Goal: Task Accomplishment & Management: Complete application form

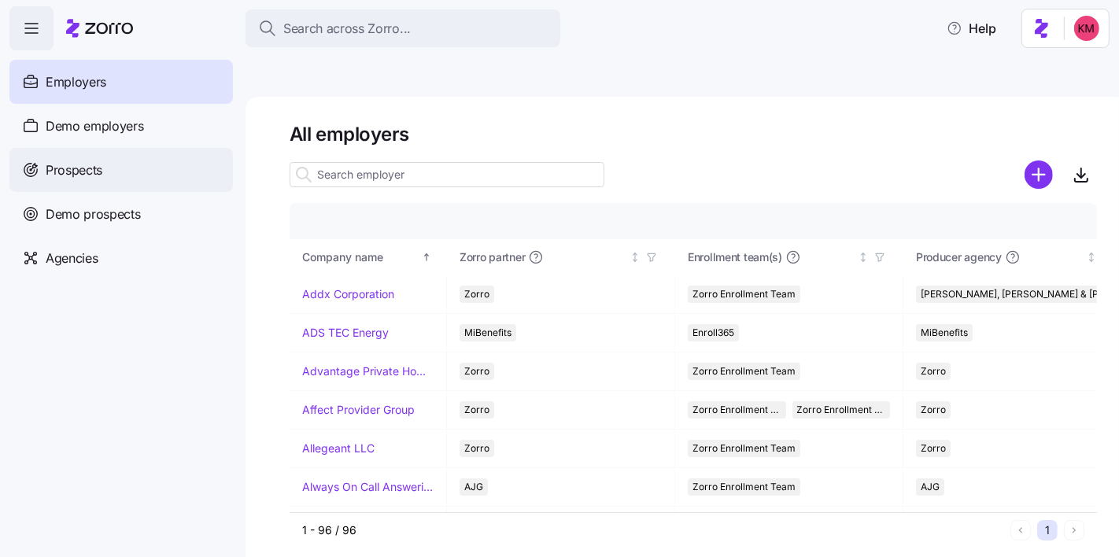
click at [97, 174] on span "Prospects" at bounding box center [74, 170] width 57 height 20
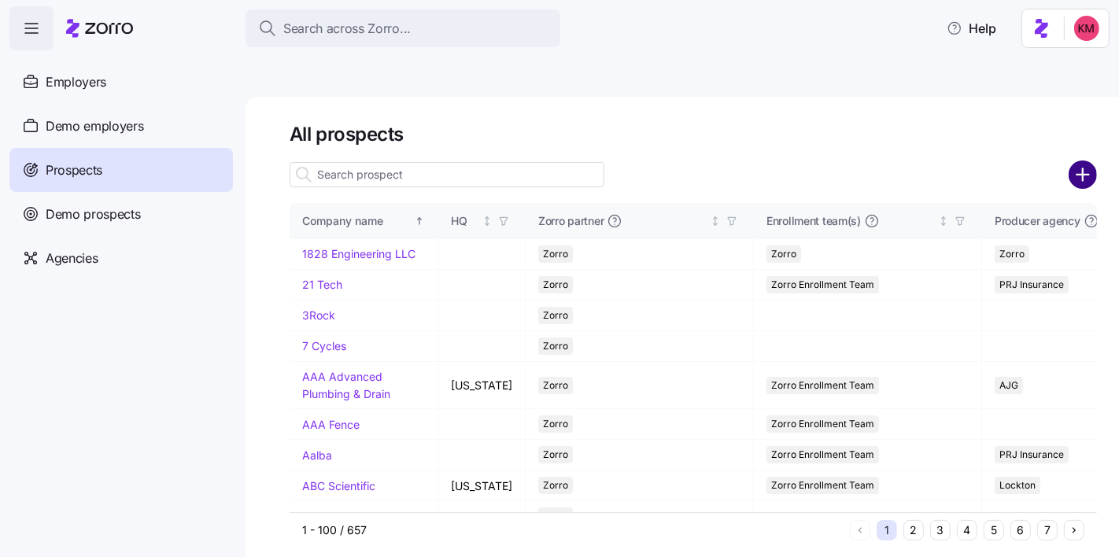
click at [1075, 161] on circle "add icon" at bounding box center [1083, 174] width 26 height 26
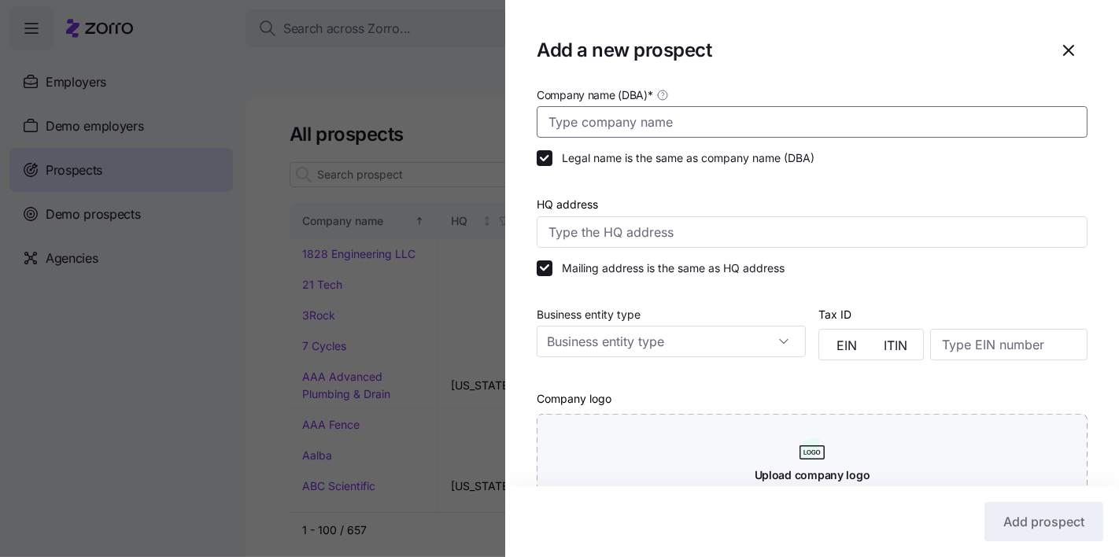
click at [727, 112] on input "Company name (DBA) *" at bounding box center [811, 121] width 551 height 31
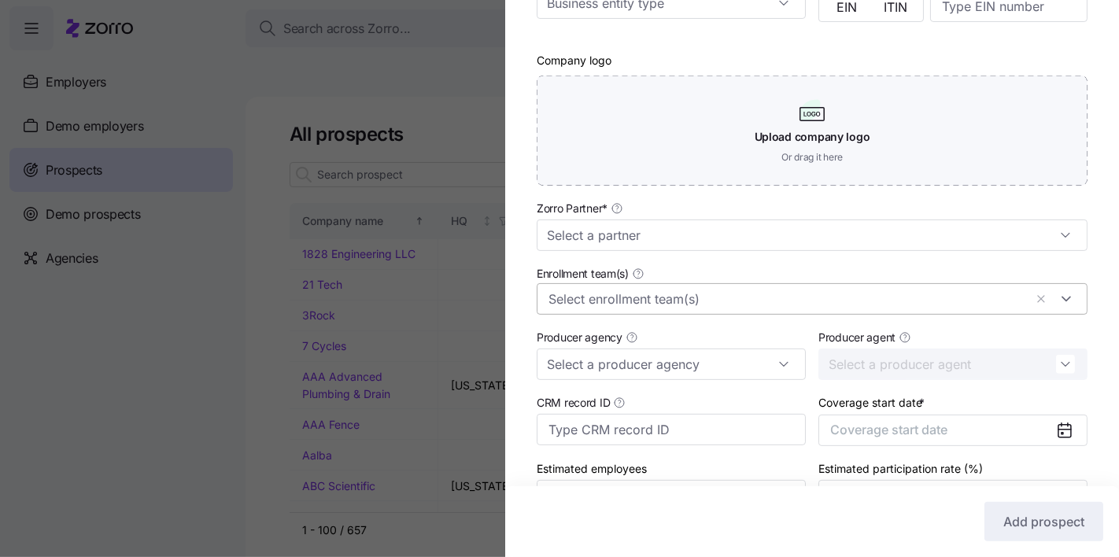
scroll to position [433, 0]
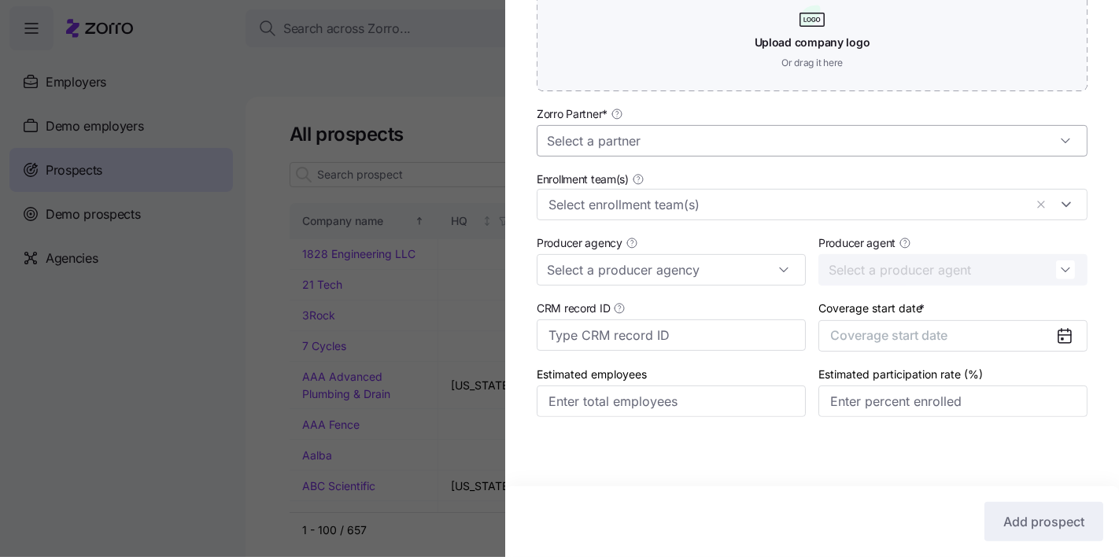
type input "Presidio Test Case"
click at [693, 145] on input "Zorro Partner *" at bounding box center [811, 140] width 551 height 31
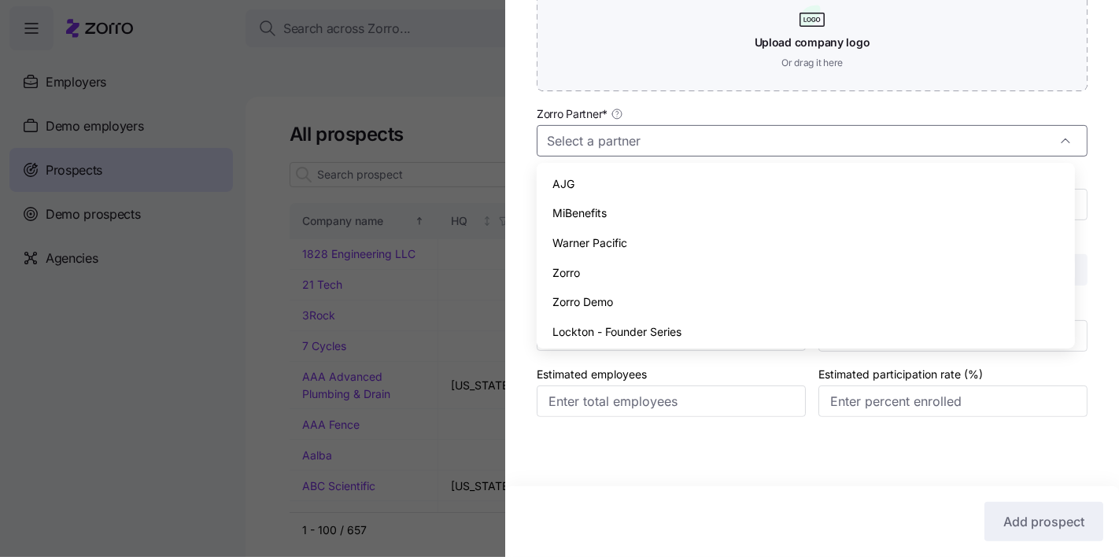
click at [652, 264] on div "Zorro" at bounding box center [805, 273] width 525 height 30
type input "Zorro"
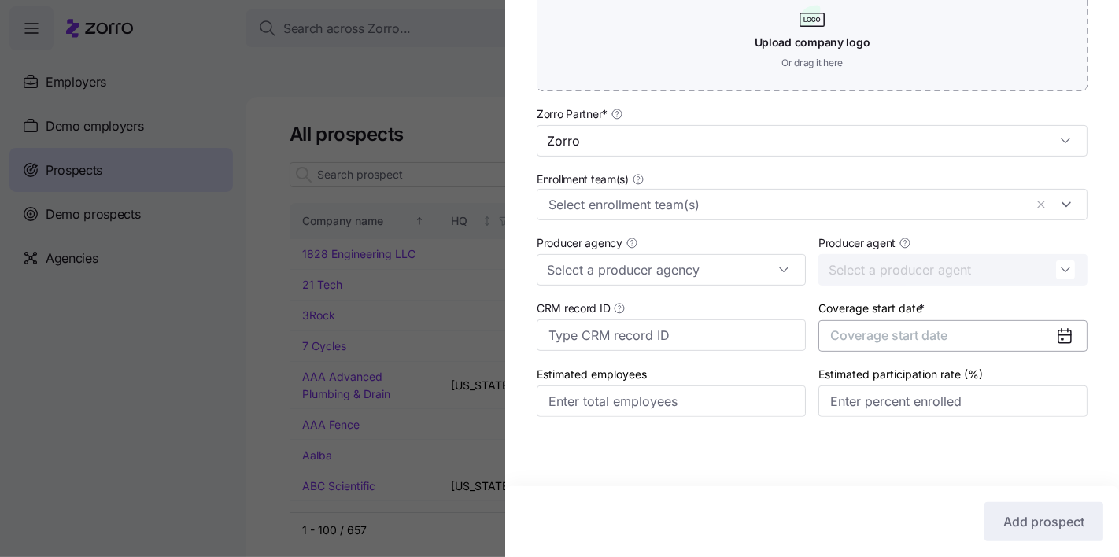
click at [884, 348] on button "Coverage start date" at bounding box center [952, 335] width 269 height 31
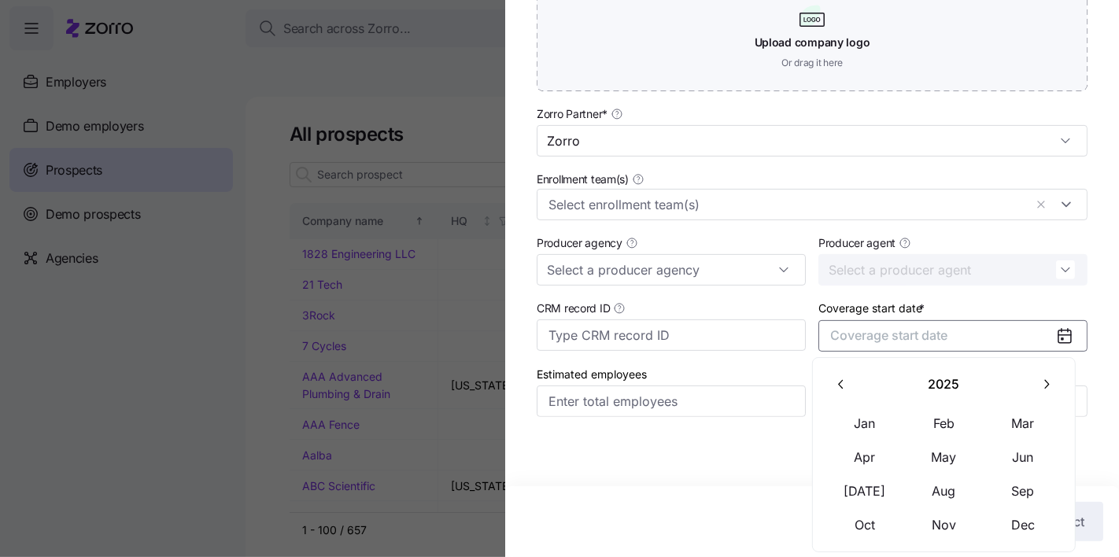
click at [1040, 393] on button "button" at bounding box center [1045, 383] width 33 height 33
click at [874, 428] on button "Jan" at bounding box center [864, 423] width 79 height 33
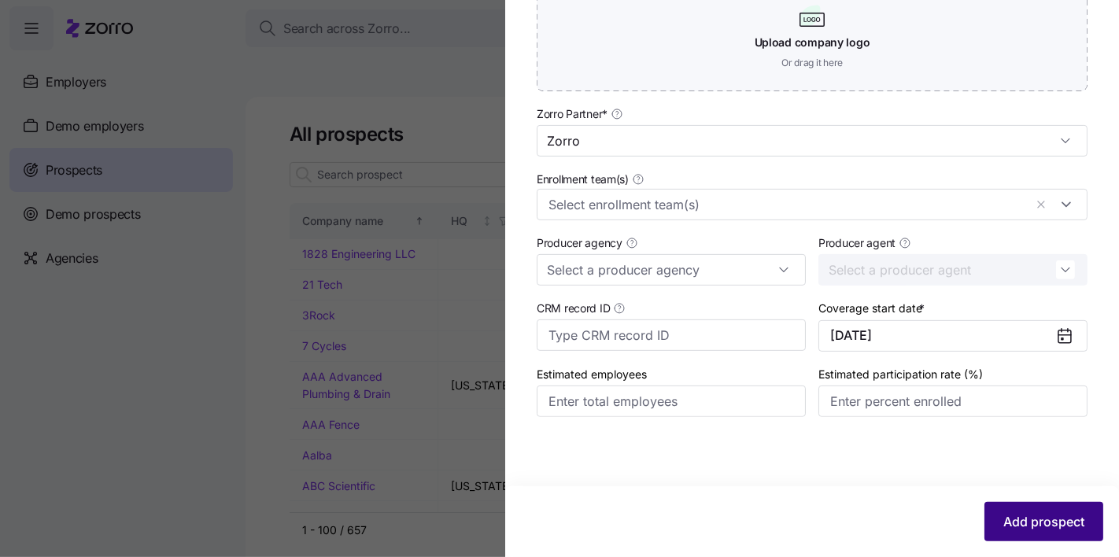
click at [1038, 521] on span "Add prospect" at bounding box center [1043, 521] width 81 height 19
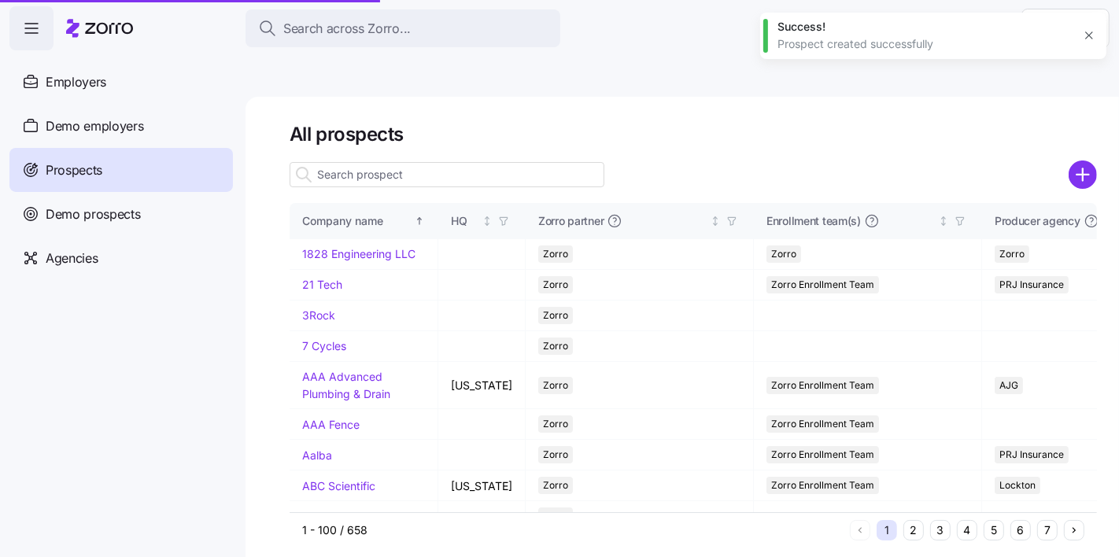
click at [989, 520] on button "5" at bounding box center [993, 530] width 20 height 20
click at [986, 520] on button "5" at bounding box center [993, 530] width 20 height 20
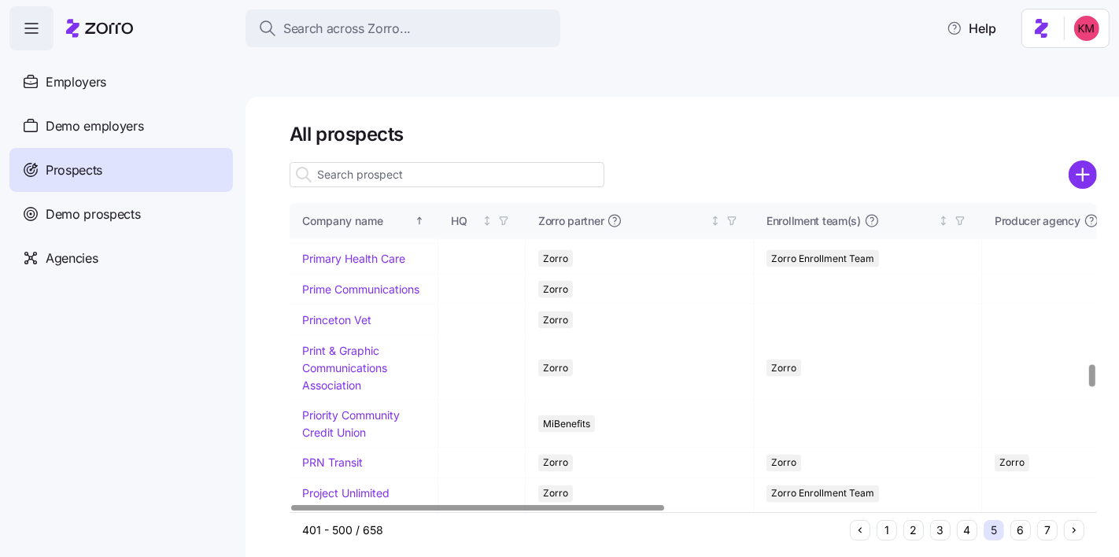
scroll to position [2257, 0]
click at [341, 109] on link "Presidio Test Case" at bounding box center [349, 101] width 95 height 13
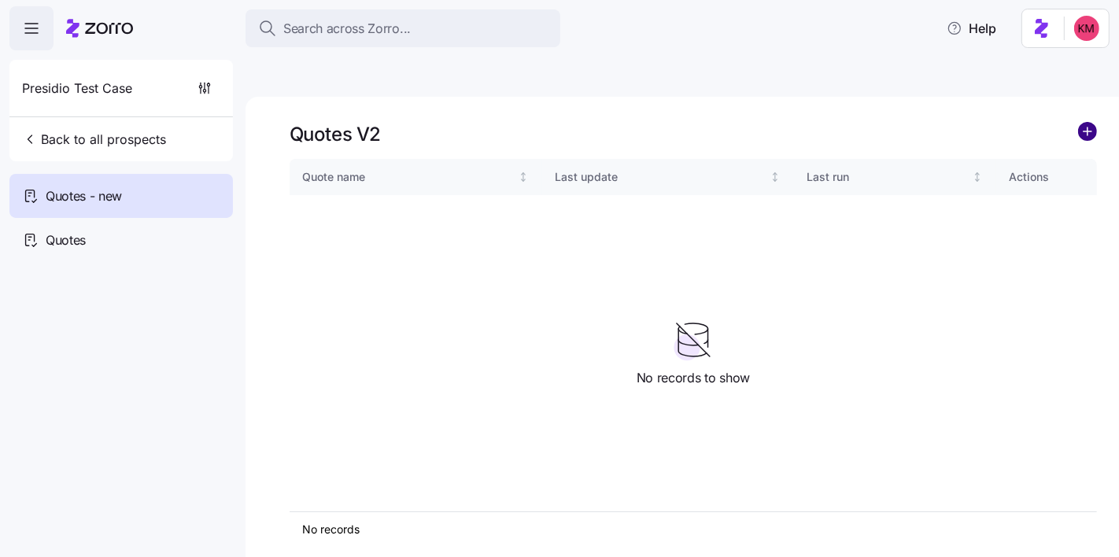
click at [1091, 123] on circle "add icon" at bounding box center [1086, 131] width 17 height 17
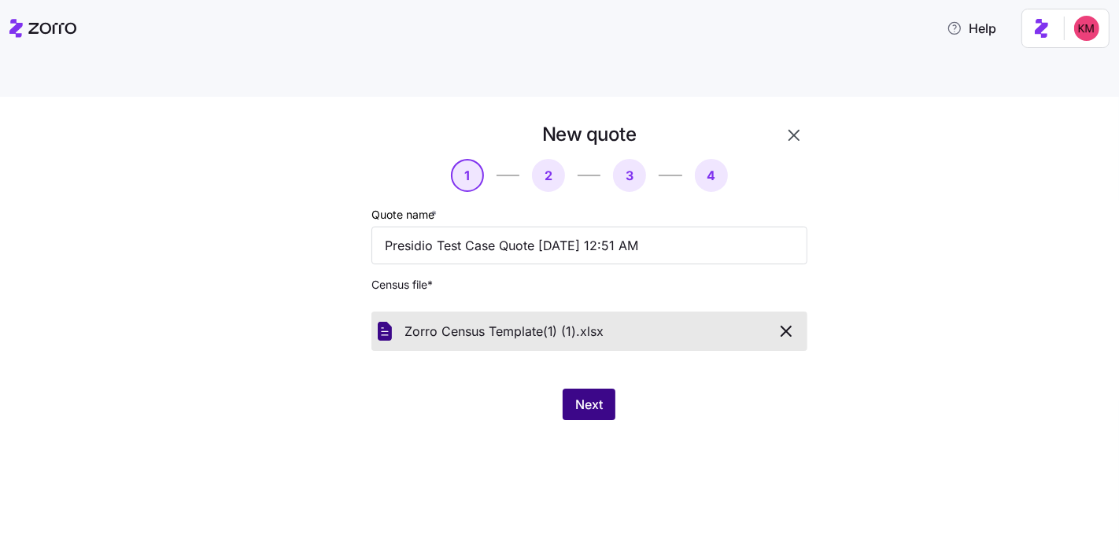
click at [575, 395] on span "Next" at bounding box center [589, 404] width 28 height 19
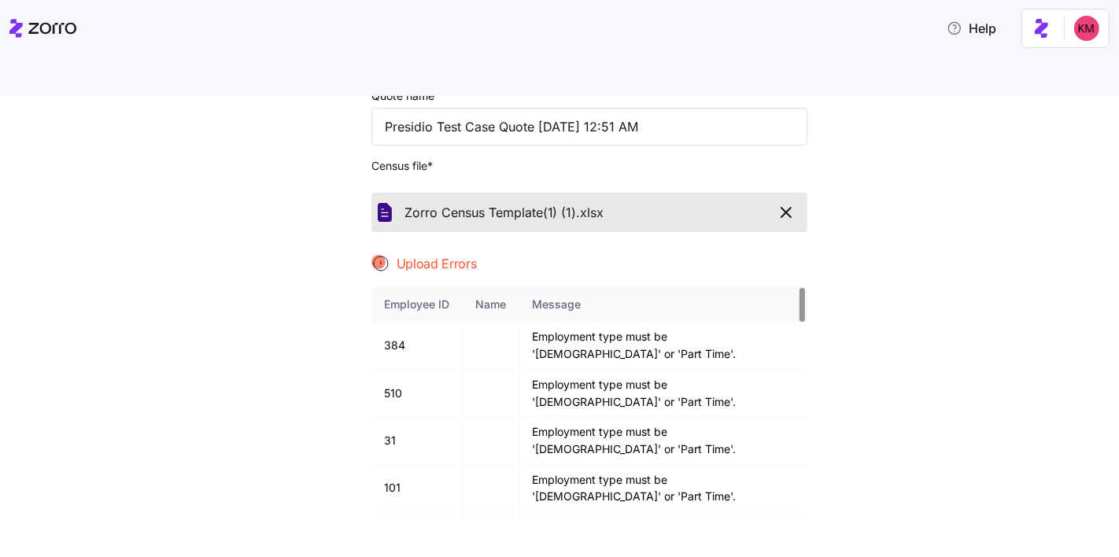
scroll to position [123, 0]
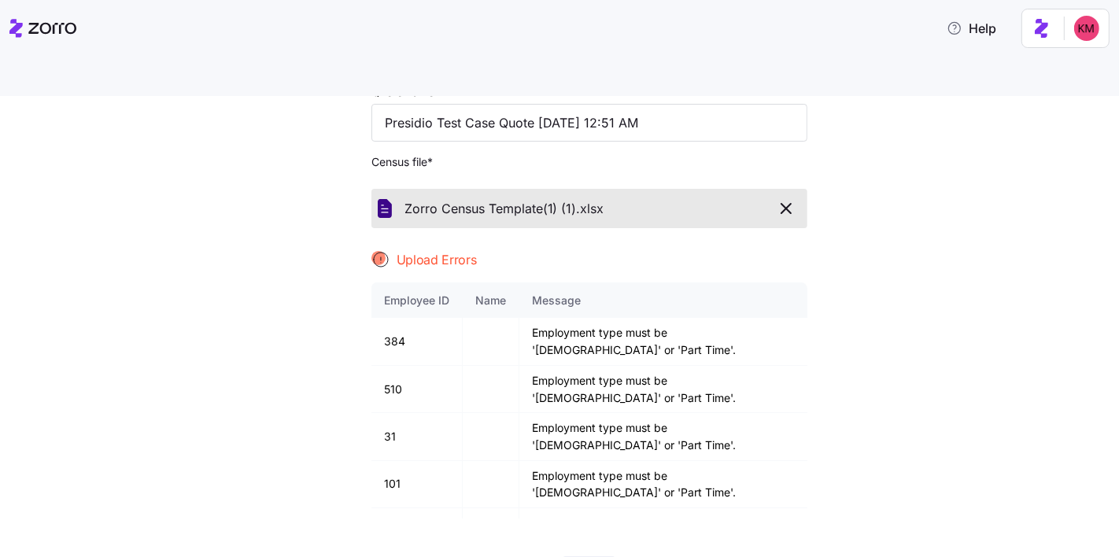
click at [790, 199] on span "button" at bounding box center [786, 208] width 28 height 19
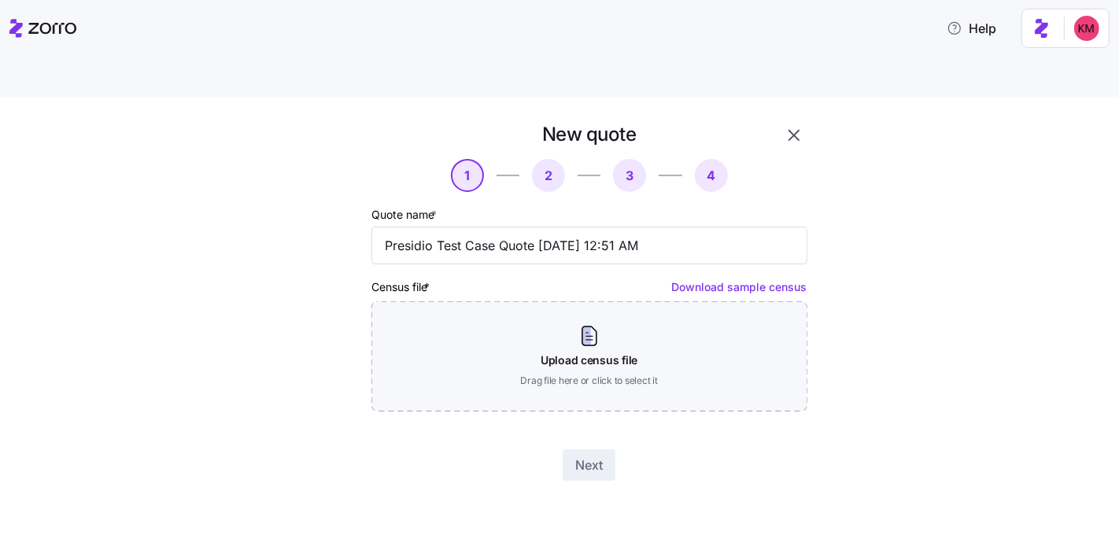
scroll to position [0, 0]
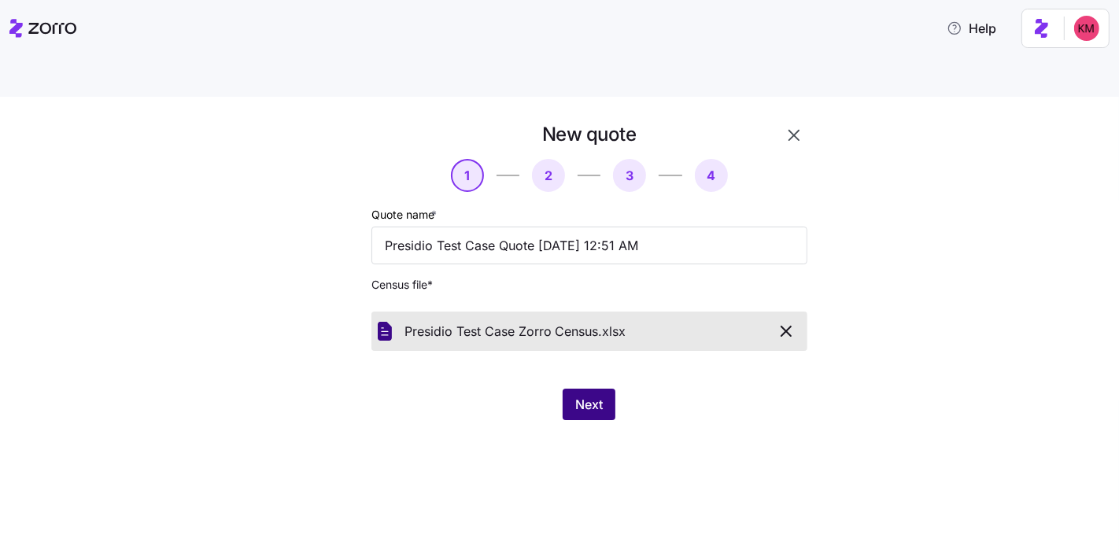
click at [602, 395] on span "Next" at bounding box center [589, 404] width 28 height 19
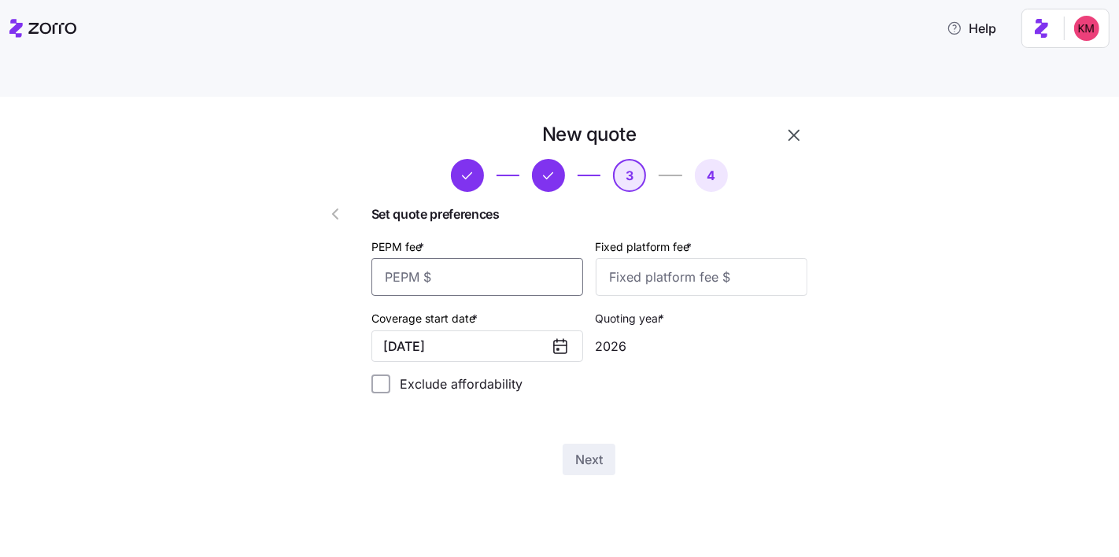
click at [483, 258] on input "PEPM fee *" at bounding box center [477, 277] width 212 height 38
type input "50"
click at [708, 258] on input "Fixed platform fee *" at bounding box center [701, 277] width 212 height 38
type input "100"
click at [588, 444] on button "Next" at bounding box center [588, 459] width 53 height 31
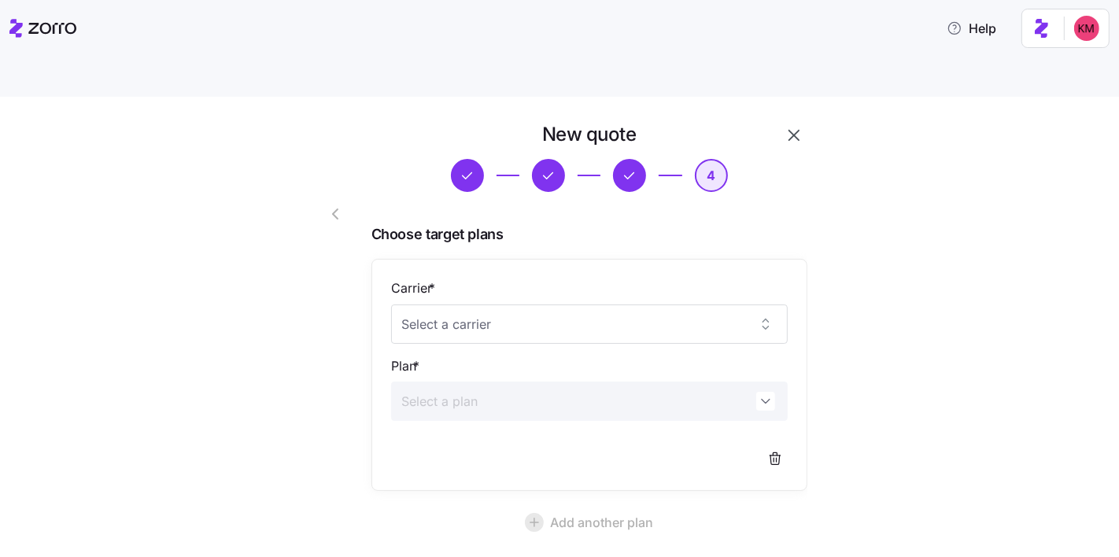
scroll to position [120, 0]
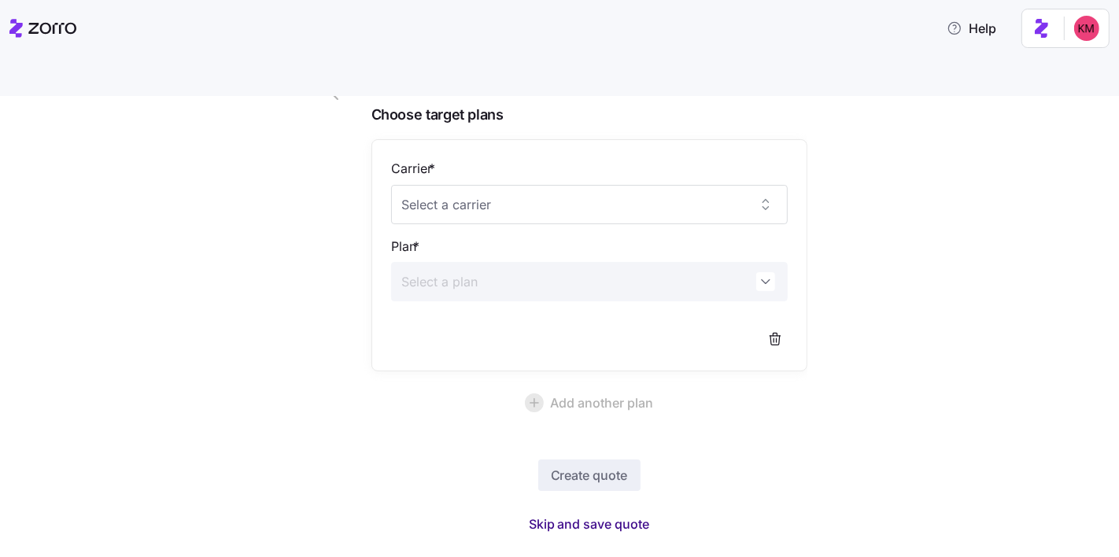
click at [584, 514] on span "Skip and save quote" at bounding box center [589, 523] width 121 height 19
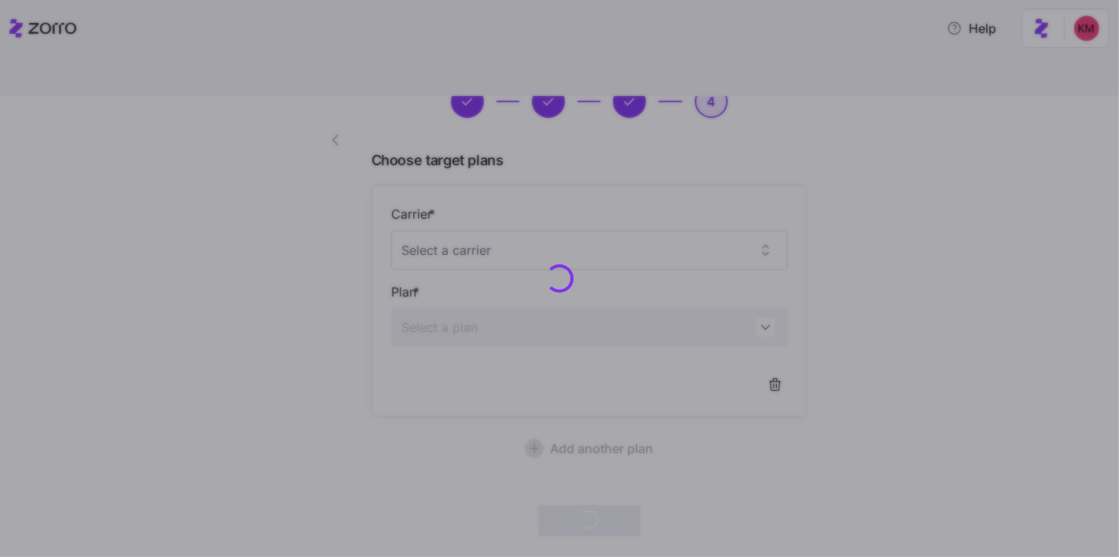
scroll to position [72, 0]
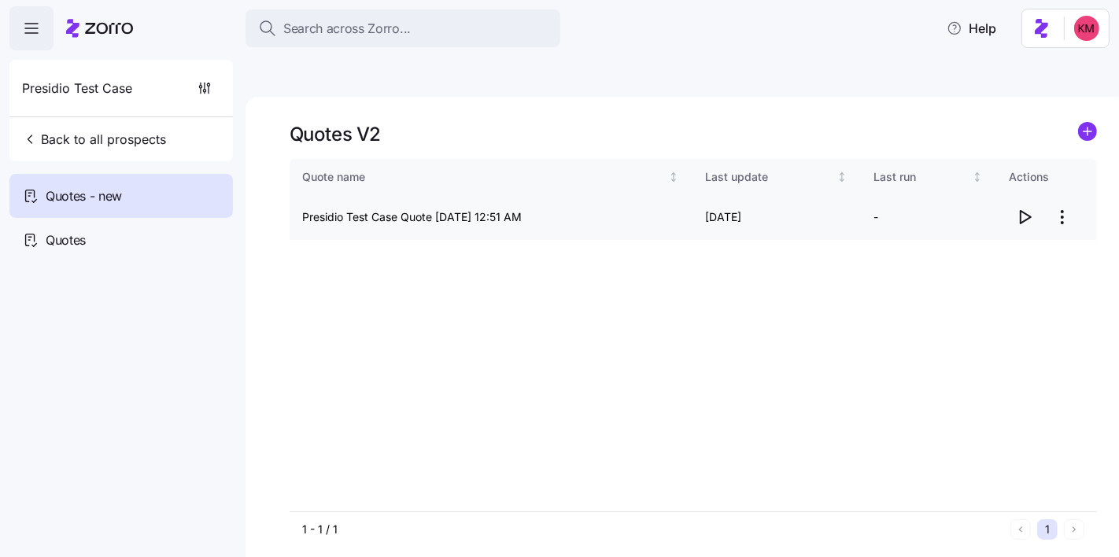
click at [1035, 202] on span "button" at bounding box center [1024, 217] width 30 height 30
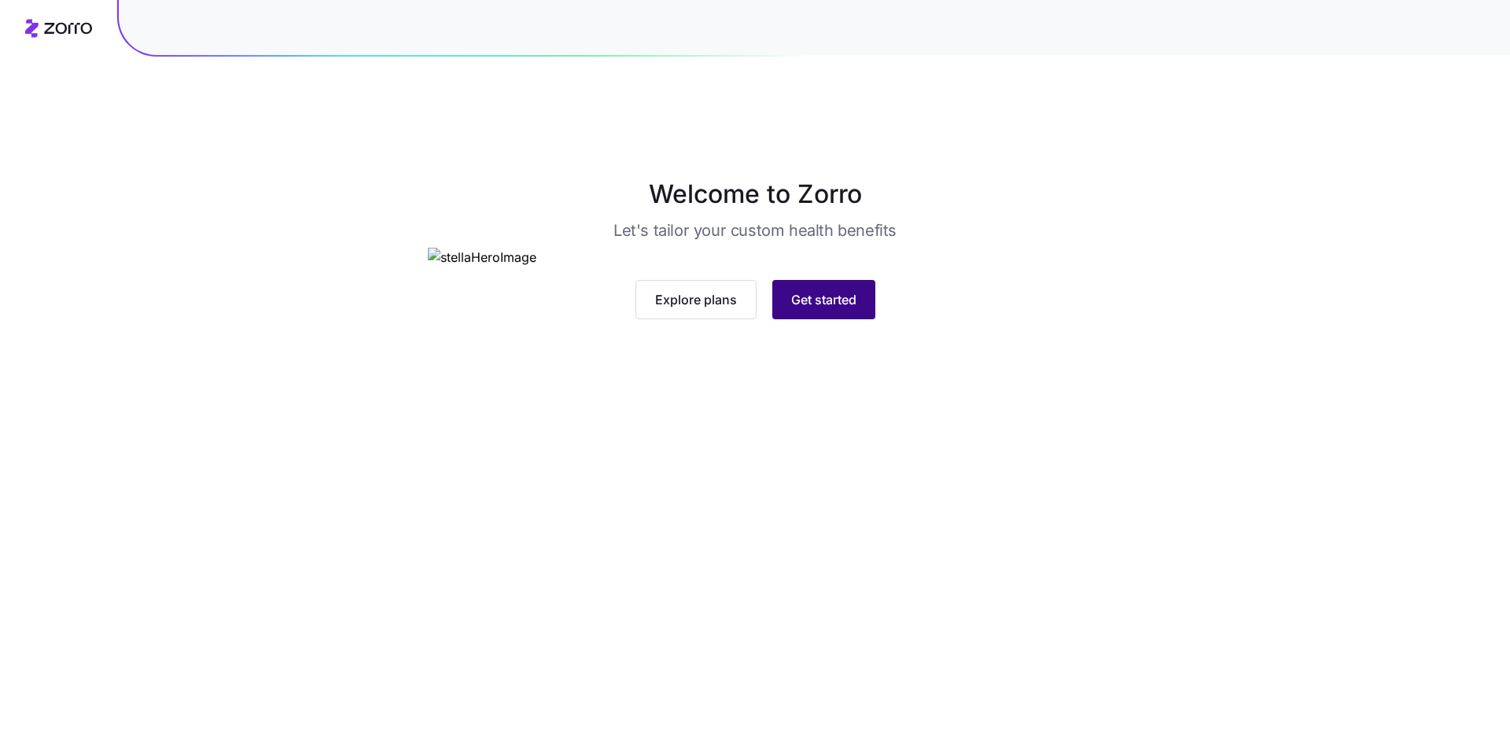
click at [782, 319] on button "Get started" at bounding box center [823, 299] width 103 height 39
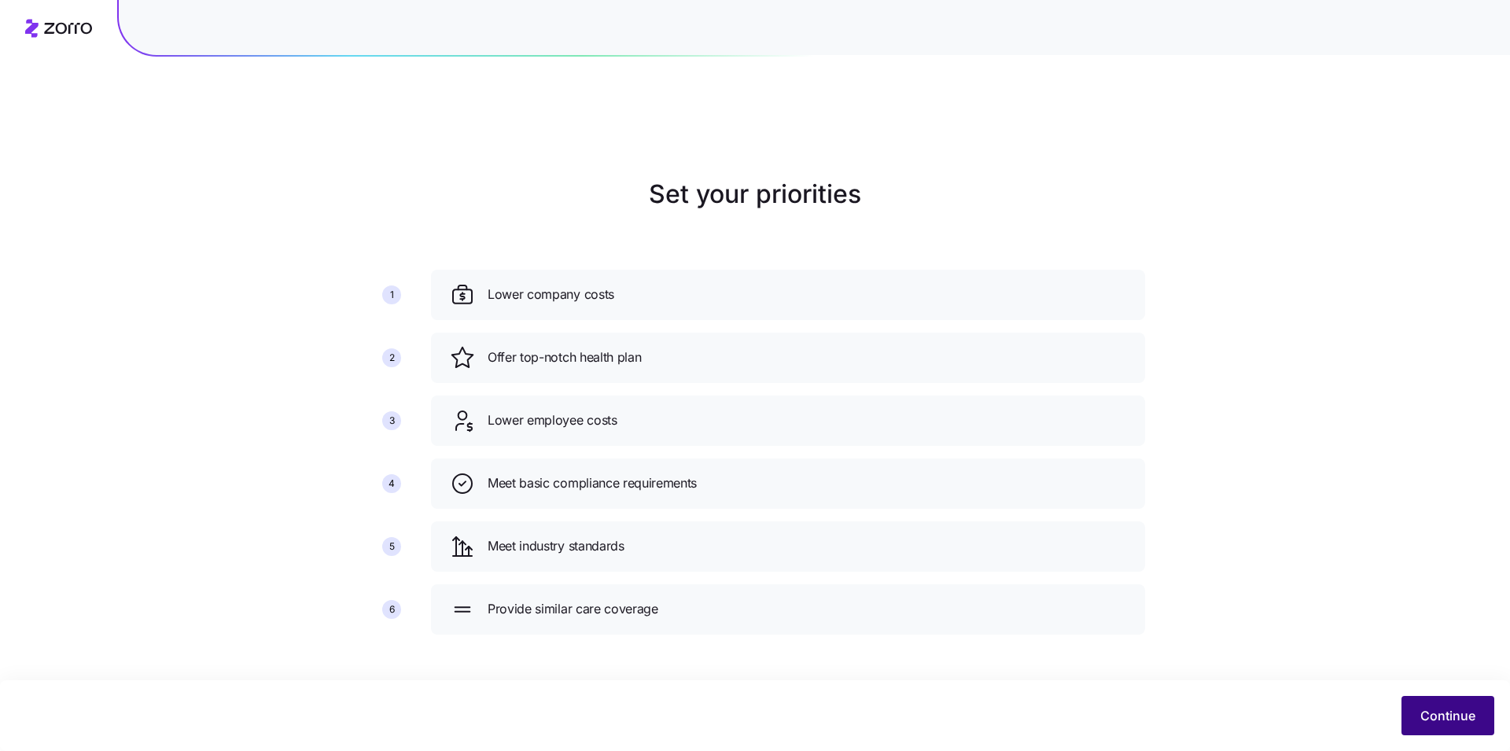
click at [1447, 724] on span "Continue" at bounding box center [1448, 715] width 55 height 19
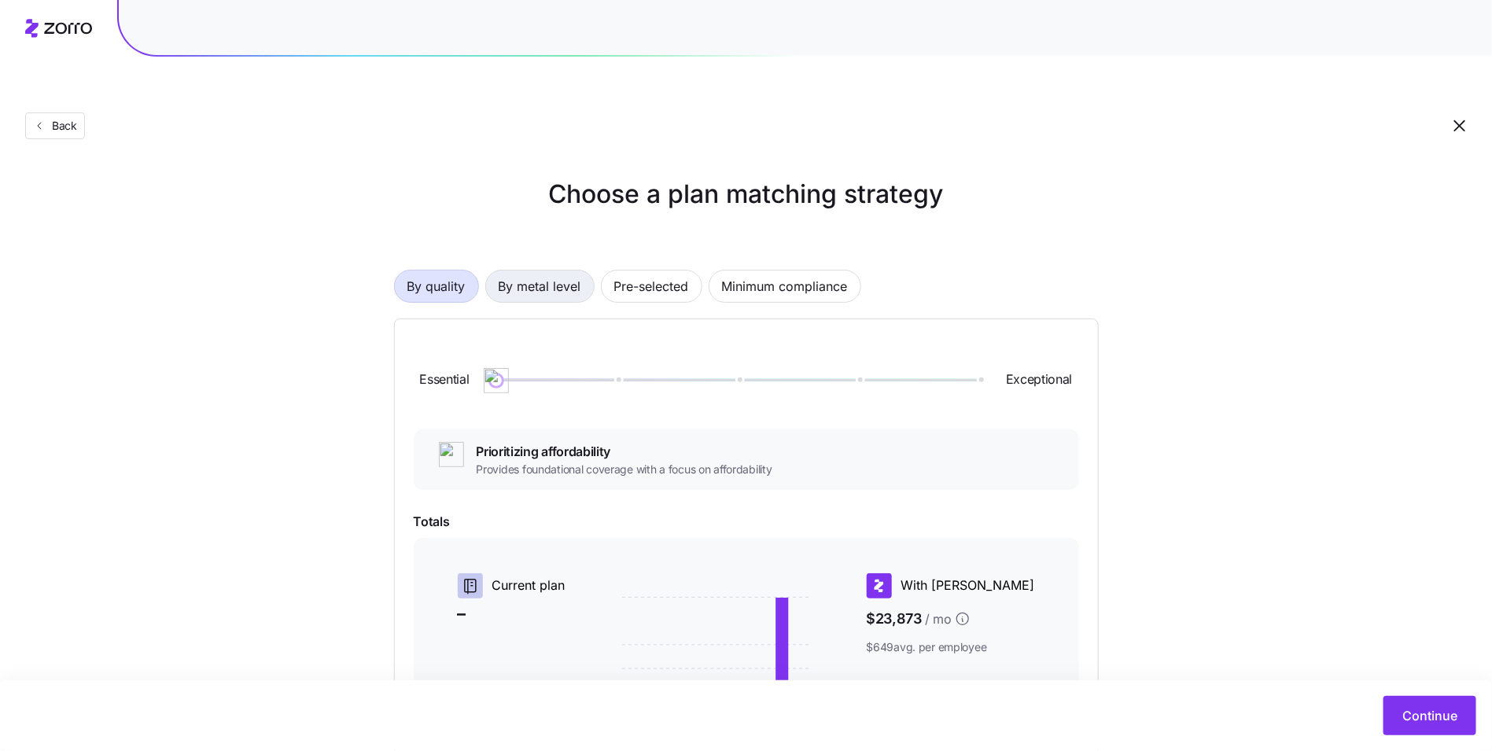
click at [566, 271] on span "By metal level" at bounding box center [540, 286] width 83 height 31
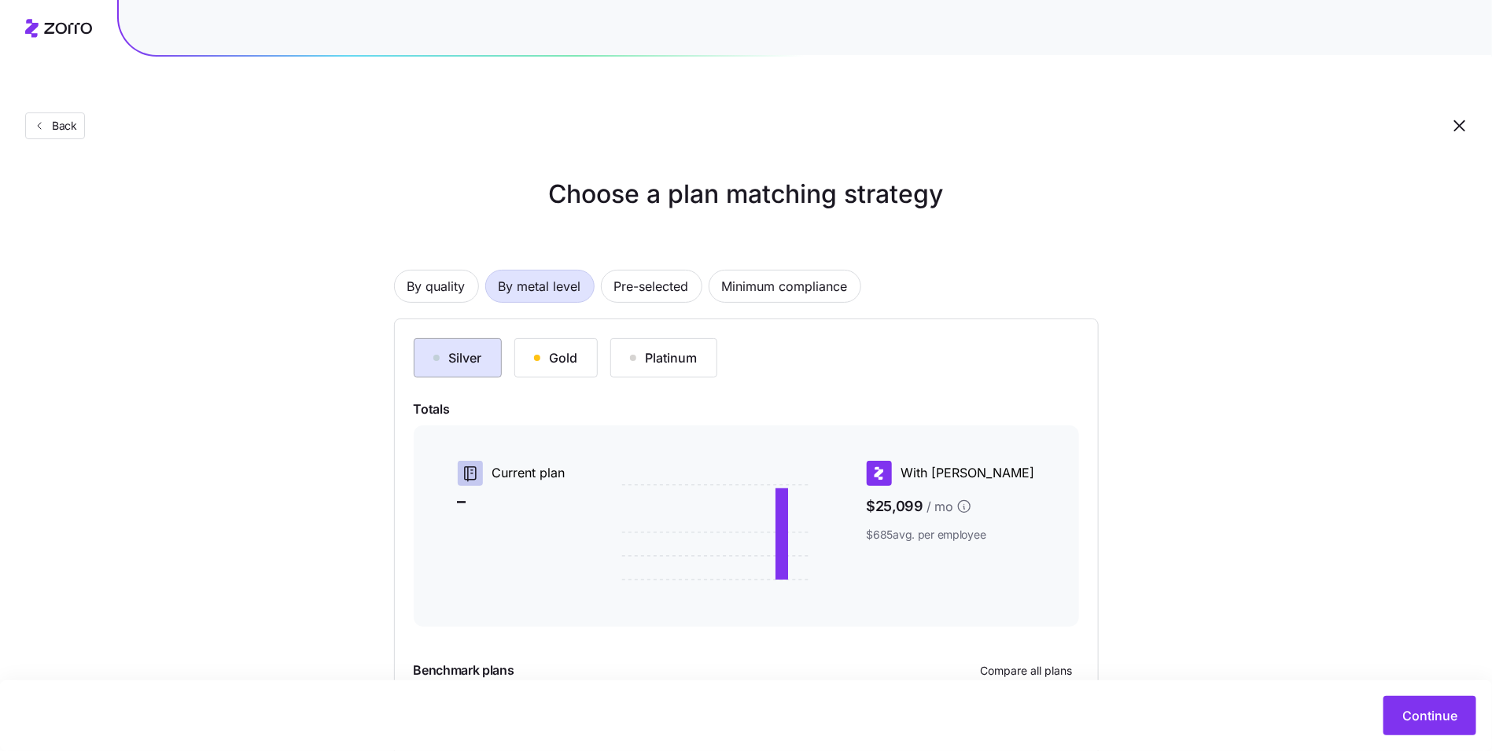
click at [485, 338] on button "Silver" at bounding box center [458, 357] width 88 height 39
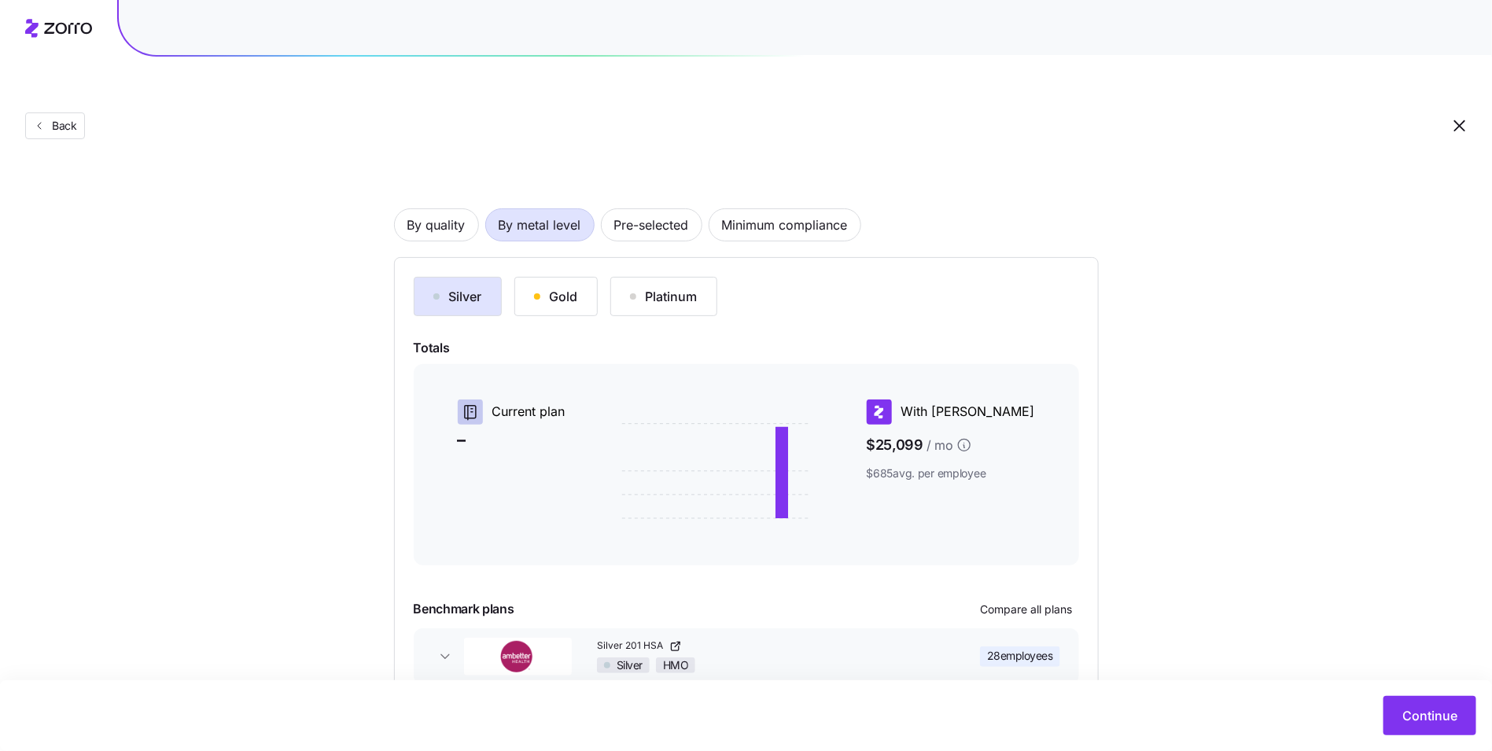
scroll to position [116, 0]
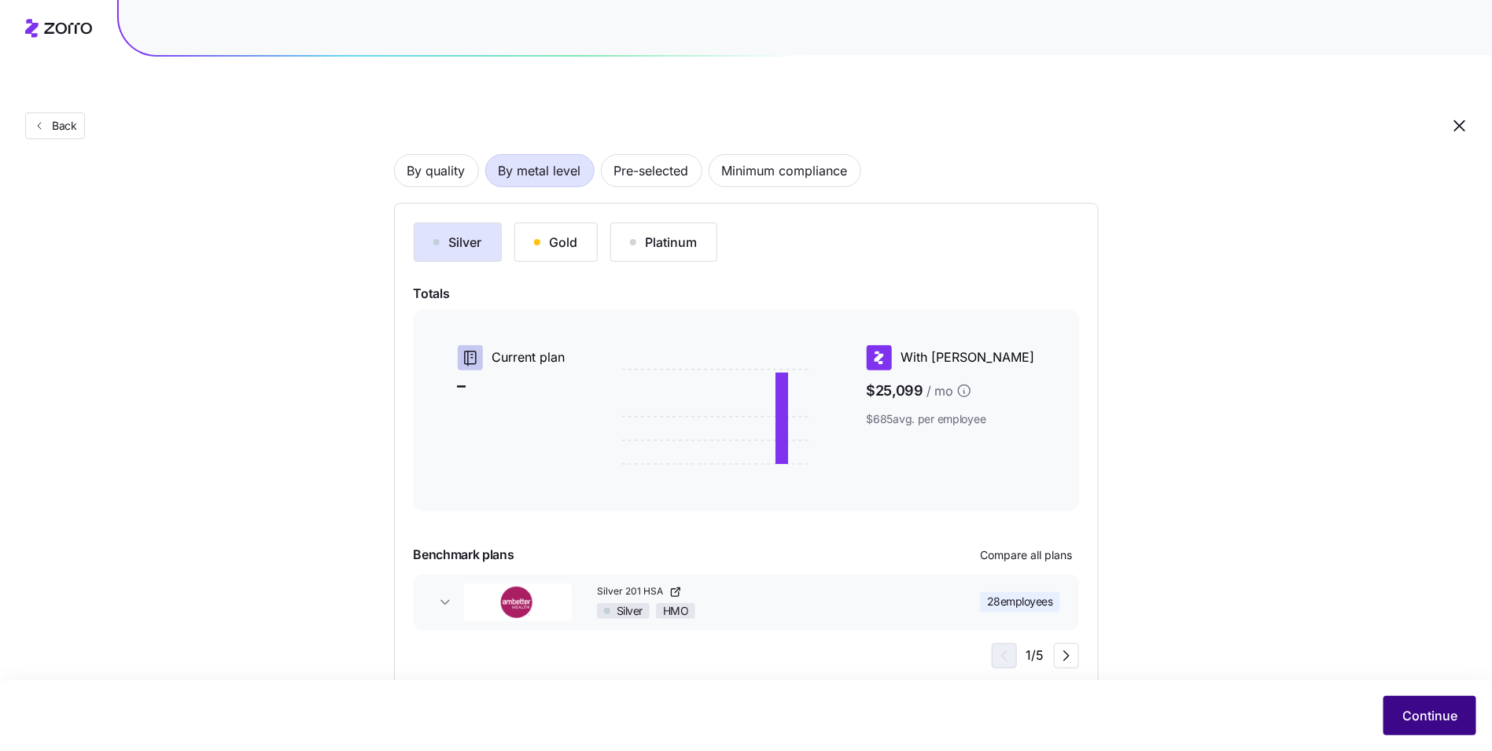
click at [1424, 719] on span "Continue" at bounding box center [1429, 715] width 55 height 19
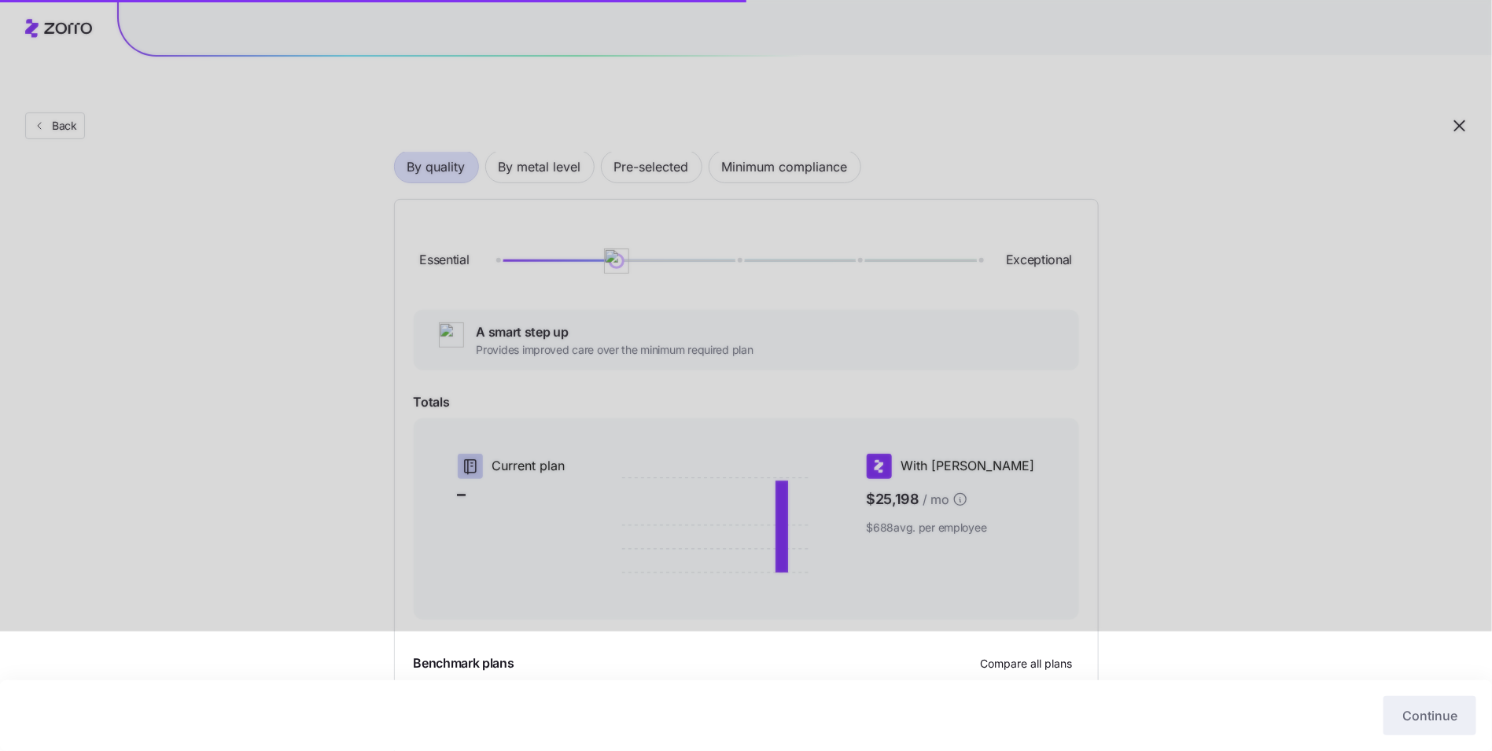
scroll to position [120, 0]
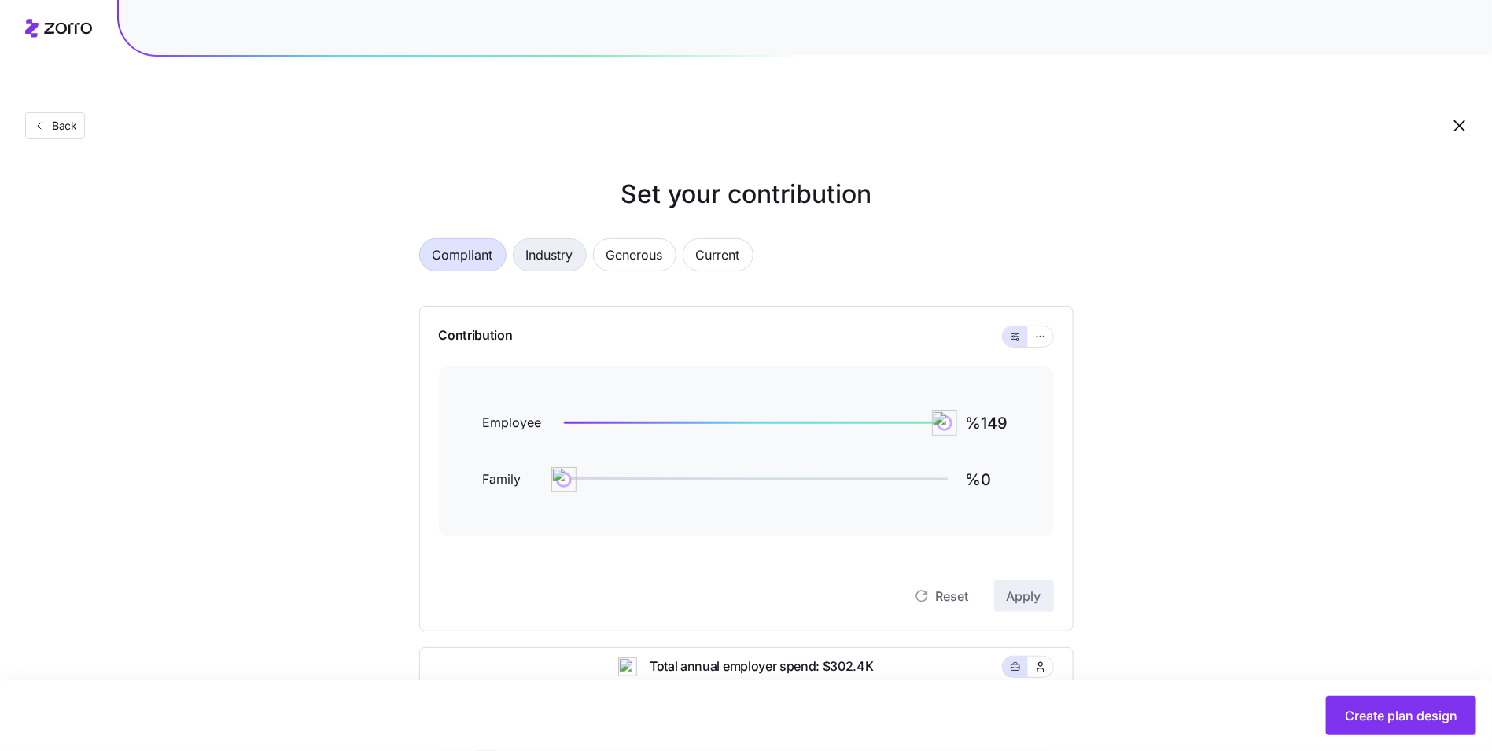
click at [522, 238] on button "Industry" at bounding box center [550, 254] width 74 height 33
type input "%77"
drag, startPoint x: 944, startPoint y: 394, endPoint x: 768, endPoint y: 387, distance: 175.5
click at [768, 410] on img at bounding box center [768, 423] width 27 height 27
type input "%70"
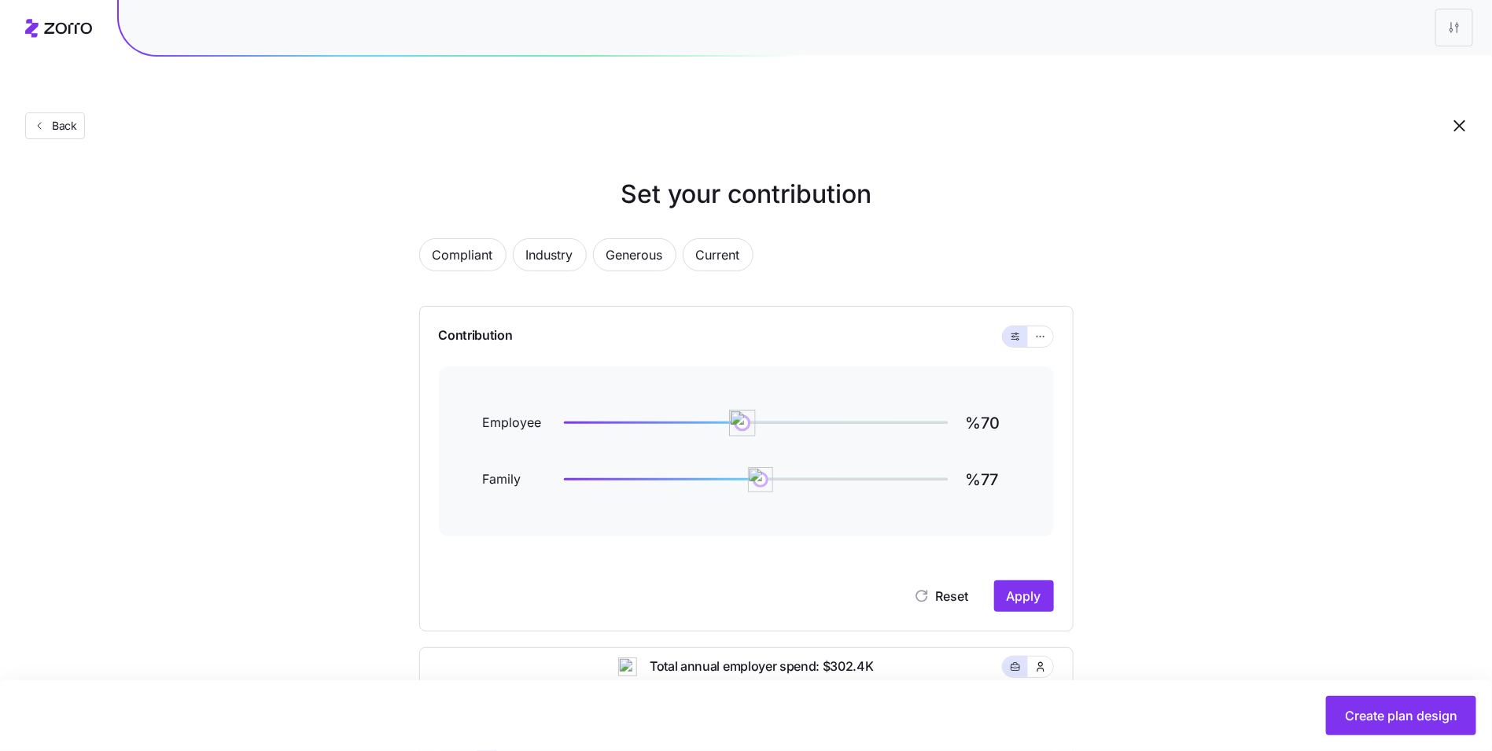
drag, startPoint x: 768, startPoint y: 387, endPoint x: 743, endPoint y: 385, distance: 25.2
click at [743, 410] on img at bounding box center [742, 423] width 27 height 27
type input "%50"
drag, startPoint x: 761, startPoint y: 437, endPoint x: 691, endPoint y: 438, distance: 69.2
click at [691, 466] on img at bounding box center [691, 479] width 27 height 27
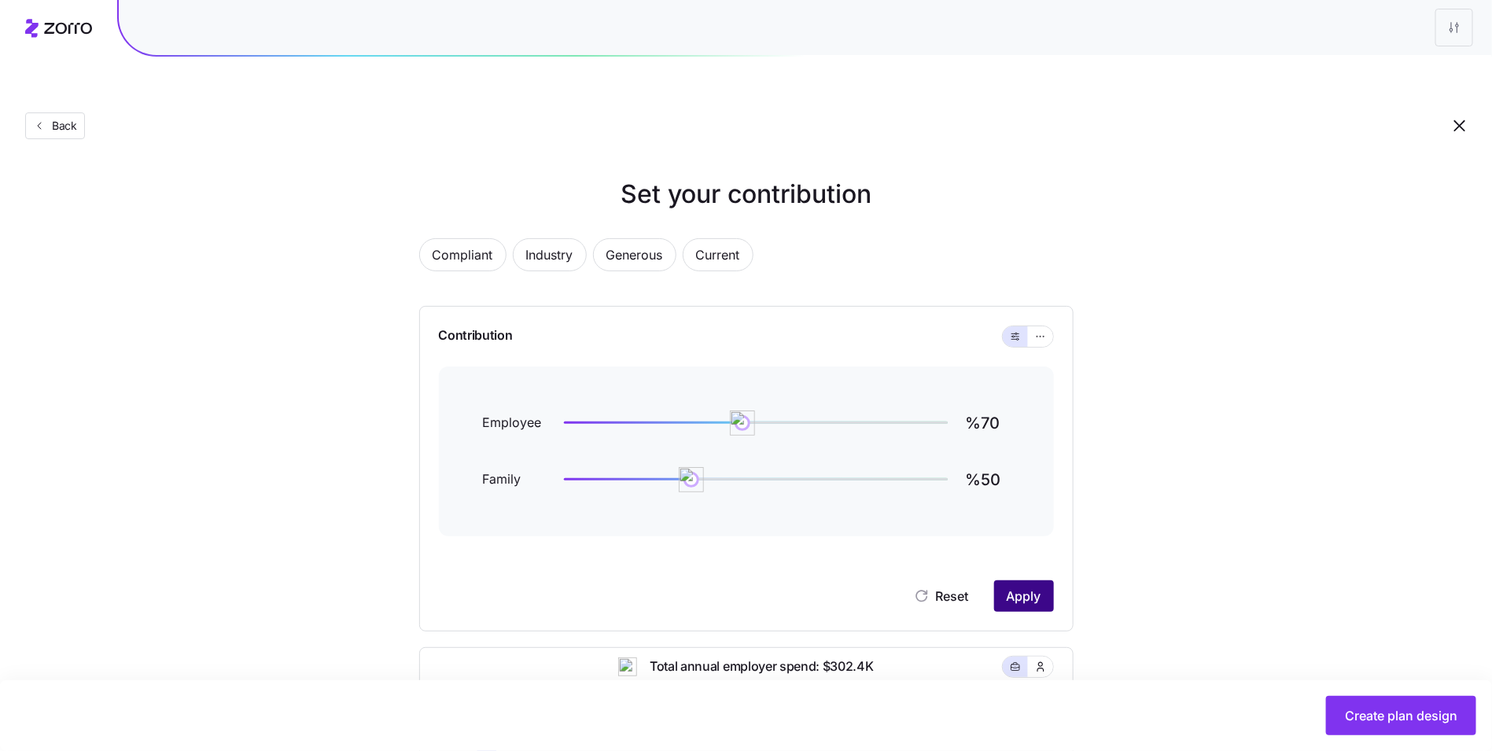
click at [1045, 580] on button "Apply" at bounding box center [1024, 595] width 60 height 31
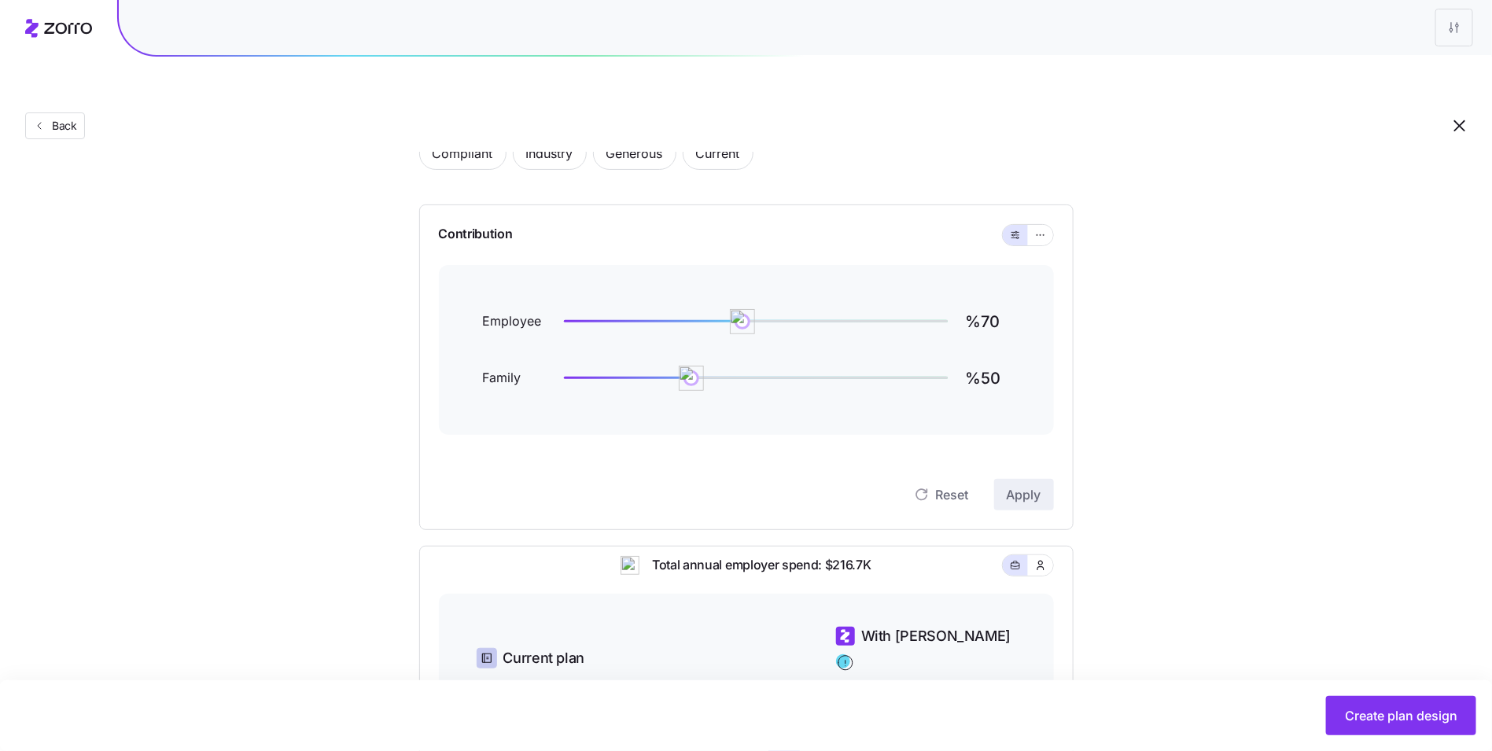
scroll to position [124, 0]
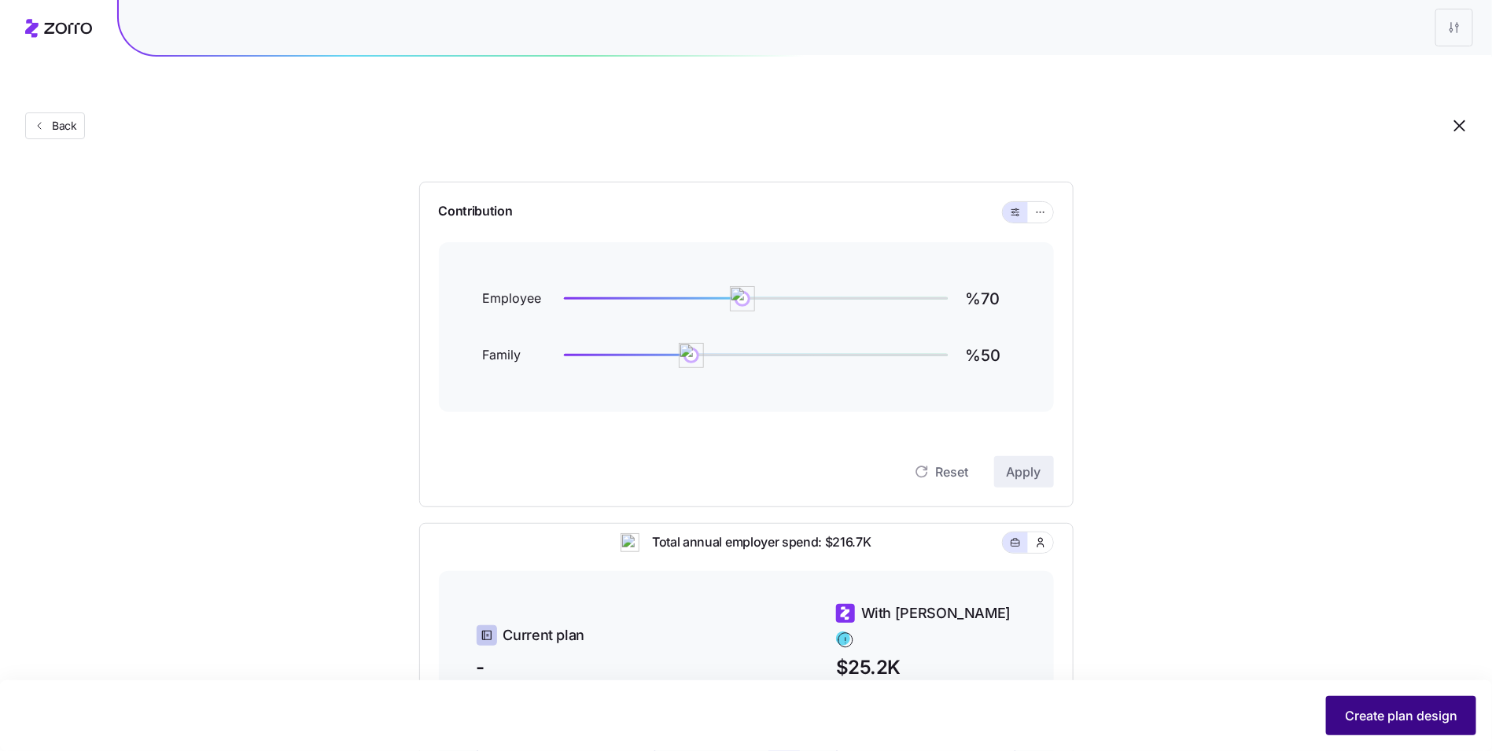
click at [1401, 709] on span "Create plan design" at bounding box center [1401, 715] width 112 height 19
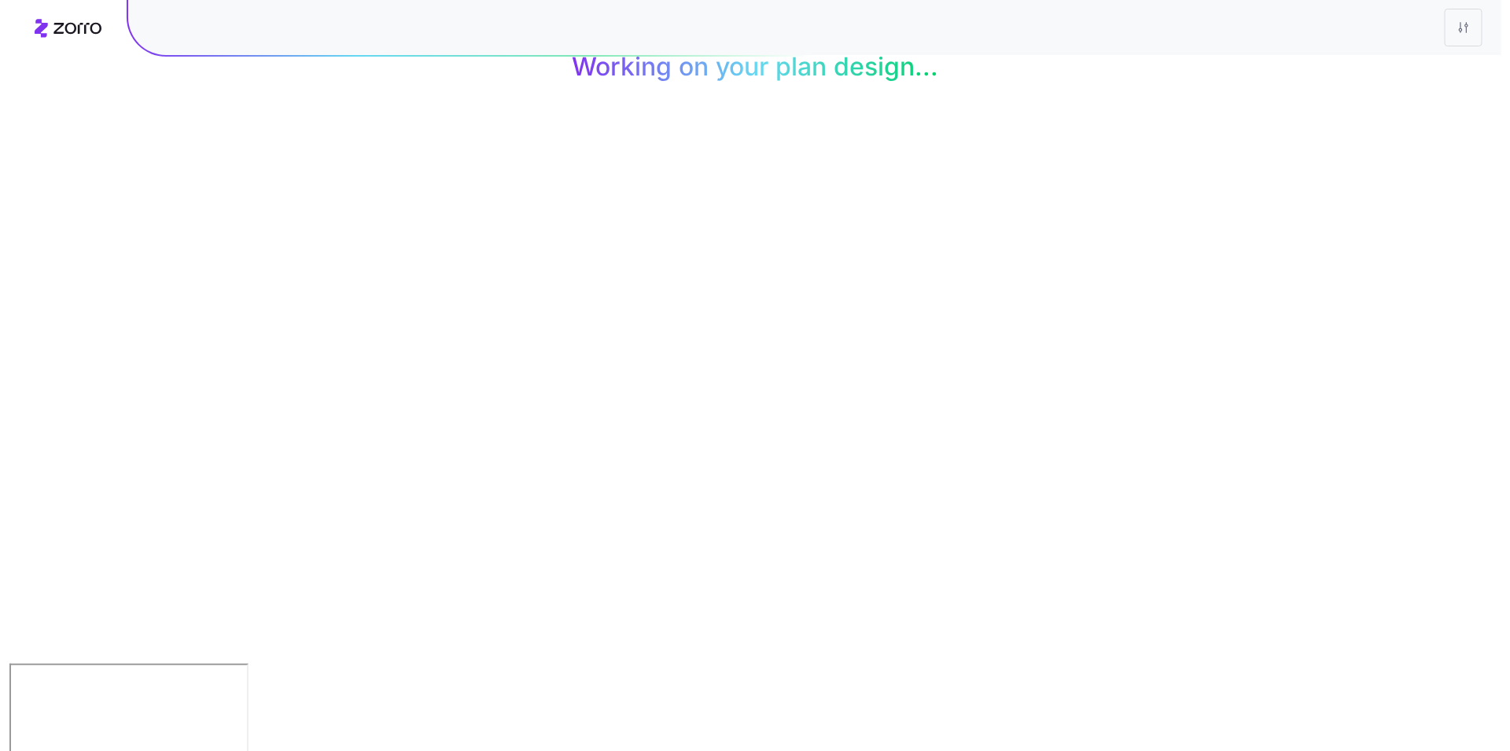
scroll to position [0, 0]
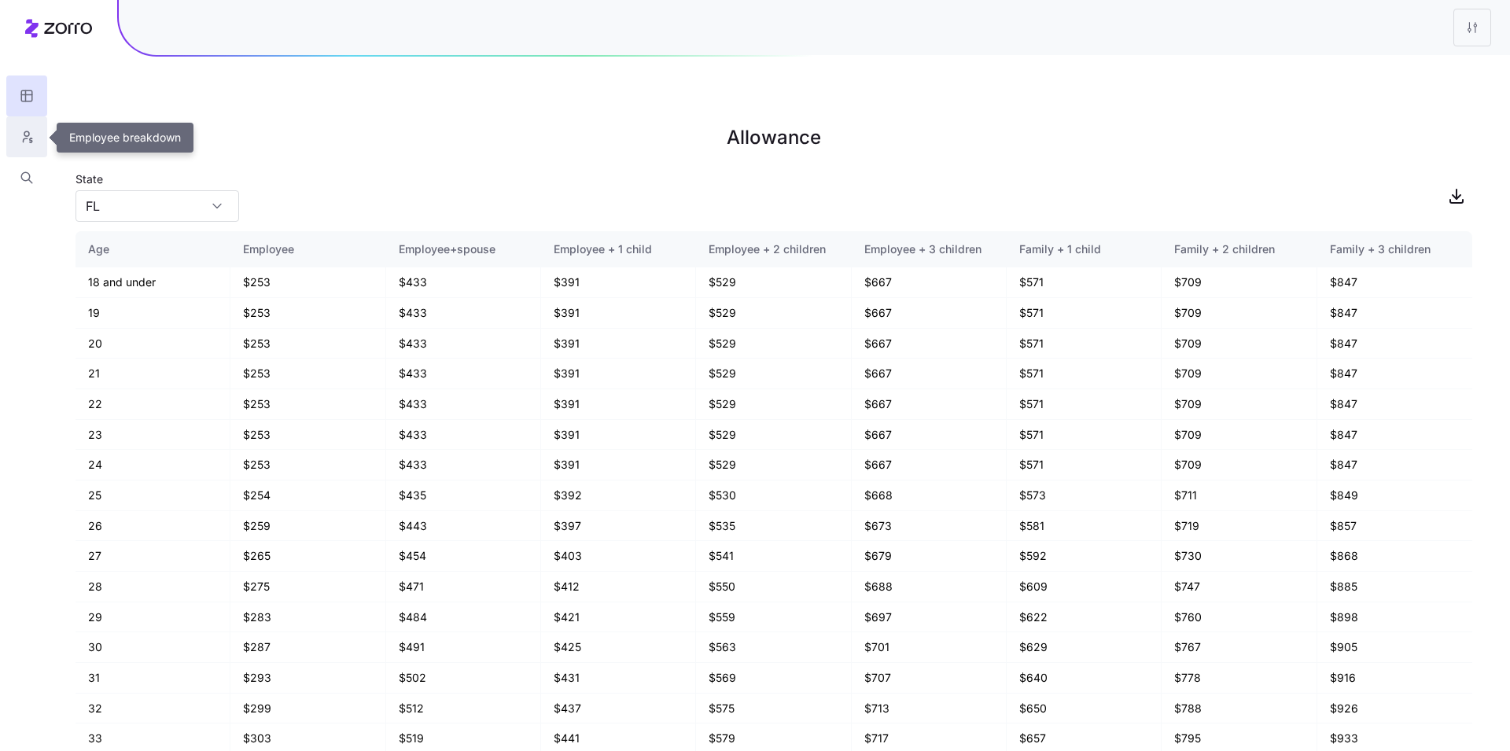
click at [28, 138] on icon "button" at bounding box center [27, 137] width 14 height 16
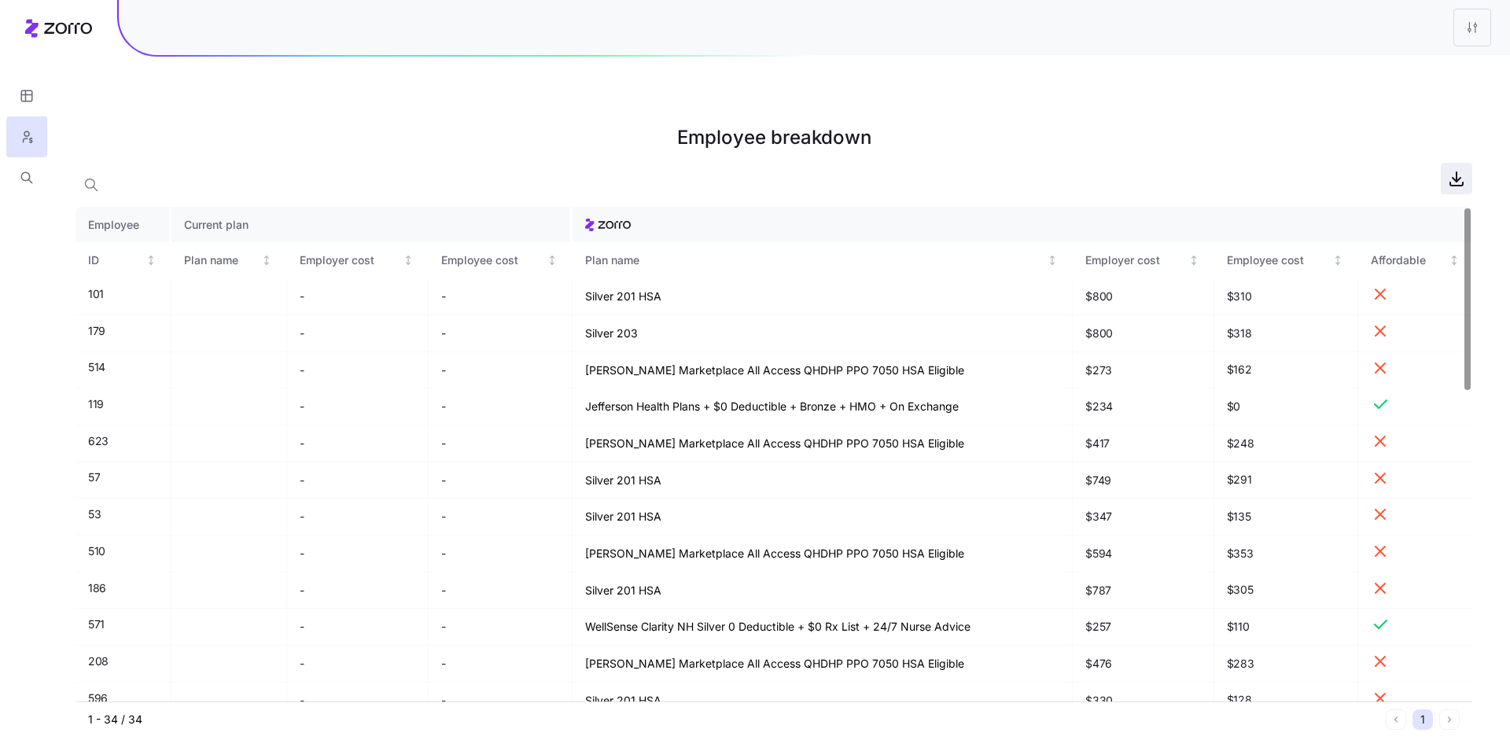
click at [1463, 169] on icon "button" at bounding box center [1456, 178] width 19 height 19
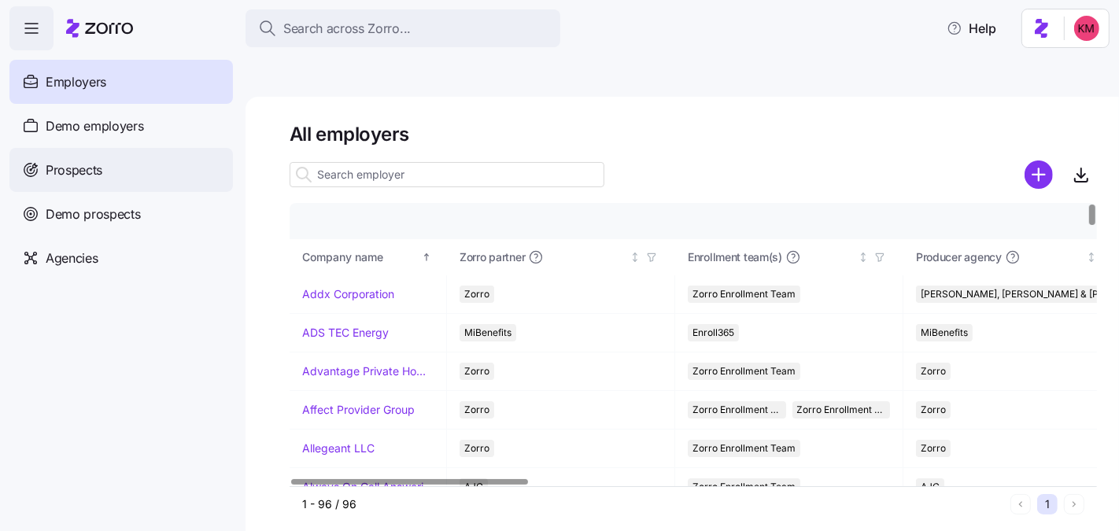
click at [104, 173] on div "Prospects" at bounding box center [120, 170] width 223 height 44
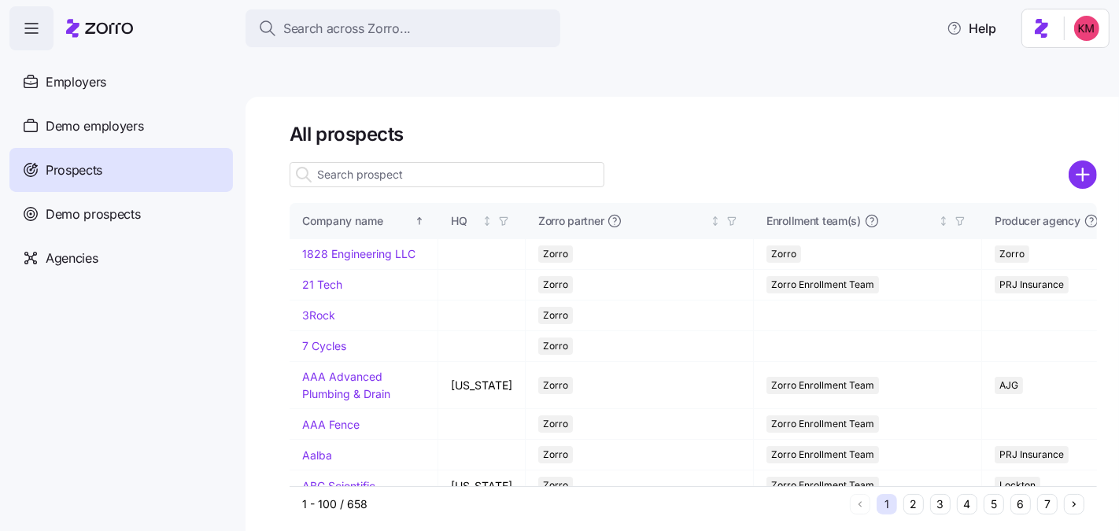
click at [965, 122] on div "All prospects Company name HQ Zorro partner Enrollment team(s) Producer agency …" at bounding box center [692, 322] width 807 height 400
click at [1088, 161] on circle "add icon" at bounding box center [1083, 174] width 26 height 26
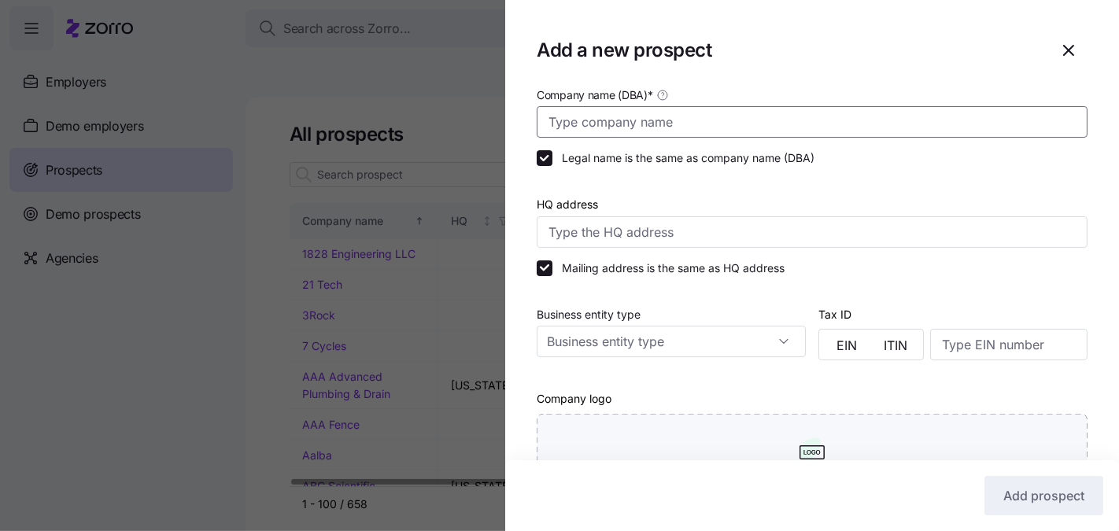
click at [772, 123] on input "Company name (DBA) *" at bounding box center [811, 121] width 551 height 31
paste input "Sunrich Products"
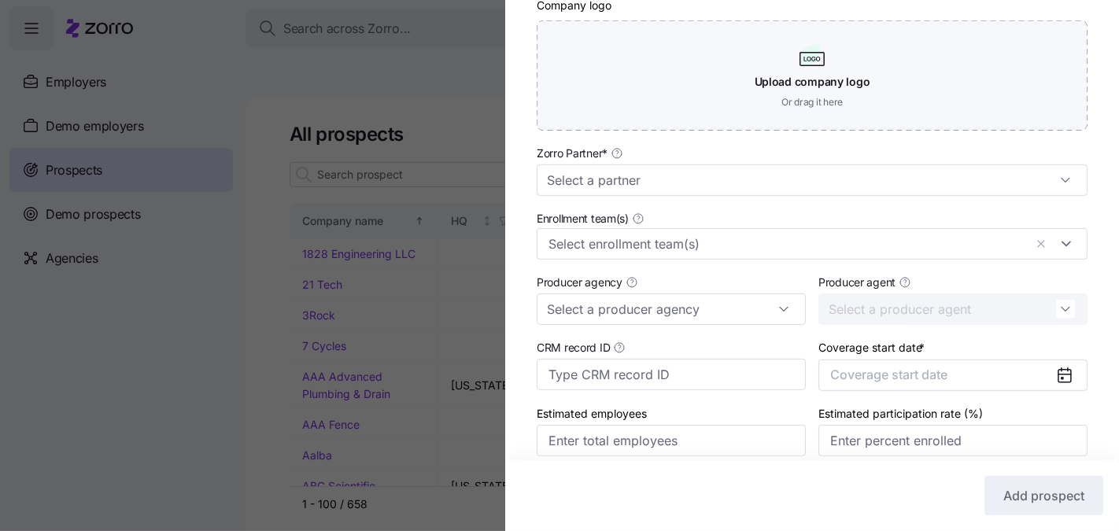
scroll to position [418, 0]
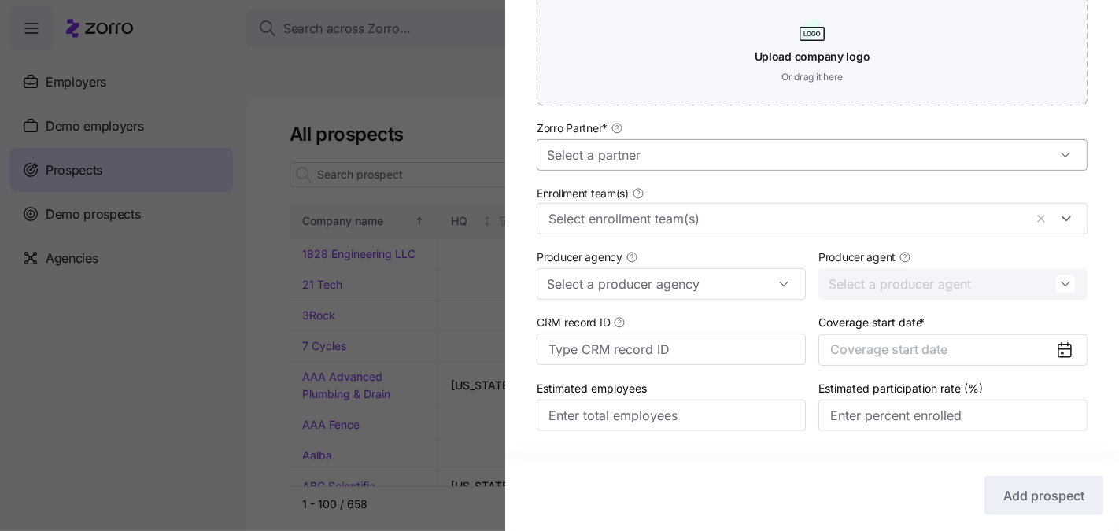
type input "Sunrich Products"
click at [757, 146] on input "Zorro Partner *" at bounding box center [811, 154] width 551 height 31
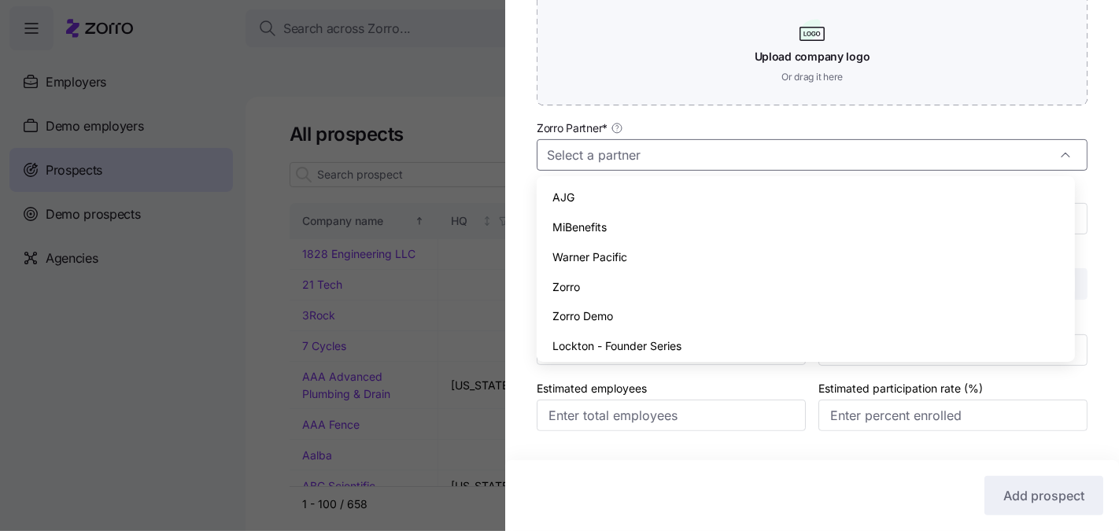
click at [674, 278] on div "Zorro" at bounding box center [805, 287] width 525 height 30
type input "Zorro"
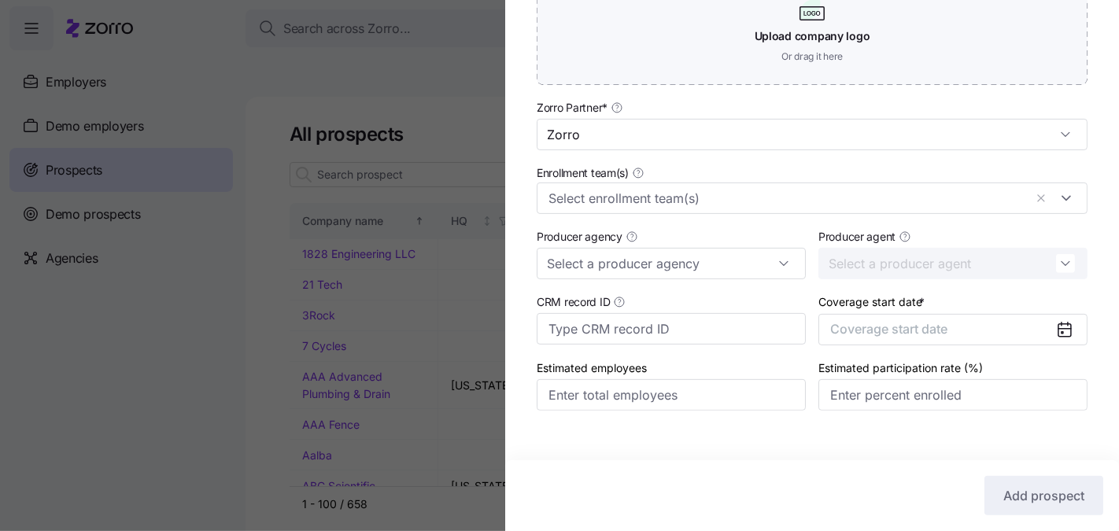
scroll to position [458, 0]
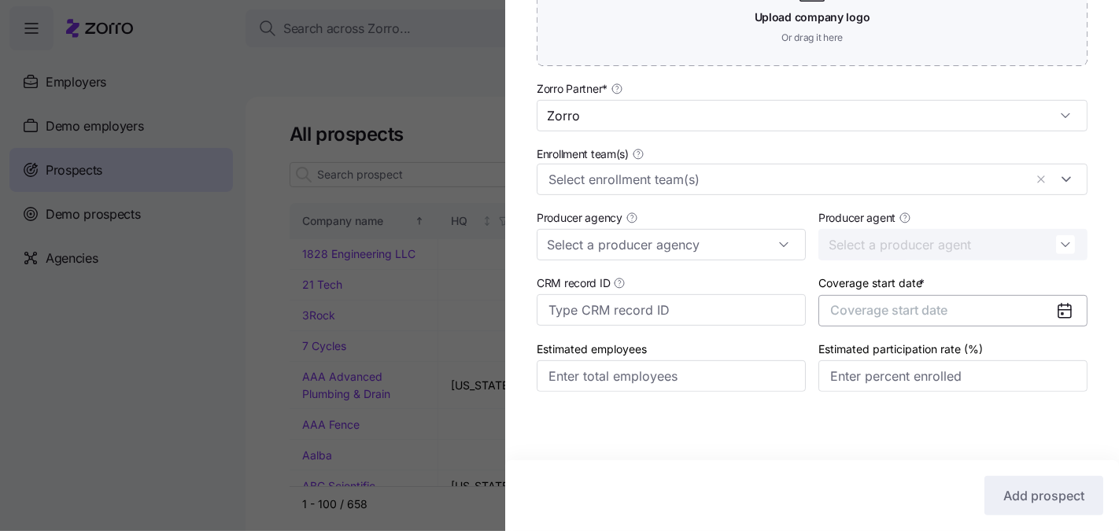
click at [874, 308] on span "Coverage start date" at bounding box center [888, 310] width 117 height 16
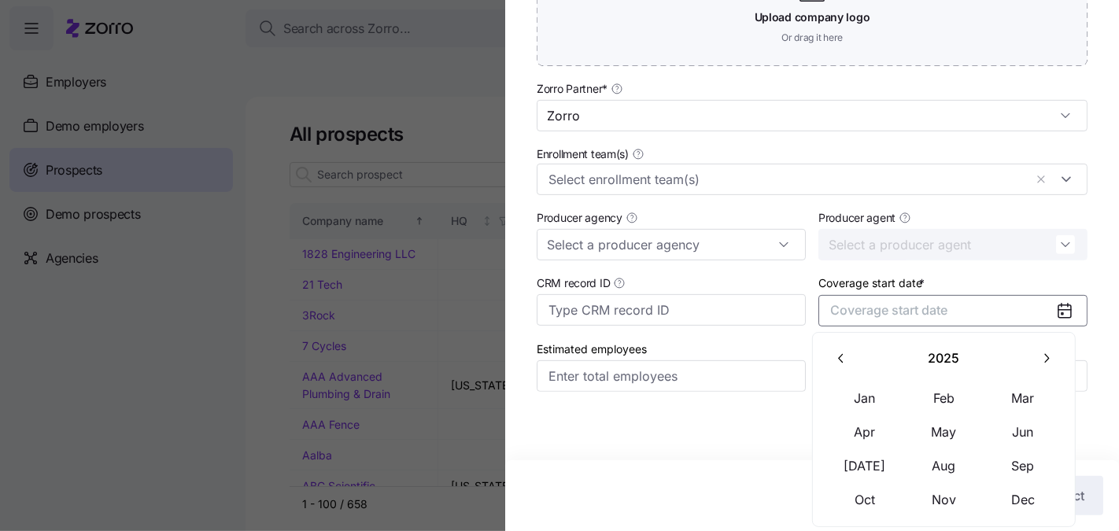
click at [1050, 351] on icon "button" at bounding box center [1045, 358] width 15 height 15
click at [875, 395] on button "Jan" at bounding box center [864, 397] width 79 height 33
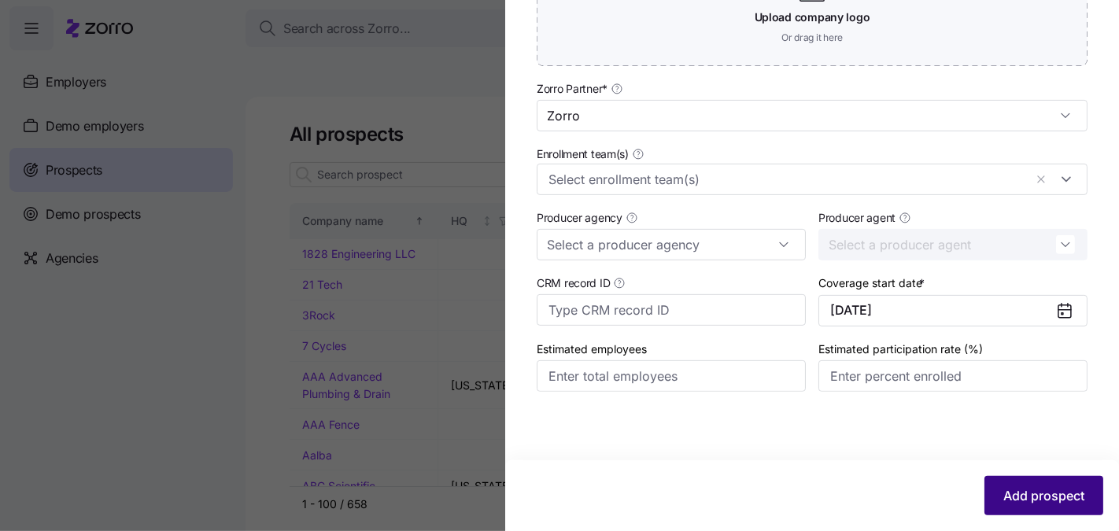
click at [1026, 499] on span "Add prospect" at bounding box center [1043, 495] width 81 height 19
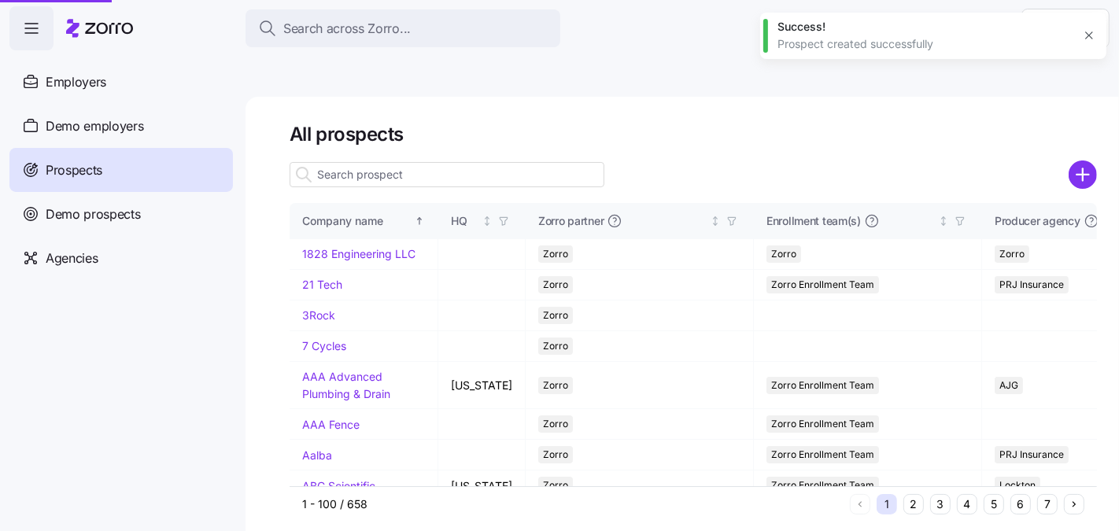
click at [1012, 466] on div at bounding box center [559, 265] width 1119 height 531
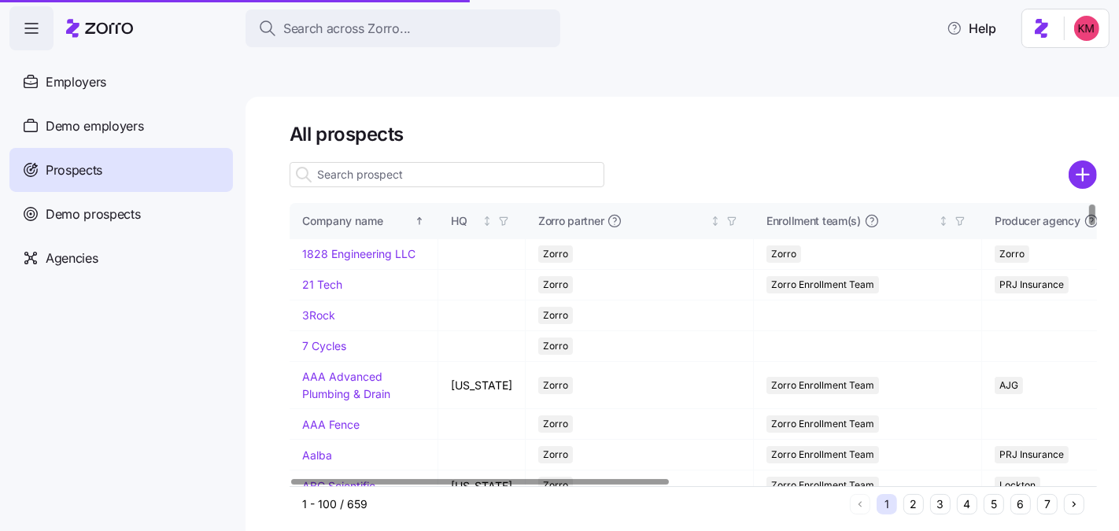
click at [1020, 494] on button "6" at bounding box center [1020, 504] width 20 height 20
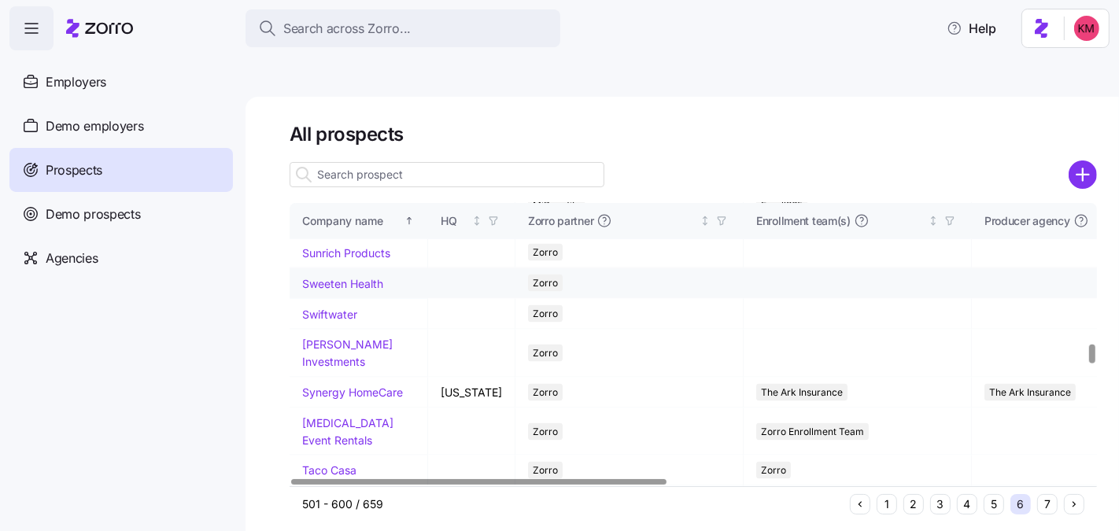
scroll to position [2108, 0]
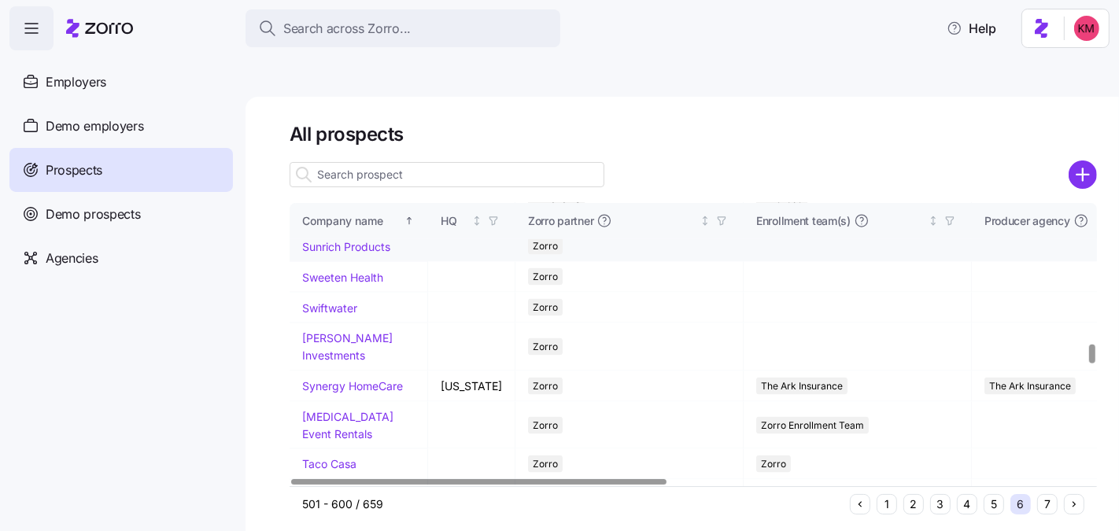
click at [326, 253] on link "Sunrich Products" at bounding box center [346, 246] width 88 height 13
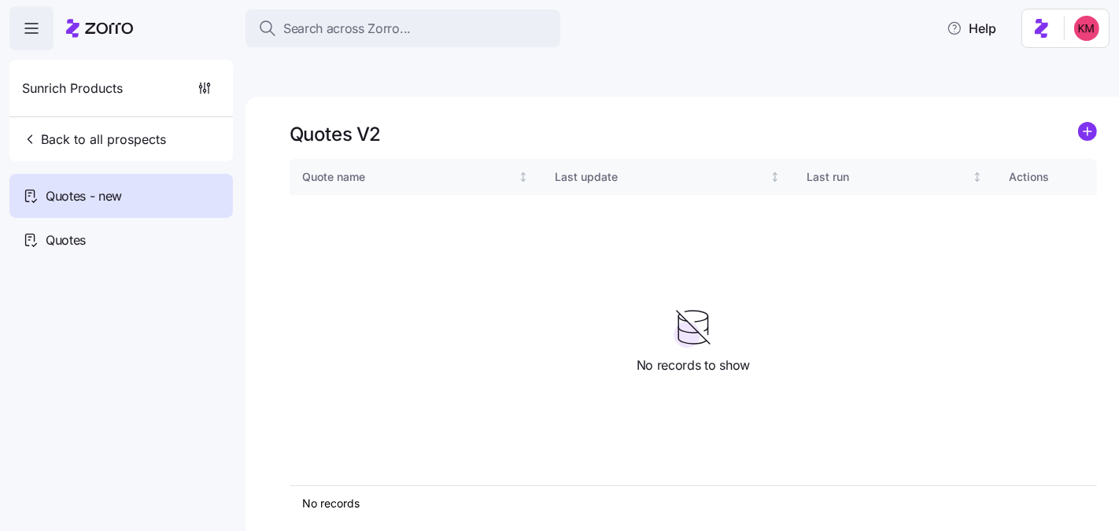
click at [1083, 131] on icon "add icon" at bounding box center [1087, 131] width 8 height 0
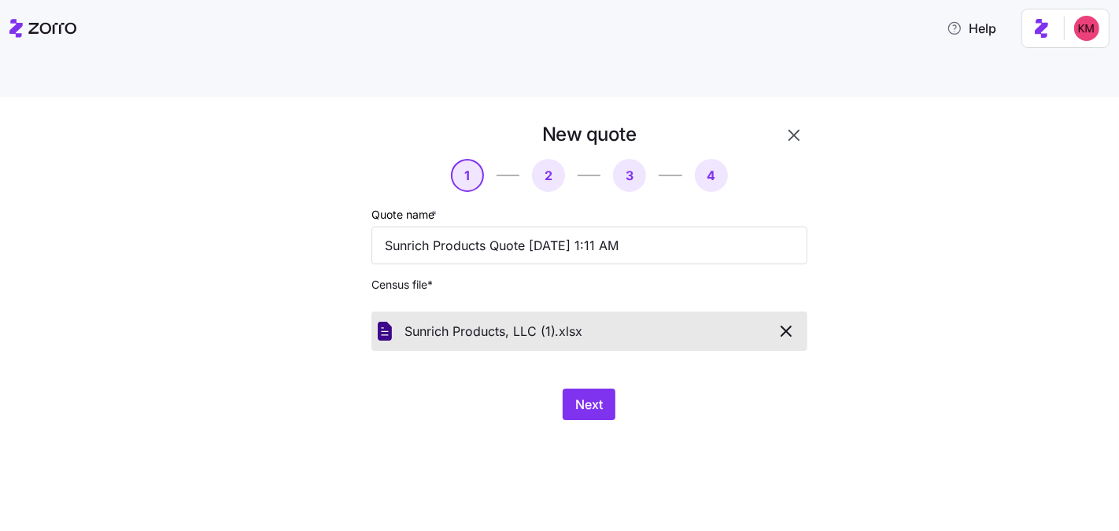
click at [779, 389] on div "Next" at bounding box center [589, 404] width 436 height 31
click at [571, 338] on div "New quote 1 2 3 4 Quote name * Sunrich Products Quote 09/16/2025 1:11 AM Census…" at bounding box center [589, 271] width 448 height 311
click at [581, 395] on span "Next" at bounding box center [589, 404] width 28 height 19
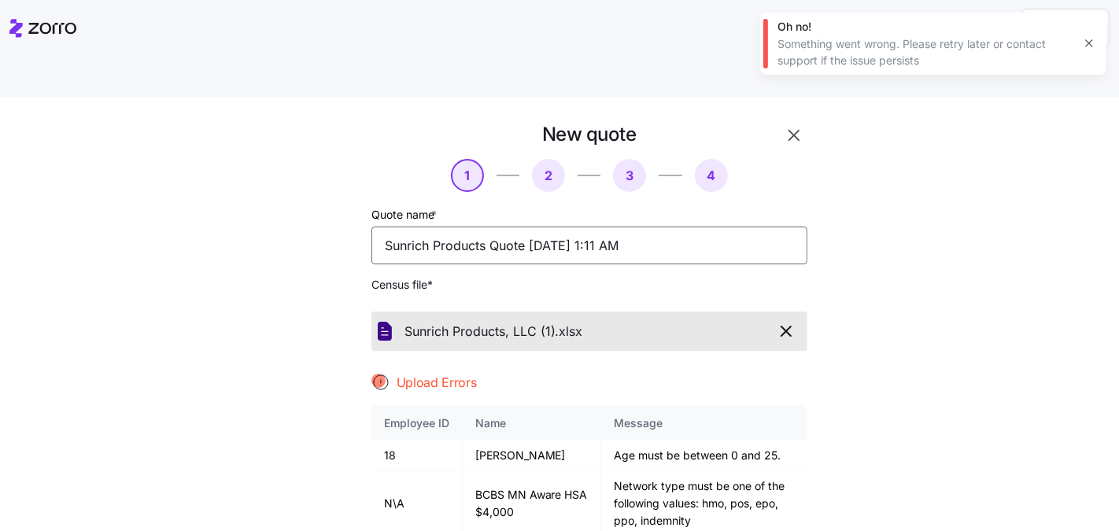
drag, startPoint x: 420, startPoint y: 205, endPoint x: 455, endPoint y: 220, distance: 38.4
click at [420, 227] on input "Sunrich Products Quote 09/16/2025 1:11 AM" at bounding box center [589, 246] width 436 height 38
click at [776, 322] on icon "button" at bounding box center [785, 331] width 19 height 19
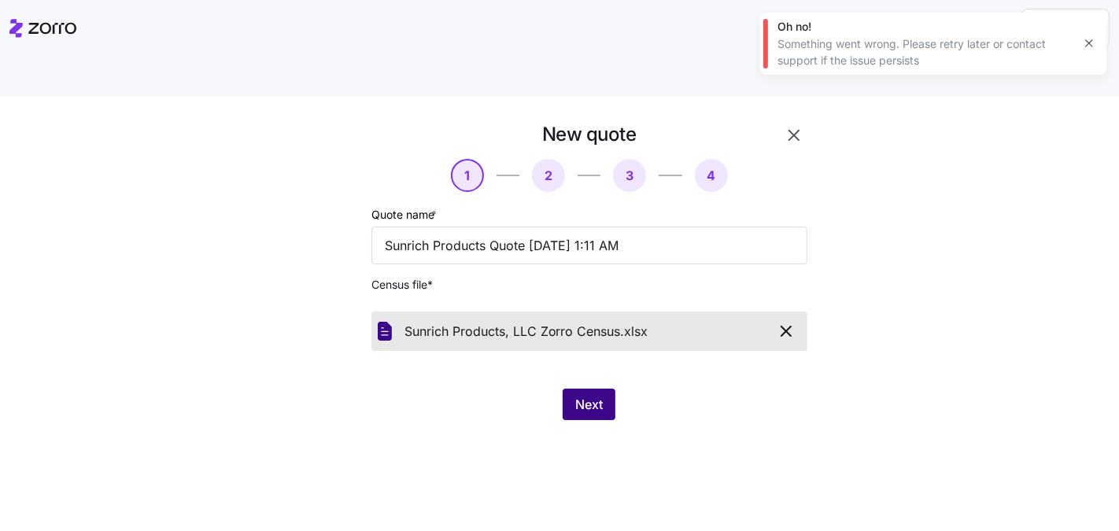
click at [589, 395] on span "Next" at bounding box center [589, 404] width 28 height 19
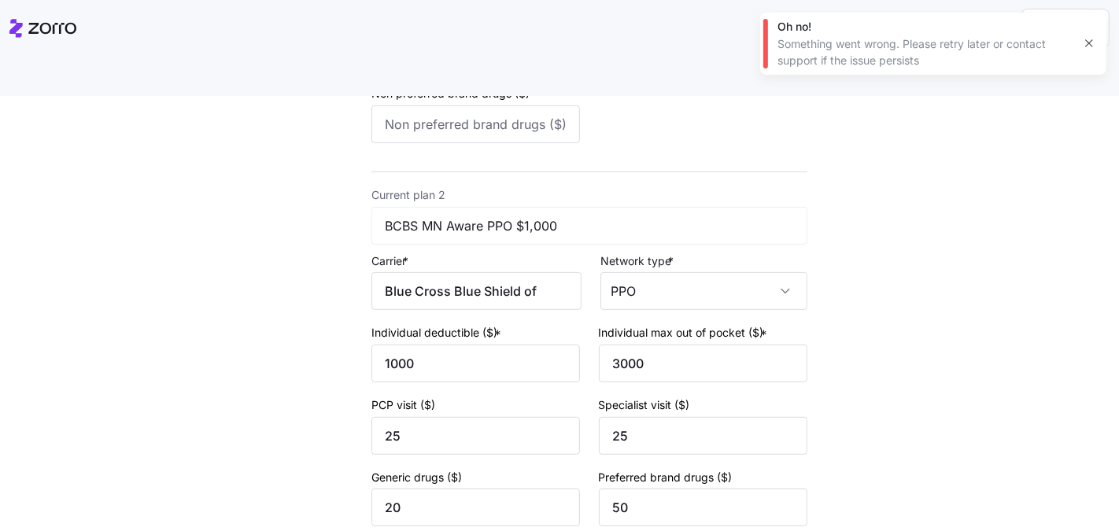
scroll to position [694, 0]
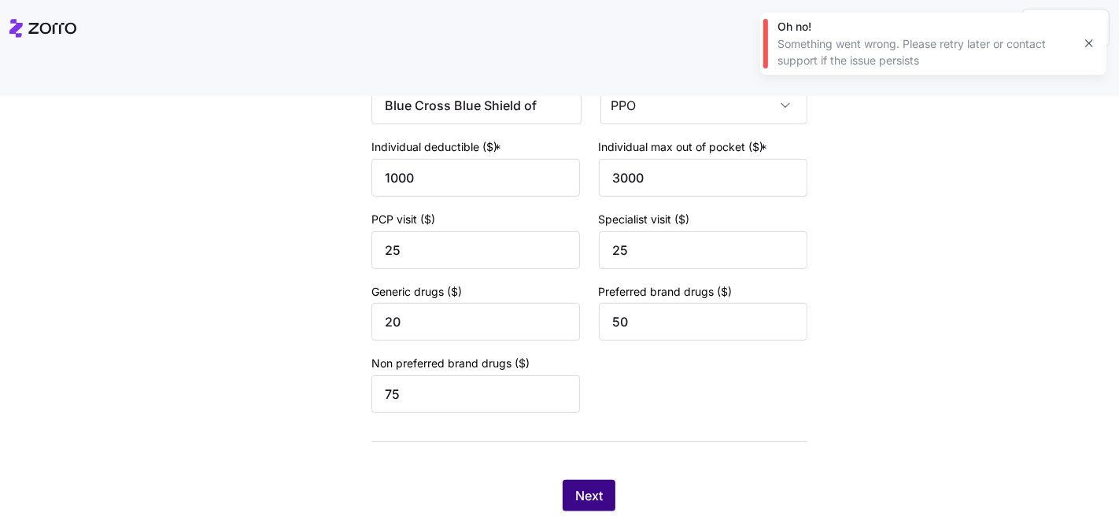
click at [580, 486] on span "Next" at bounding box center [589, 495] width 28 height 19
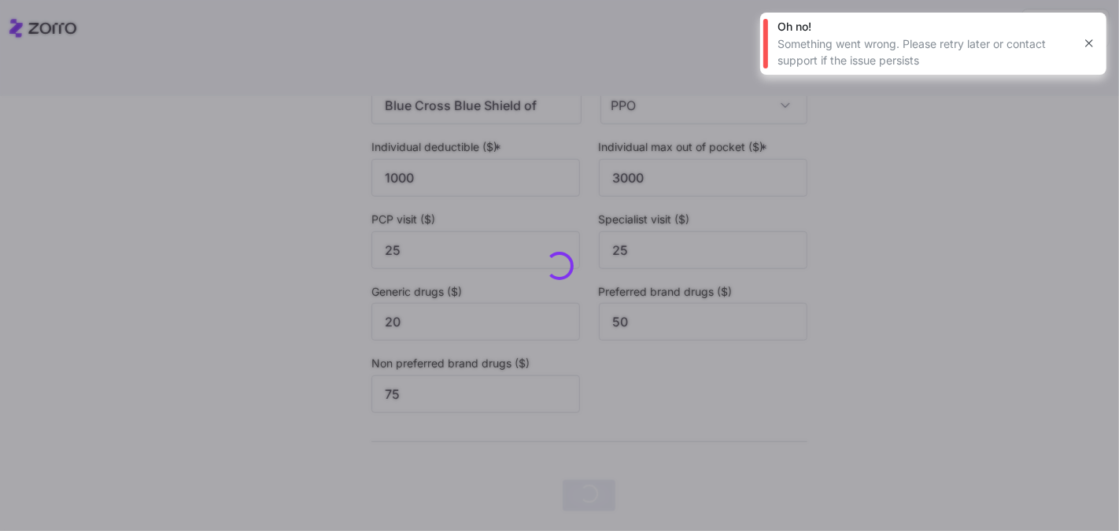
scroll to position [0, 0]
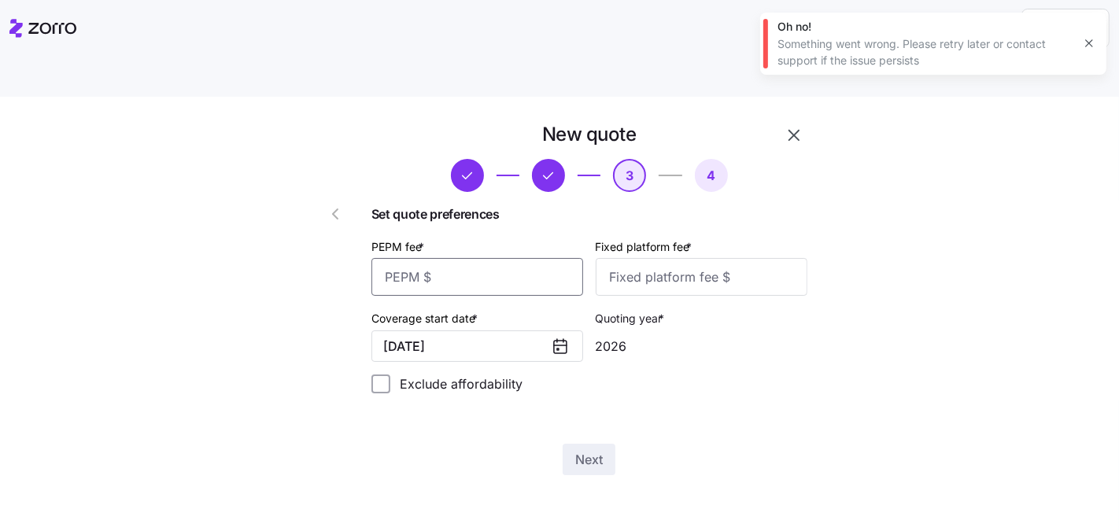
click at [475, 258] on input "PEPM fee *" at bounding box center [477, 277] width 212 height 38
type input "80"
type input "100"
click at [592, 444] on button "Next" at bounding box center [588, 459] width 53 height 31
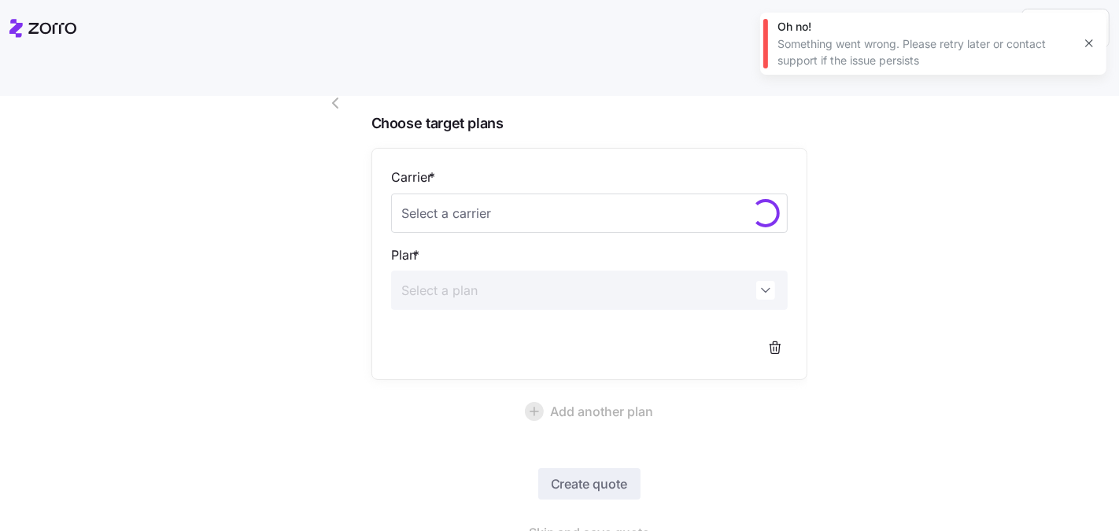
scroll to position [146, 0]
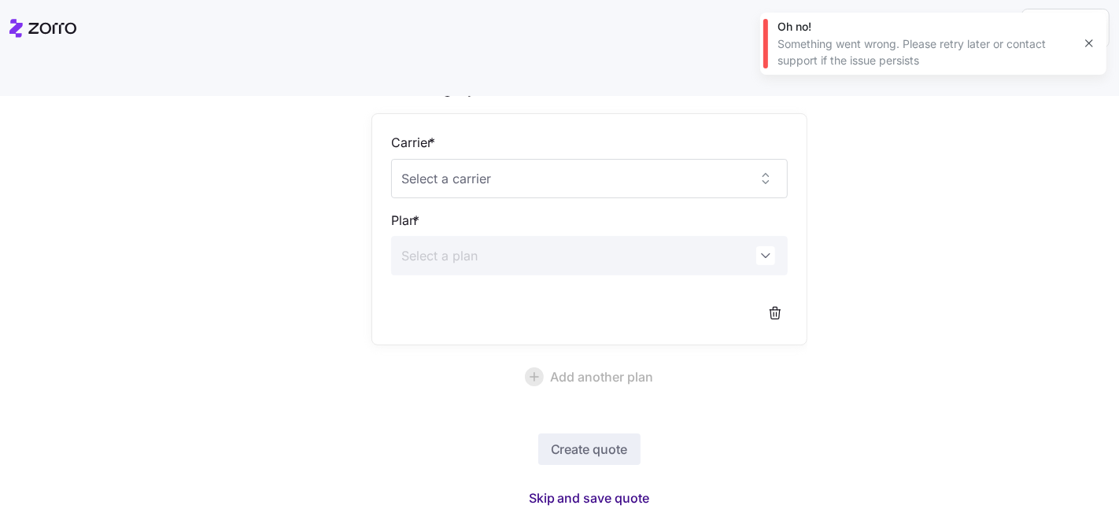
click at [602, 488] on span "Skip and save quote" at bounding box center [589, 497] width 121 height 19
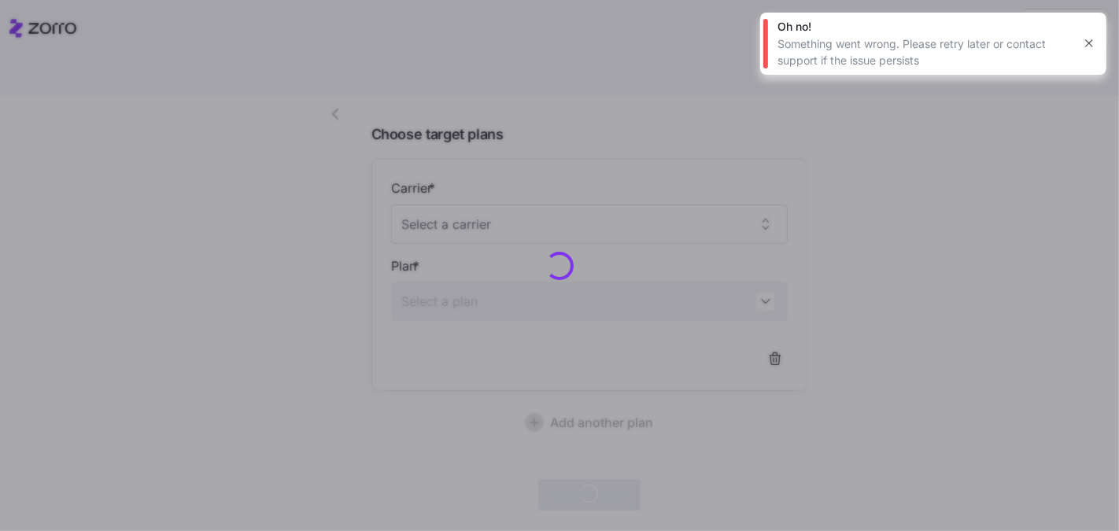
scroll to position [98, 0]
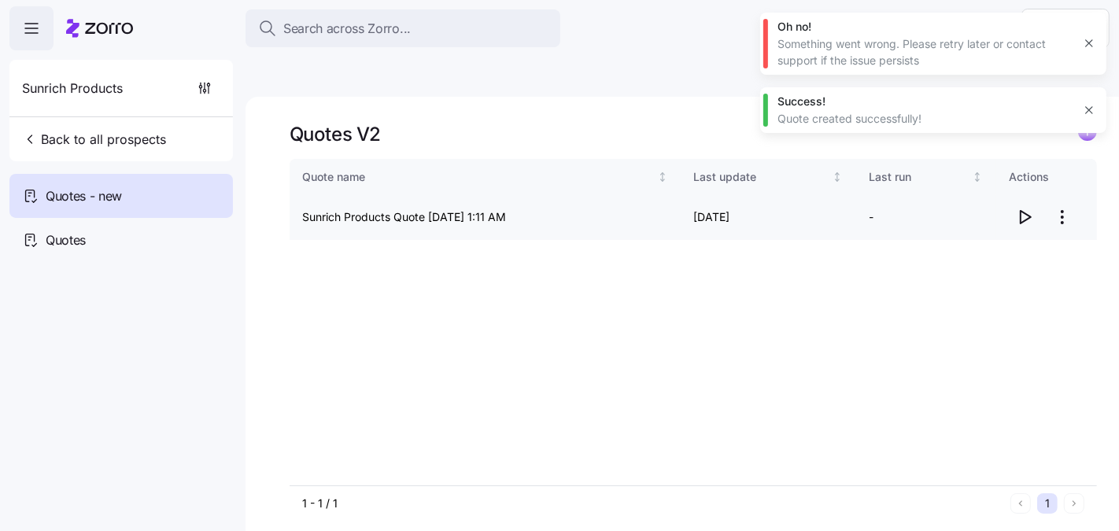
click at [1026, 202] on span "button" at bounding box center [1024, 217] width 30 height 30
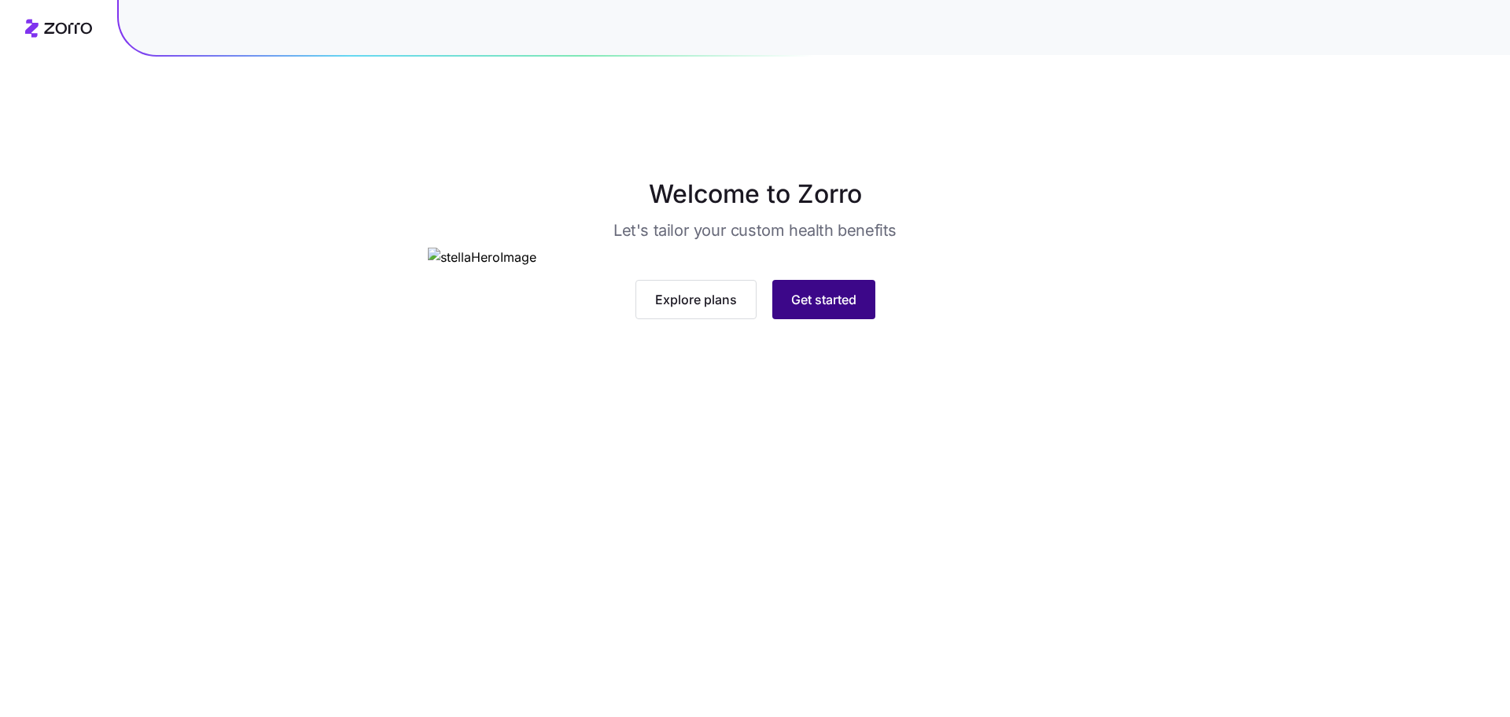
click at [813, 309] on span "Get started" at bounding box center [823, 299] width 65 height 19
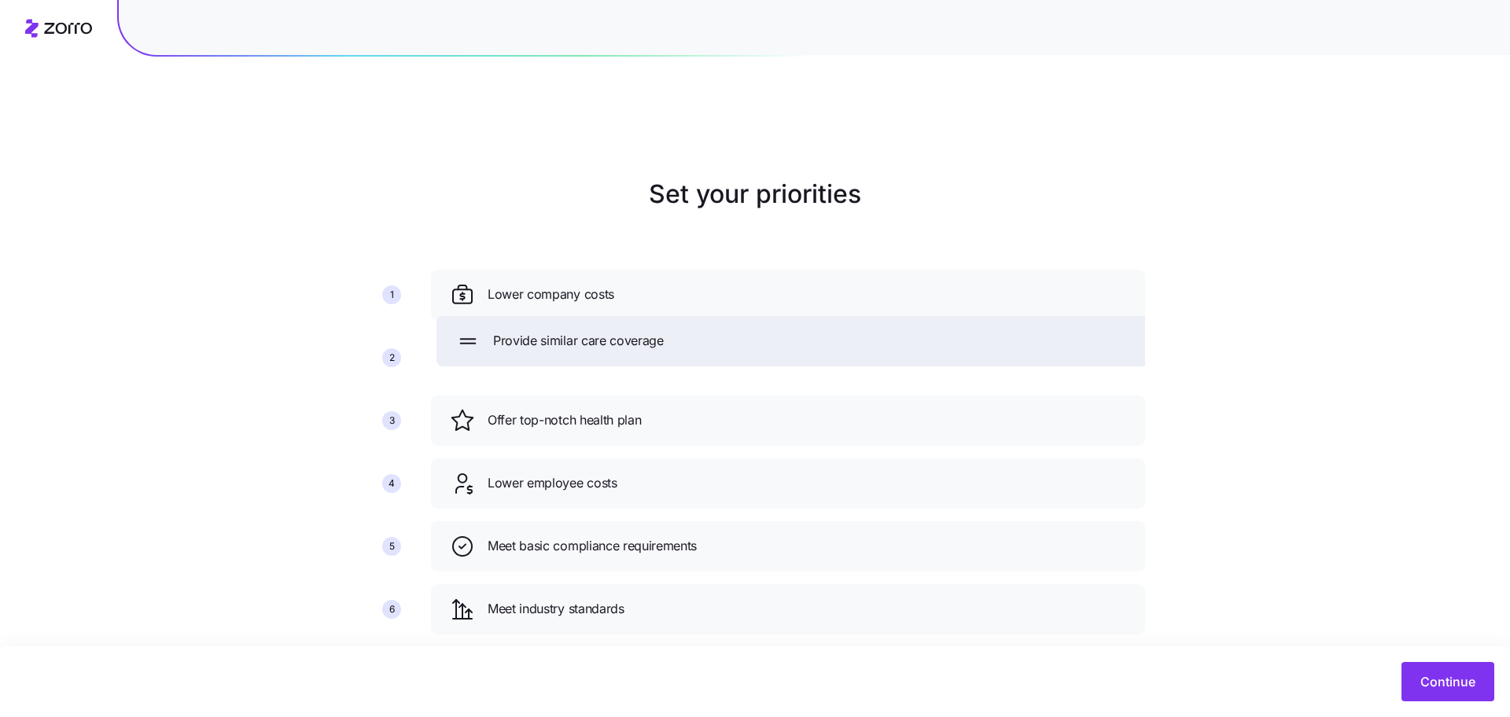
drag, startPoint x: 521, startPoint y: 581, endPoint x: 527, endPoint y: 313, distance: 268.3
click at [527, 331] on span "Provide similar care coverage" at bounding box center [578, 341] width 171 height 20
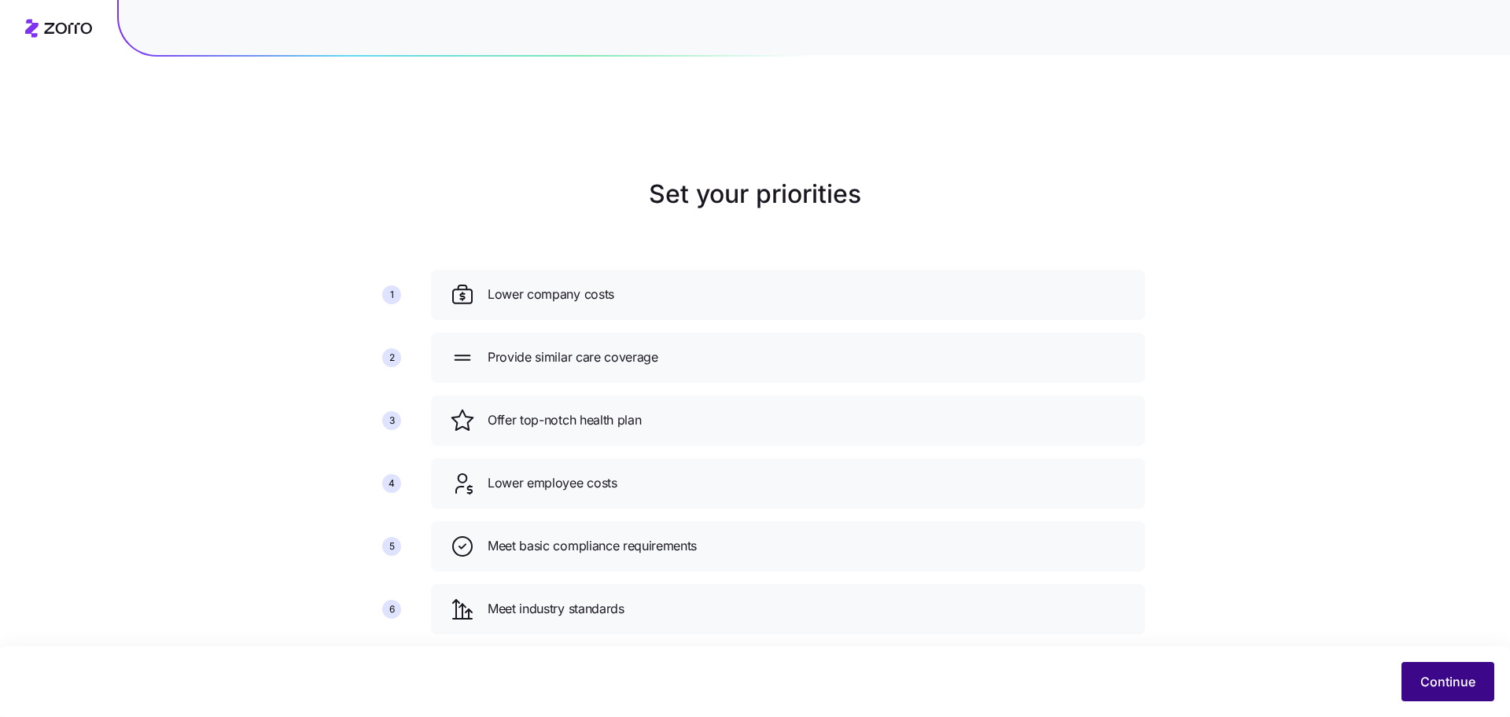
click at [1443, 679] on span "Continue" at bounding box center [1448, 682] width 55 height 19
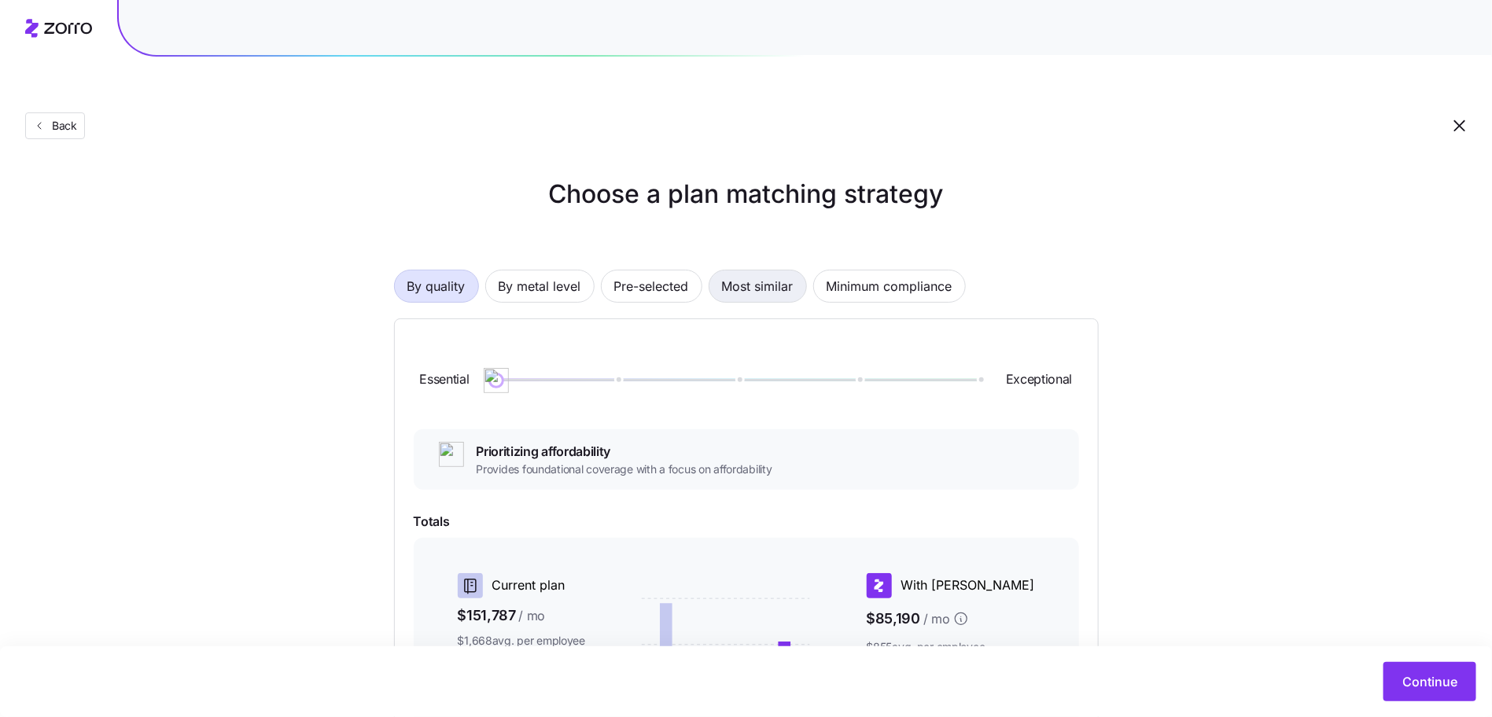
click at [739, 271] on span "Most similar" at bounding box center [758, 286] width 72 height 31
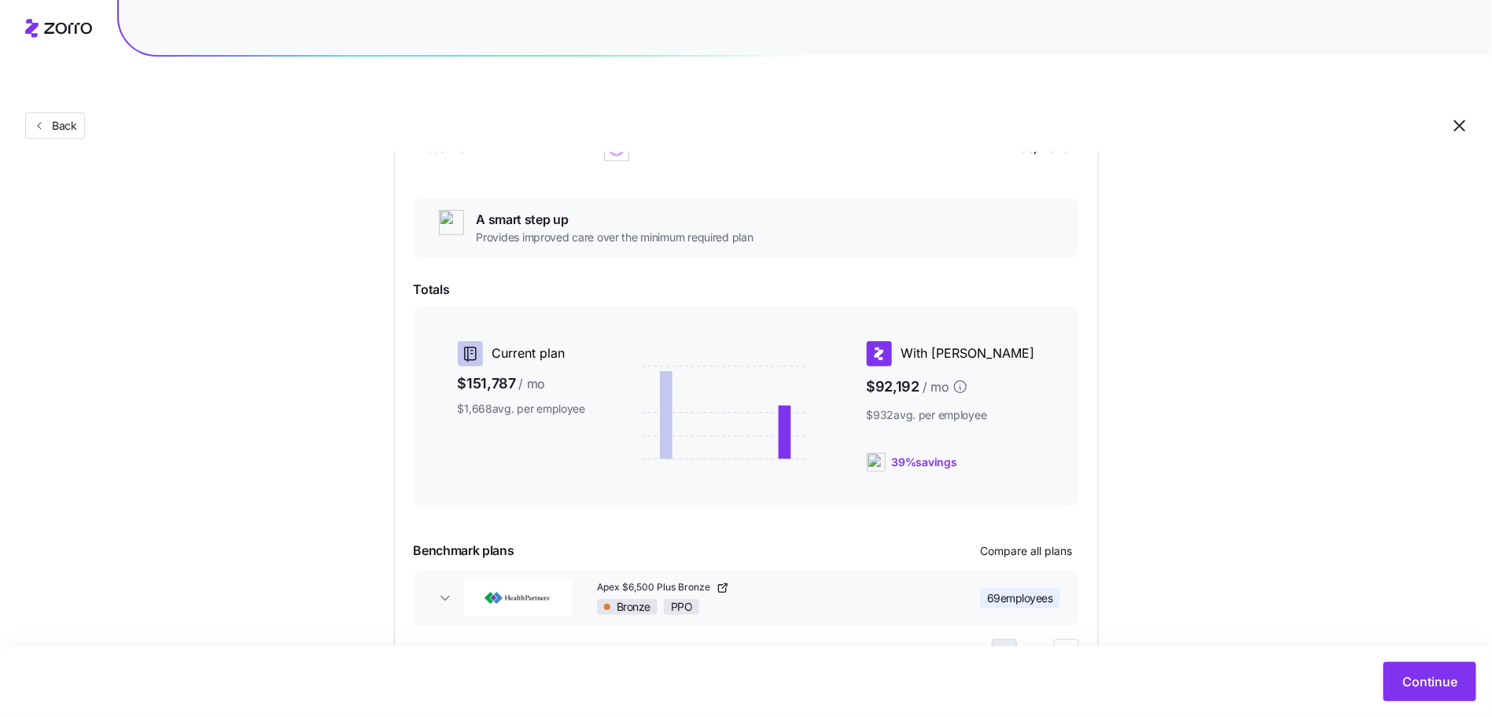
scroll to position [262, 0]
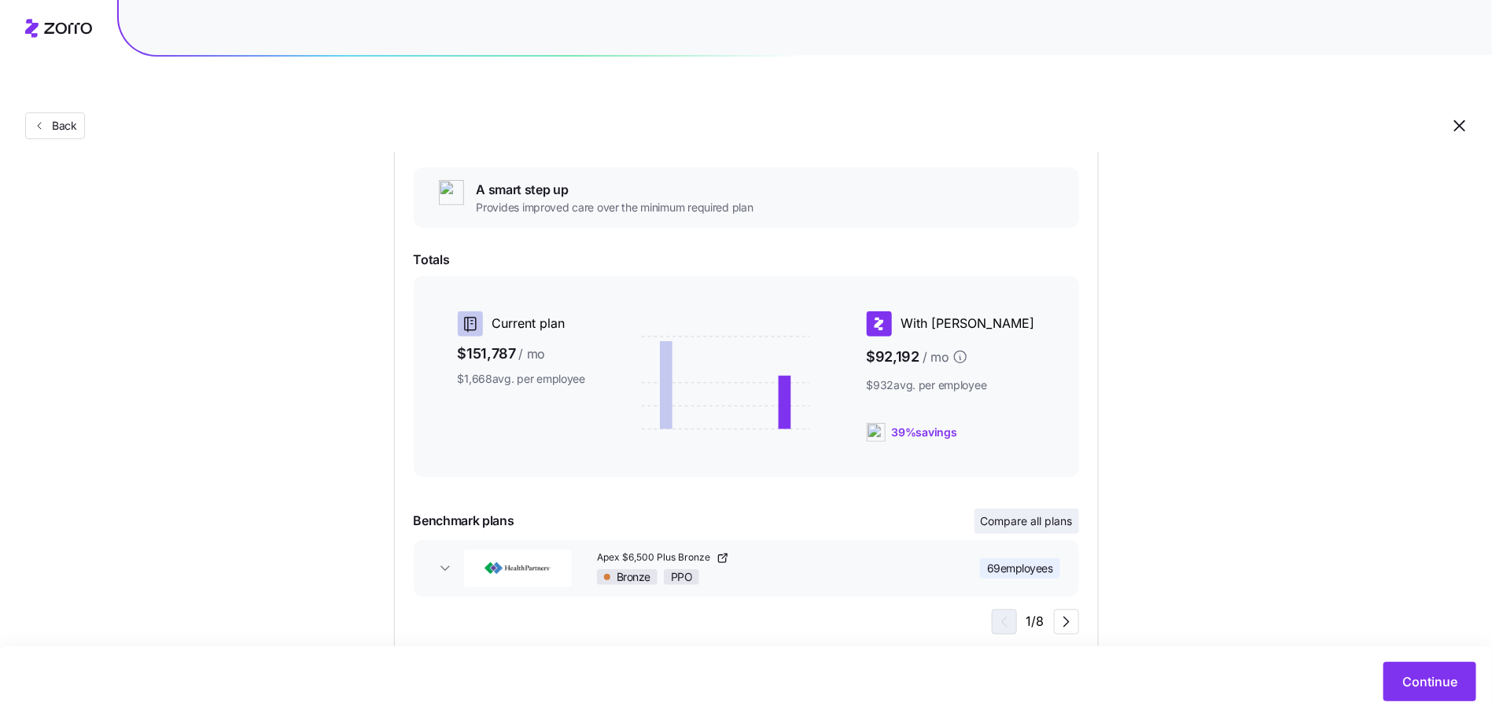
click at [1057, 514] on span "Compare all plans" at bounding box center [1027, 522] width 92 height 16
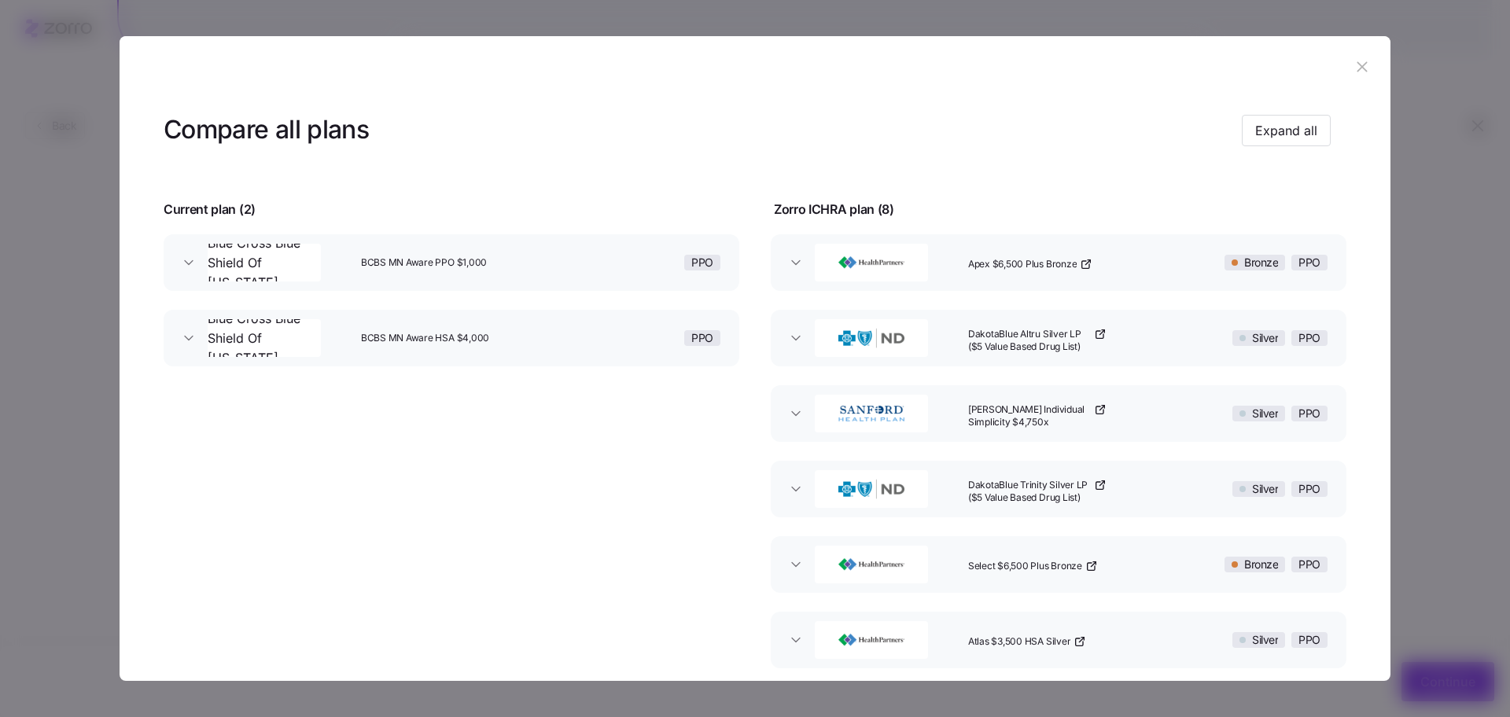
click at [1136, 257] on div "Apex $6,500 Plus Bronze" at bounding box center [1071, 263] width 219 height 50
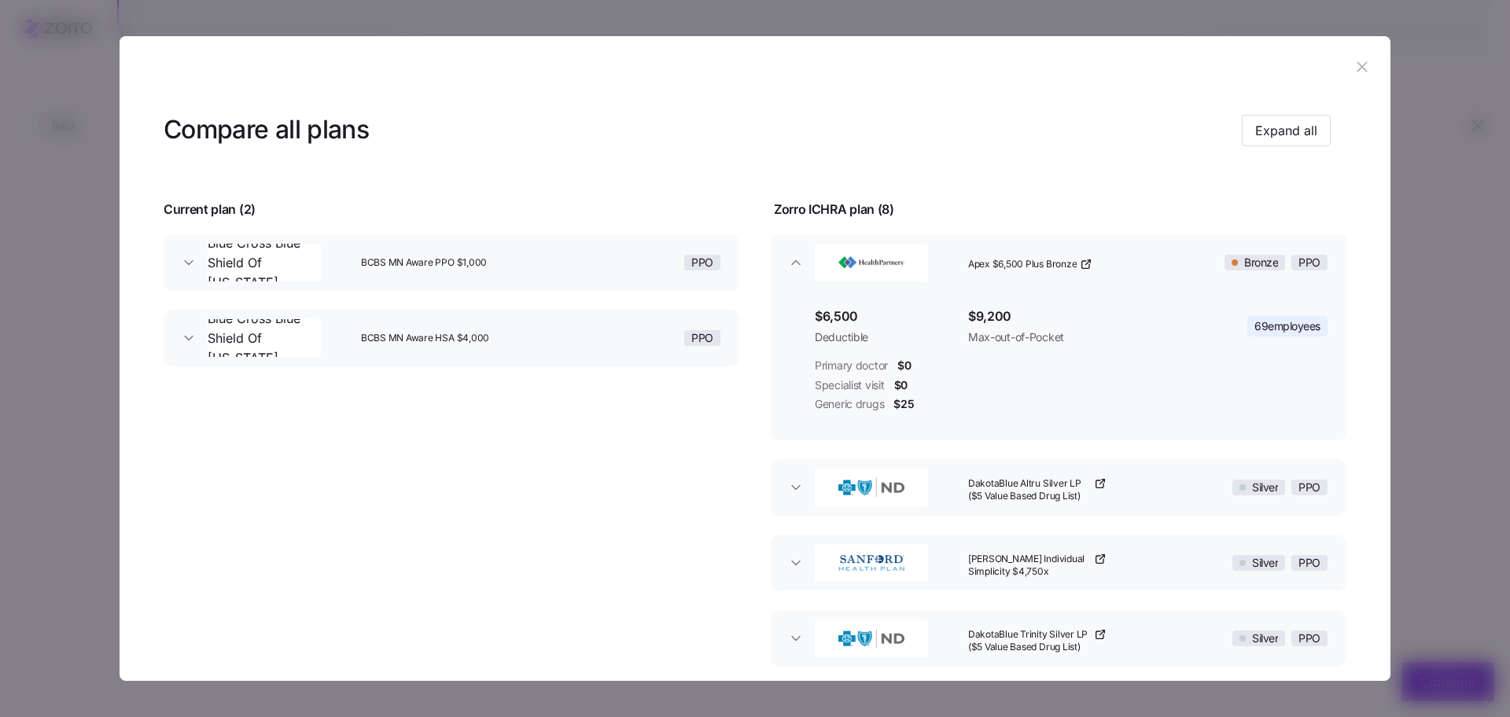
click at [1131, 257] on div "Apex $6,500 Plus Bronze" at bounding box center [1071, 263] width 219 height 50
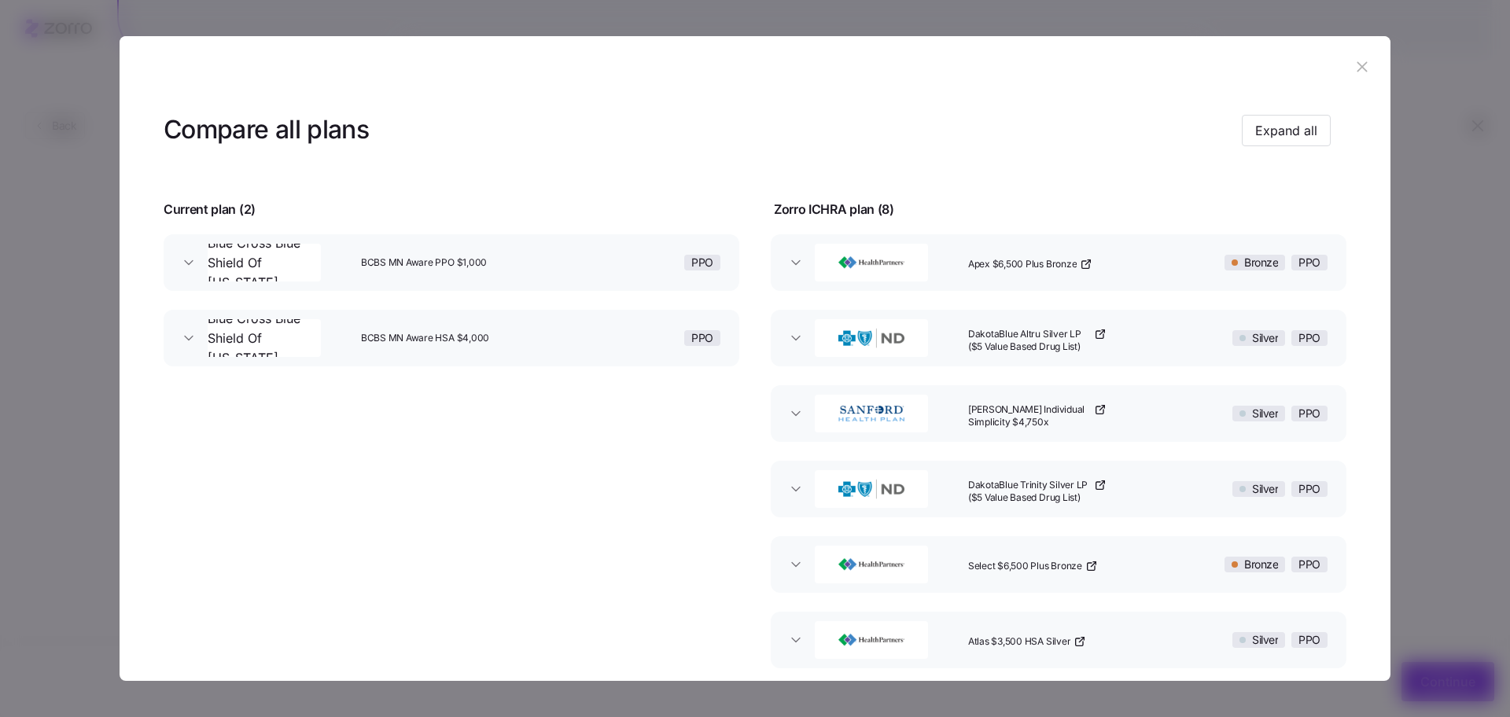
click at [1354, 63] on icon "button" at bounding box center [1362, 66] width 17 height 17
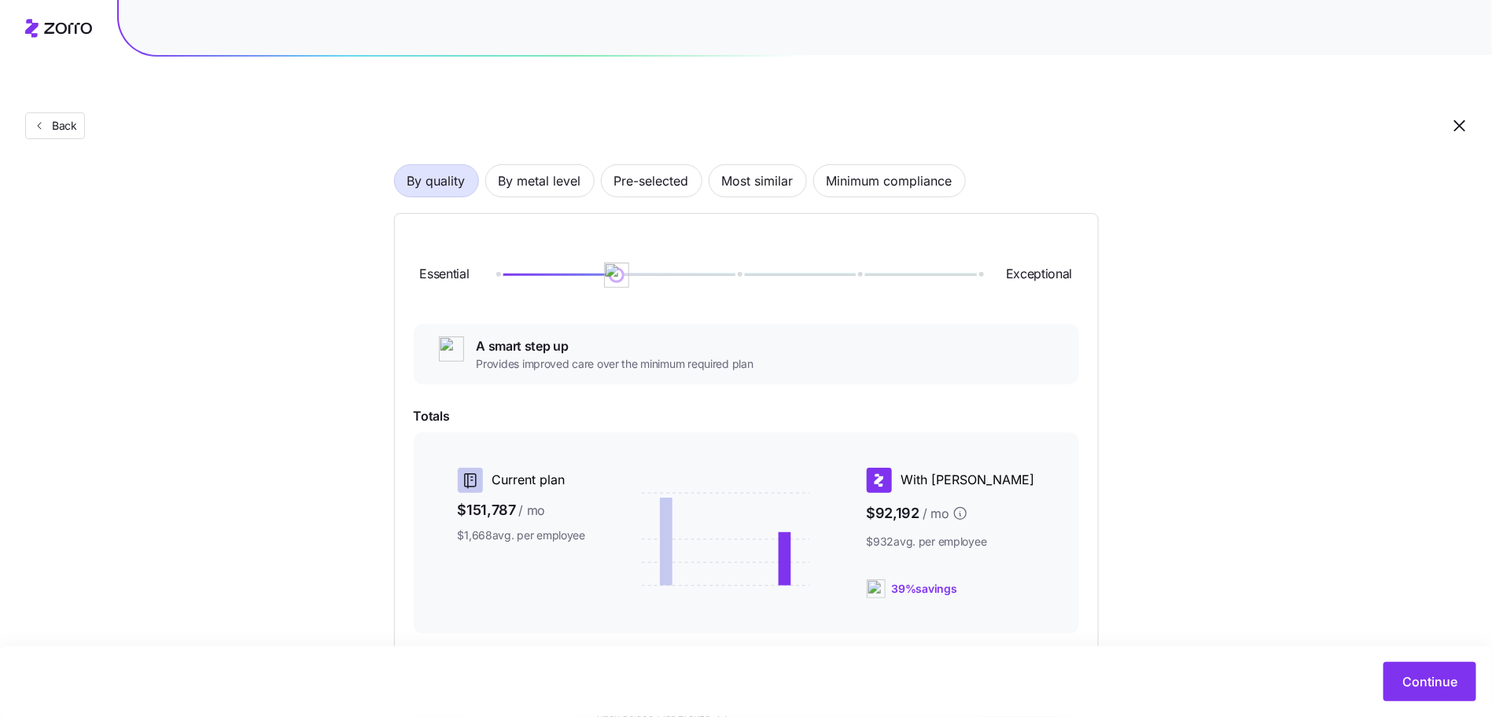
scroll to position [0, 0]
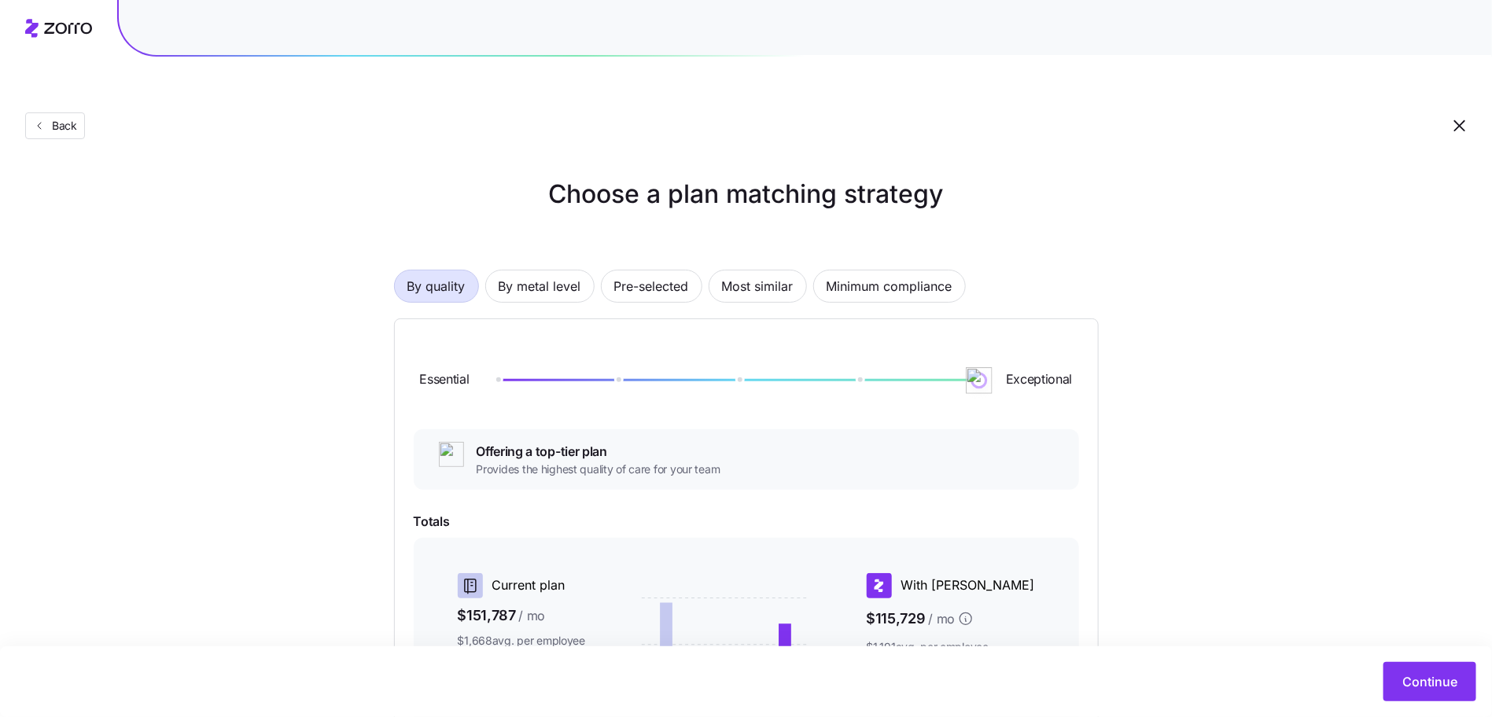
drag, startPoint x: 624, startPoint y: 341, endPoint x: 1114, endPoint y: 375, distance: 491.3
click at [1076, 375] on div "Essential Exceptional" at bounding box center [746, 380] width 665 height 85
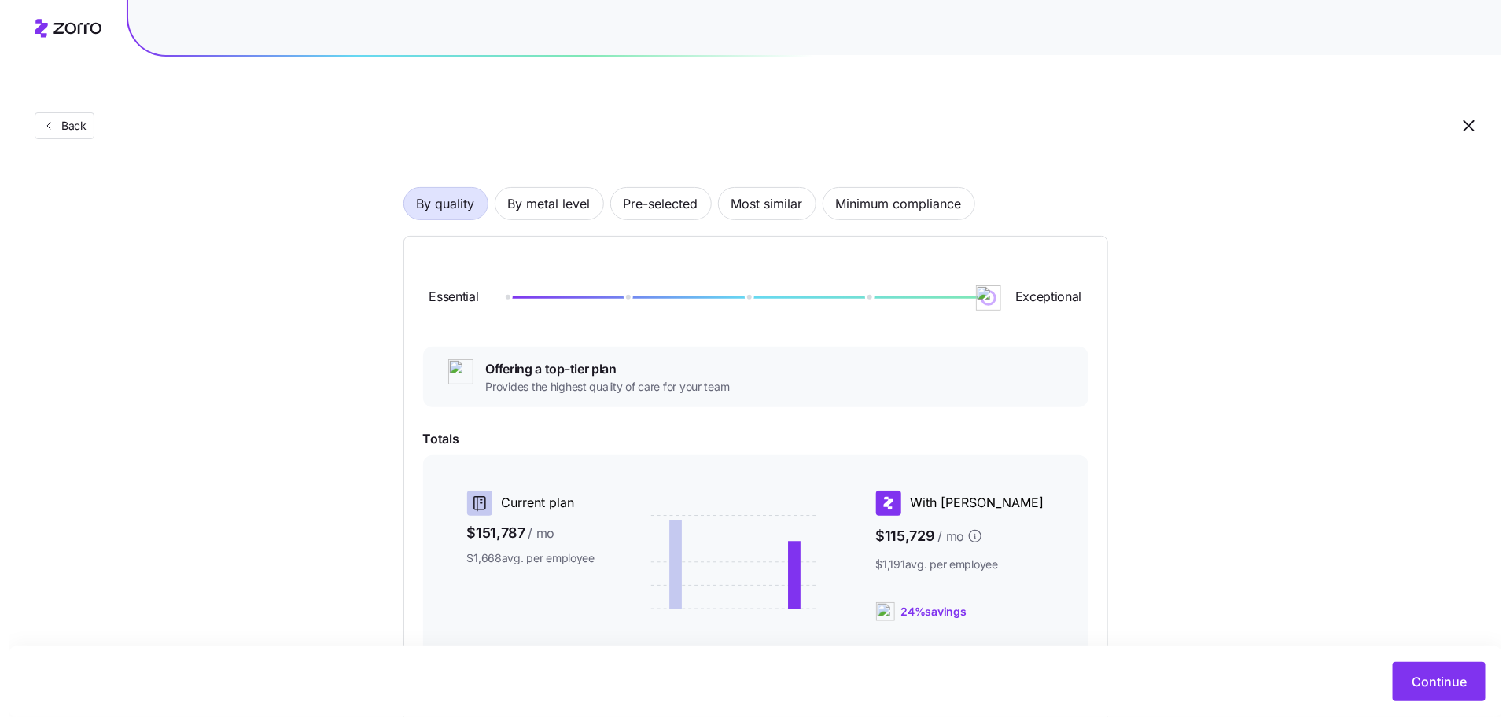
scroll to position [262, 0]
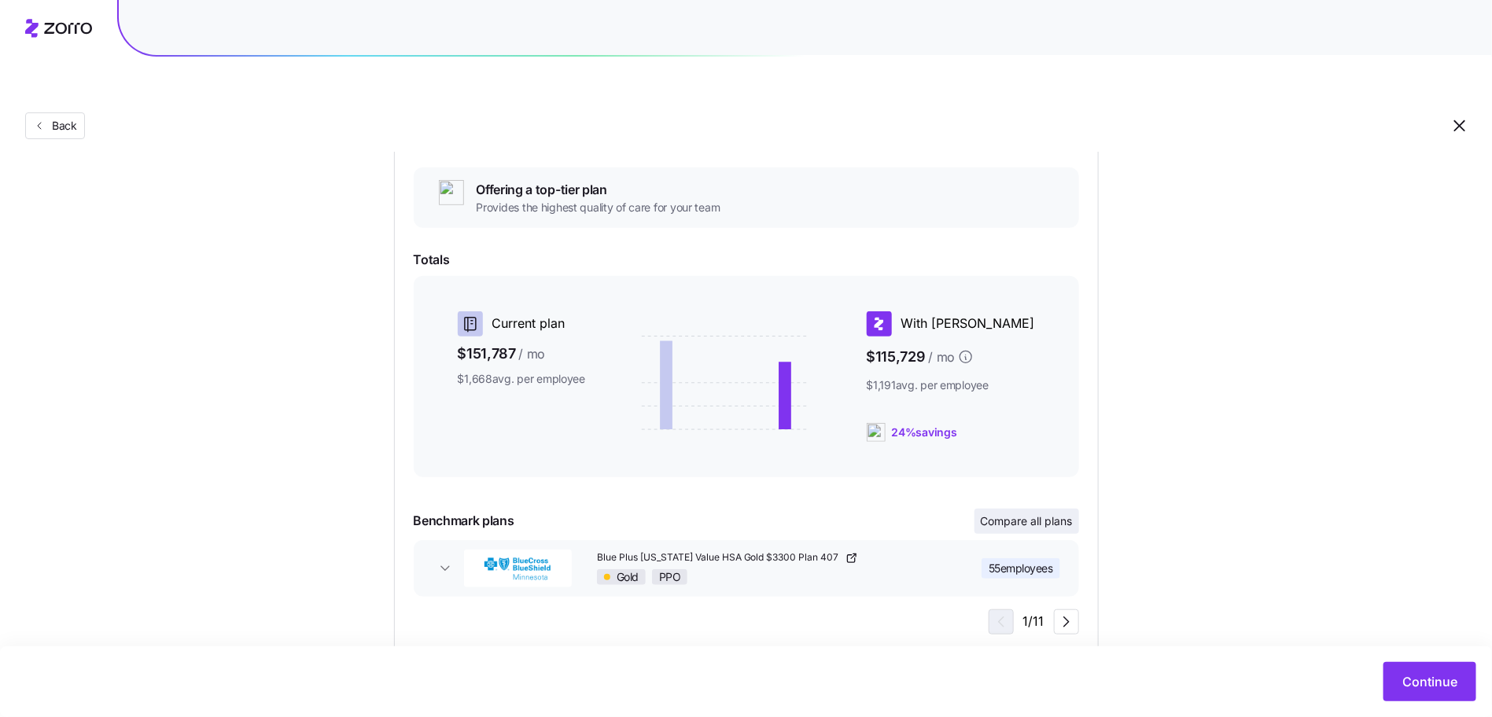
click at [1012, 509] on button "Compare all plans" at bounding box center [1027, 521] width 105 height 25
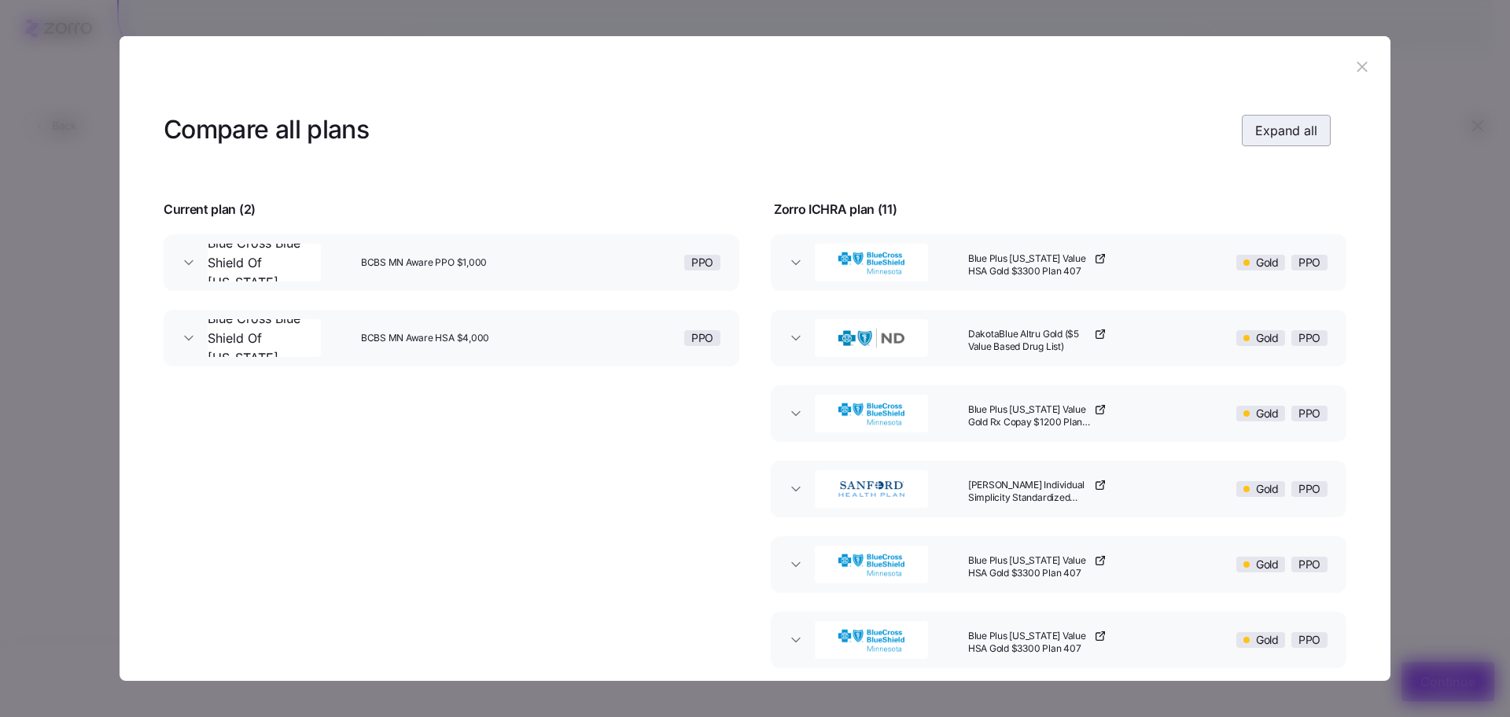
click at [1295, 127] on span "Expand all" at bounding box center [1286, 130] width 62 height 19
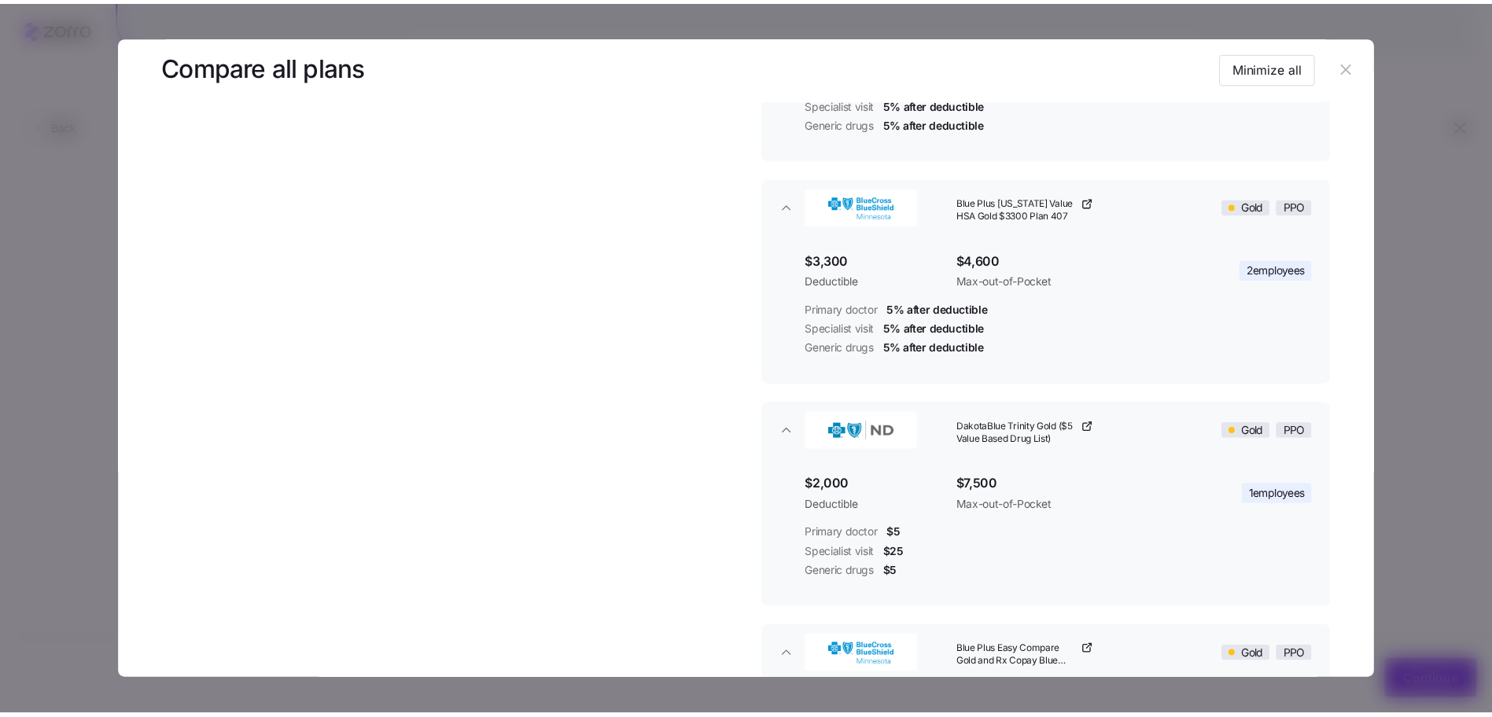
scroll to position [1269, 0]
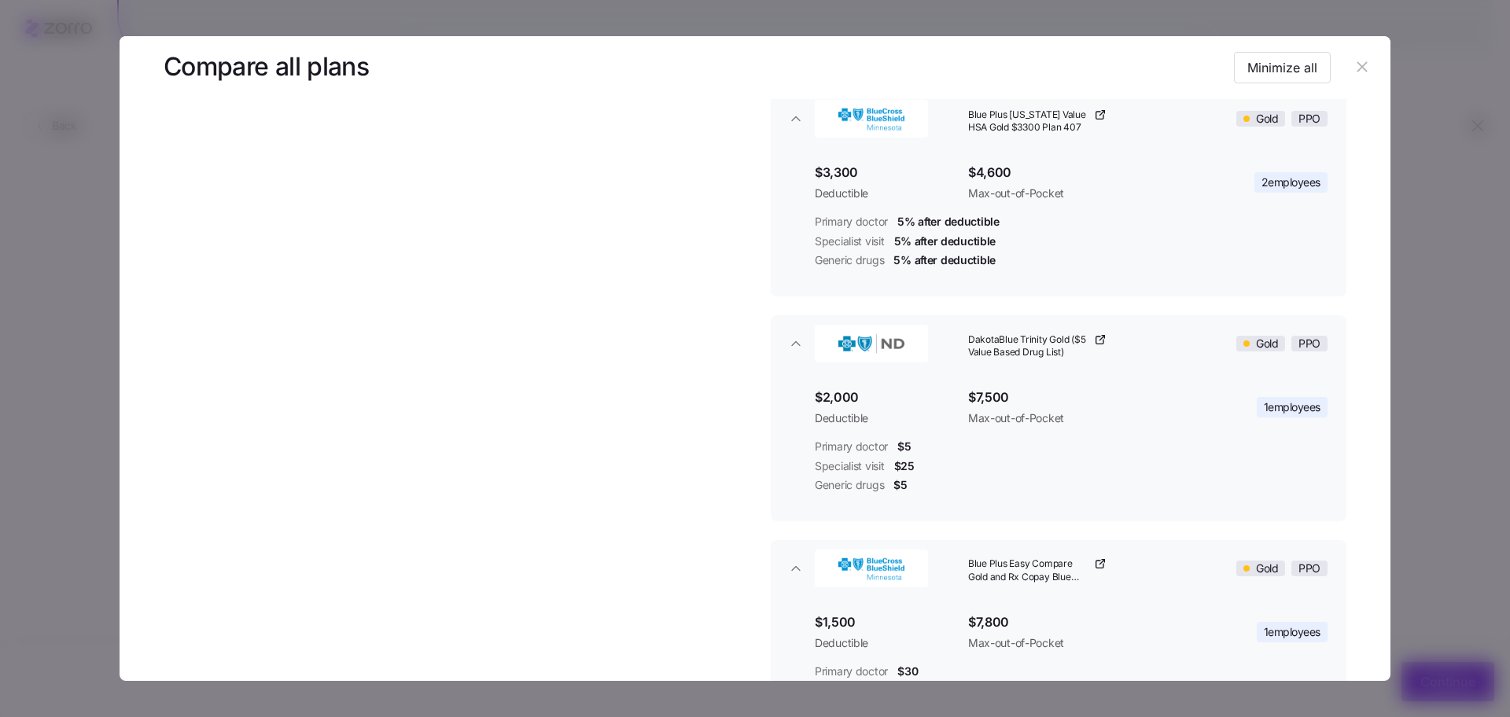
drag, startPoint x: 1362, startPoint y: 60, endPoint x: 1288, endPoint y: 138, distance: 106.8
click at [1362, 60] on icon "button" at bounding box center [1362, 66] width 17 height 17
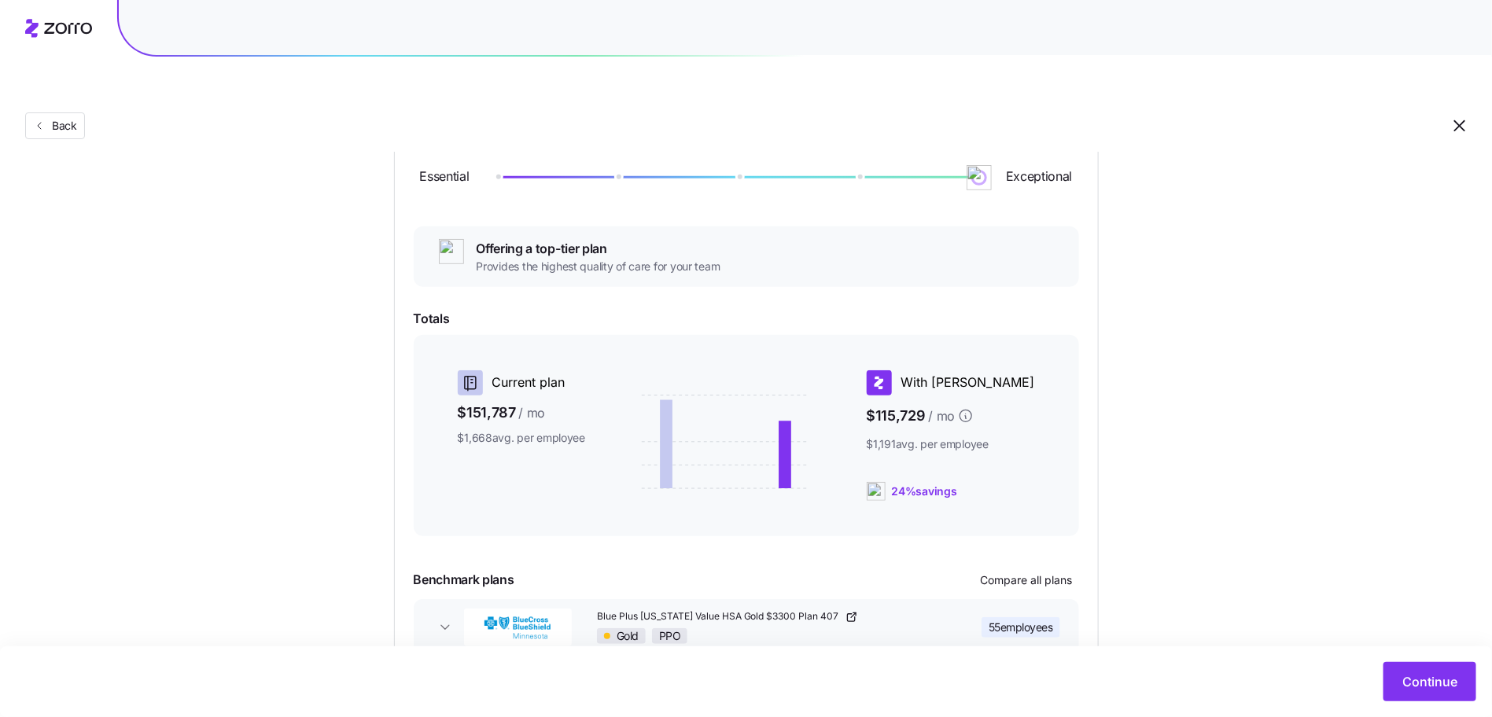
scroll to position [0, 0]
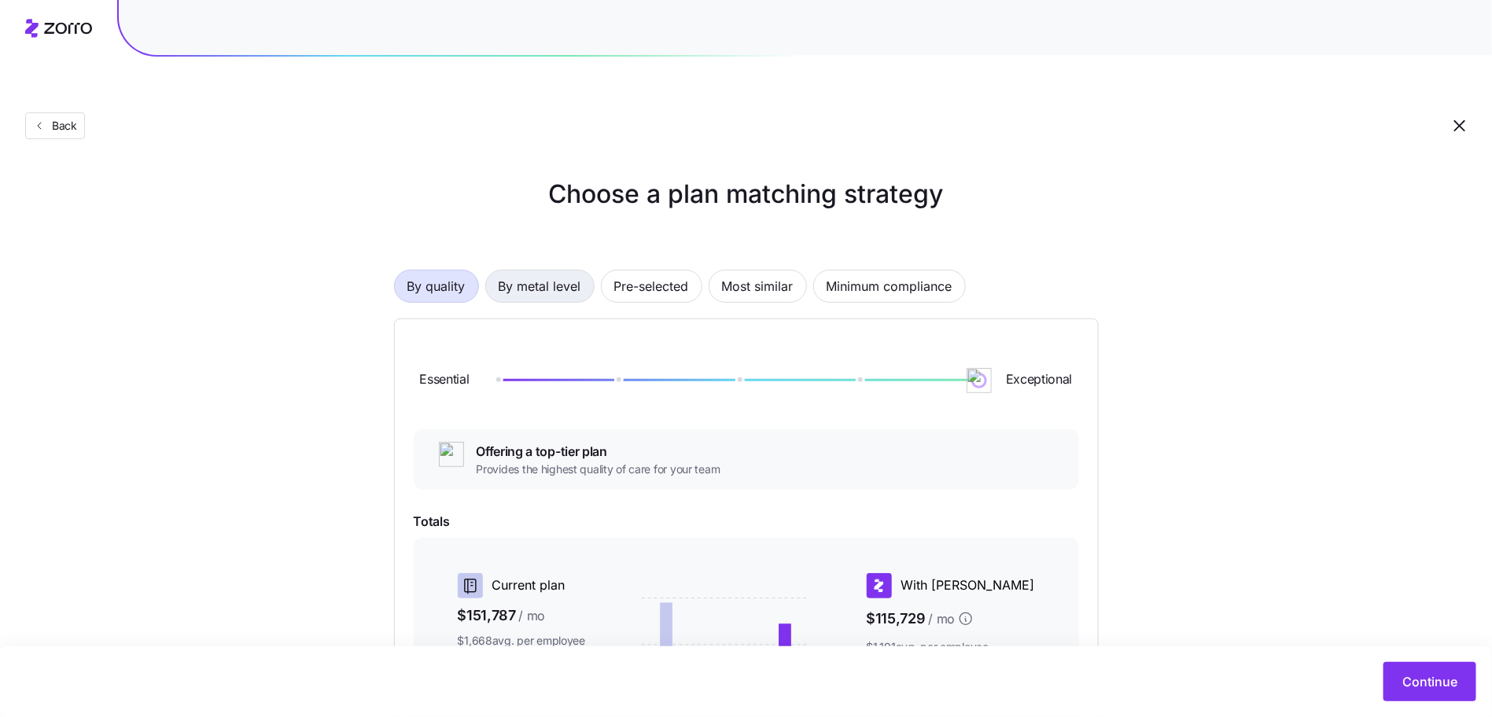
click at [576, 271] on span "By metal level" at bounding box center [540, 286] width 83 height 31
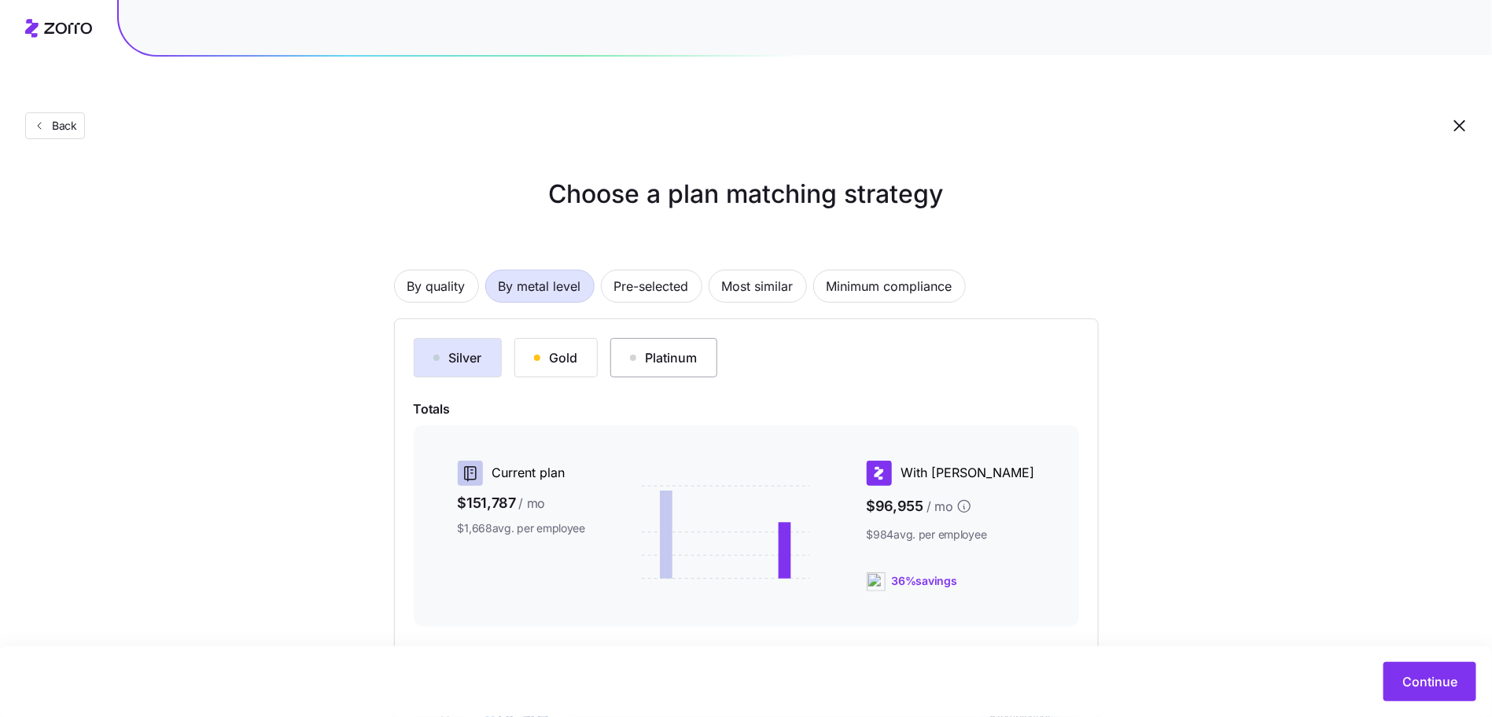
click at [676, 348] on div "Platinum" at bounding box center [664, 357] width 68 height 19
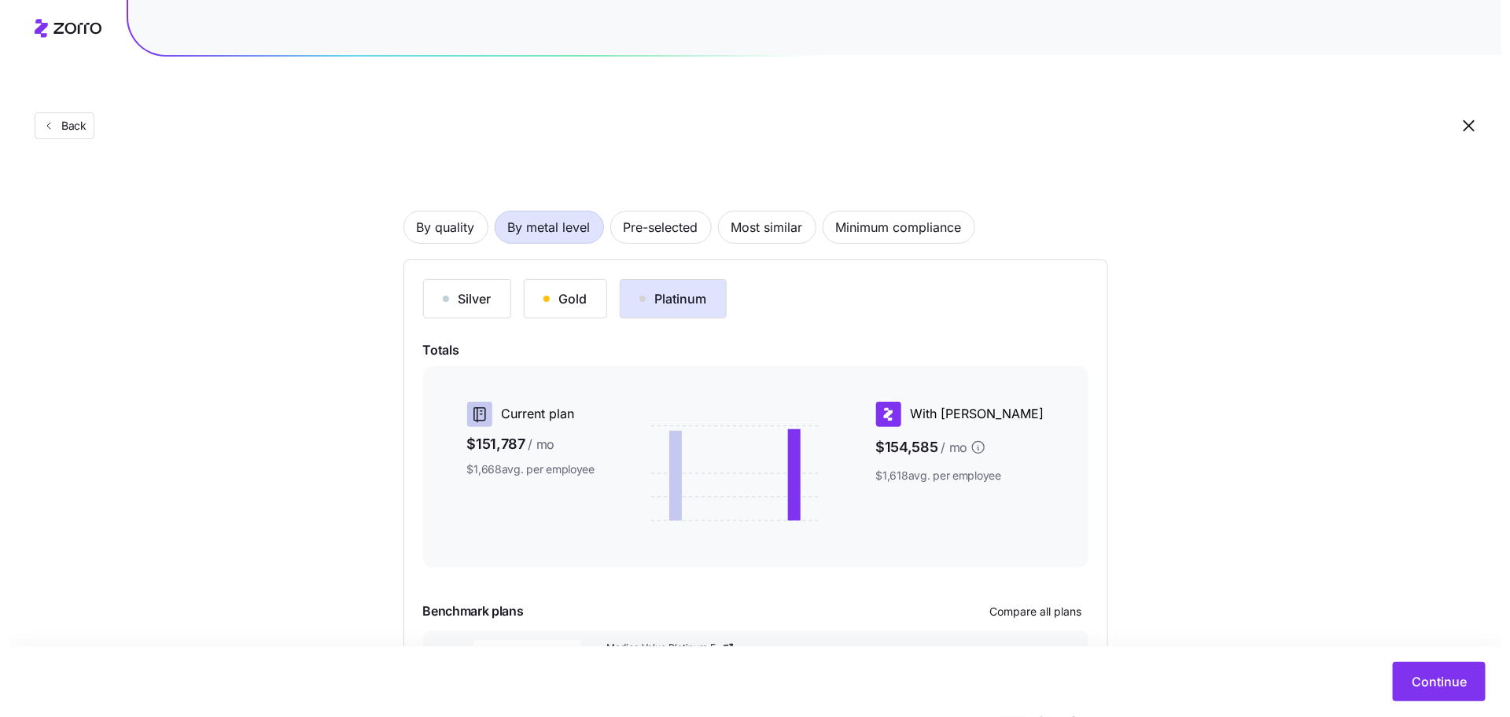
scroll to position [149, 0]
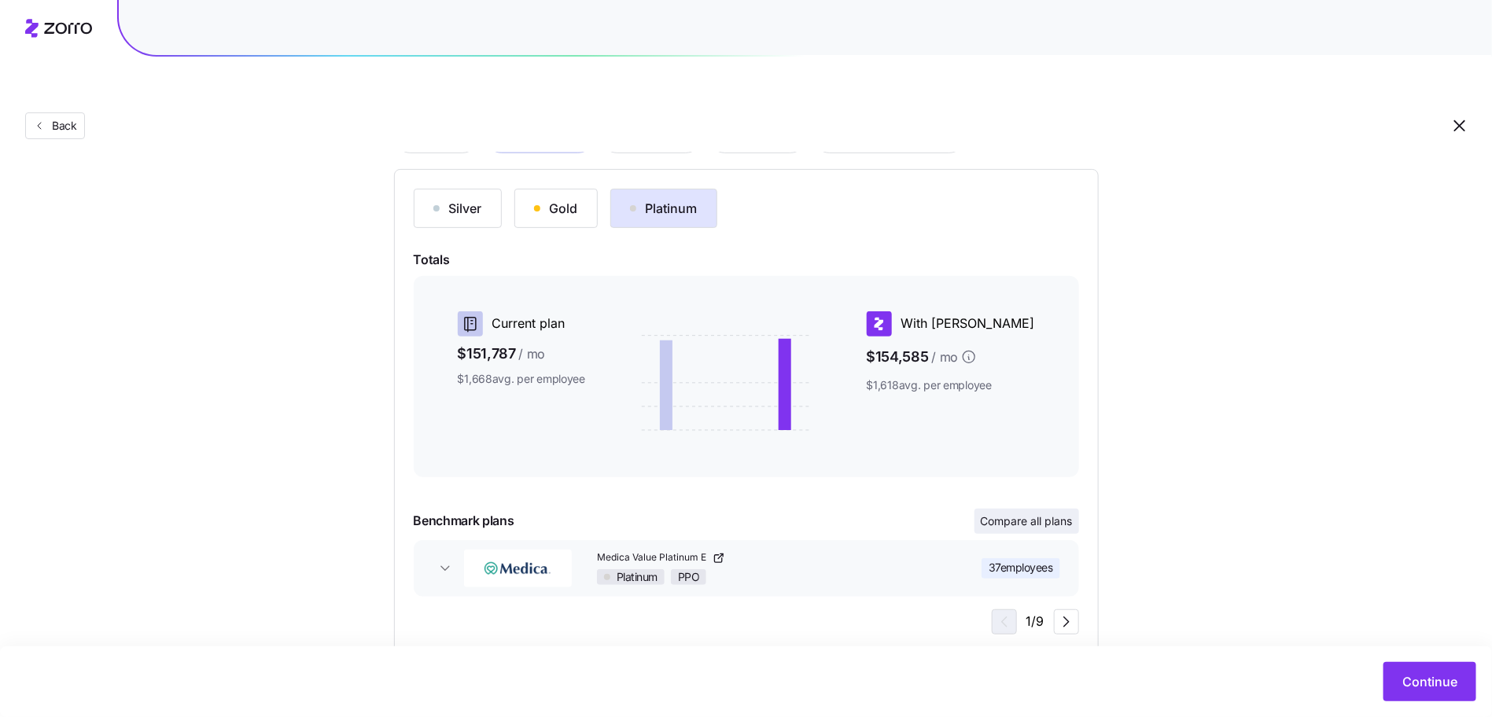
click at [1053, 514] on span "Compare all plans" at bounding box center [1027, 522] width 92 height 16
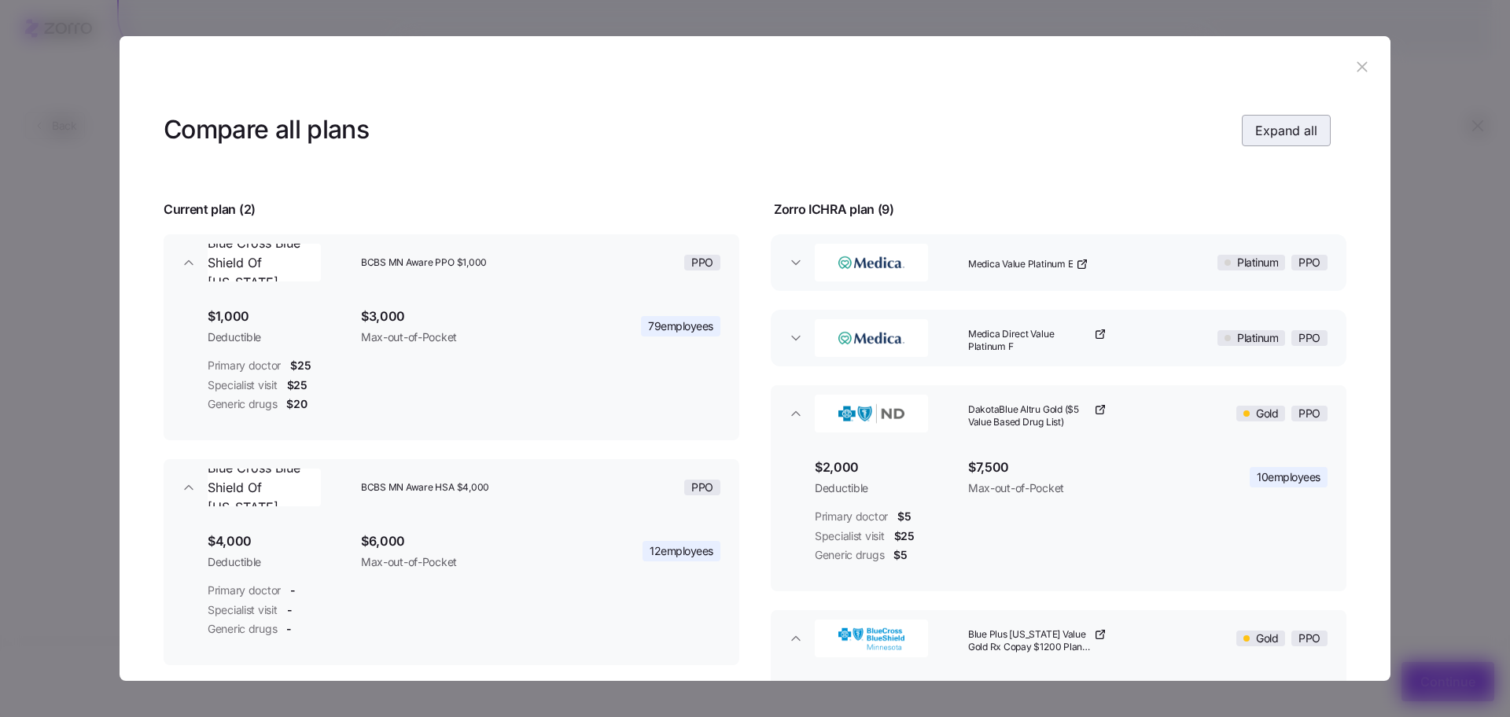
click at [1270, 134] on span "Expand all" at bounding box center [1286, 130] width 62 height 19
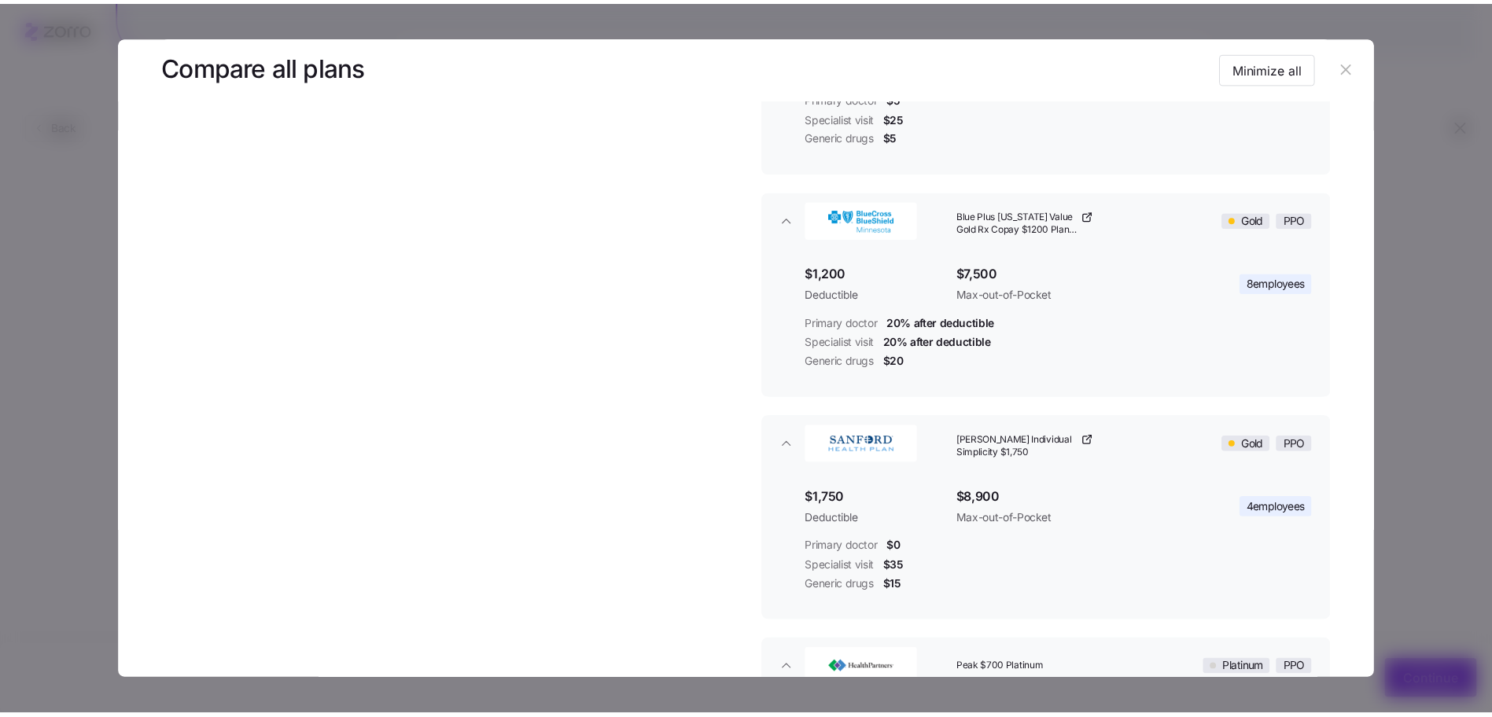
scroll to position [724, 0]
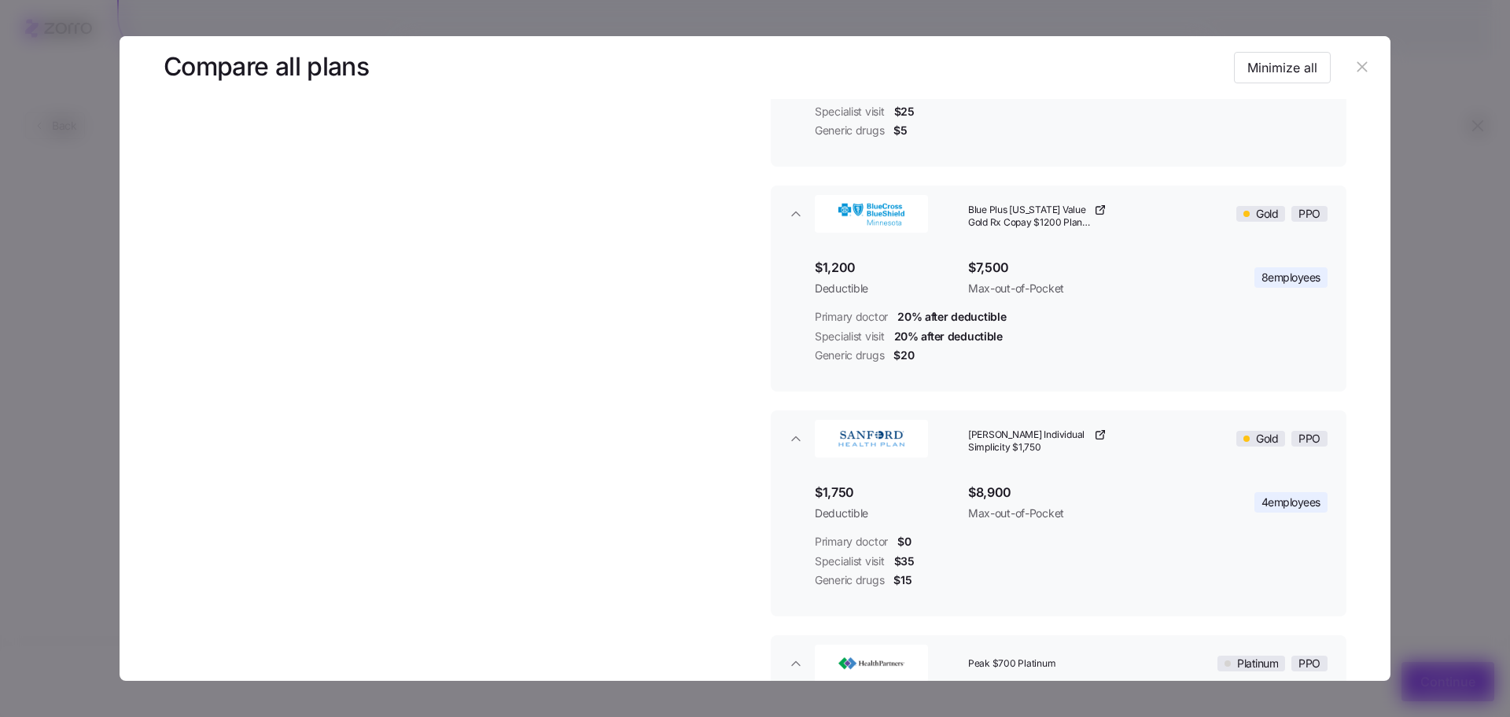
click at [1370, 55] on header at bounding box center [755, 67] width 1271 height 63
click at [1364, 63] on button "button" at bounding box center [1362, 67] width 25 height 25
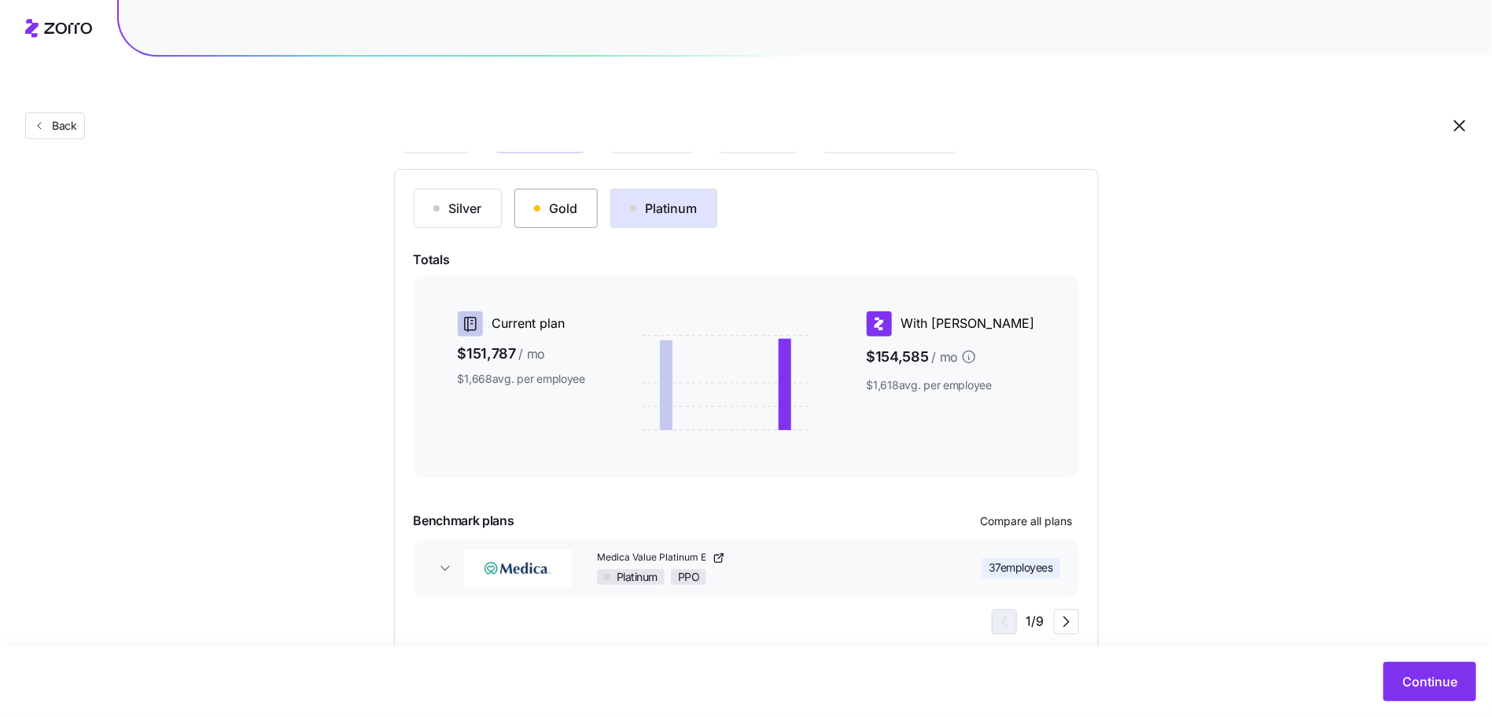
drag, startPoint x: 584, startPoint y: 142, endPoint x: 575, endPoint y: 151, distance: 13.3
click at [584, 169] on div "Silver Gold Platinum Totals Current plan $151,787 / mo $1,668 avg. per employee…" at bounding box center [746, 411] width 705 height 485
click at [573, 189] on button "Gold" at bounding box center [555, 208] width 83 height 39
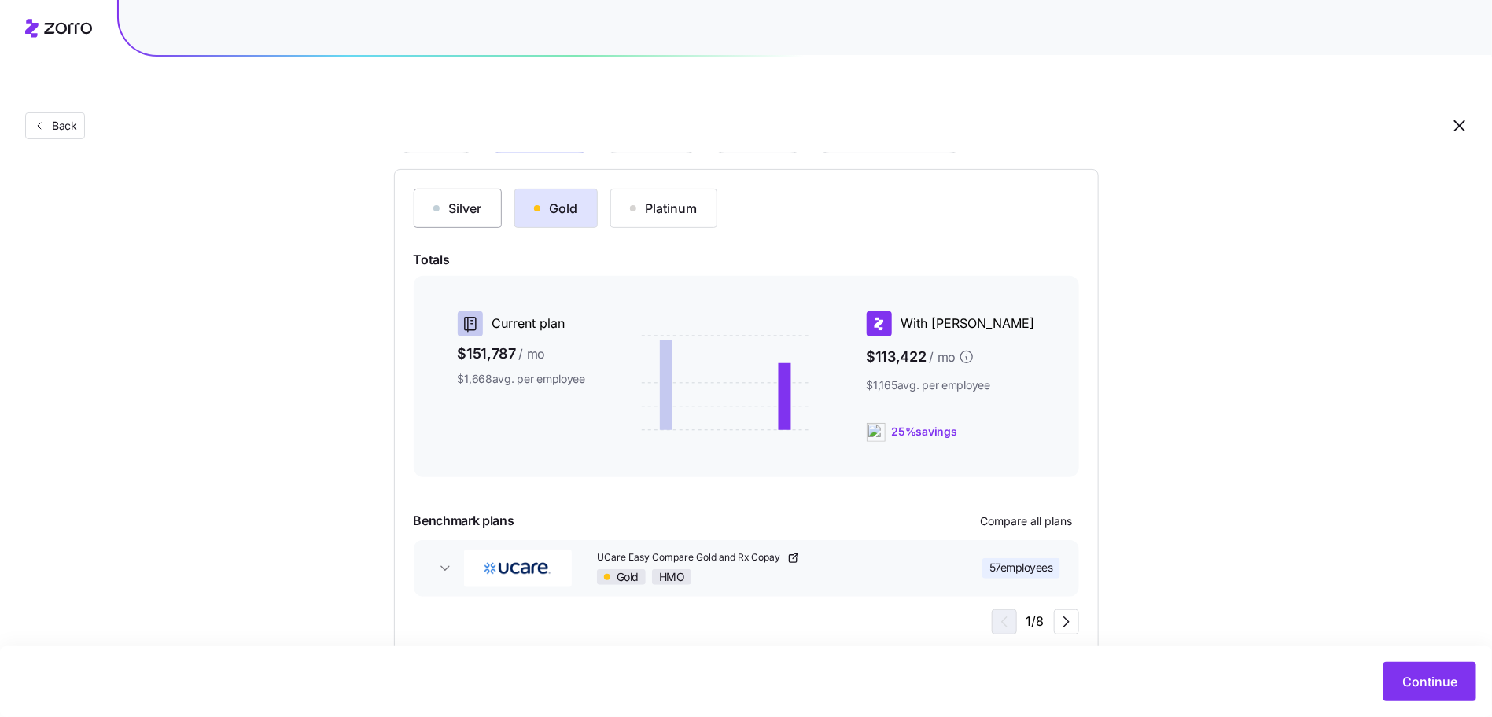
click at [487, 189] on button "Silver" at bounding box center [458, 208] width 88 height 39
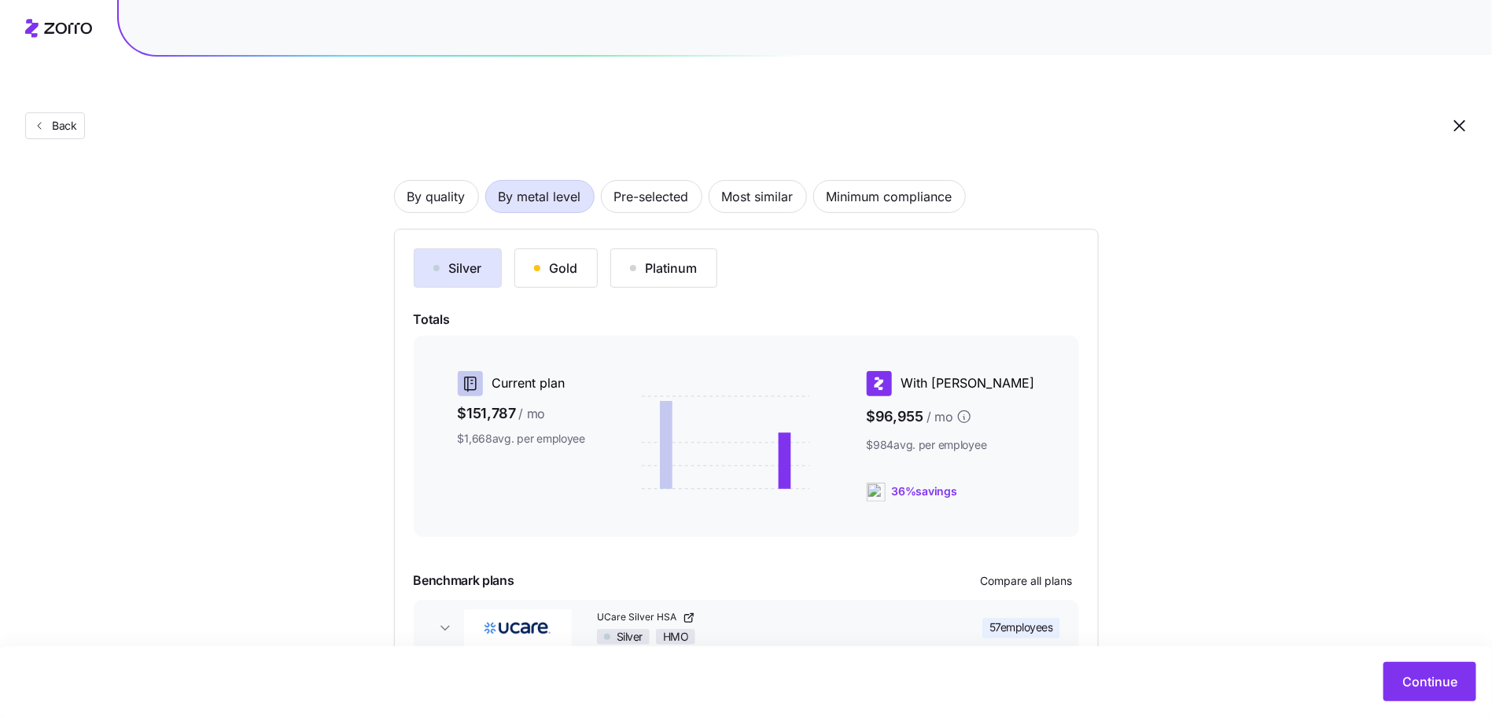
scroll to position [0, 0]
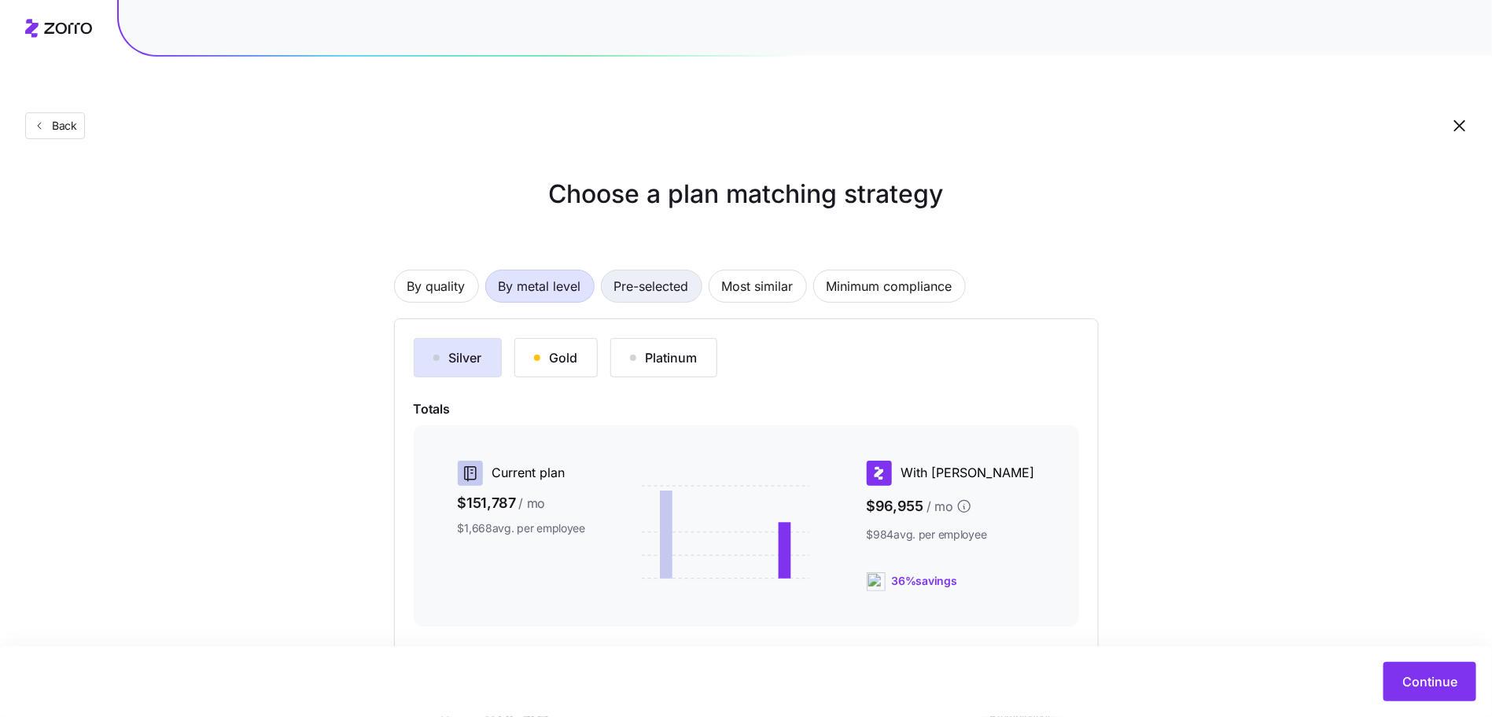
click at [671, 271] on span "Pre-selected" at bounding box center [651, 286] width 75 height 31
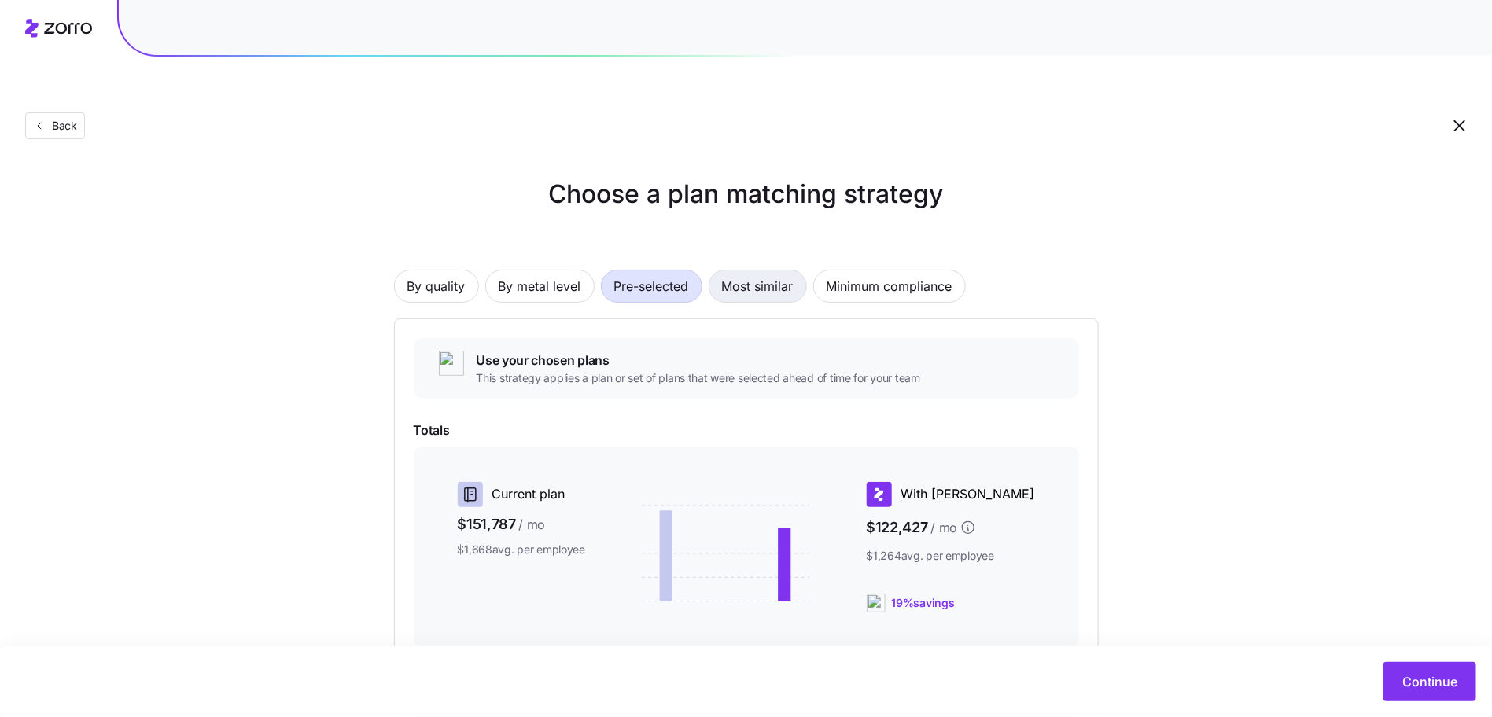
click at [754, 271] on span "Most similar" at bounding box center [758, 286] width 72 height 31
click at [891, 271] on span "Minimum compliance" at bounding box center [890, 286] width 126 height 31
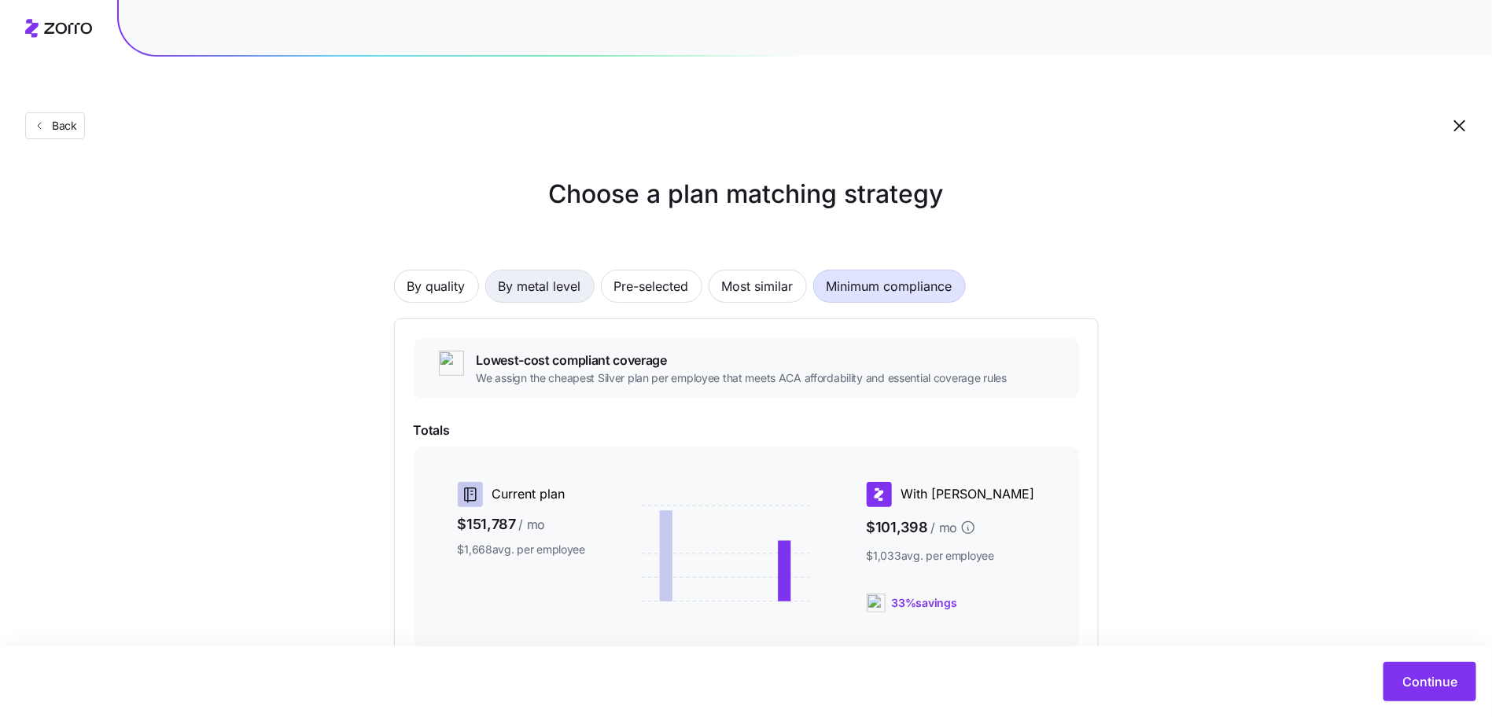
click at [558, 271] on span "By metal level" at bounding box center [540, 286] width 83 height 31
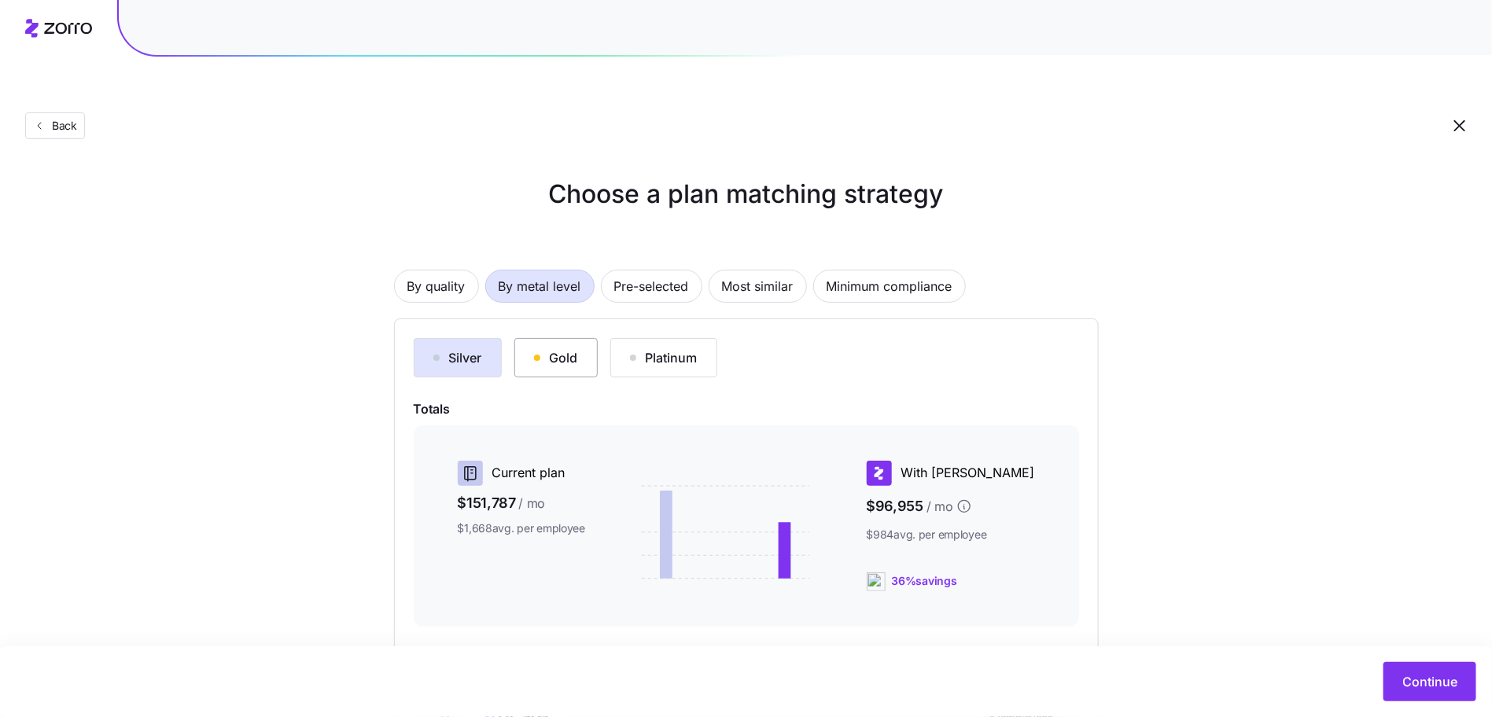
click at [573, 348] on div "Gold" at bounding box center [556, 357] width 44 height 19
click at [671, 348] on div "Platinum" at bounding box center [664, 357] width 68 height 19
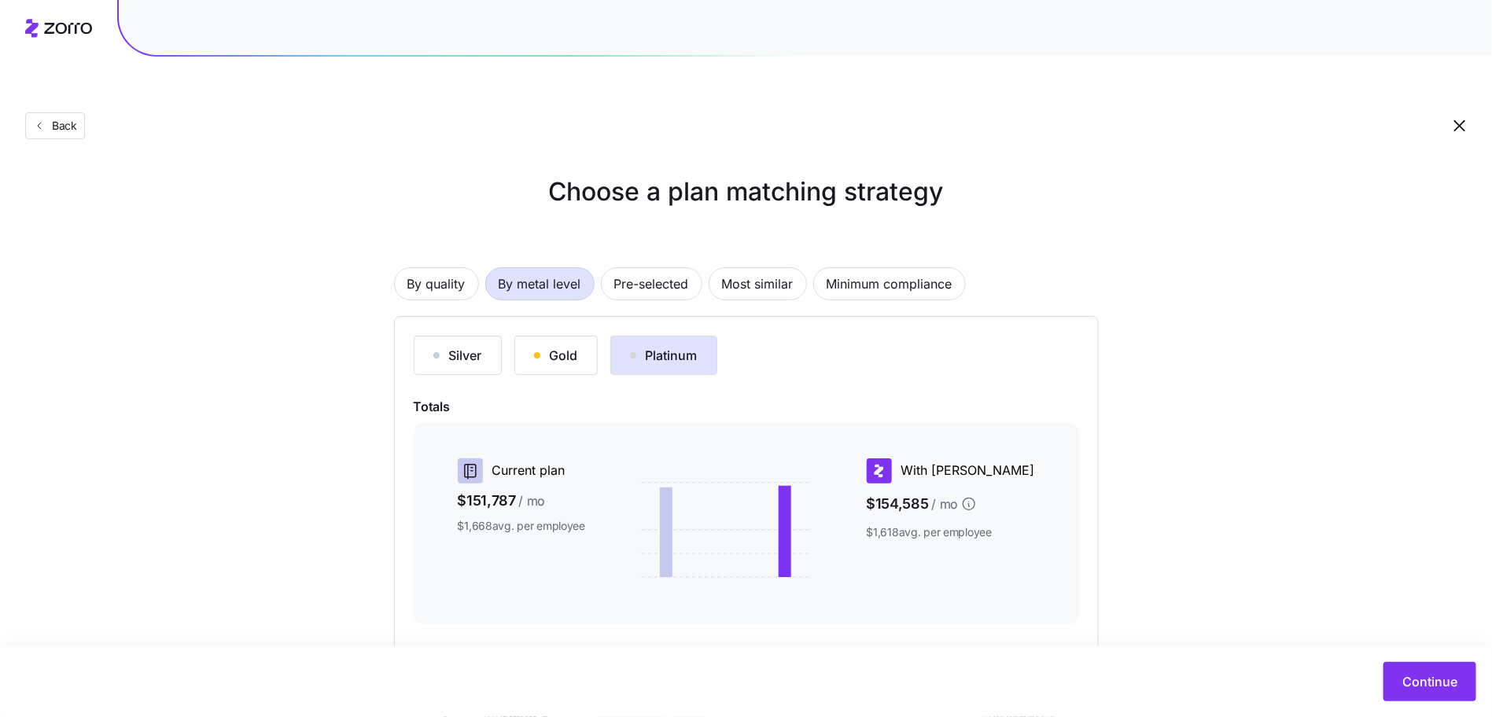
scroll to position [39, 0]
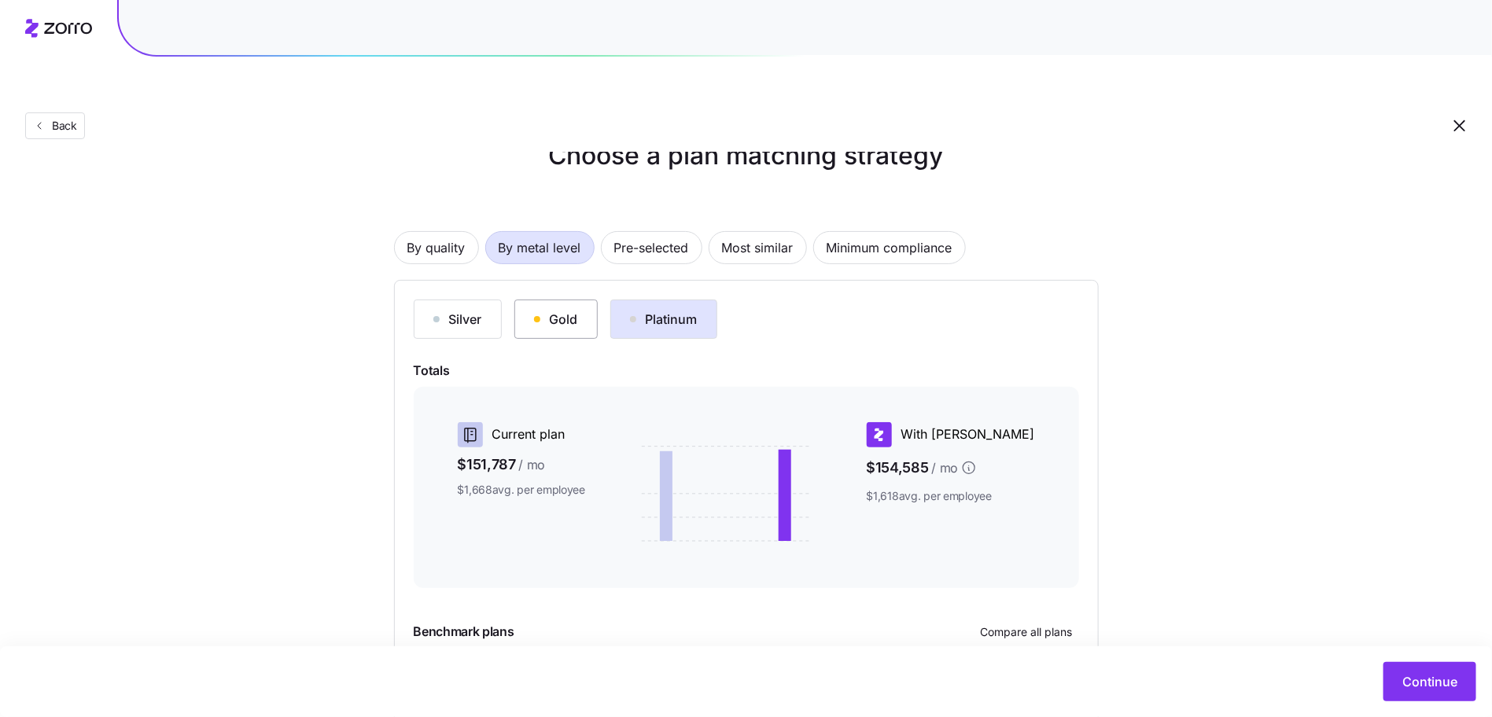
click at [543, 300] on button "Gold" at bounding box center [555, 319] width 83 height 39
drag, startPoint x: 441, startPoint y: 220, endPoint x: 458, endPoint y: 221, distance: 16.5
click at [441, 232] on span "By quality" at bounding box center [436, 247] width 58 height 31
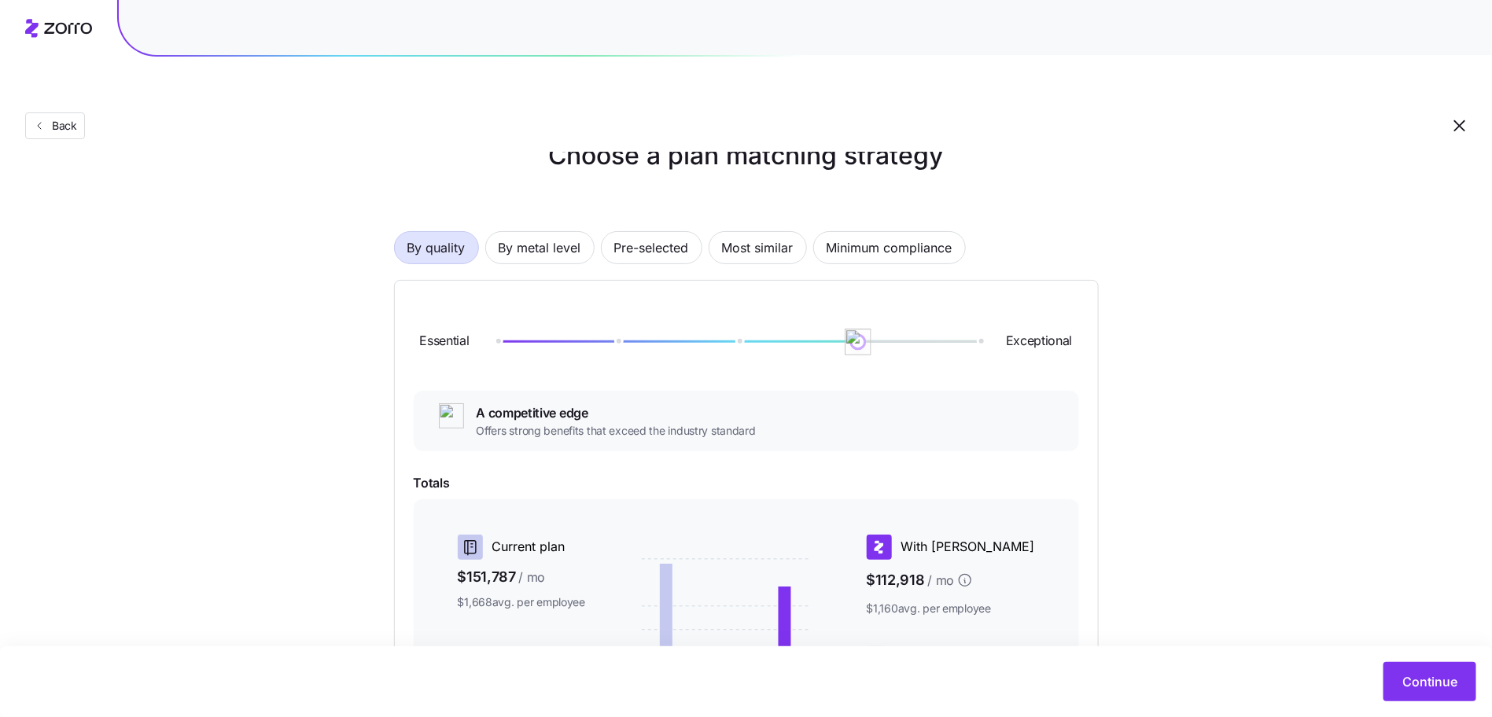
drag, startPoint x: 985, startPoint y: 308, endPoint x: 1056, endPoint y: 318, distance: 72.3
click at [1057, 318] on div "Essential Exceptional" at bounding box center [746, 342] width 665 height 85
click at [556, 232] on span "By metal level" at bounding box center [540, 247] width 83 height 31
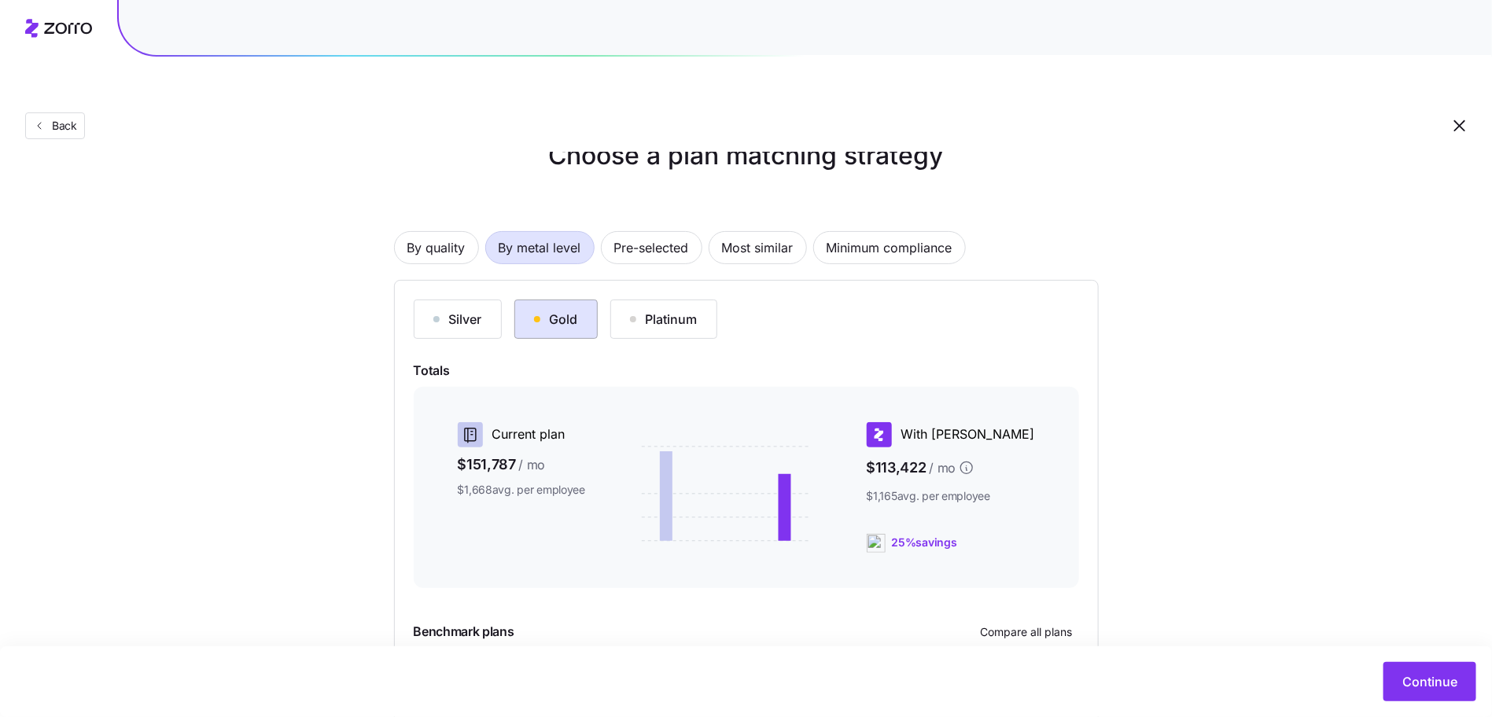
click at [586, 300] on button "Gold" at bounding box center [555, 319] width 83 height 39
click at [411, 181] on div "By quality By metal level Pre-selected Most similar Minimum compliance Silver G…" at bounding box center [746, 473] width 705 height 584
click at [420, 232] on span "By quality" at bounding box center [436, 247] width 58 height 31
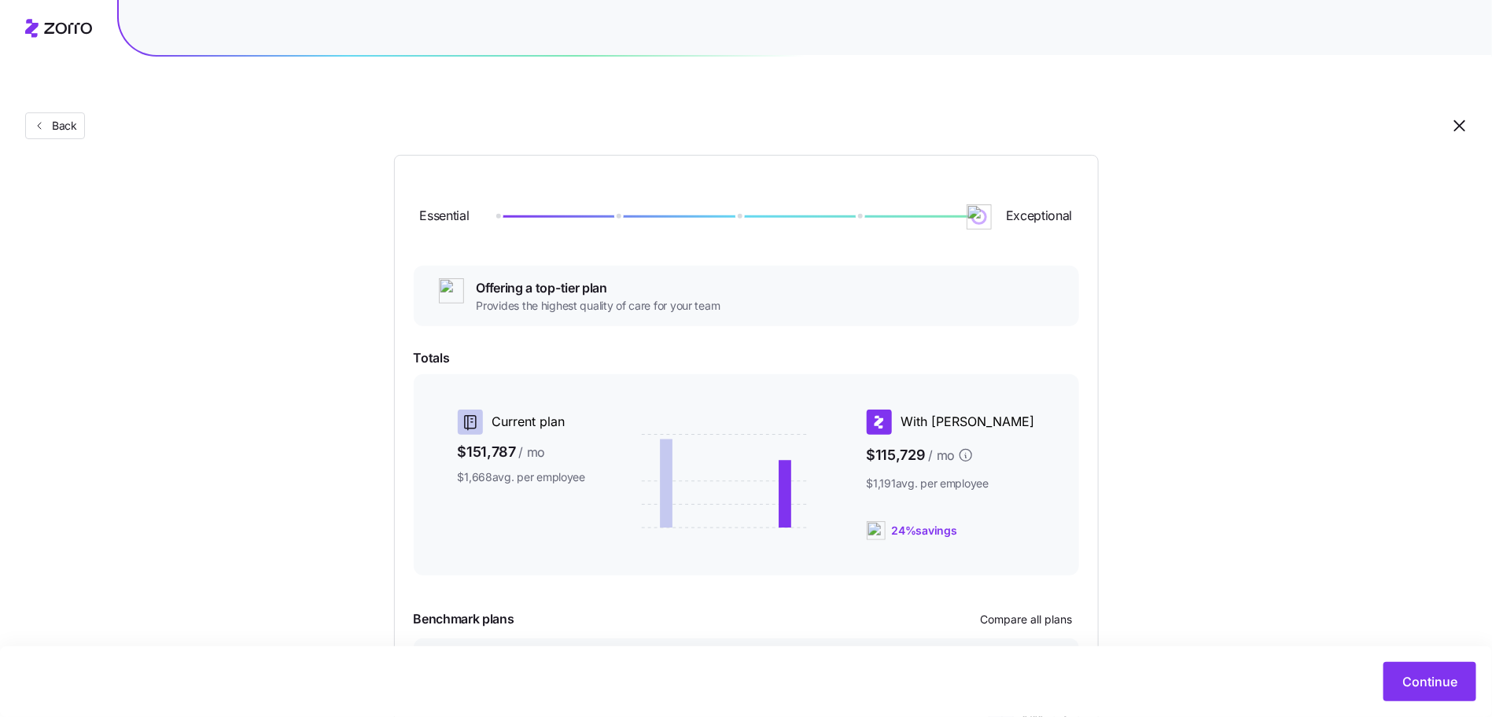
scroll to position [262, 0]
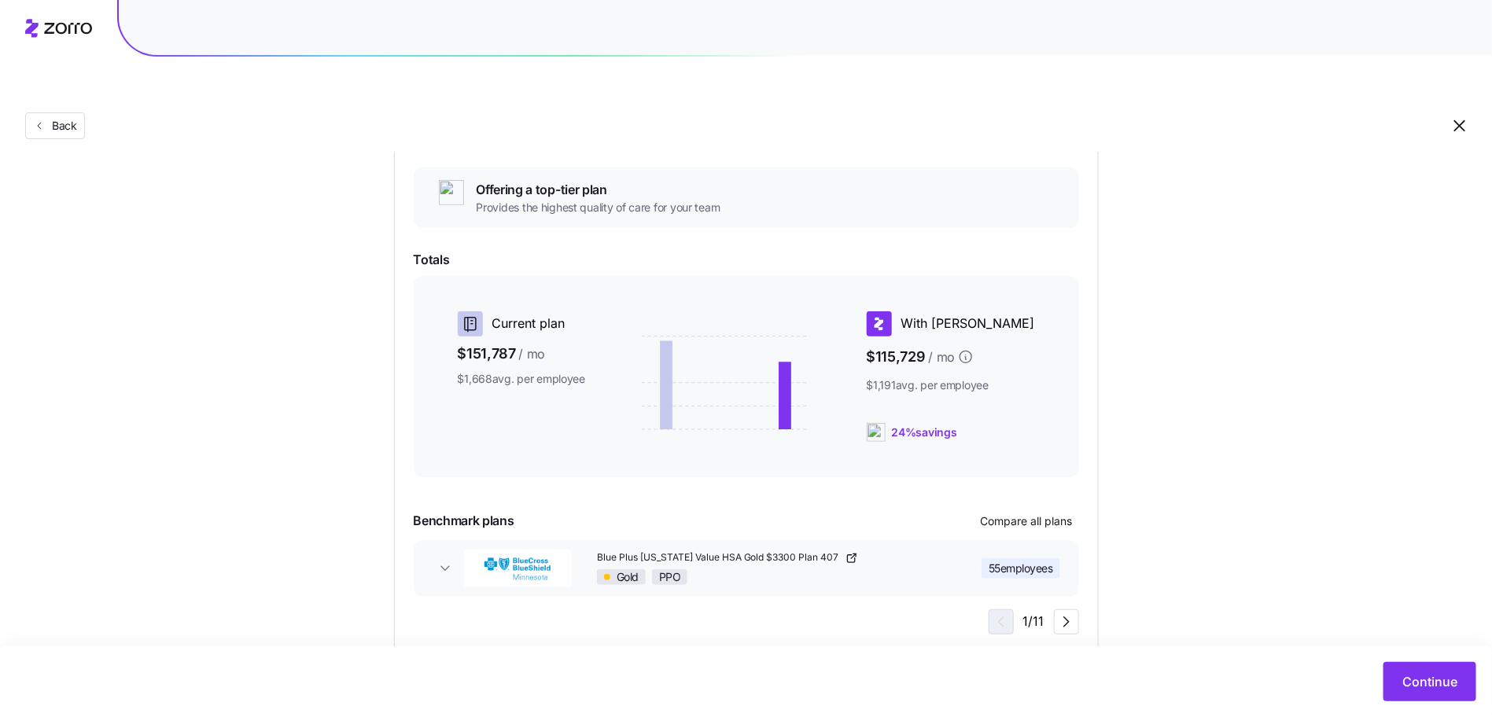
click at [1408, 706] on div "Continue" at bounding box center [746, 682] width 1492 height 71
click at [1399, 696] on button "Continue" at bounding box center [1430, 681] width 93 height 39
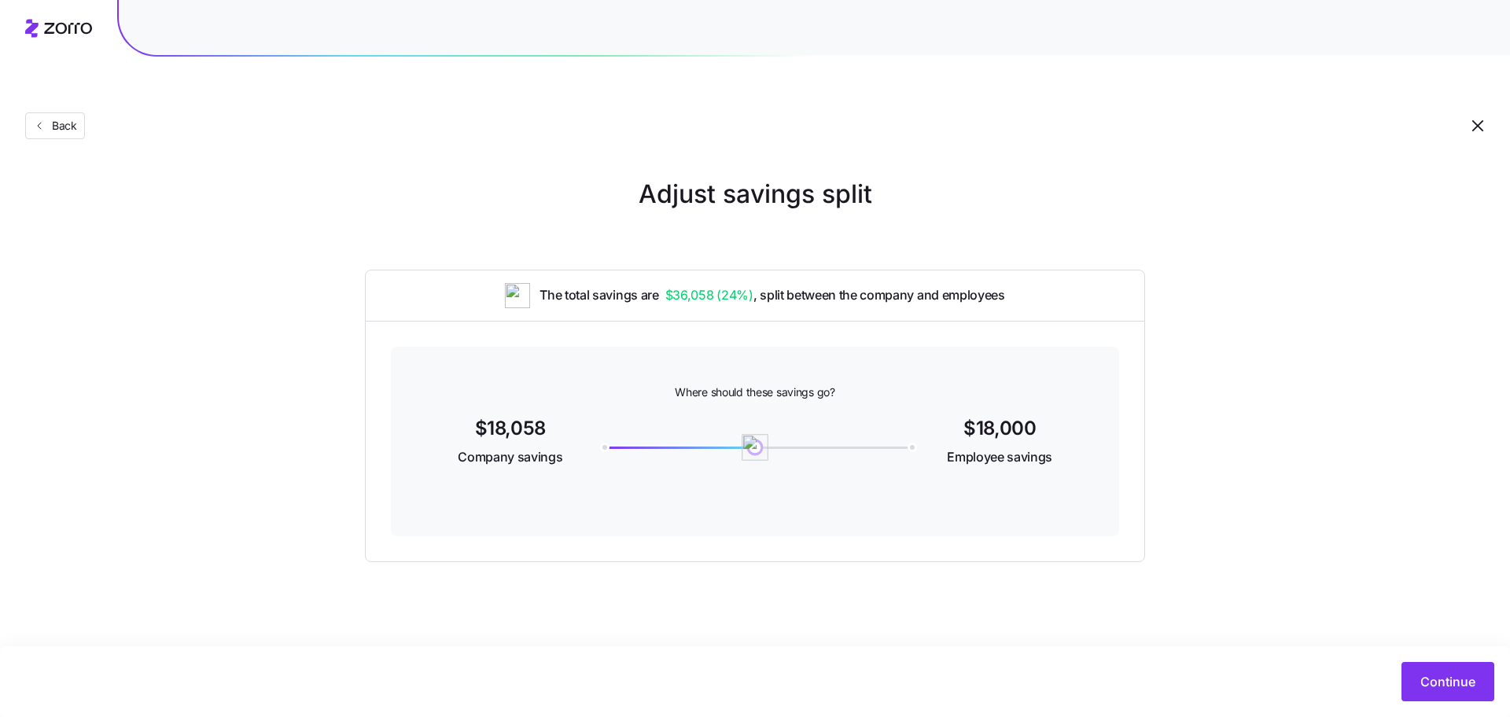
drag, startPoint x: 608, startPoint y: 406, endPoint x: 755, endPoint y: 419, distance: 147.7
click at [755, 434] on img at bounding box center [755, 447] width 27 height 27
click at [1412, 680] on button "Continue" at bounding box center [1448, 681] width 93 height 39
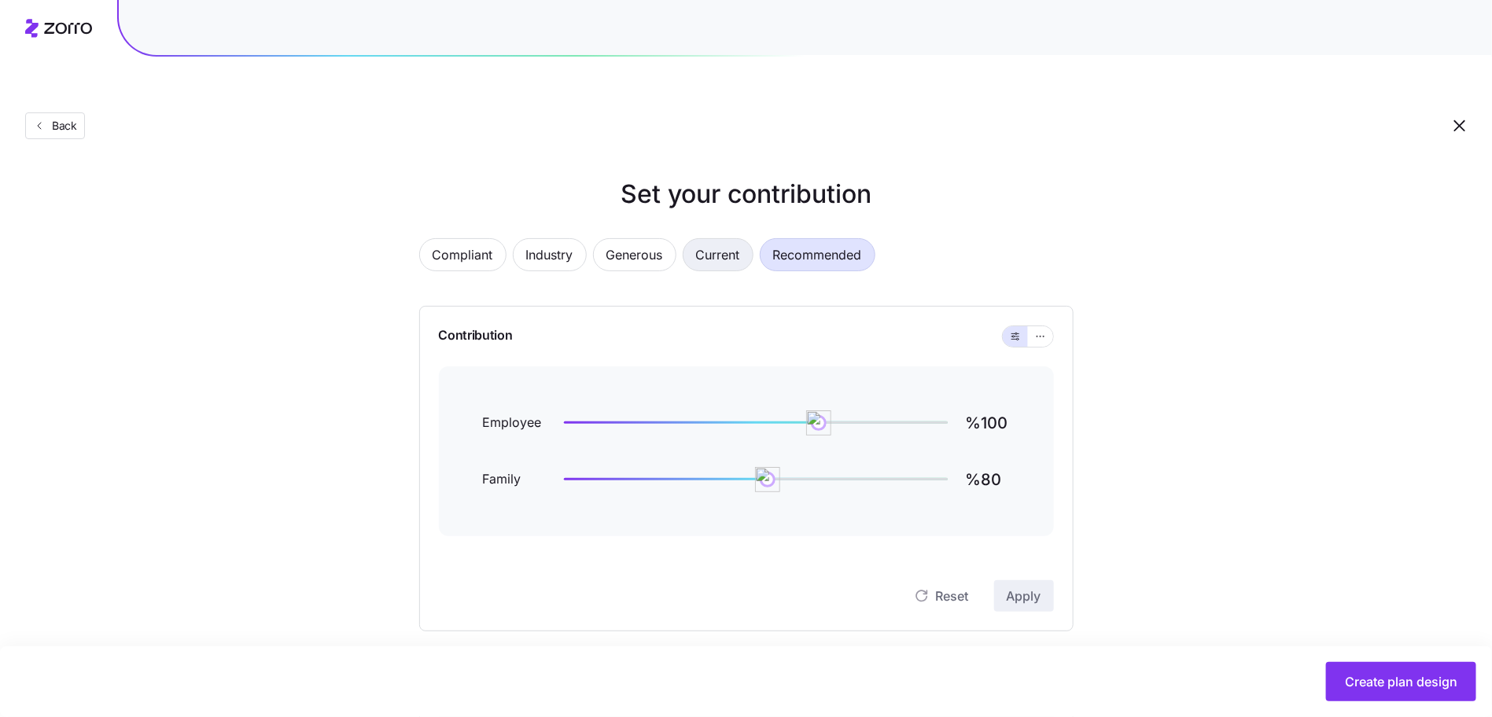
click at [718, 239] on span "Current" at bounding box center [718, 254] width 44 height 31
type input "%99"
type input "%124"
click at [820, 238] on div "Compliant Industry Generous Current Recommended" at bounding box center [746, 264] width 654 height 52
click at [817, 239] on span "Recommended" at bounding box center [817, 254] width 89 height 31
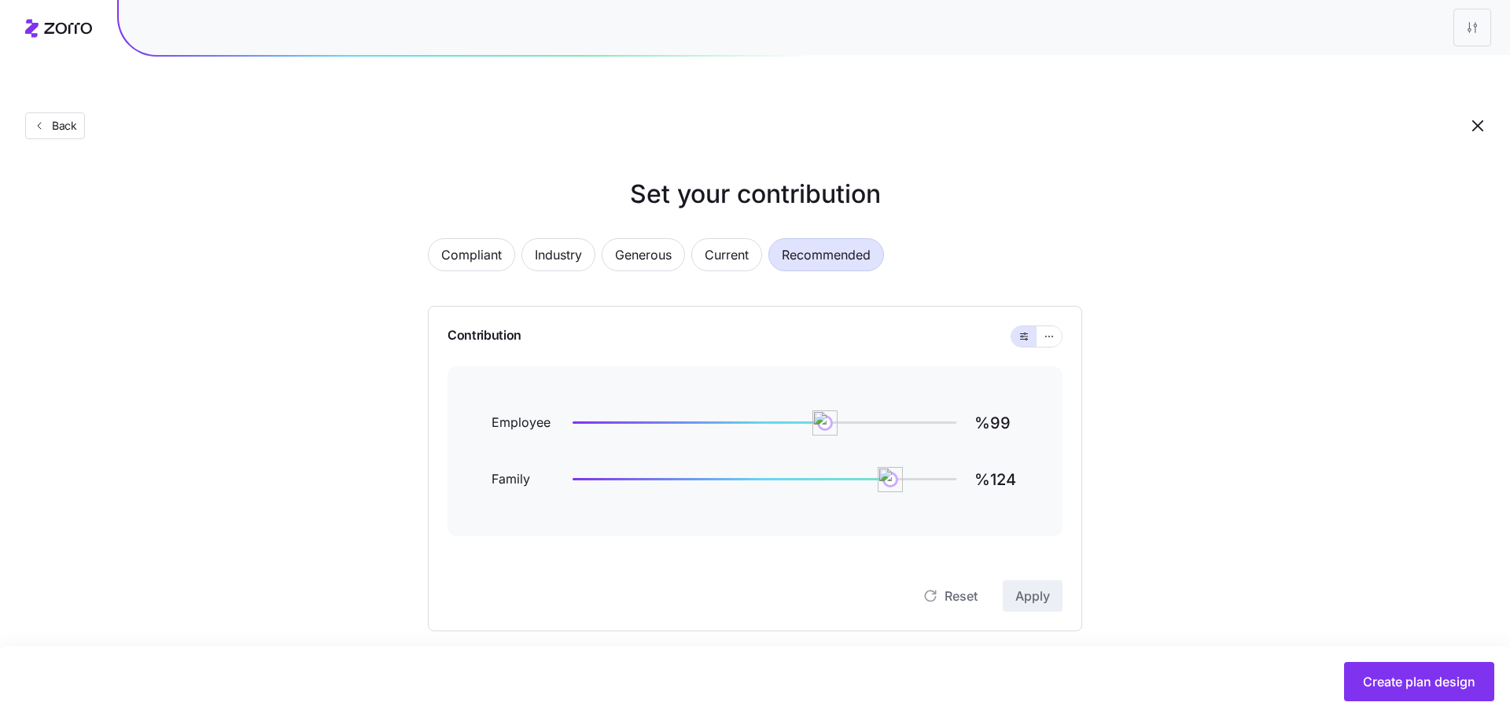
type input "%100"
type input "%80"
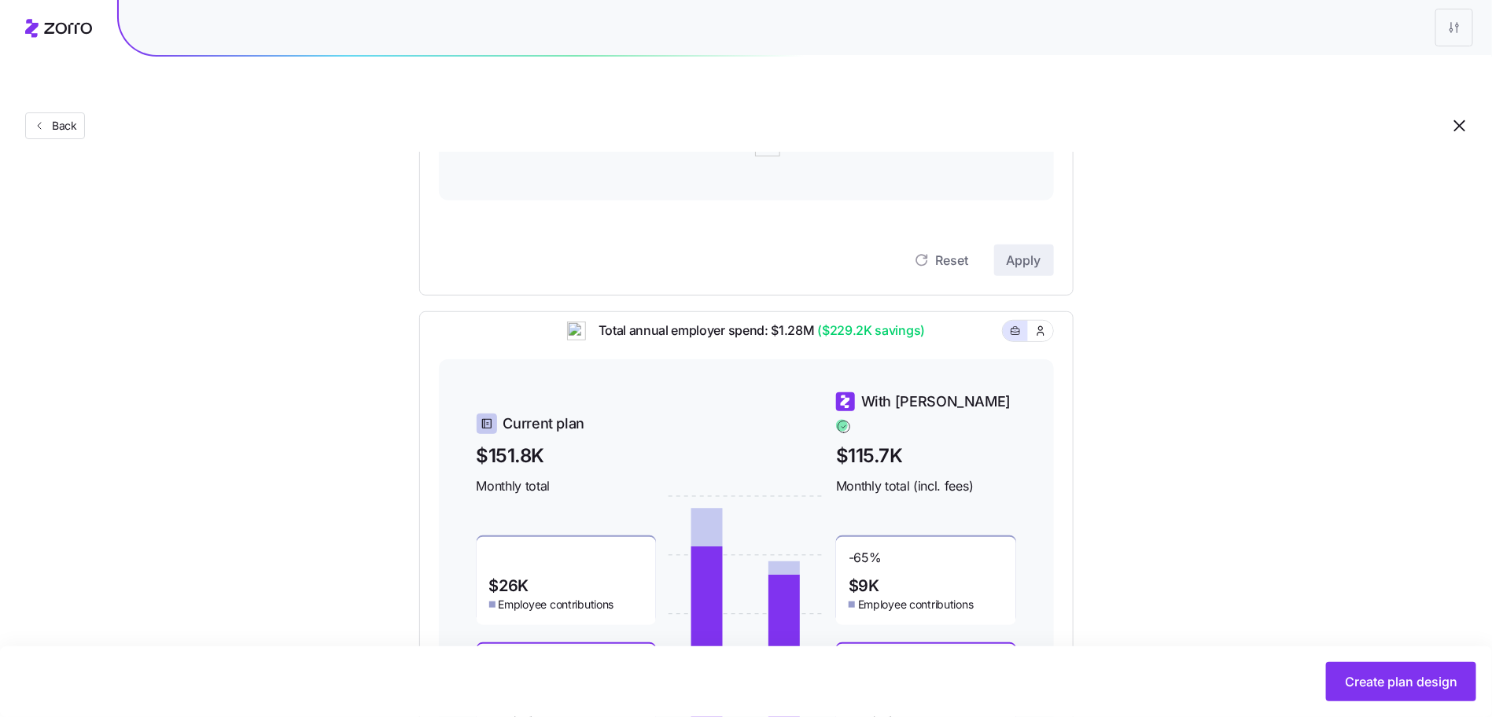
scroll to position [363, 0]
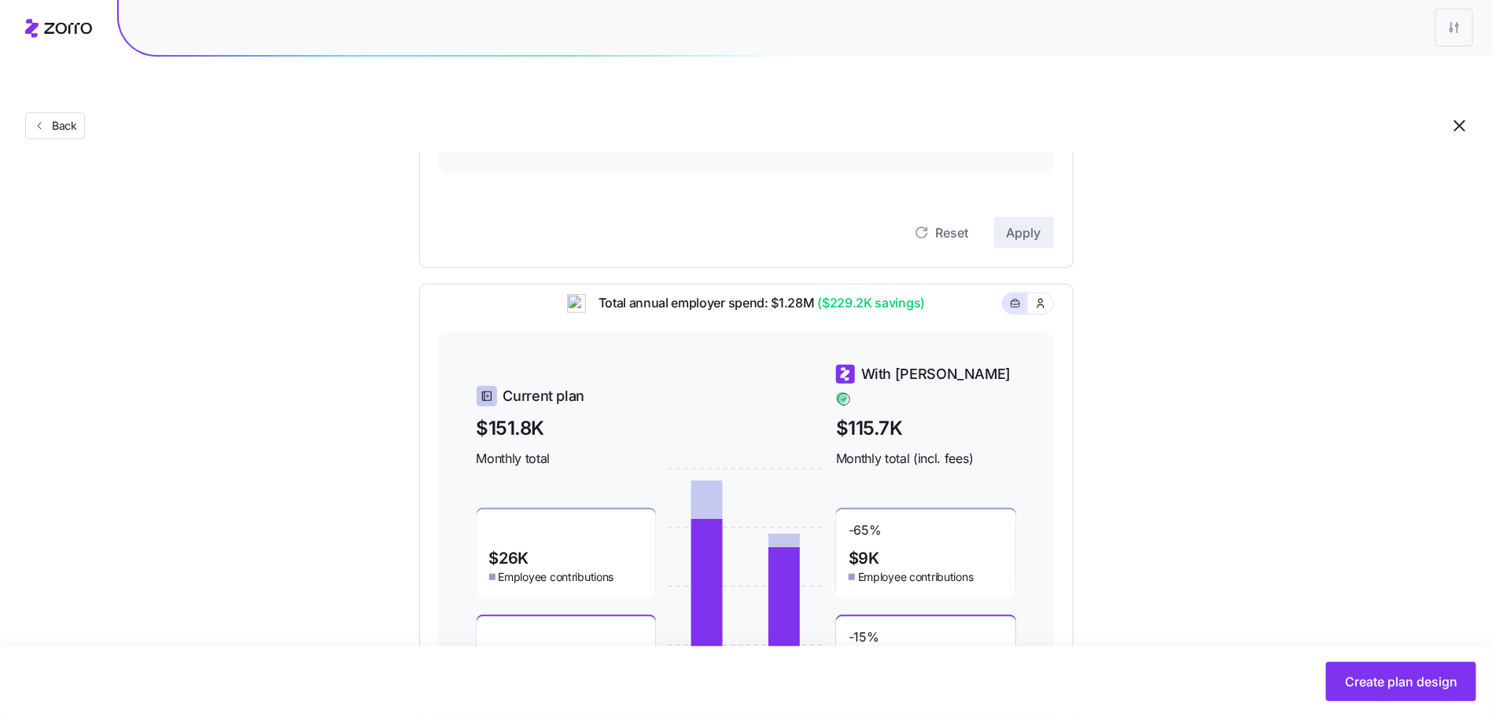
drag, startPoint x: 1020, startPoint y: 214, endPoint x: 1015, endPoint y: 198, distance: 16.4
click at [1019, 212] on div "Contribution Employee %100 Family %80 Reset Apply" at bounding box center [746, 106] width 654 height 326
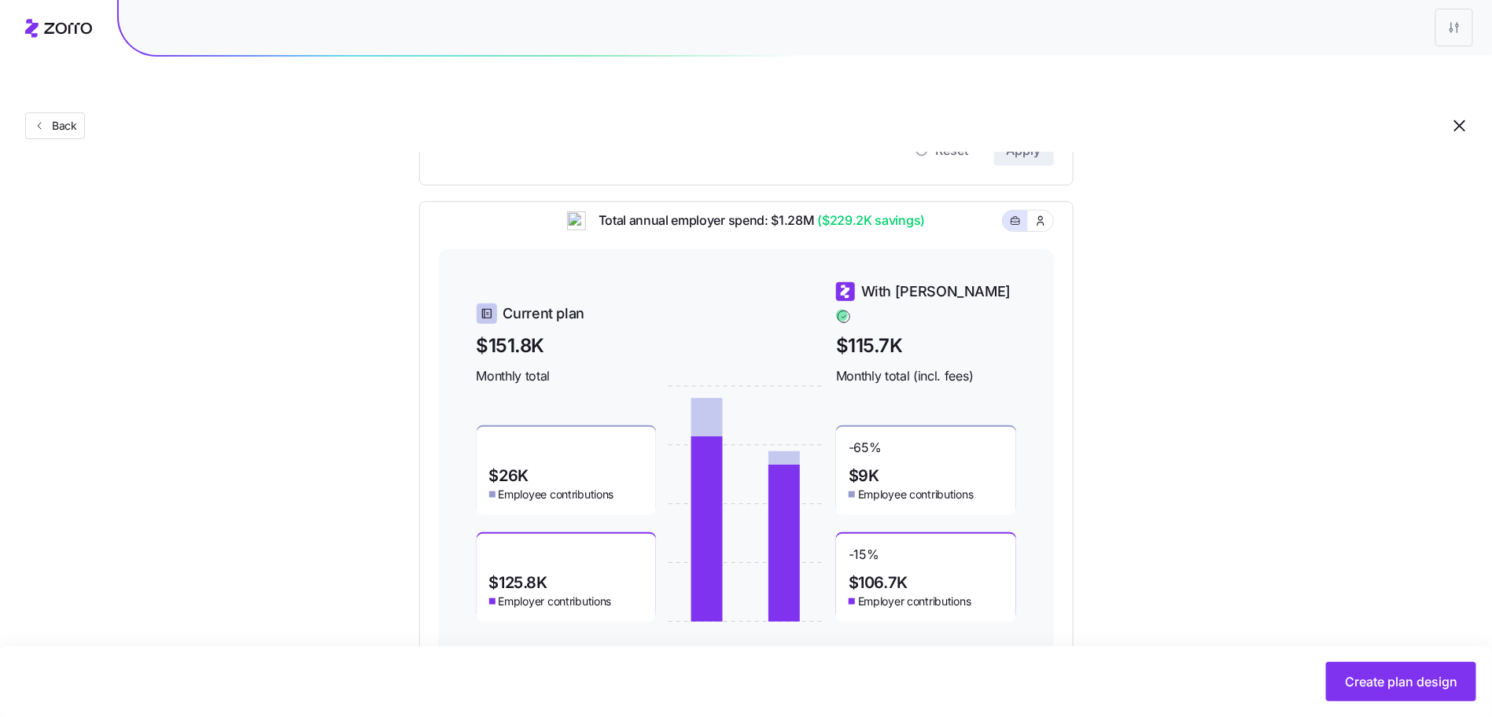
scroll to position [448, 0]
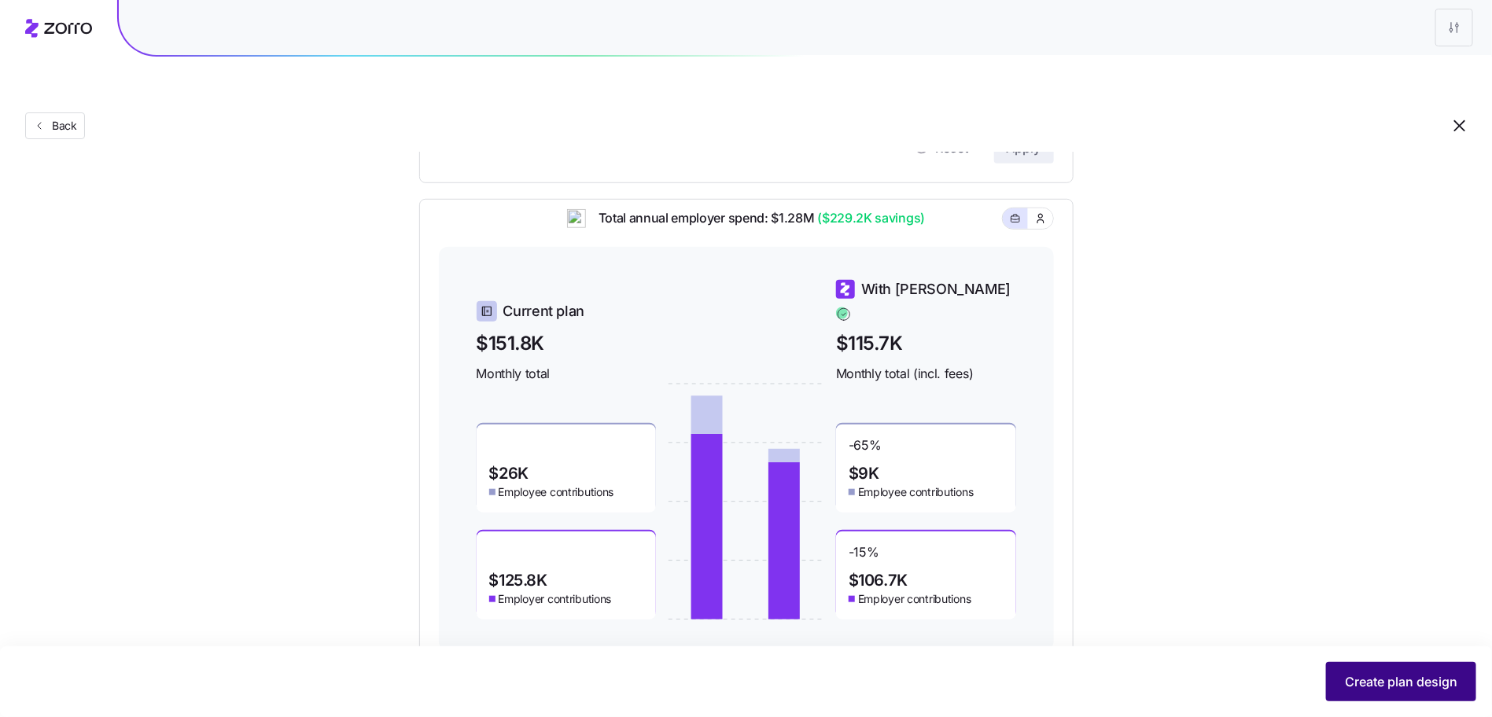
click at [1395, 695] on button "Create plan design" at bounding box center [1401, 681] width 150 height 39
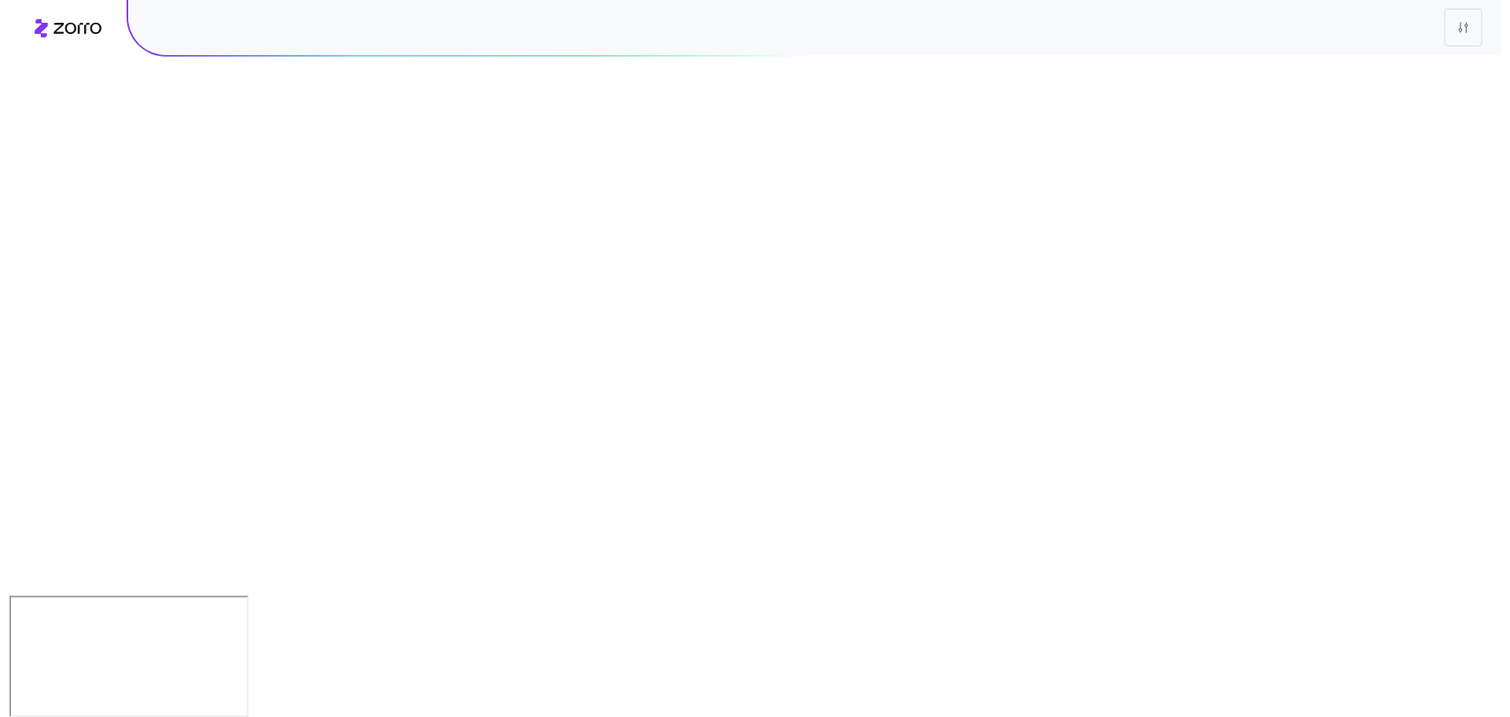
scroll to position [0, 0]
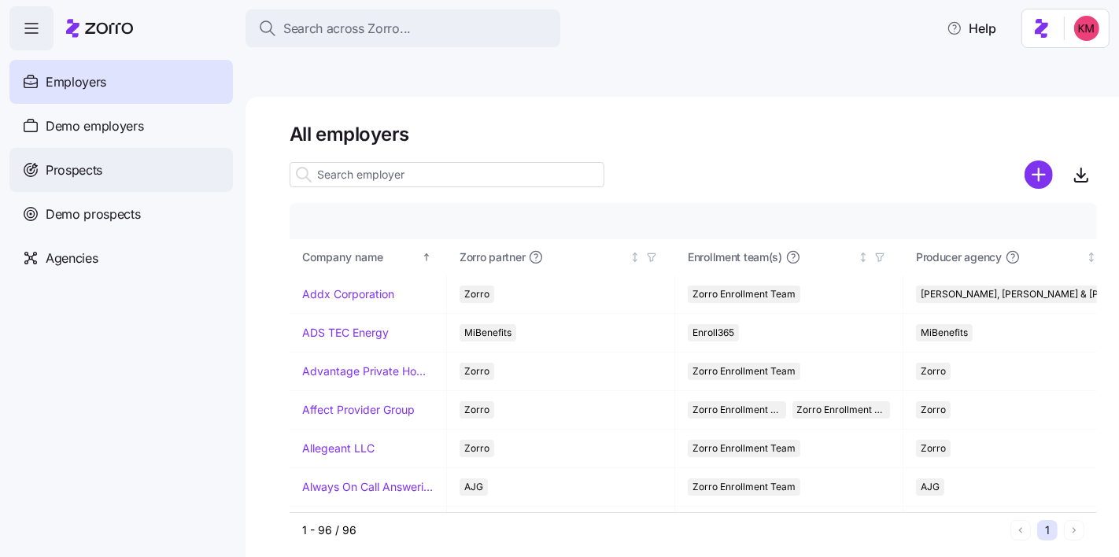
click at [98, 168] on span "Prospects" at bounding box center [74, 170] width 57 height 20
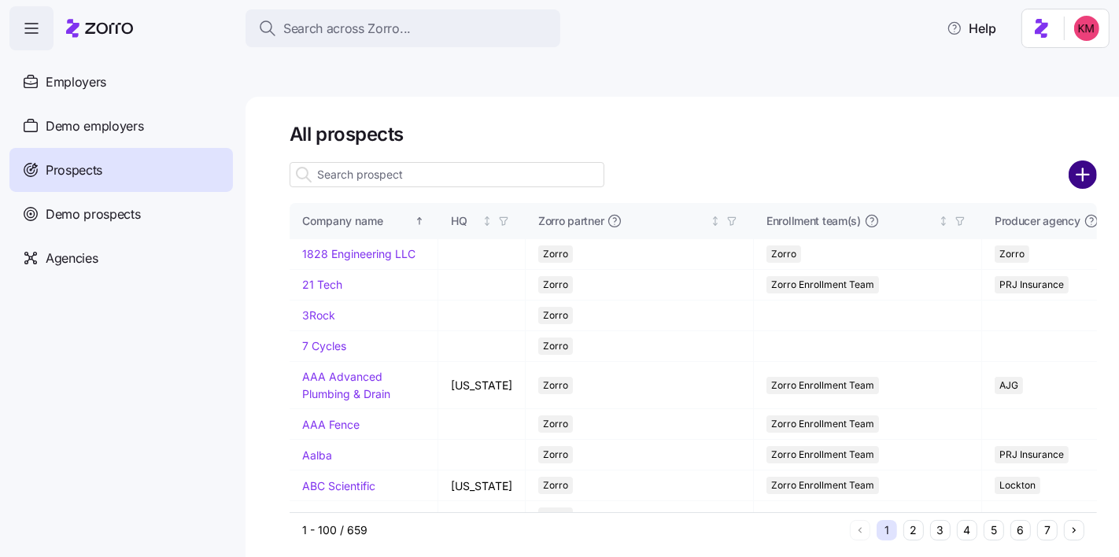
click at [1071, 161] on circle "add icon" at bounding box center [1083, 174] width 26 height 26
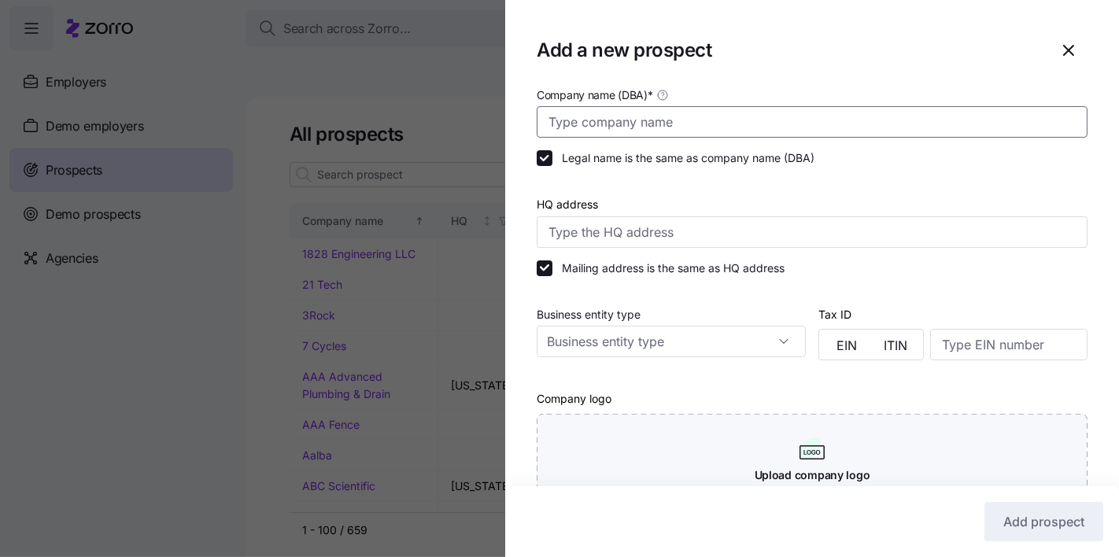
click at [686, 127] on input "Company name (DBA) *" at bounding box center [811, 121] width 551 height 31
type input "Milhench Supply"
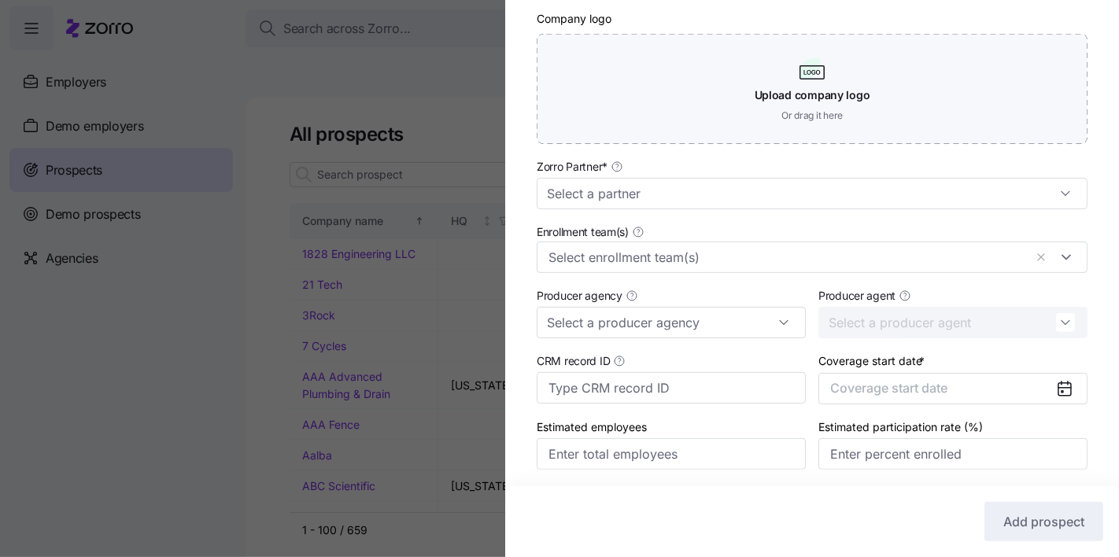
scroll to position [433, 0]
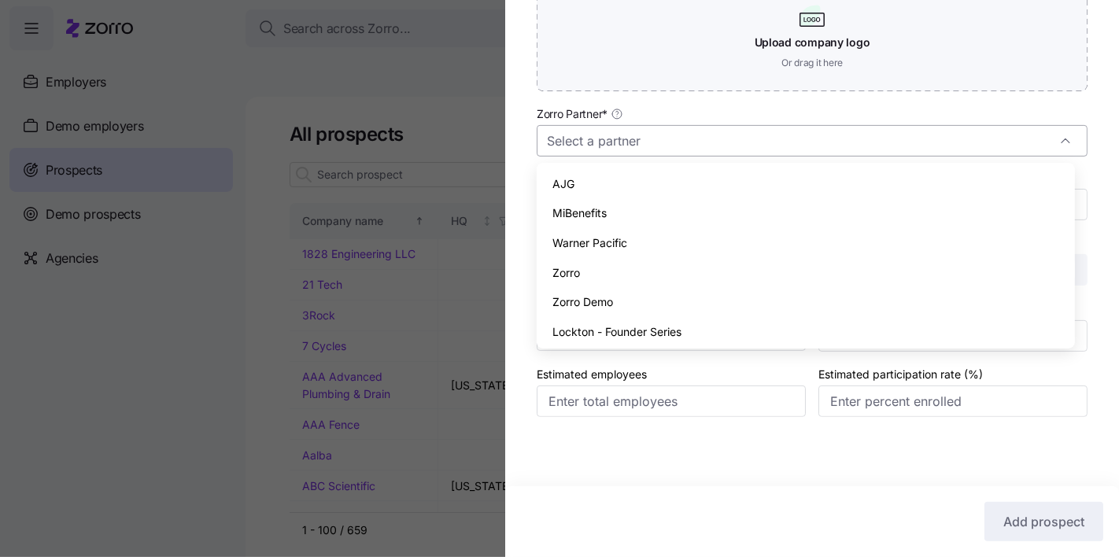
click at [687, 140] on input "Zorro Partner *" at bounding box center [811, 140] width 551 height 31
click at [655, 262] on div "Zorro" at bounding box center [805, 273] width 525 height 30
type input "Zorro"
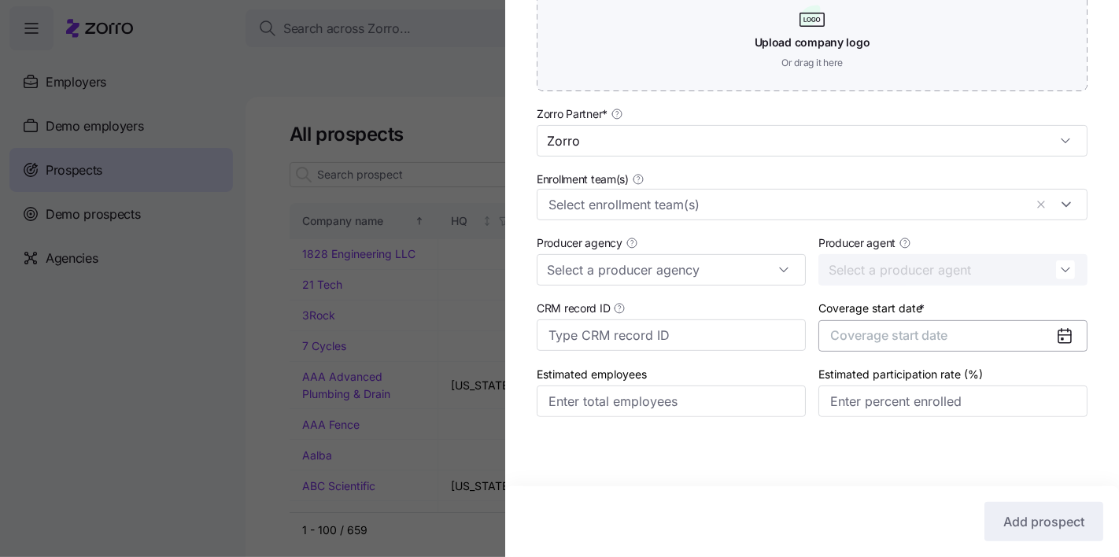
click at [868, 330] on span "Coverage start date" at bounding box center [888, 335] width 117 height 16
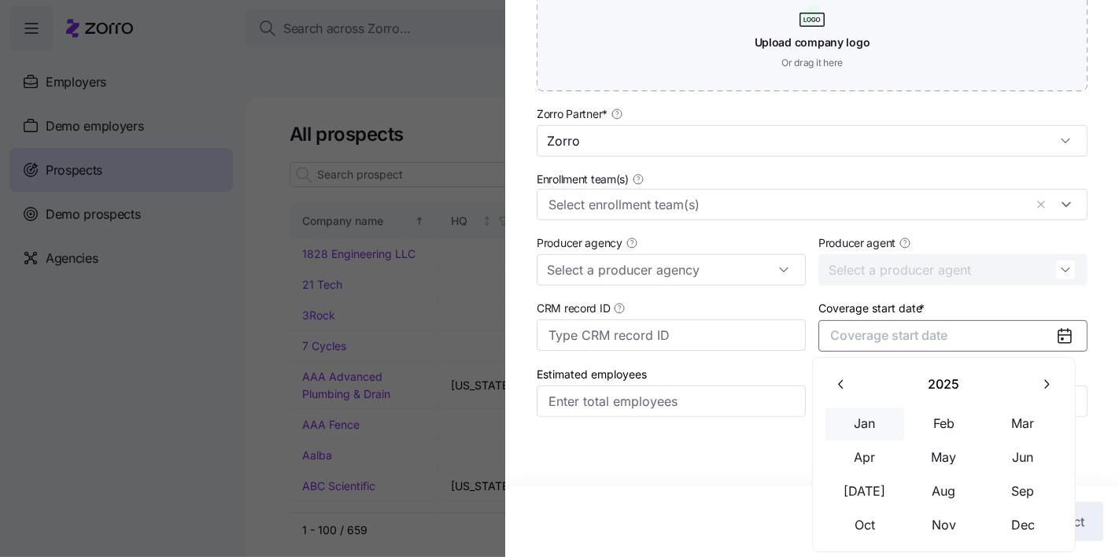
click at [883, 420] on button "Jan" at bounding box center [864, 423] width 79 height 33
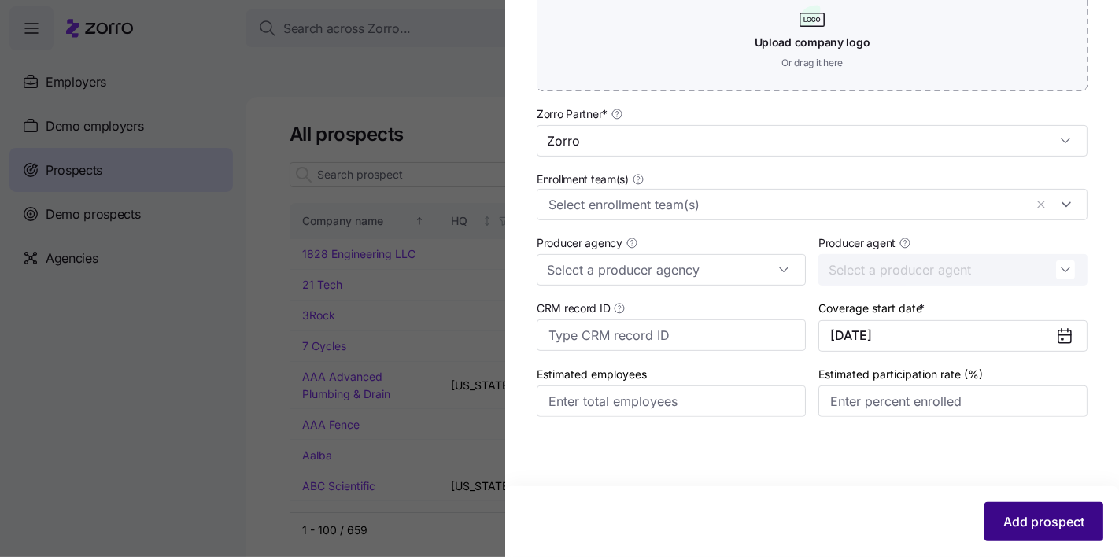
click at [1008, 504] on button "Add prospect" at bounding box center [1043, 521] width 119 height 39
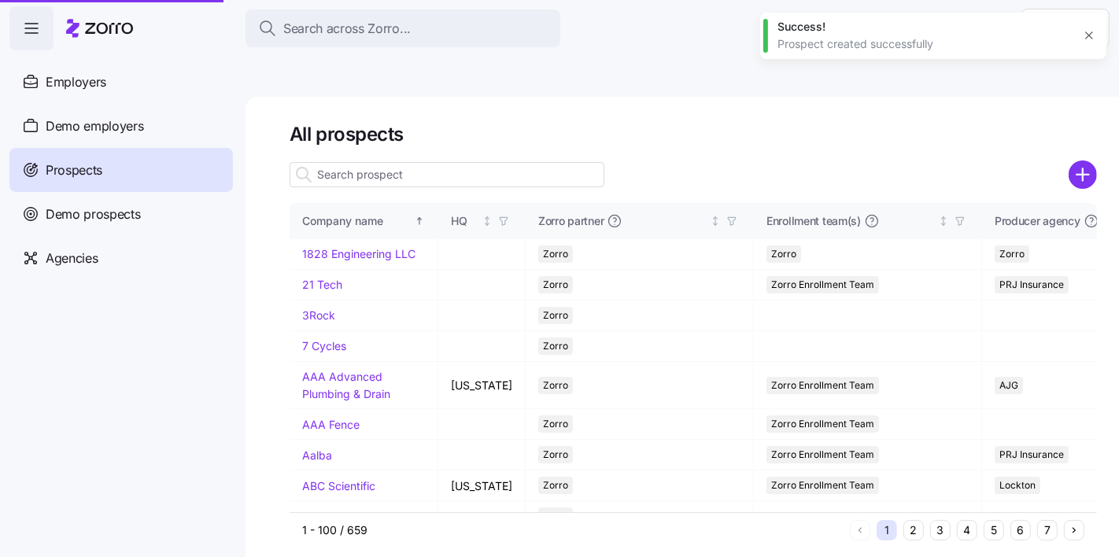
click at [946, 520] on button "3" at bounding box center [940, 530] width 20 height 20
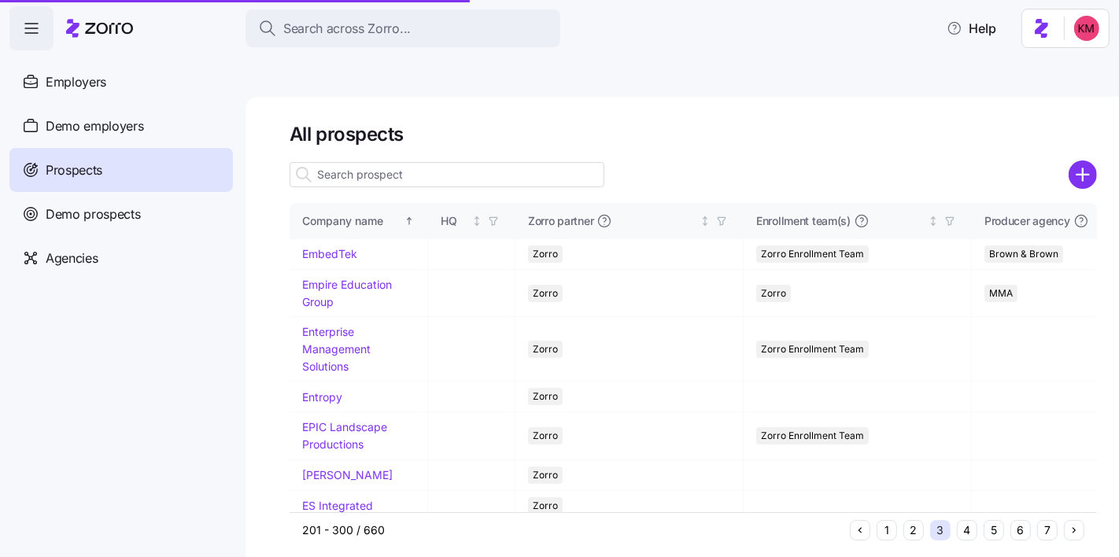
click at [969, 520] on button "4" at bounding box center [966, 530] width 20 height 20
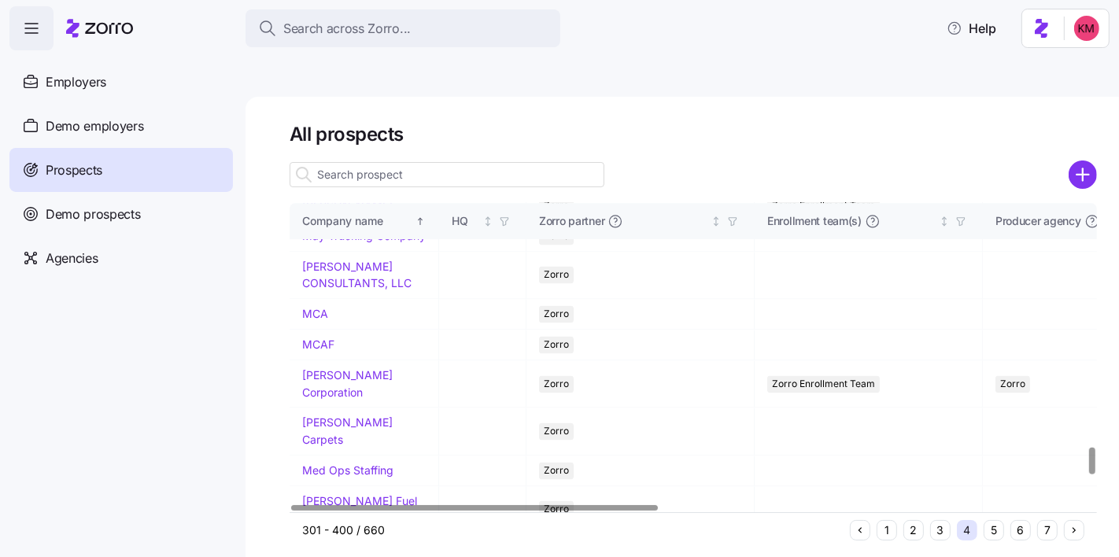
scroll to position [2881, 0]
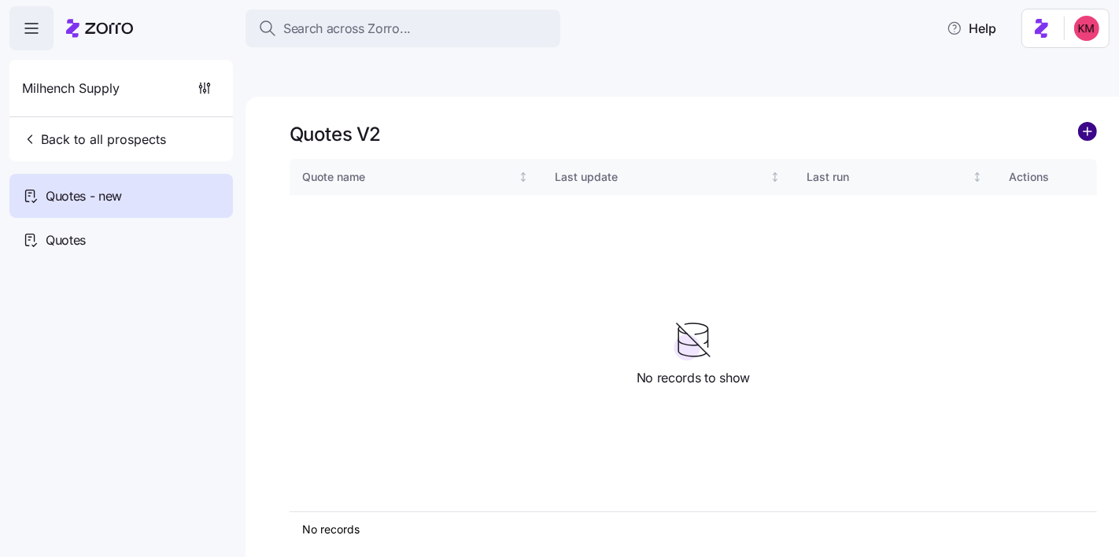
click at [1090, 123] on circle "add icon" at bounding box center [1086, 131] width 17 height 17
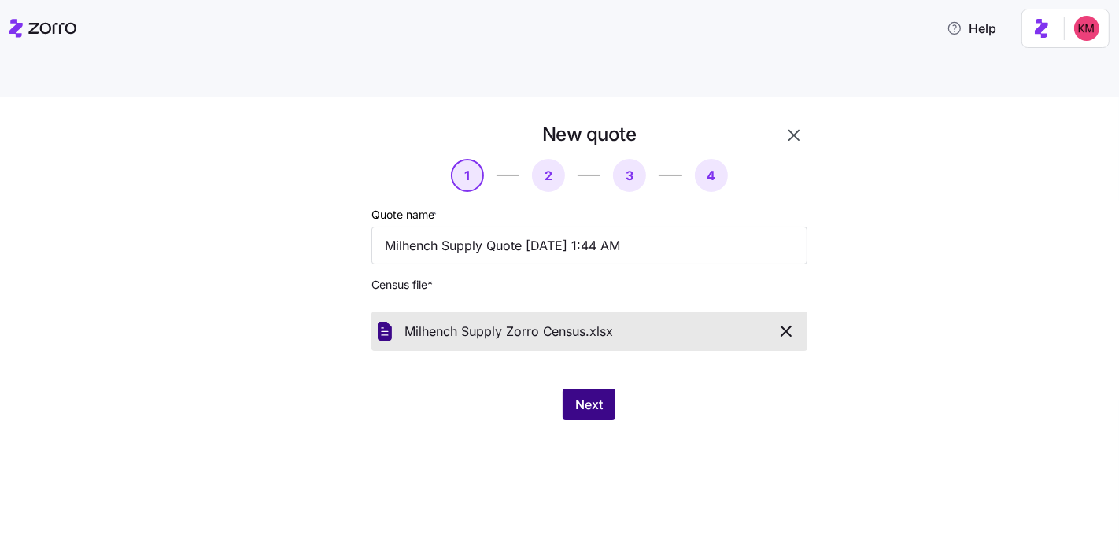
click at [589, 395] on span "Next" at bounding box center [589, 404] width 28 height 19
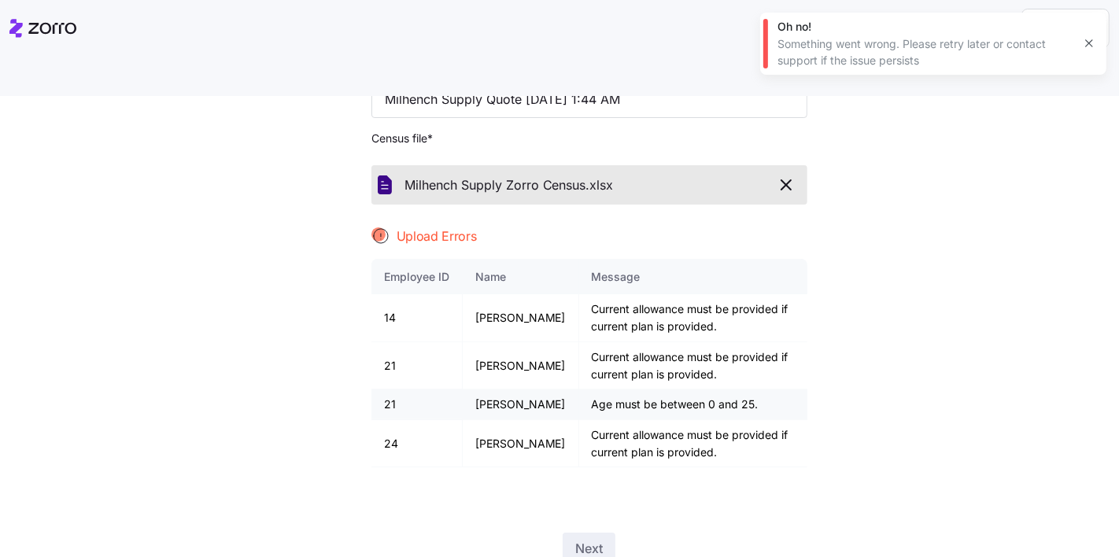
scroll to position [161, 0]
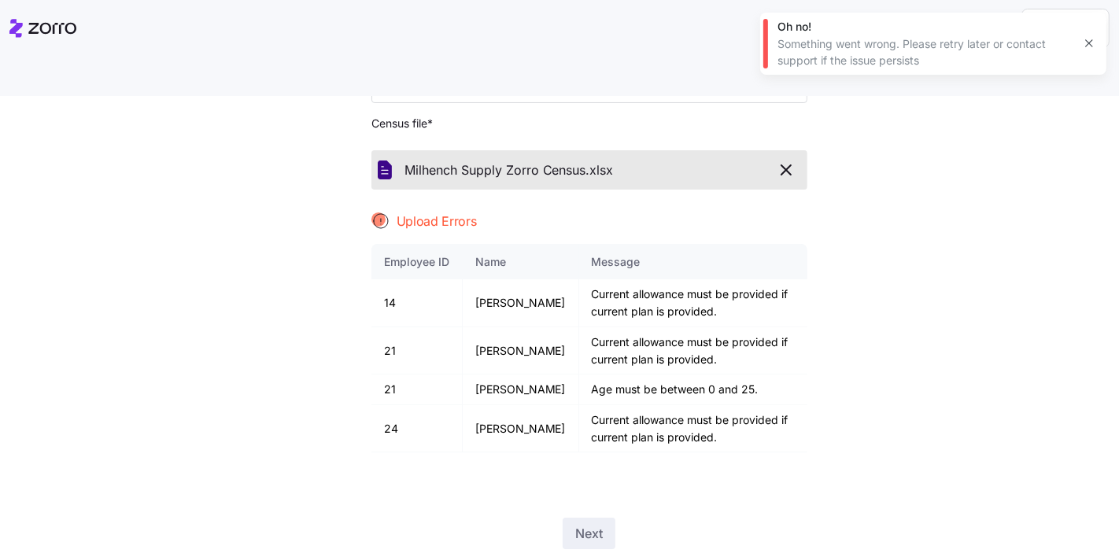
drag, startPoint x: 758, startPoint y: 134, endPoint x: 770, endPoint y: 132, distance: 11.9
click at [759, 157] on div "Milhench Supply Zorro Census. xlsx" at bounding box center [589, 170] width 423 height 27
click at [776, 160] on icon "button" at bounding box center [785, 169] width 19 height 19
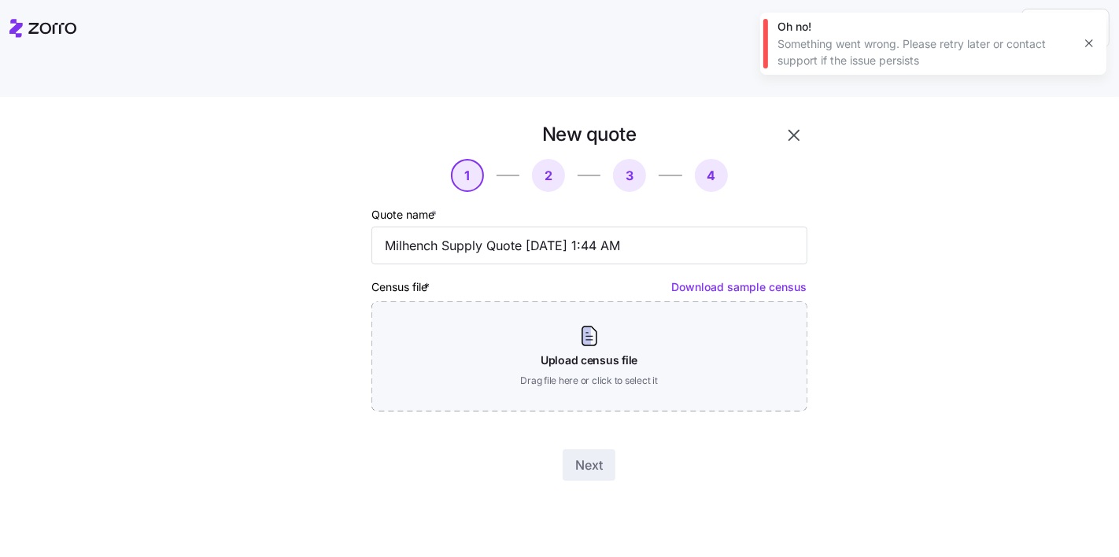
scroll to position [0, 0]
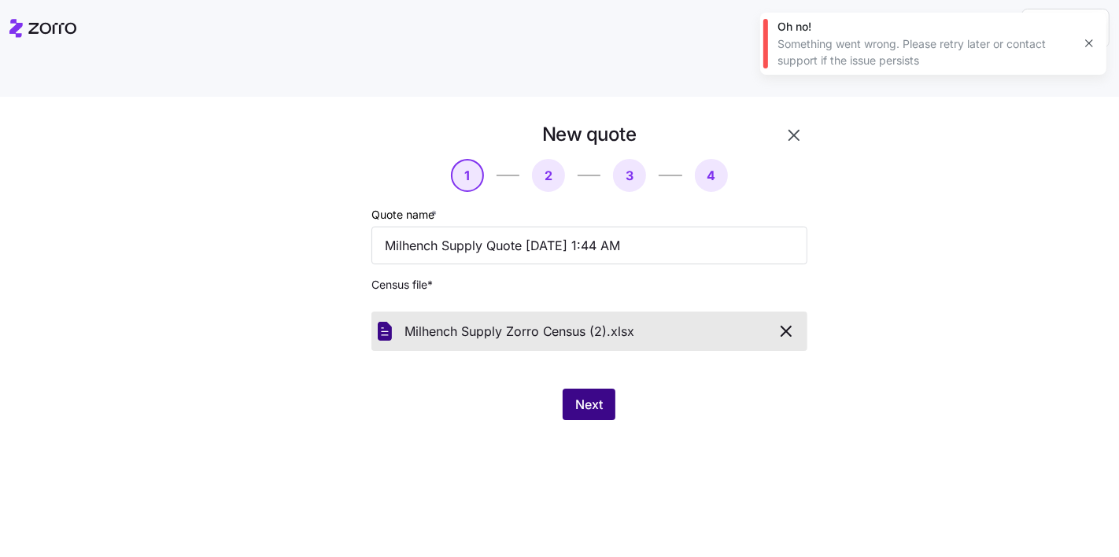
click at [612, 389] on button "Next" at bounding box center [588, 404] width 53 height 31
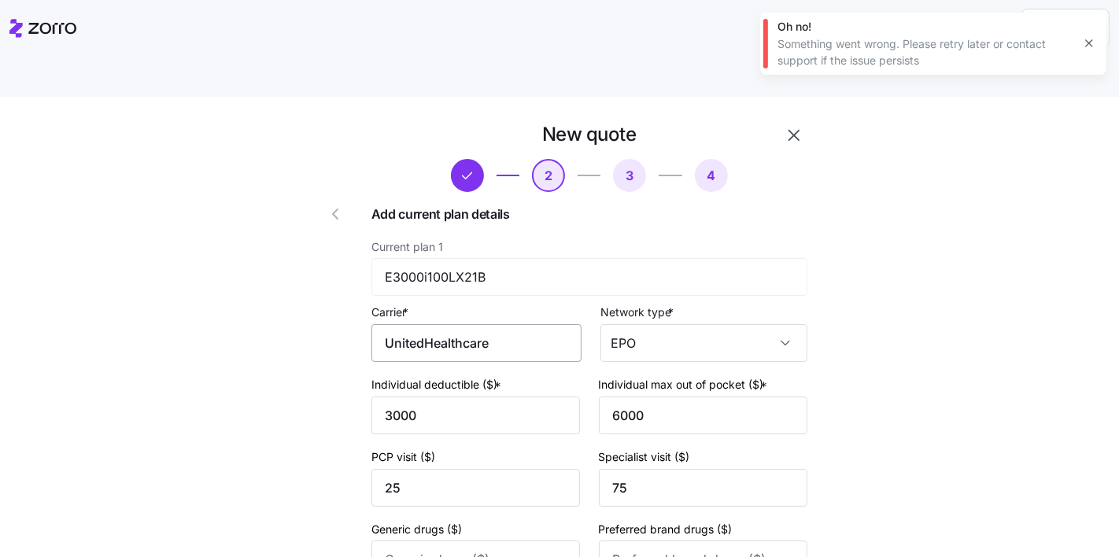
drag, startPoint x: 557, startPoint y: 281, endPoint x: 538, endPoint y: 291, distance: 21.5
click at [555, 302] on div "Carrier * UnitedHealthcare" at bounding box center [476, 332] width 210 height 60
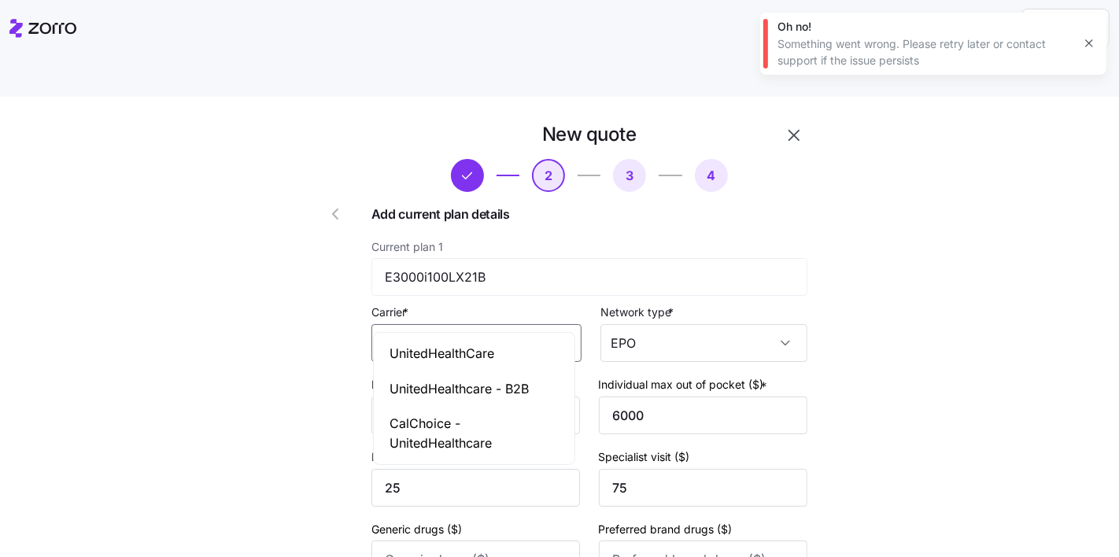
click at [531, 324] on input "UnitedHealthcare" at bounding box center [476, 343] width 210 height 38
click at [488, 359] on span "UnitedHealthCare" at bounding box center [441, 354] width 105 height 20
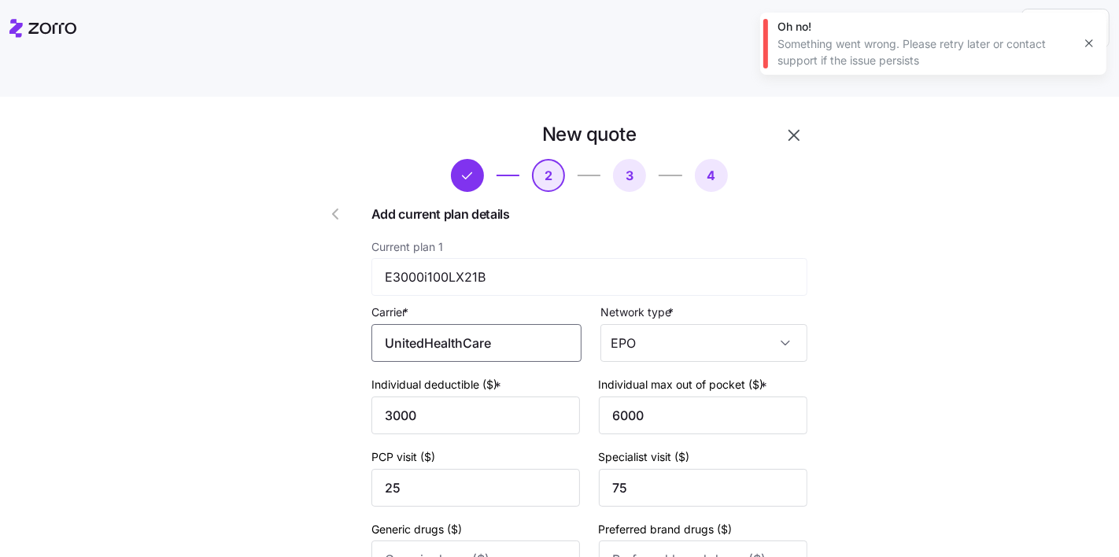
click at [498, 324] on input "UnitedHealthCare" at bounding box center [476, 343] width 210 height 38
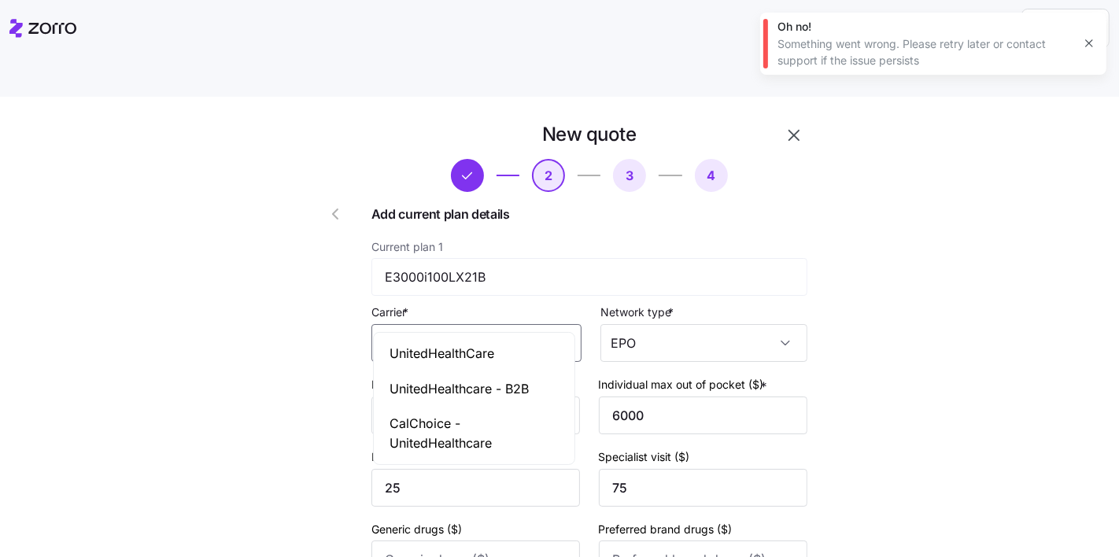
click at [475, 407] on div "CalChoice - UnitedHealthcare" at bounding box center [474, 433] width 194 height 55
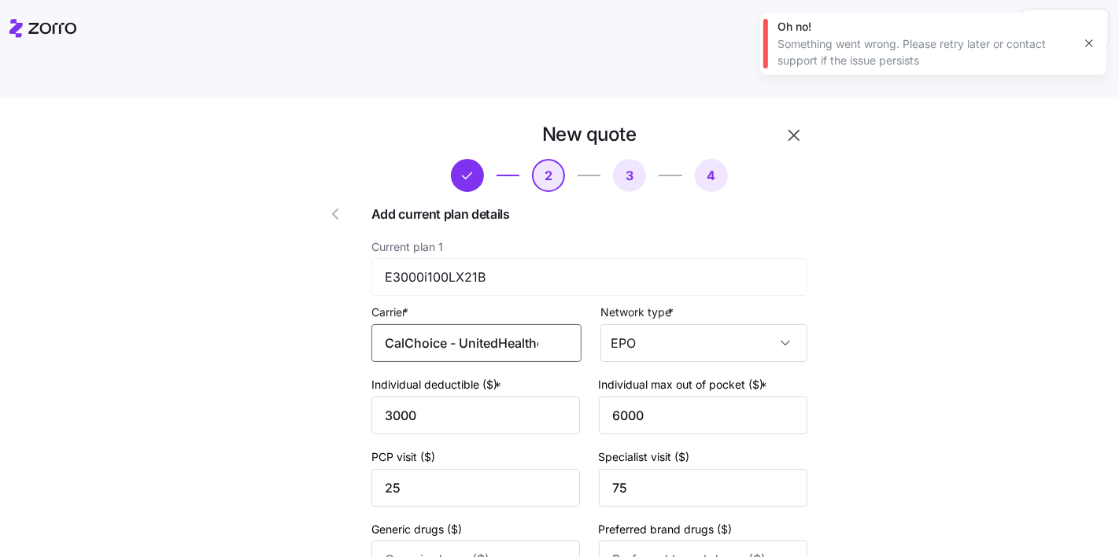
click at [477, 324] on input "CalChoice - UnitedHealthcare" at bounding box center [476, 343] width 210 height 38
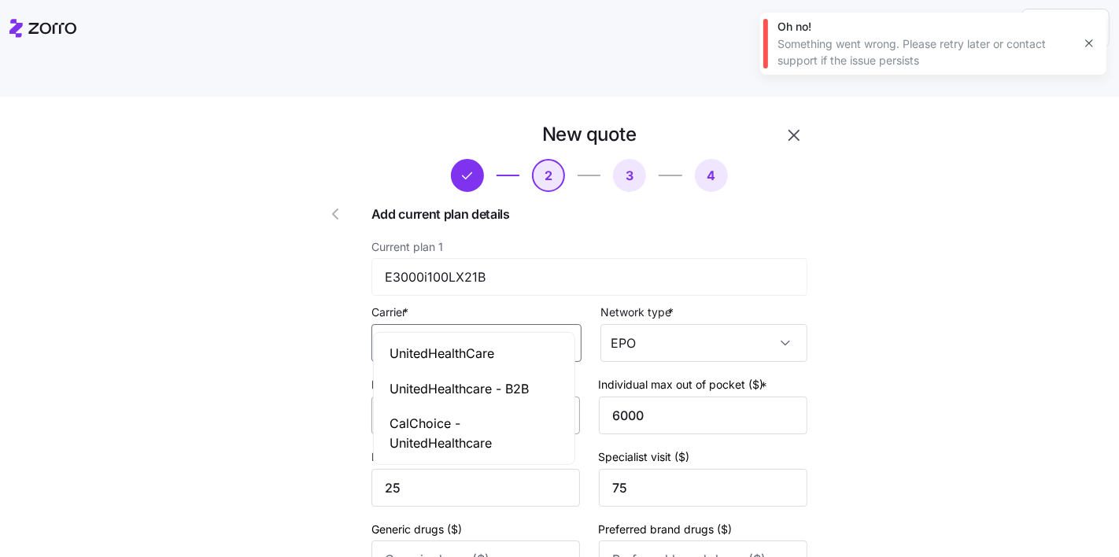
drag, startPoint x: 522, startPoint y: 365, endPoint x: 514, endPoint y: 365, distance: 8.7
click at [521, 365] on div "UnitedHealthCare" at bounding box center [474, 353] width 194 height 35
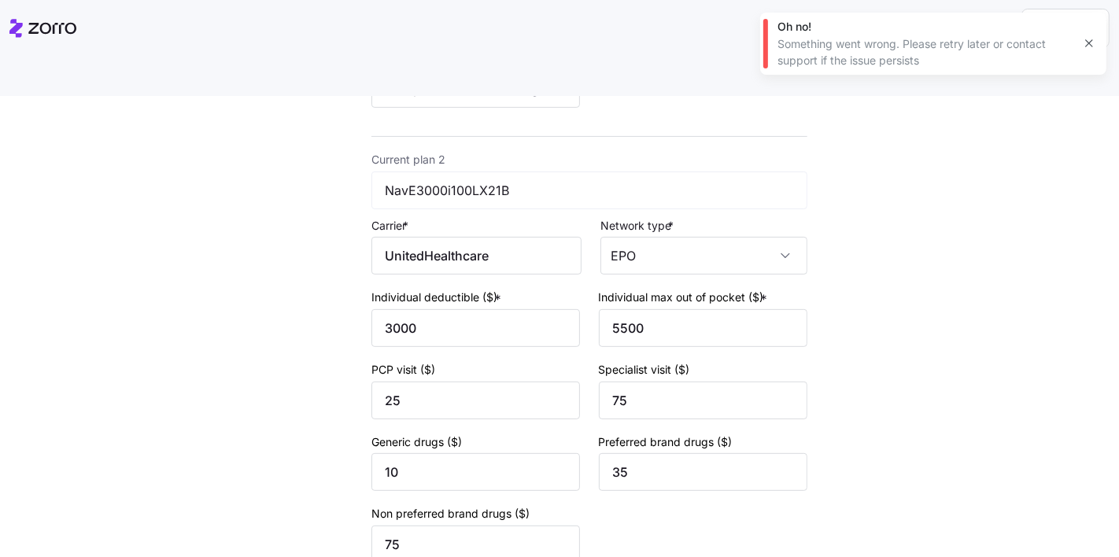
scroll to position [669, 0]
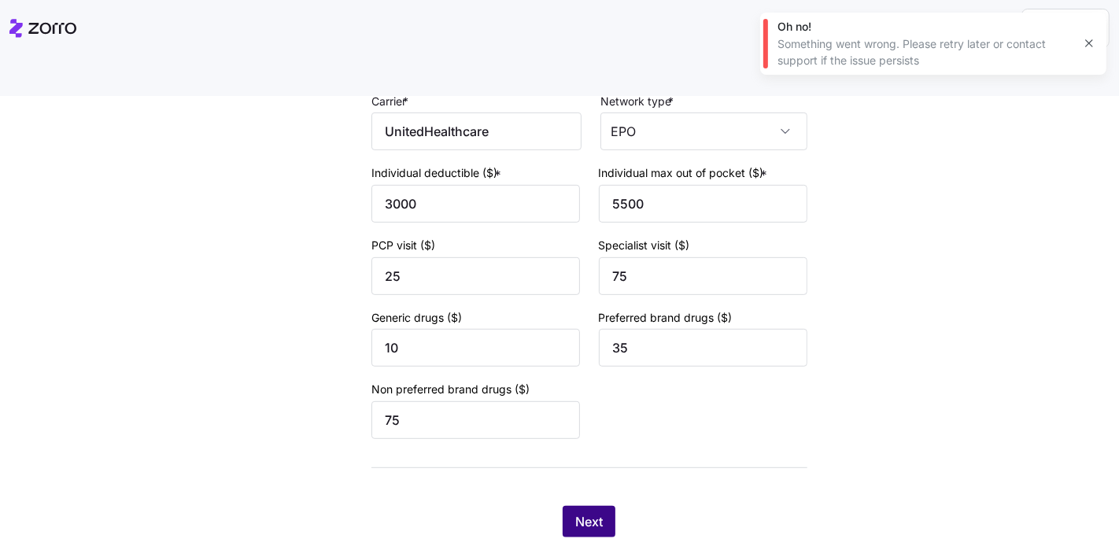
type input "UnitedHealthCare"
click at [593, 506] on button "Next" at bounding box center [588, 521] width 53 height 31
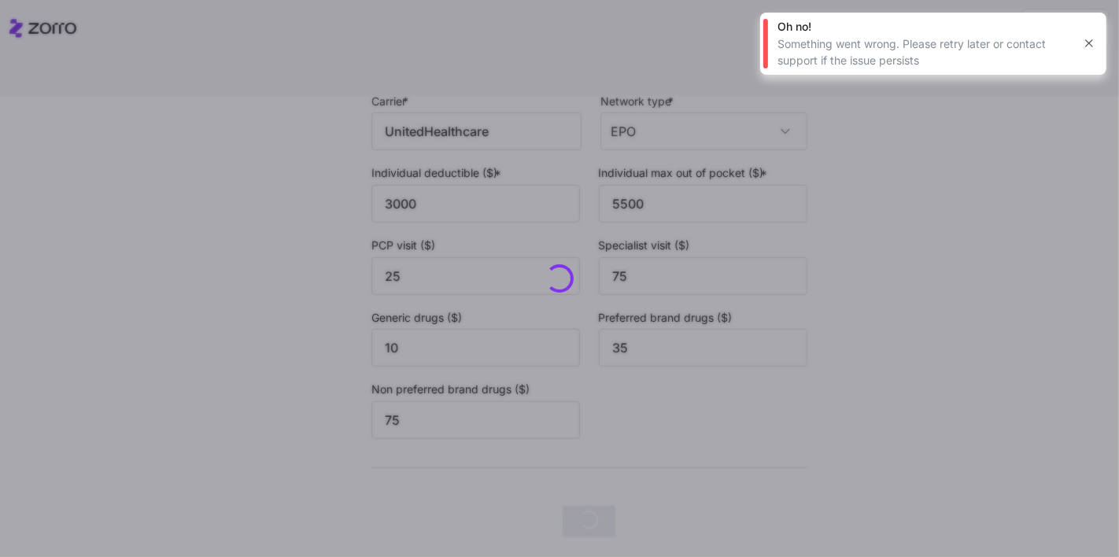
scroll to position [0, 0]
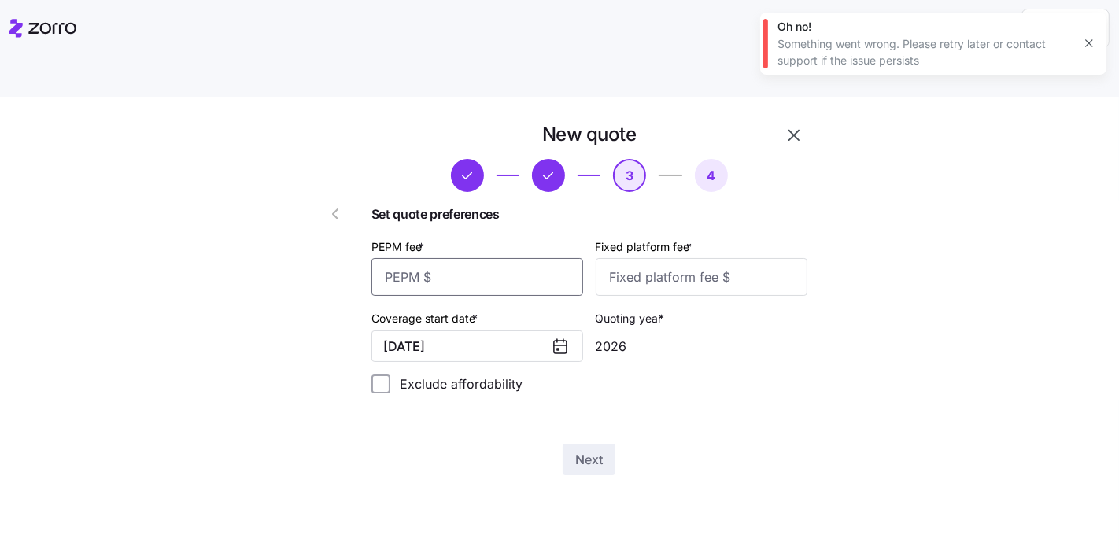
click at [474, 258] on input "PEPM fee *" at bounding box center [477, 277] width 212 height 38
type input "70"
type input "100"
click at [599, 450] on span "Next" at bounding box center [589, 459] width 28 height 19
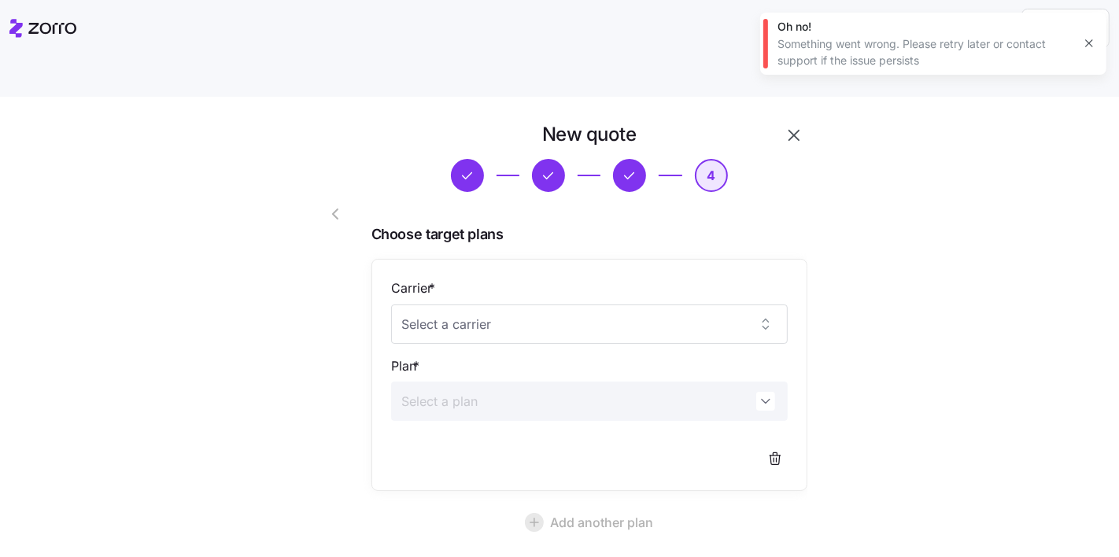
click at [328, 205] on icon "button" at bounding box center [335, 214] width 19 height 19
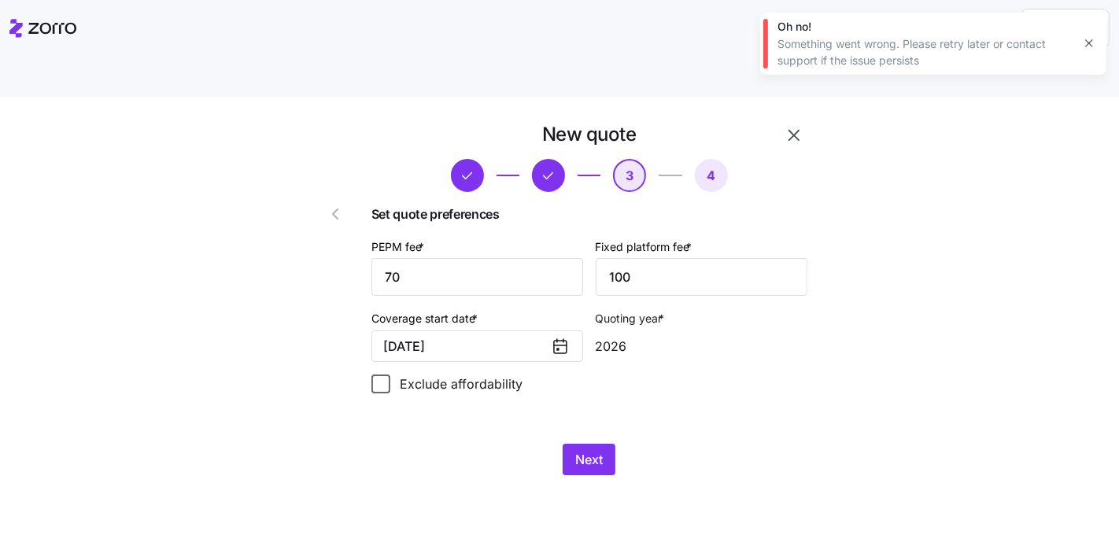
click at [390, 374] on input "Exclude affordability" at bounding box center [380, 383] width 19 height 19
checkbox input "true"
click at [594, 444] on button "Next" at bounding box center [588, 459] width 53 height 31
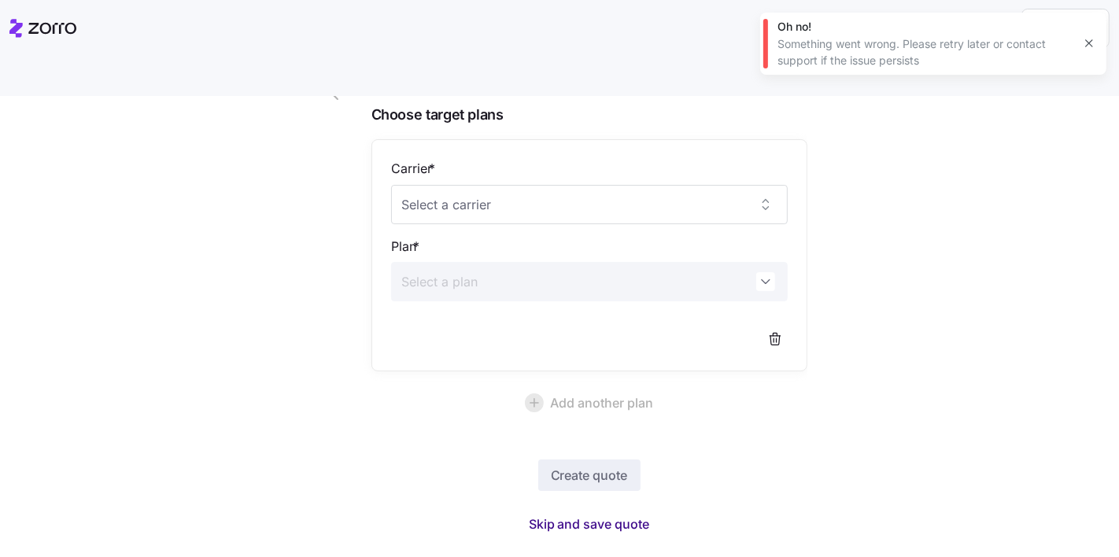
click at [570, 514] on span "Skip and save quote" at bounding box center [589, 523] width 121 height 19
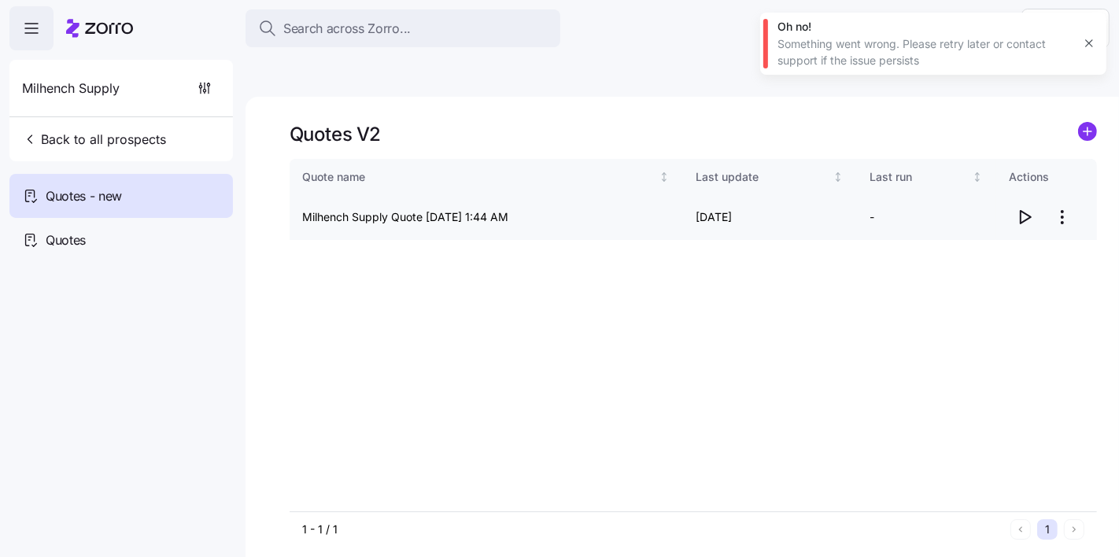
click at [1021, 208] on icon "button" at bounding box center [1024, 217] width 19 height 19
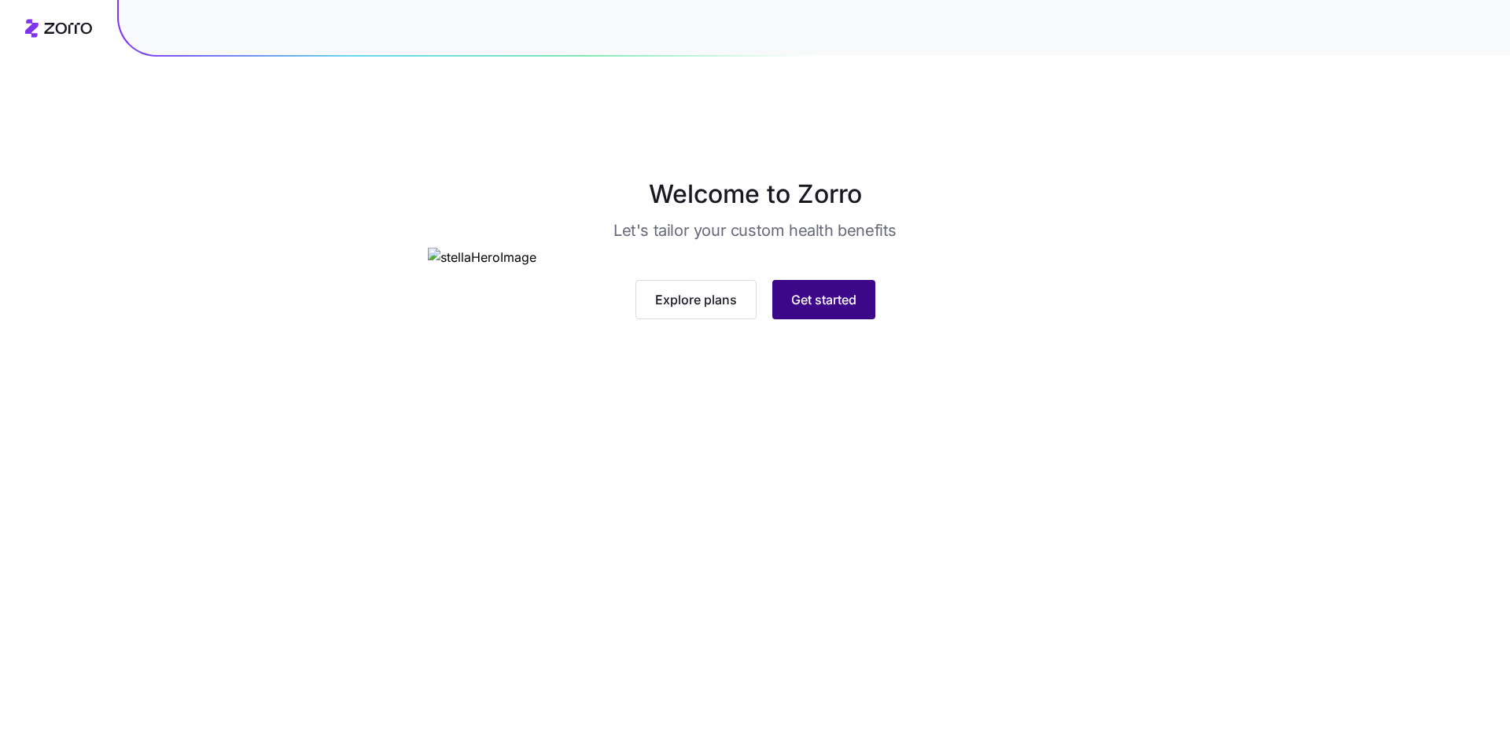
click at [834, 319] on button "Get started" at bounding box center [823, 299] width 103 height 39
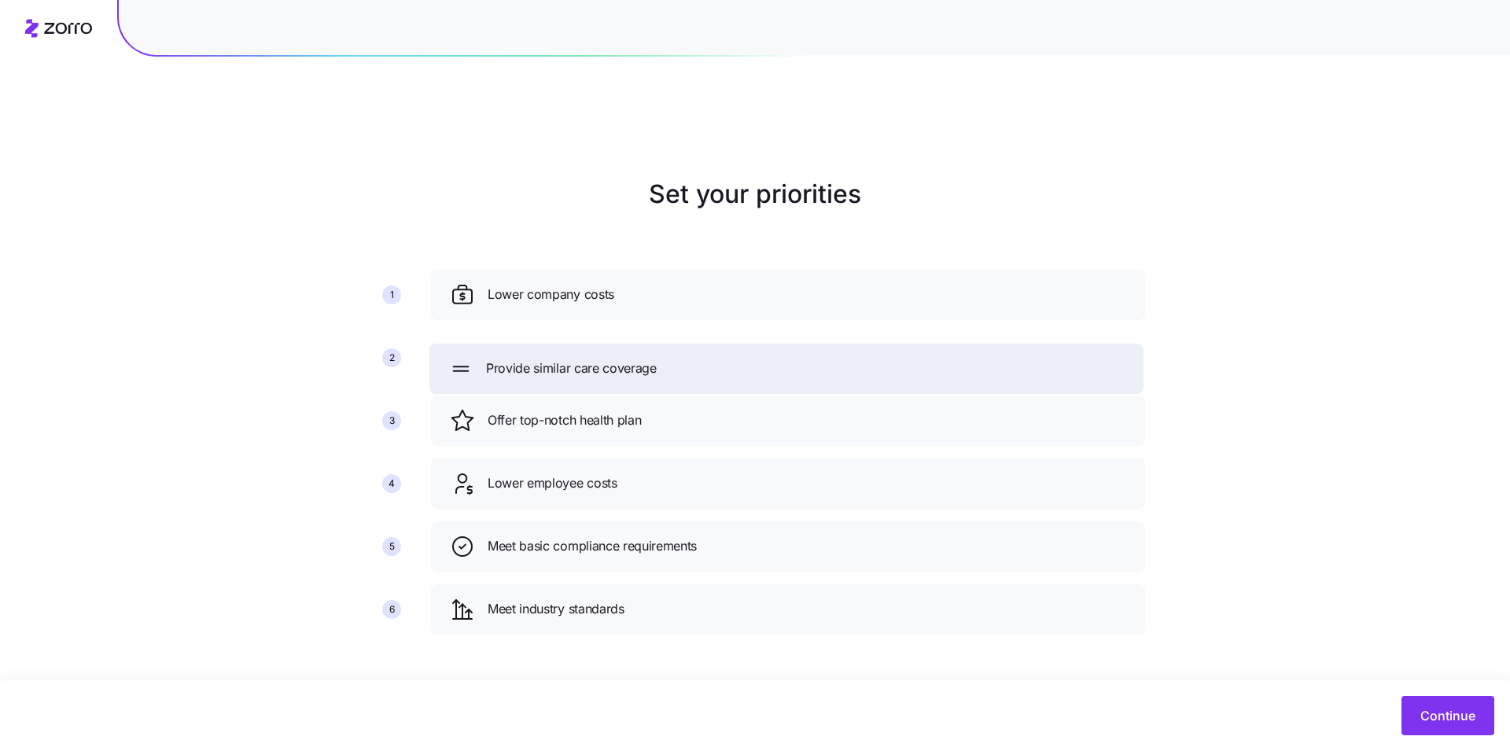
drag, startPoint x: 451, startPoint y: 571, endPoint x: 450, endPoint y: 331, distance: 239.9
click at [450, 356] on icon at bounding box center [460, 368] width 25 height 25
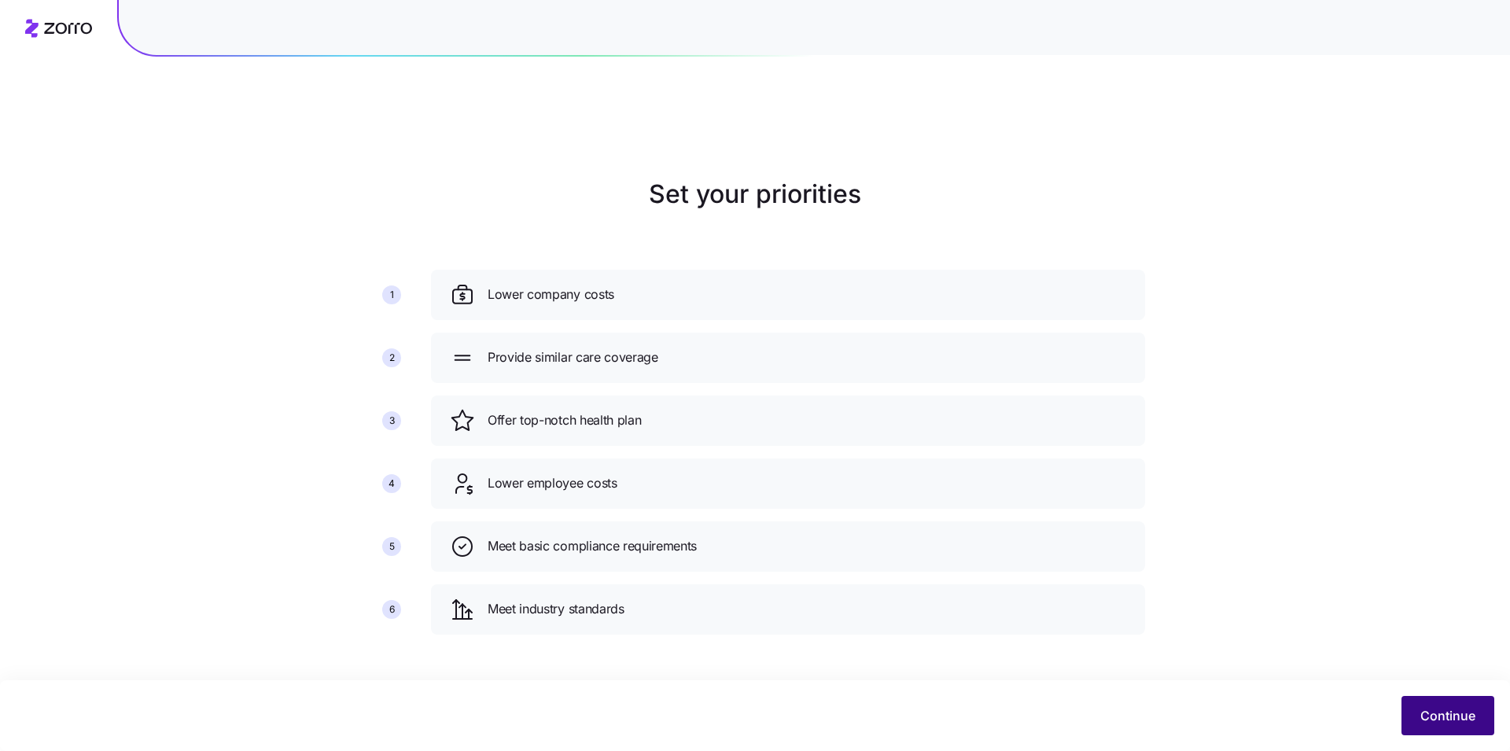
click at [1441, 701] on button "Continue" at bounding box center [1448, 715] width 93 height 39
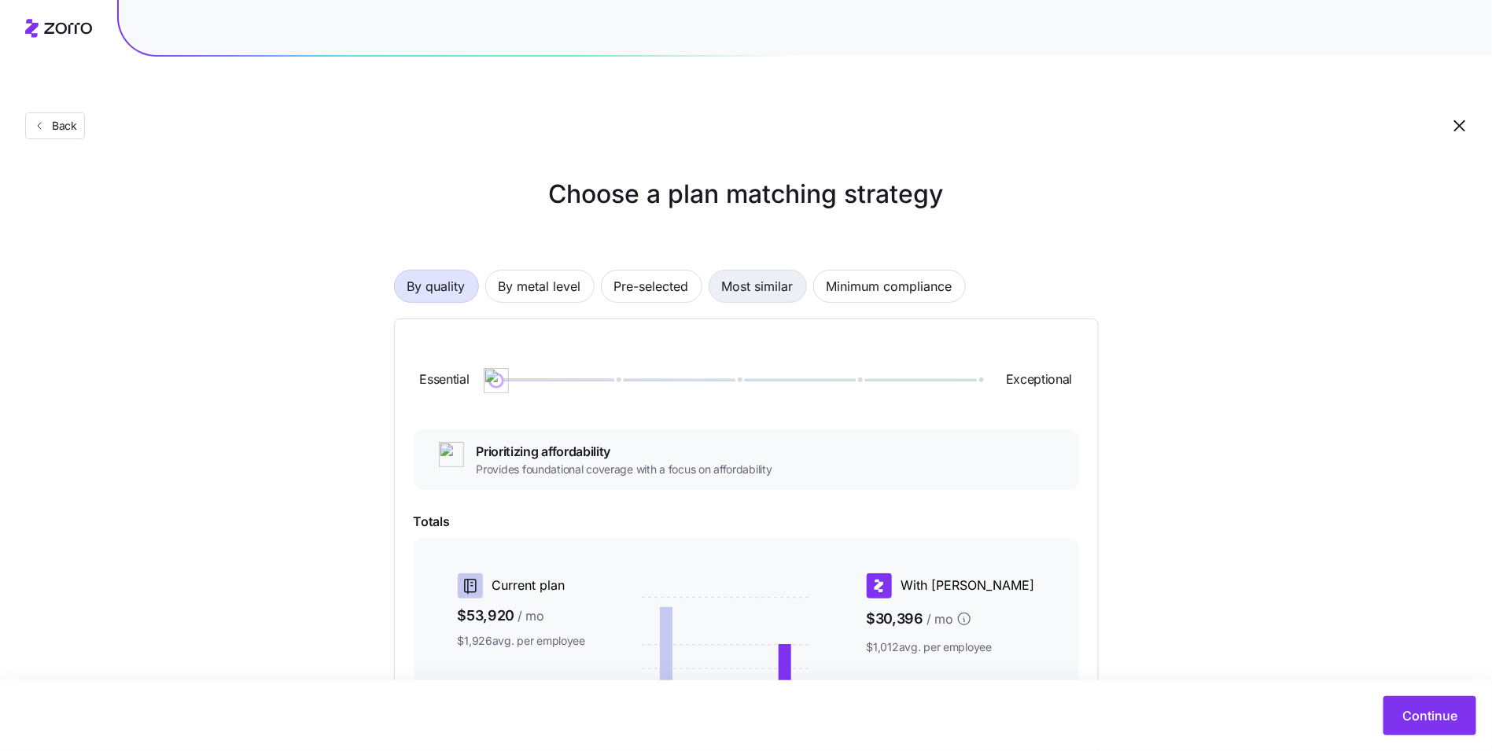
click at [779, 271] on span "Most similar" at bounding box center [758, 286] width 72 height 31
click at [671, 271] on span "Pre-selected" at bounding box center [651, 286] width 75 height 31
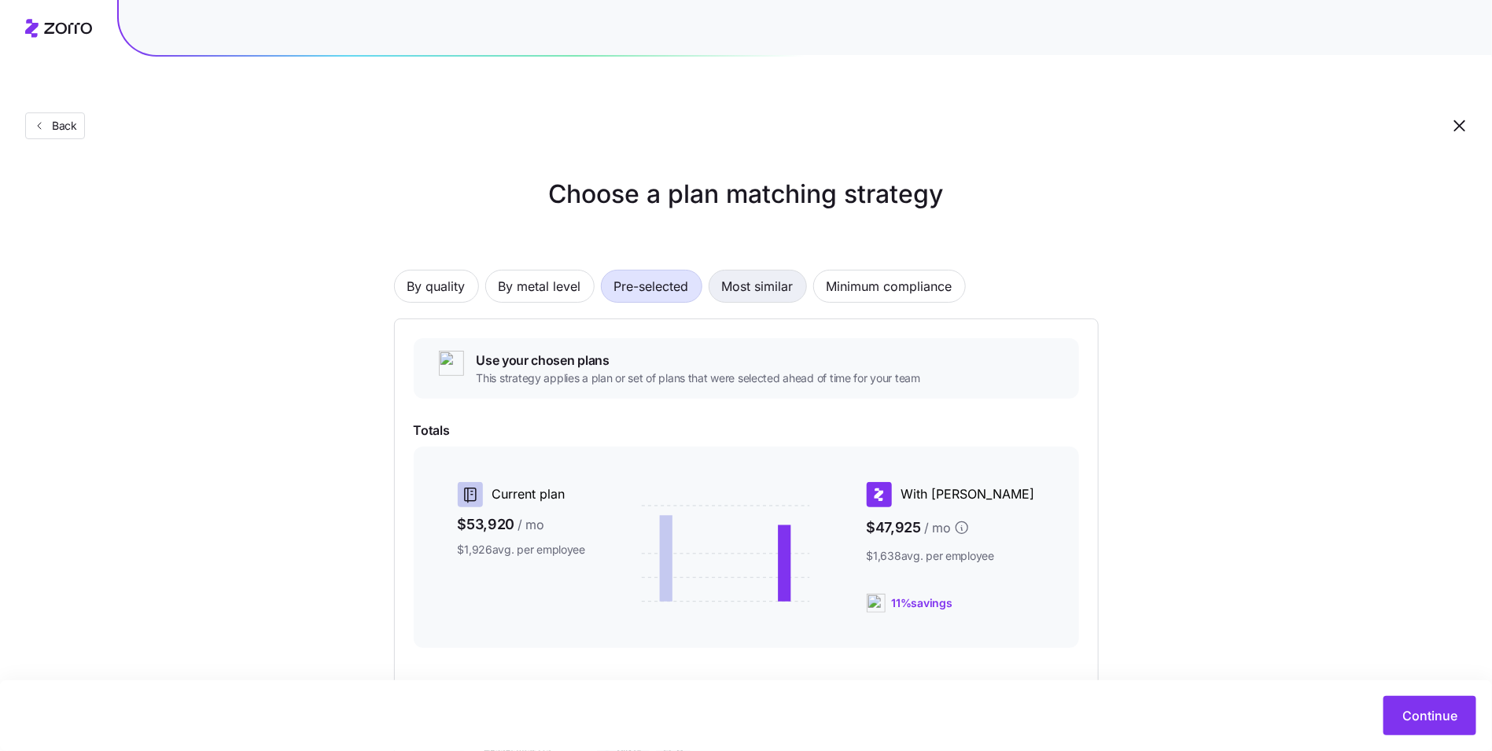
click at [720, 270] on button "Most similar" at bounding box center [758, 286] width 98 height 33
click at [483, 270] on div "By quality By metal level Pre-selected Most similar Minimum compliance" at bounding box center [746, 286] width 705 height 33
click at [439, 271] on span "By quality" at bounding box center [436, 286] width 58 height 31
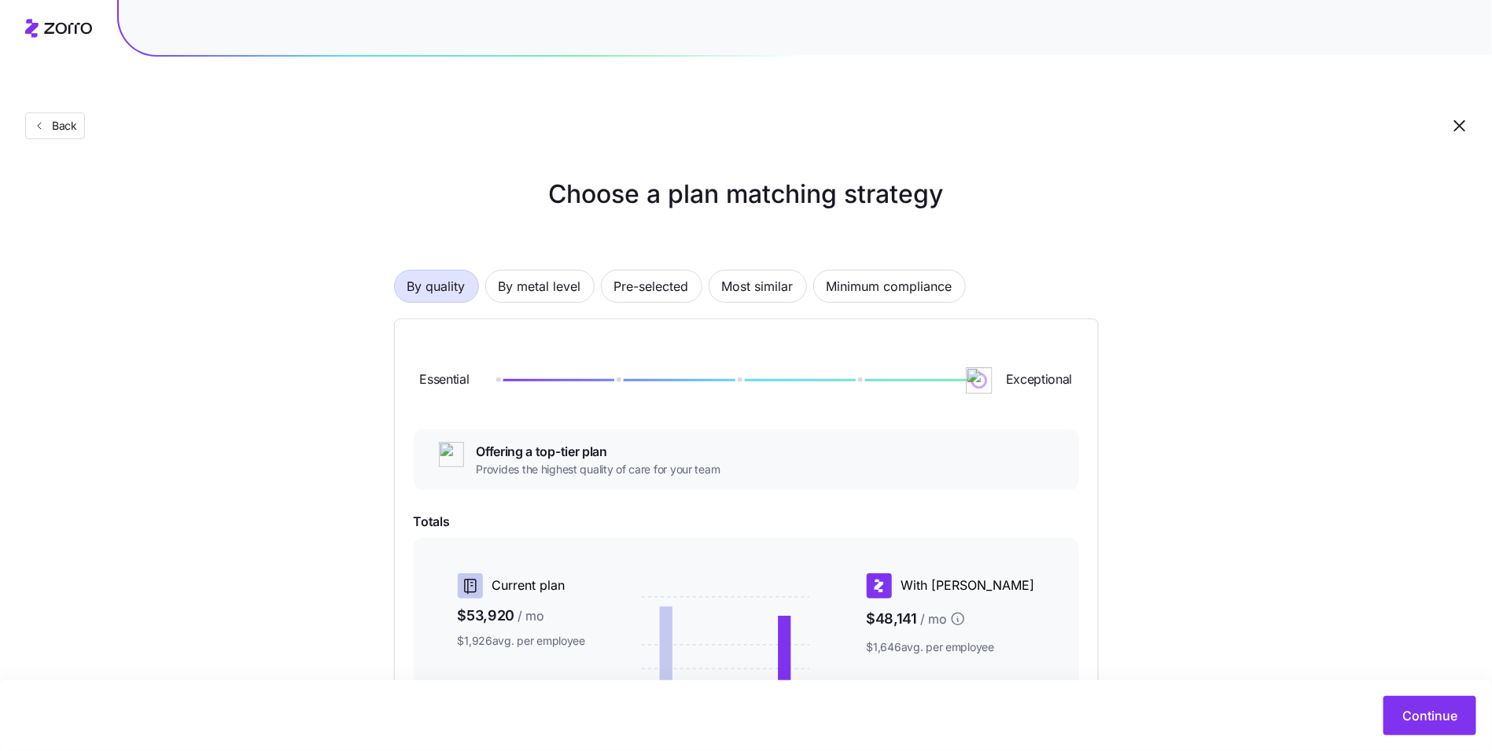
drag, startPoint x: 621, startPoint y: 341, endPoint x: 1079, endPoint y: 370, distance: 458.7
click at [1079, 370] on div "Essential Exceptional Offering a top-tier plan Provides the highest quality of …" at bounding box center [746, 618] width 705 height 598
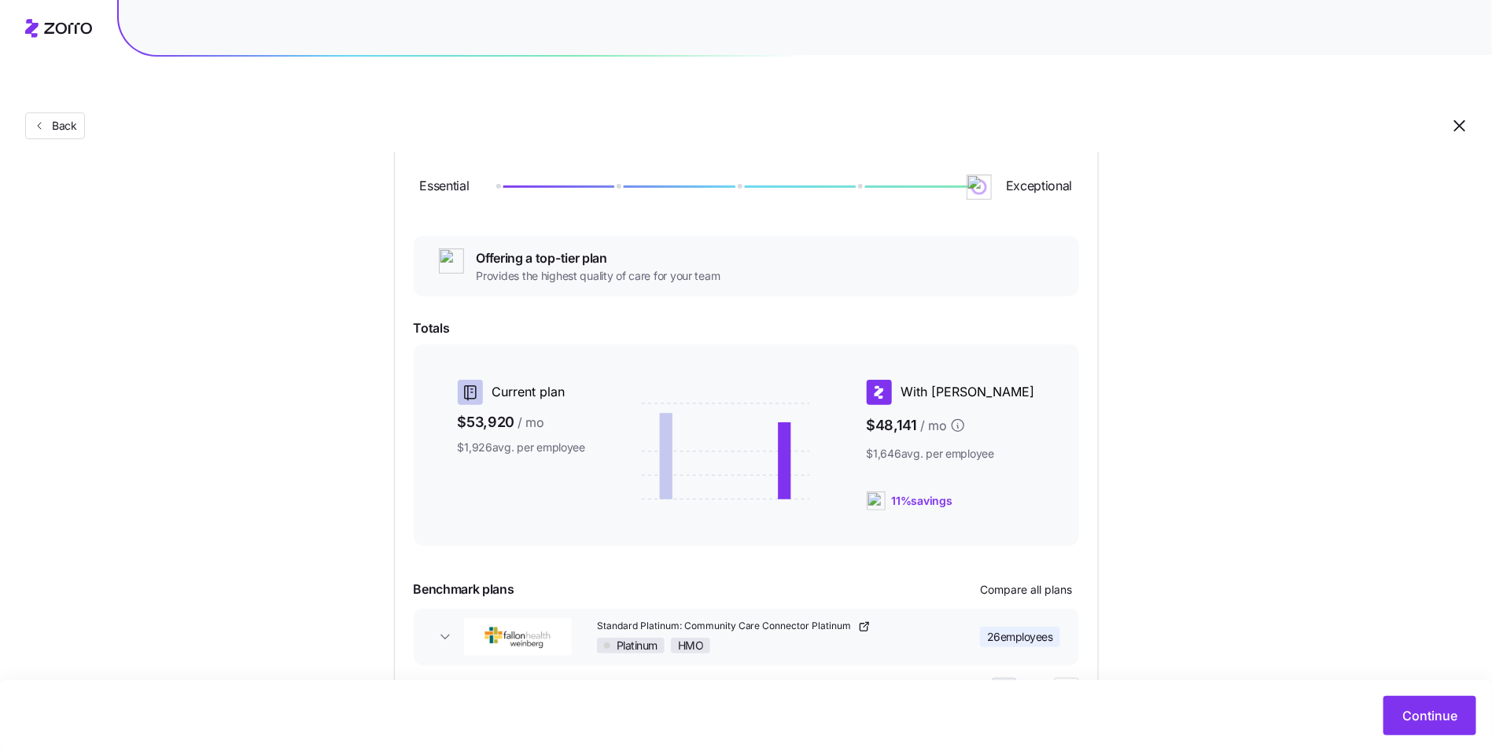
scroll to position [227, 0]
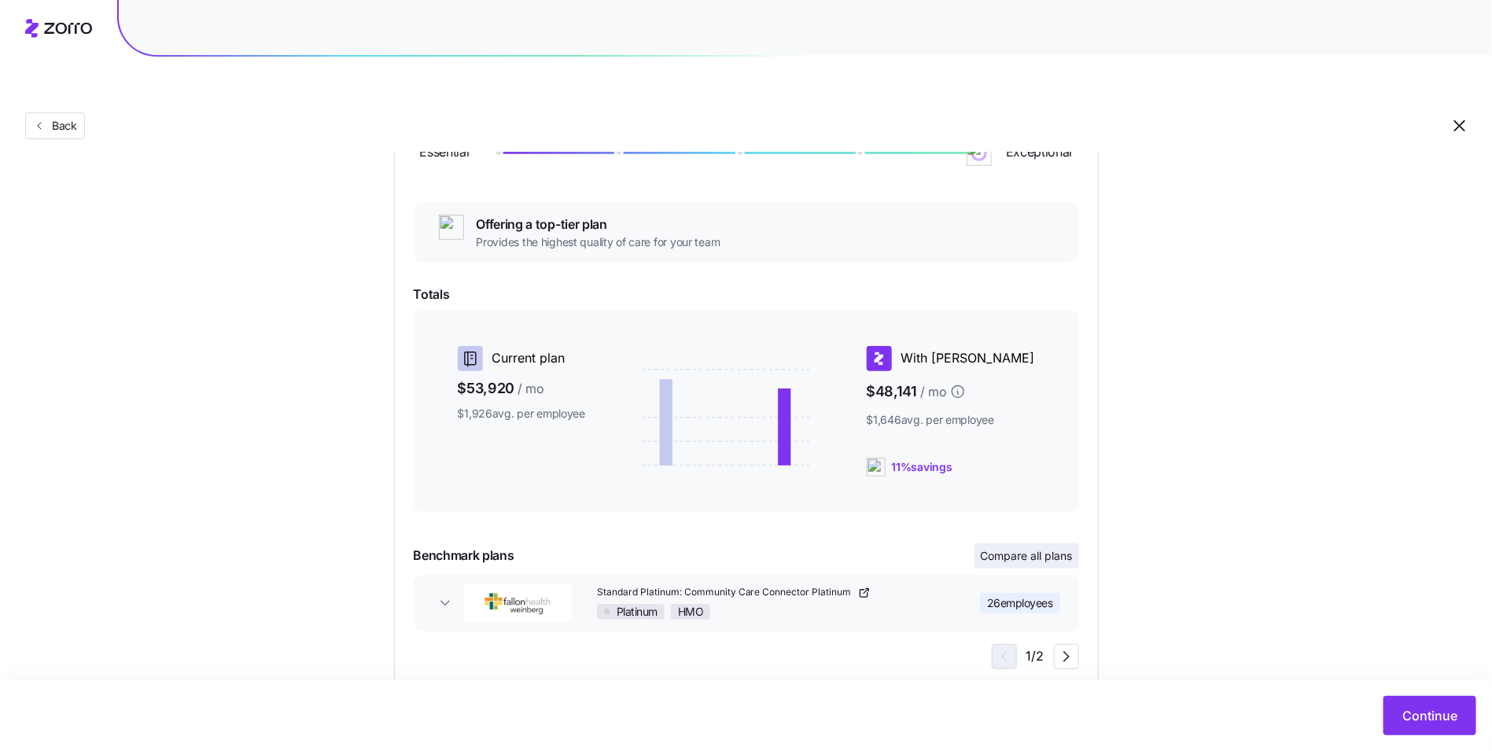
click at [1015, 548] on span "Compare all plans" at bounding box center [1027, 556] width 92 height 16
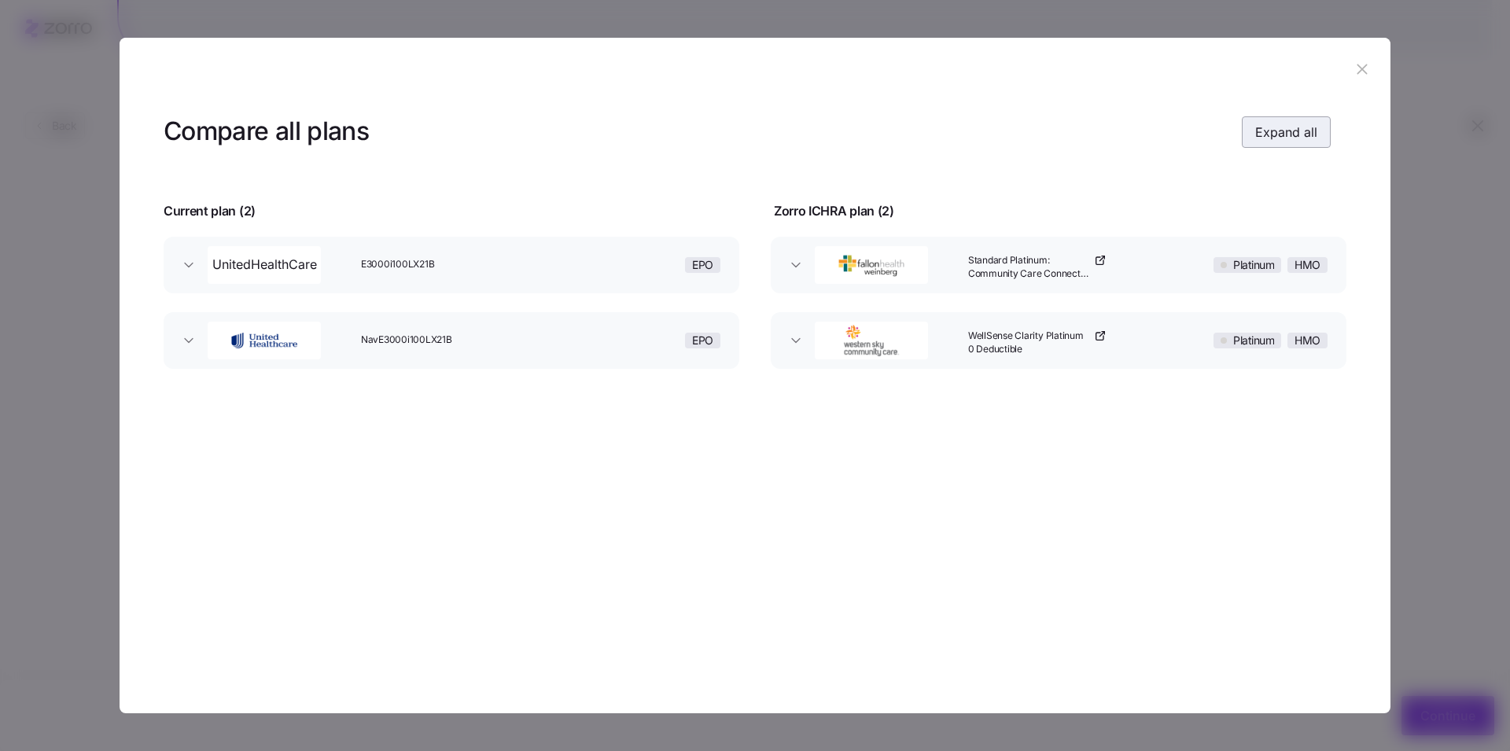
click at [1279, 142] on button "Expand all" at bounding box center [1286, 131] width 89 height 31
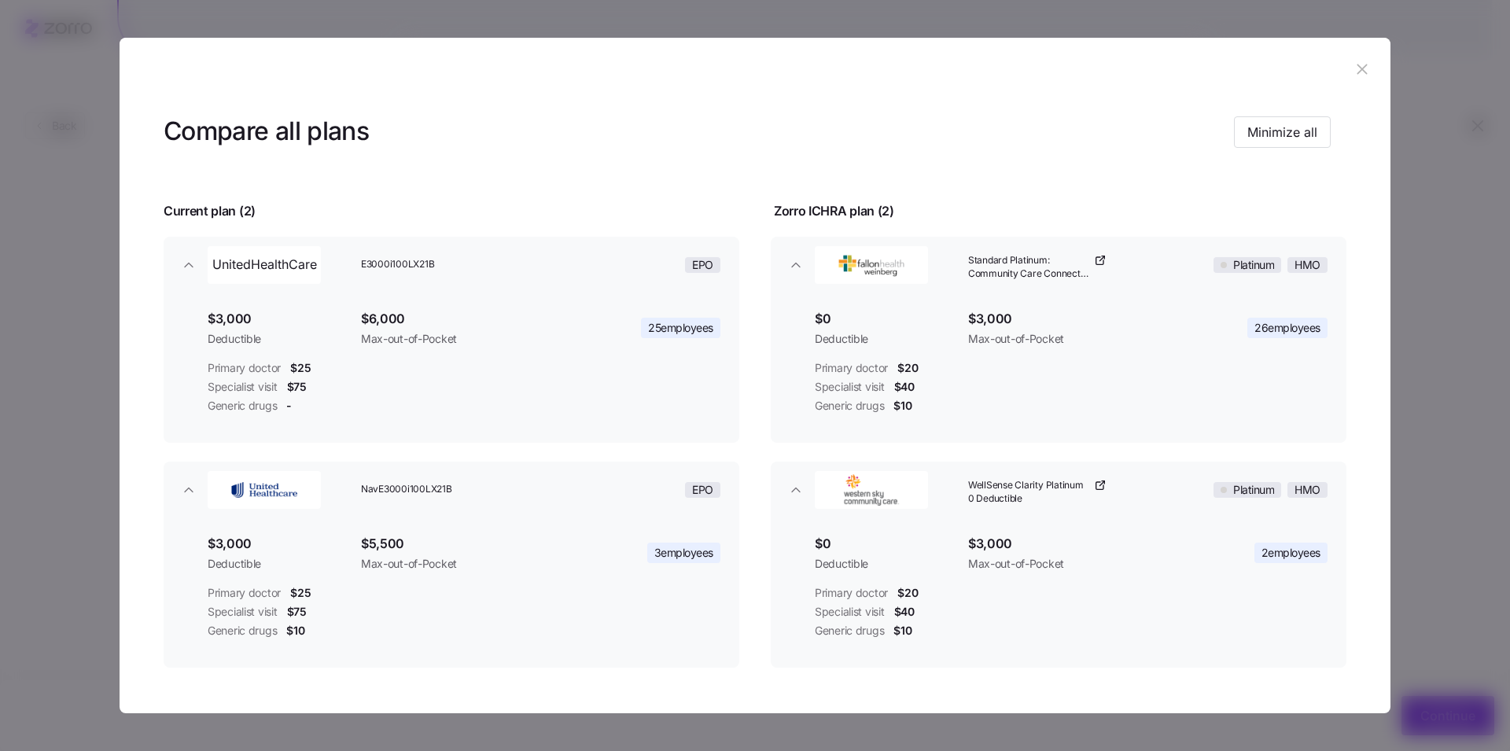
click at [1380, 32] on div at bounding box center [755, 375] width 1510 height 751
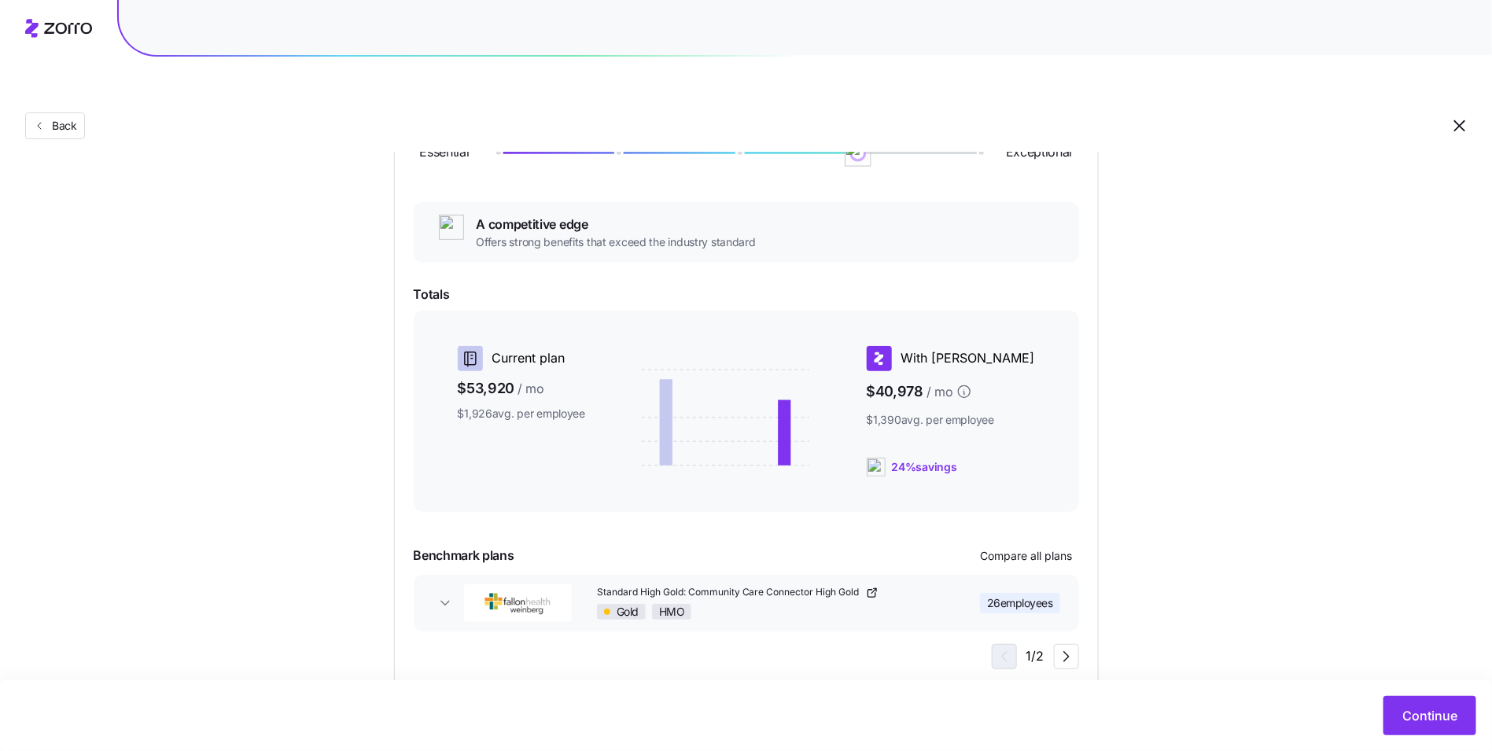
drag, startPoint x: 986, startPoint y: 117, endPoint x: 884, endPoint y: 125, distance: 102.6
click at [884, 125] on div "Essential Exceptional" at bounding box center [746, 153] width 665 height 85
click at [1032, 548] on span "Compare all plans" at bounding box center [1027, 556] width 92 height 16
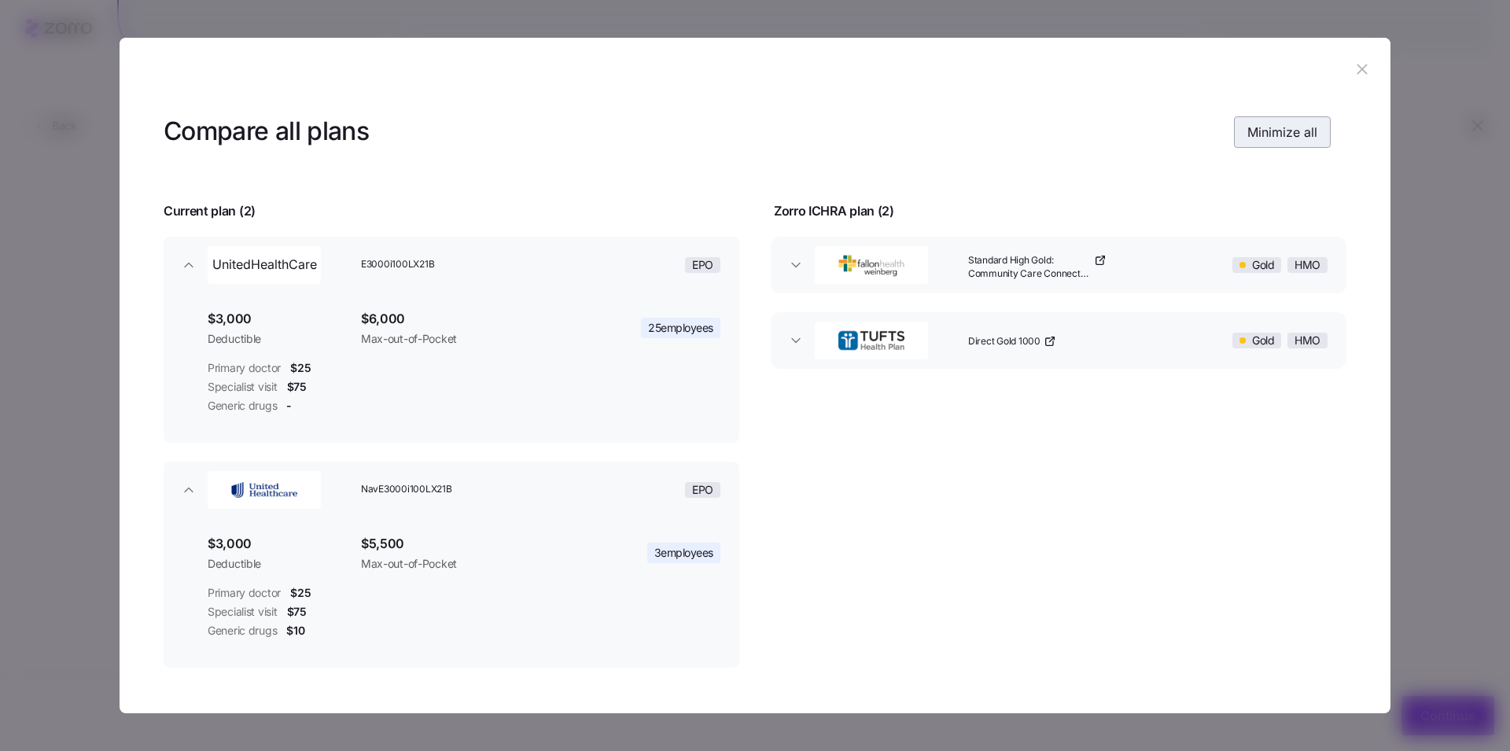
click at [1266, 135] on span "Minimize all" at bounding box center [1283, 132] width 70 height 19
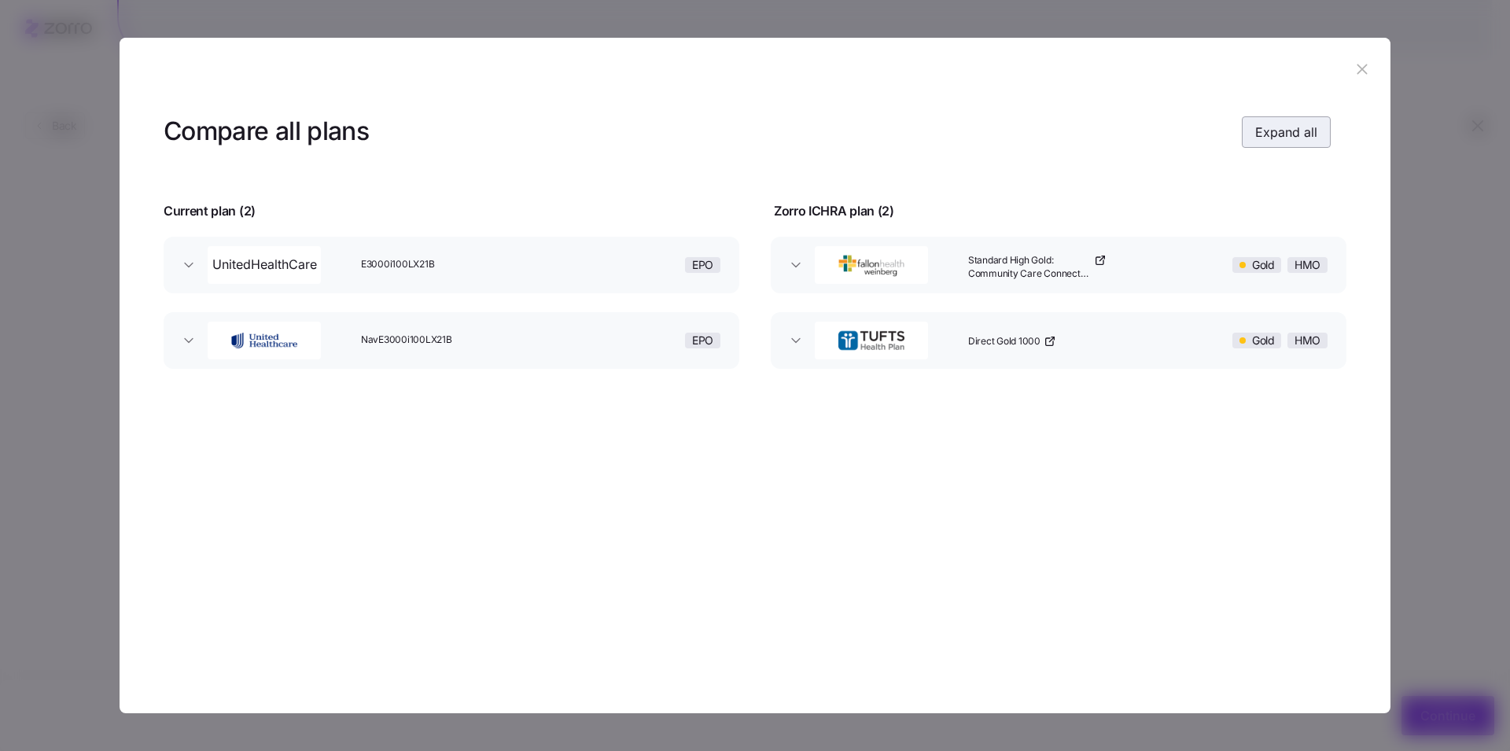
click at [1266, 135] on span "Expand all" at bounding box center [1286, 132] width 62 height 19
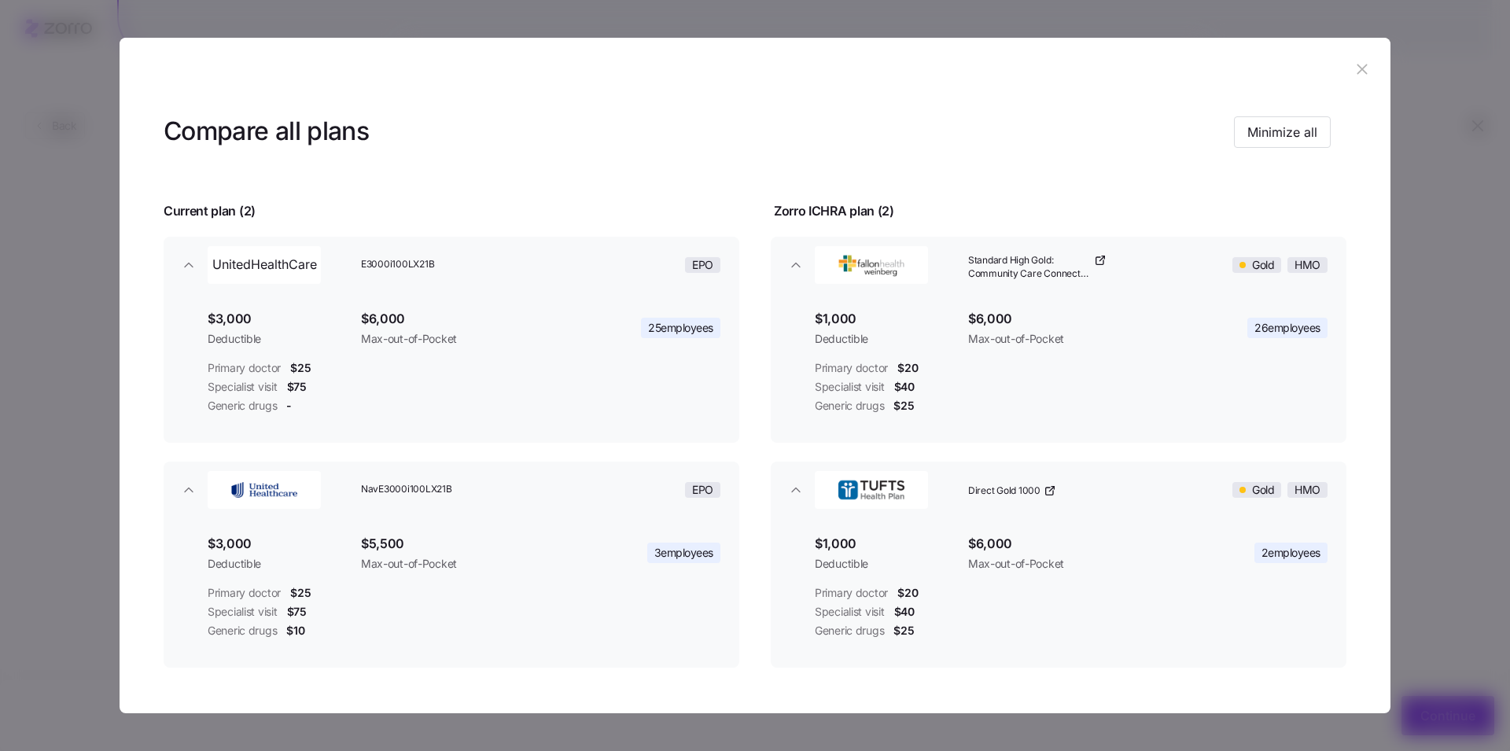
drag, startPoint x: 1343, startPoint y: 76, endPoint x: 1344, endPoint y: 87, distance: 10.3
click at [1350, 76] on button "button" at bounding box center [1362, 69] width 25 height 25
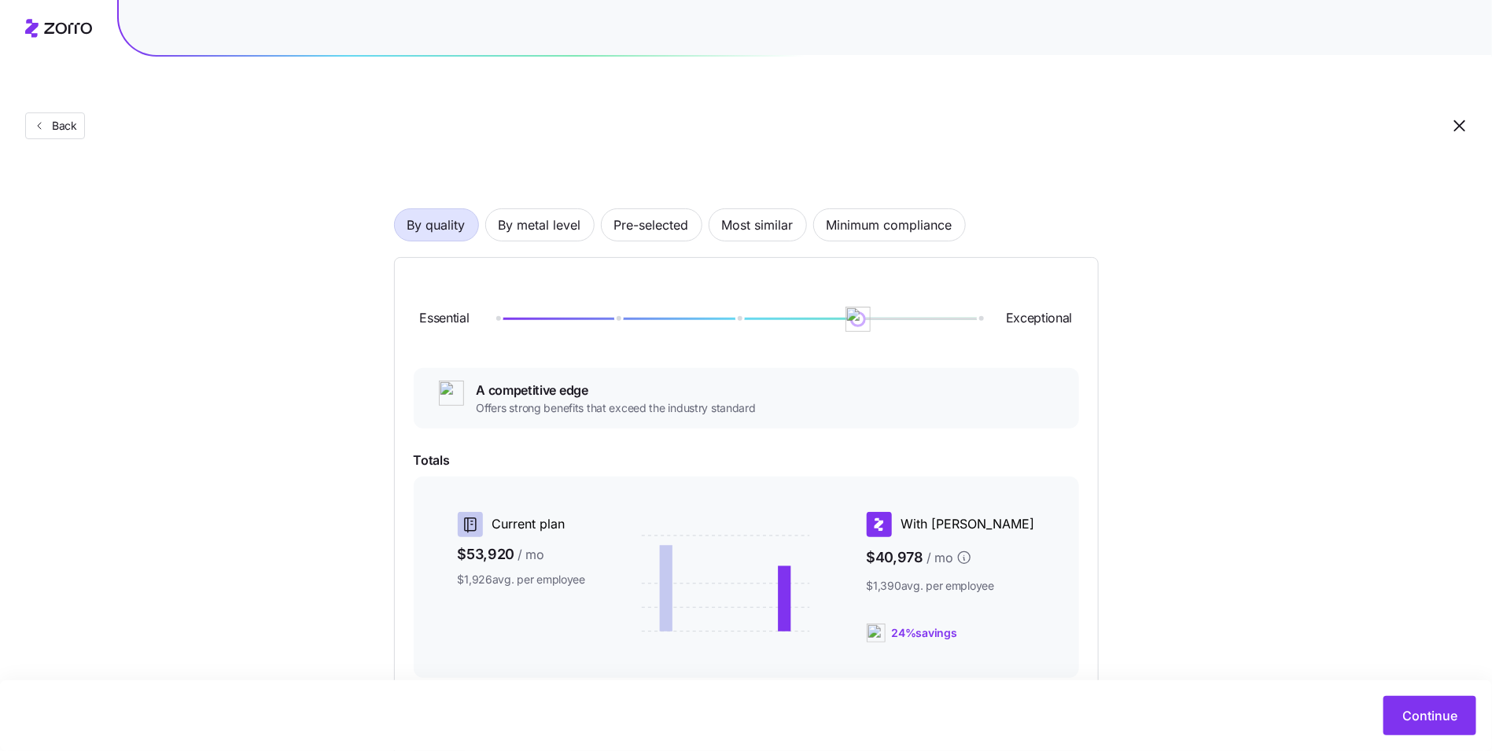
scroll to position [28, 0]
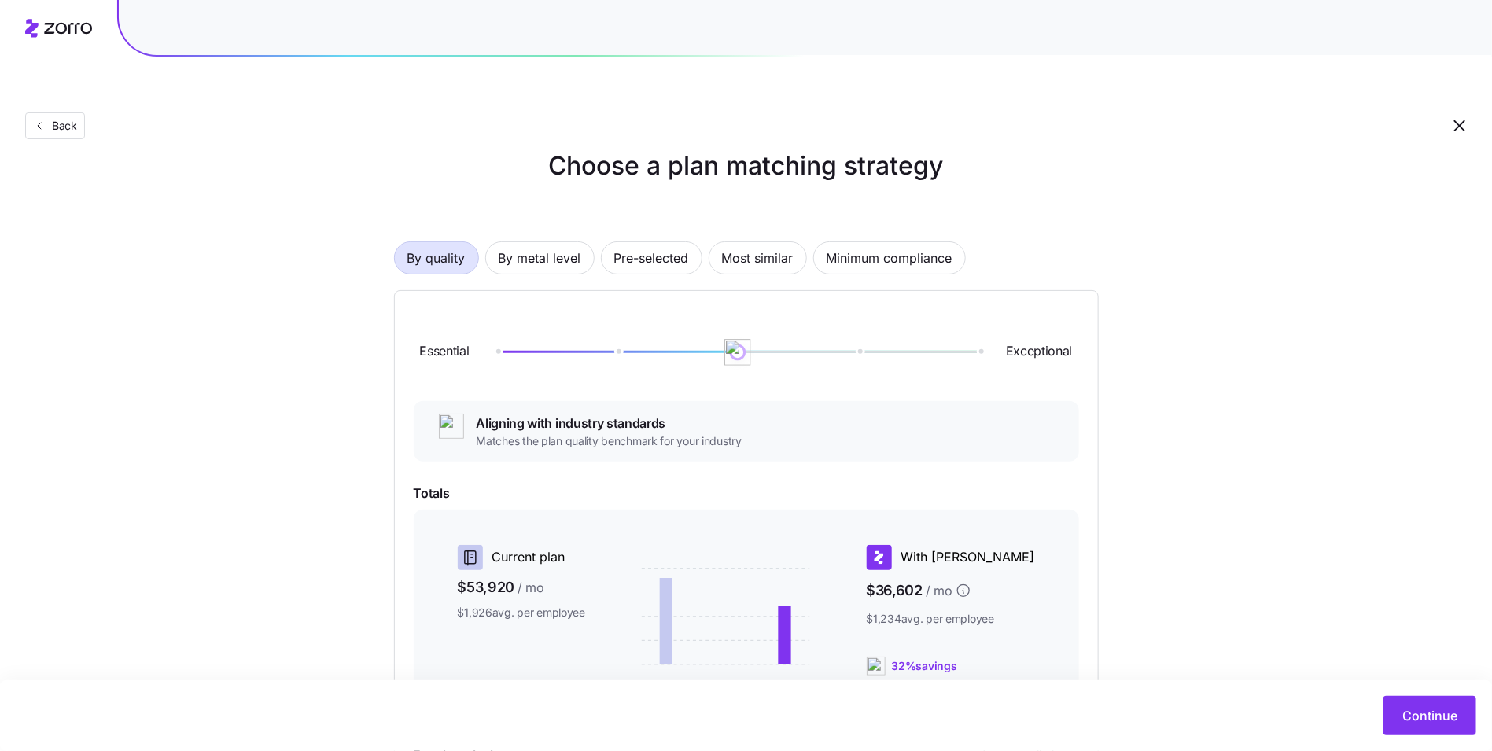
drag, startPoint x: 873, startPoint y: 316, endPoint x: 761, endPoint y: 311, distance: 112.6
click at [761, 348] on div at bounding box center [737, 352] width 483 height 9
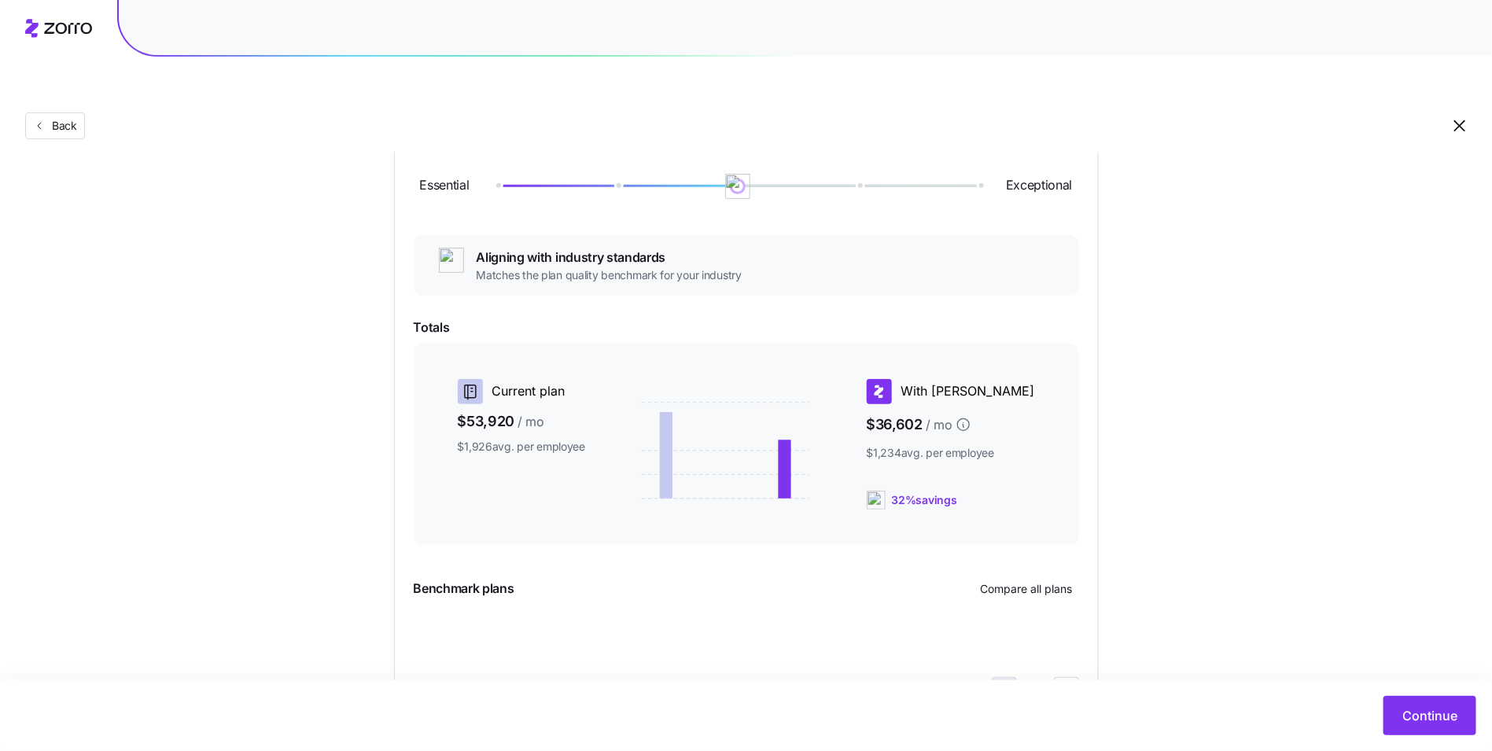
scroll to position [203, 0]
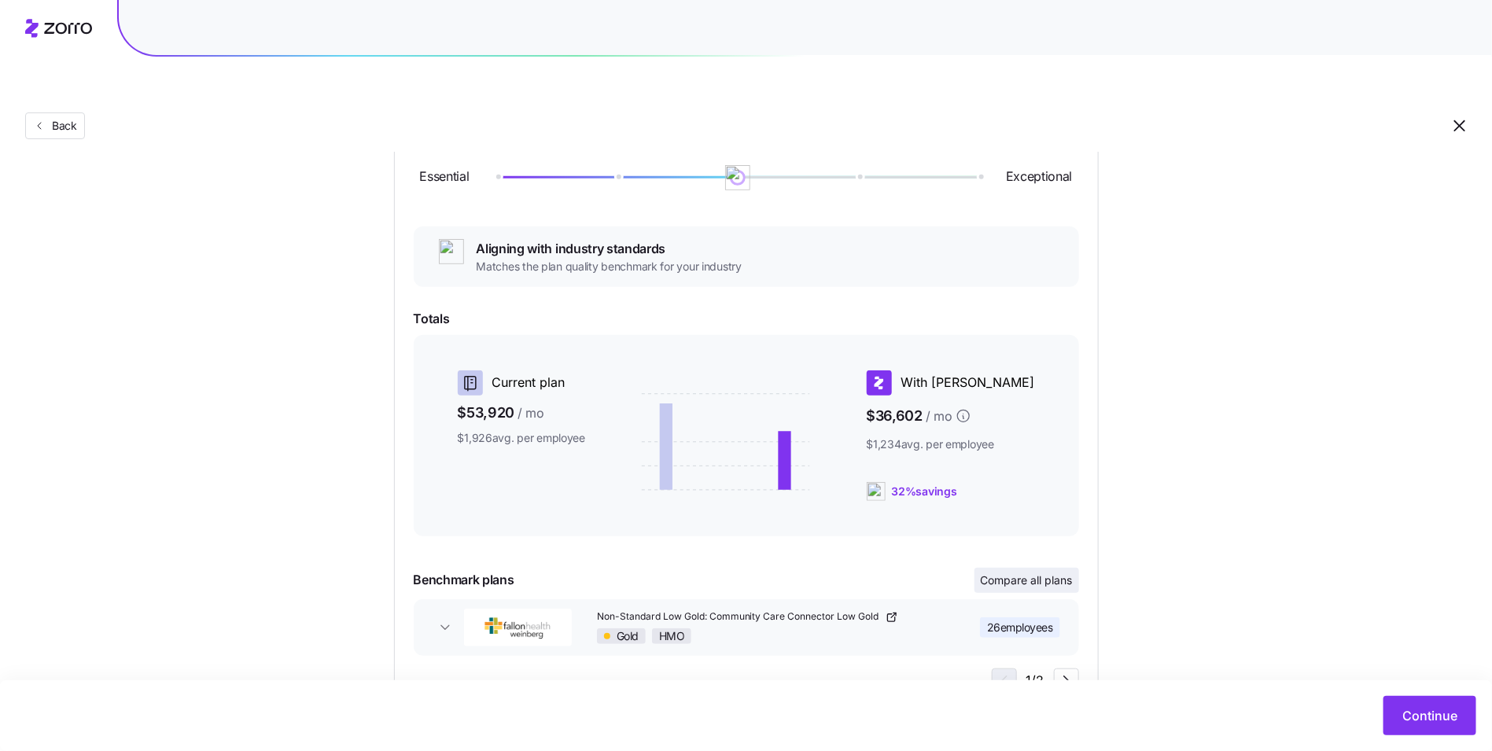
click at [1021, 568] on button "Compare all plans" at bounding box center [1027, 580] width 105 height 25
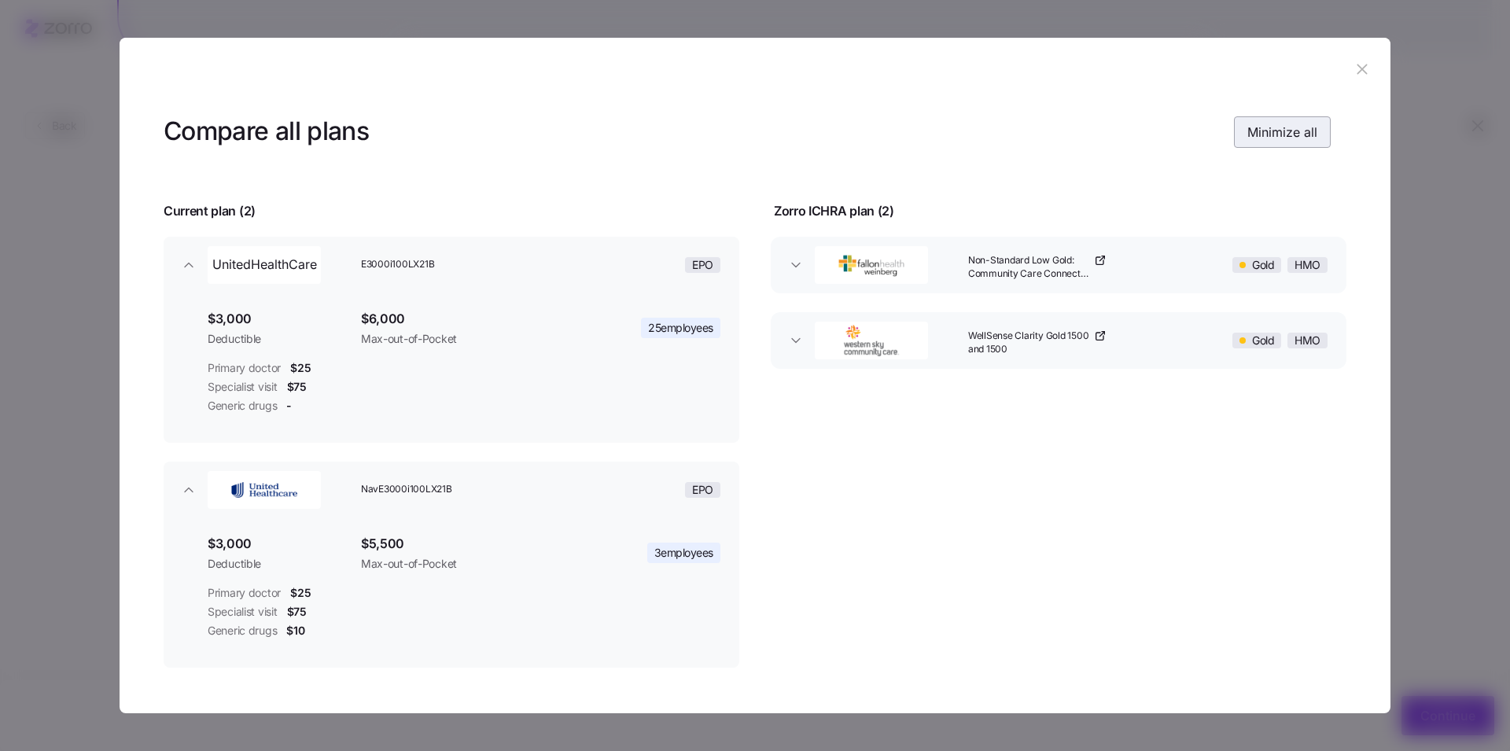
click at [1285, 129] on span "Minimize all" at bounding box center [1283, 132] width 70 height 19
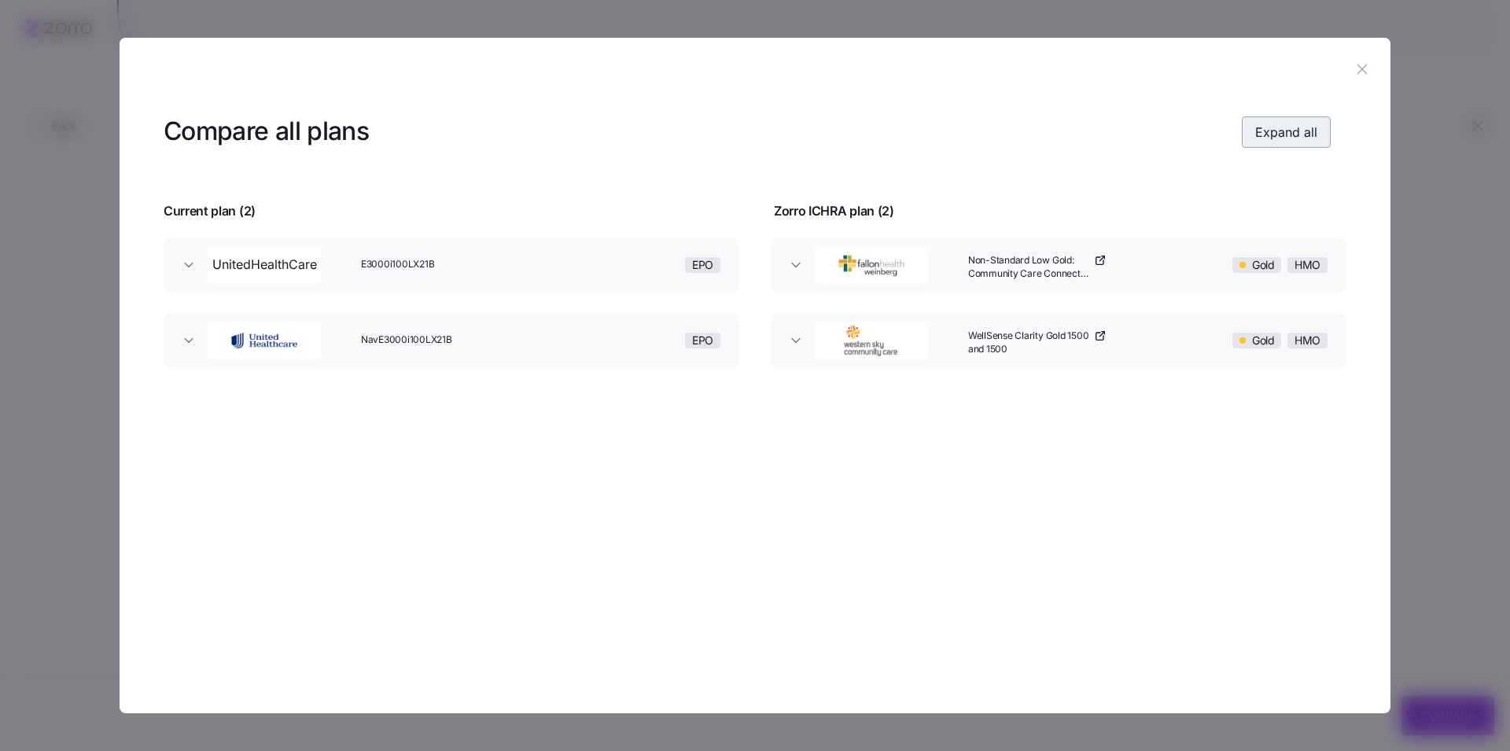
click at [1285, 129] on span "Expand all" at bounding box center [1286, 132] width 62 height 19
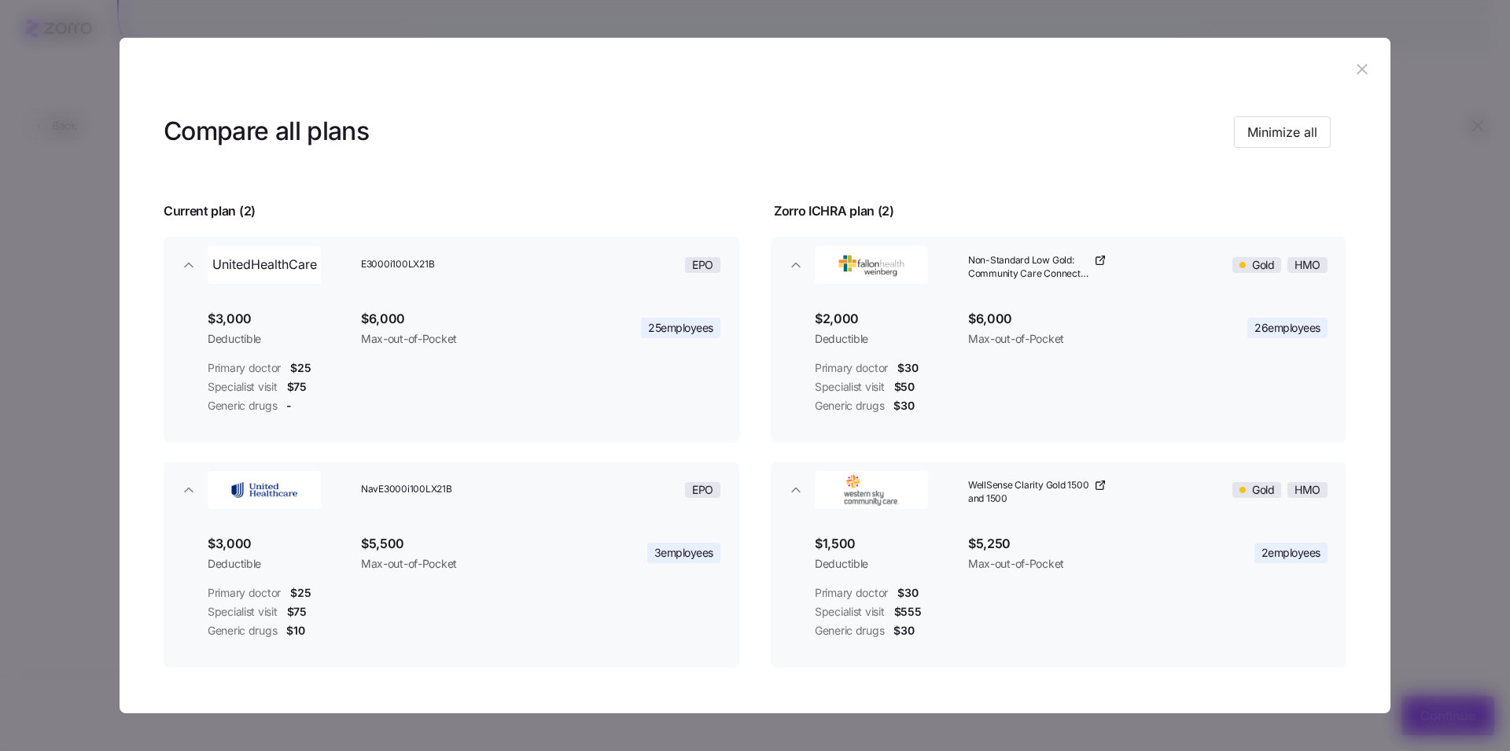
click at [1357, 63] on icon "button" at bounding box center [1362, 69] width 17 height 17
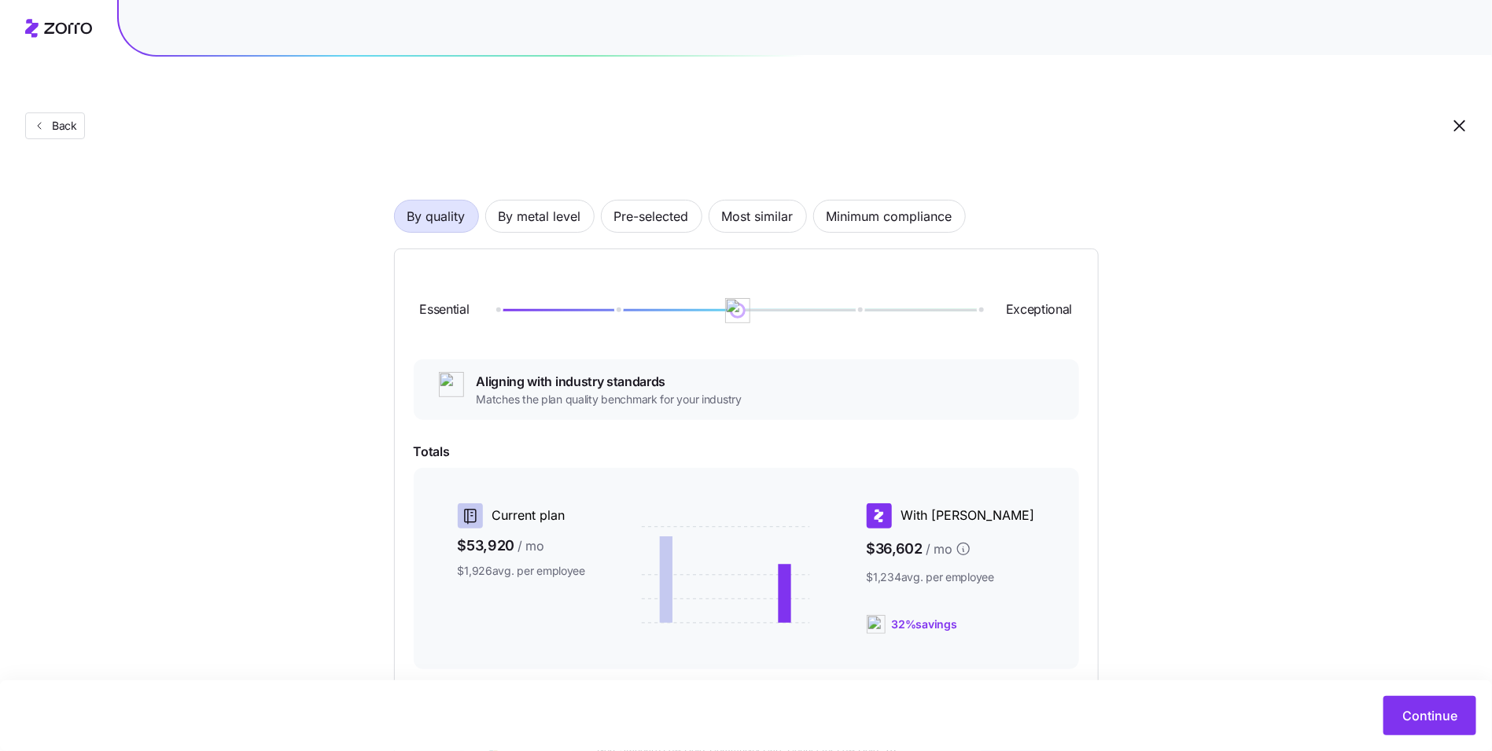
scroll to position [0, 0]
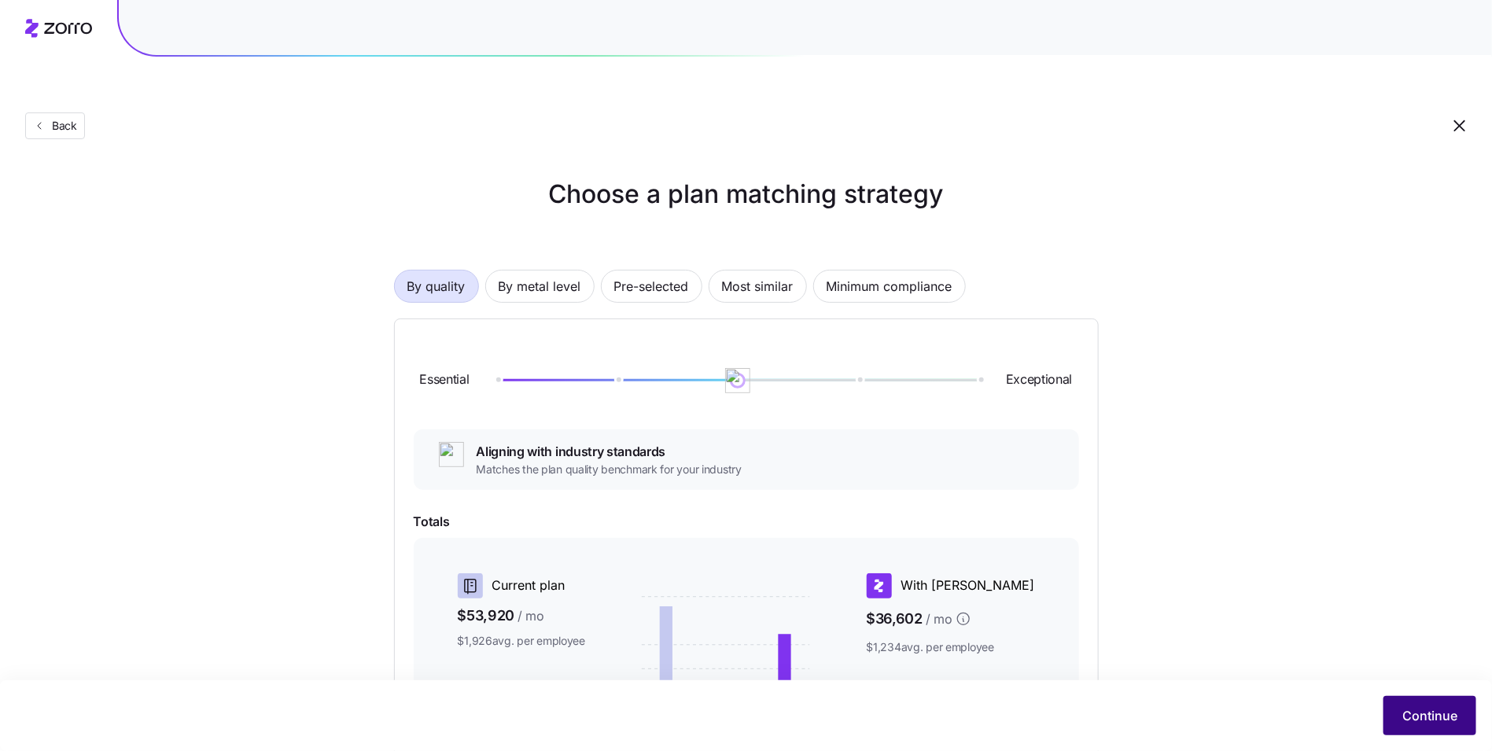
click at [1426, 722] on span "Continue" at bounding box center [1429, 715] width 55 height 19
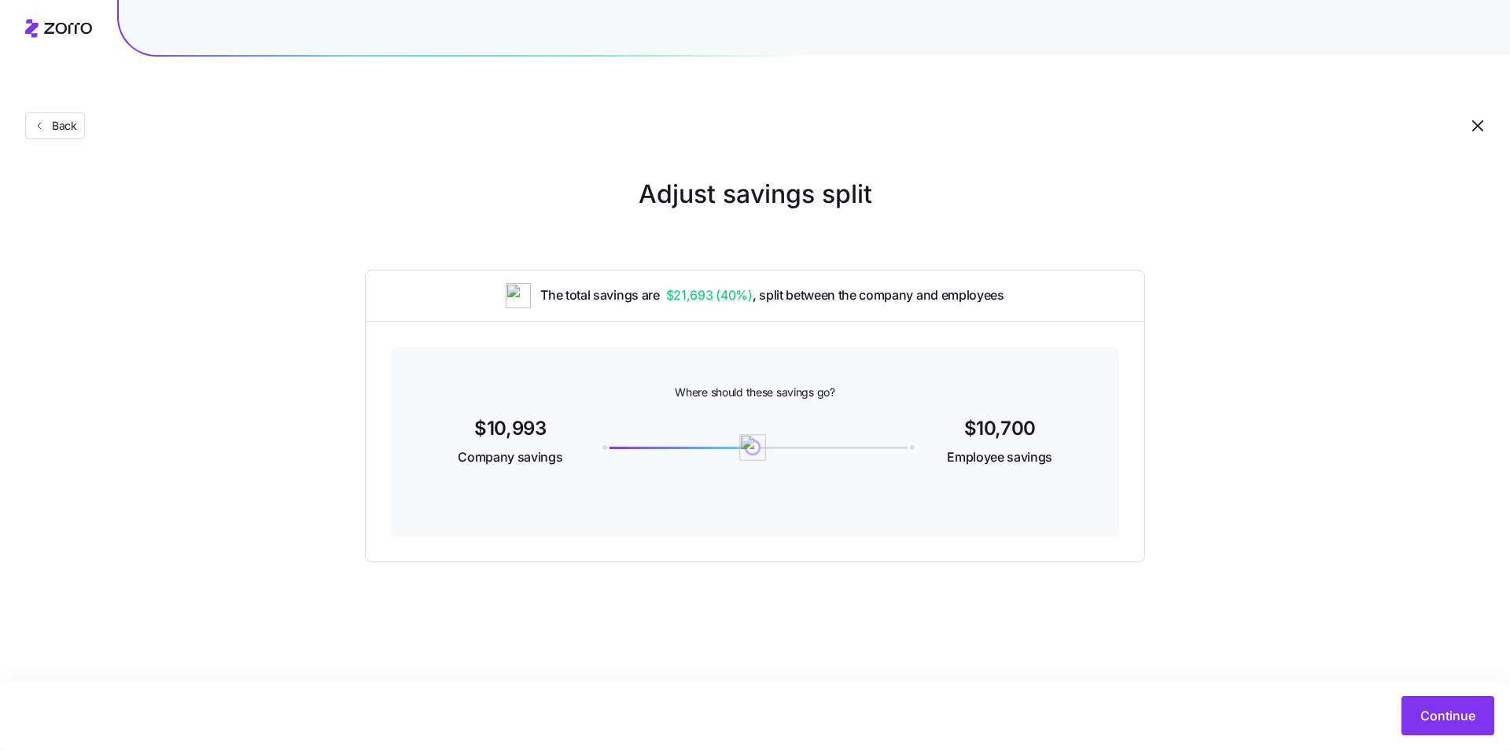
drag, startPoint x: 601, startPoint y: 405, endPoint x: 754, endPoint y: 407, distance: 152.6
click at [754, 434] on img at bounding box center [753, 447] width 27 height 27
drag, startPoint x: 603, startPoint y: 421, endPoint x: 769, endPoint y: 412, distance: 166.2
click at [769, 434] on img at bounding box center [761, 447] width 27 height 27
drag, startPoint x: 769, startPoint y: 412, endPoint x: 750, endPoint y: 410, distance: 19.0
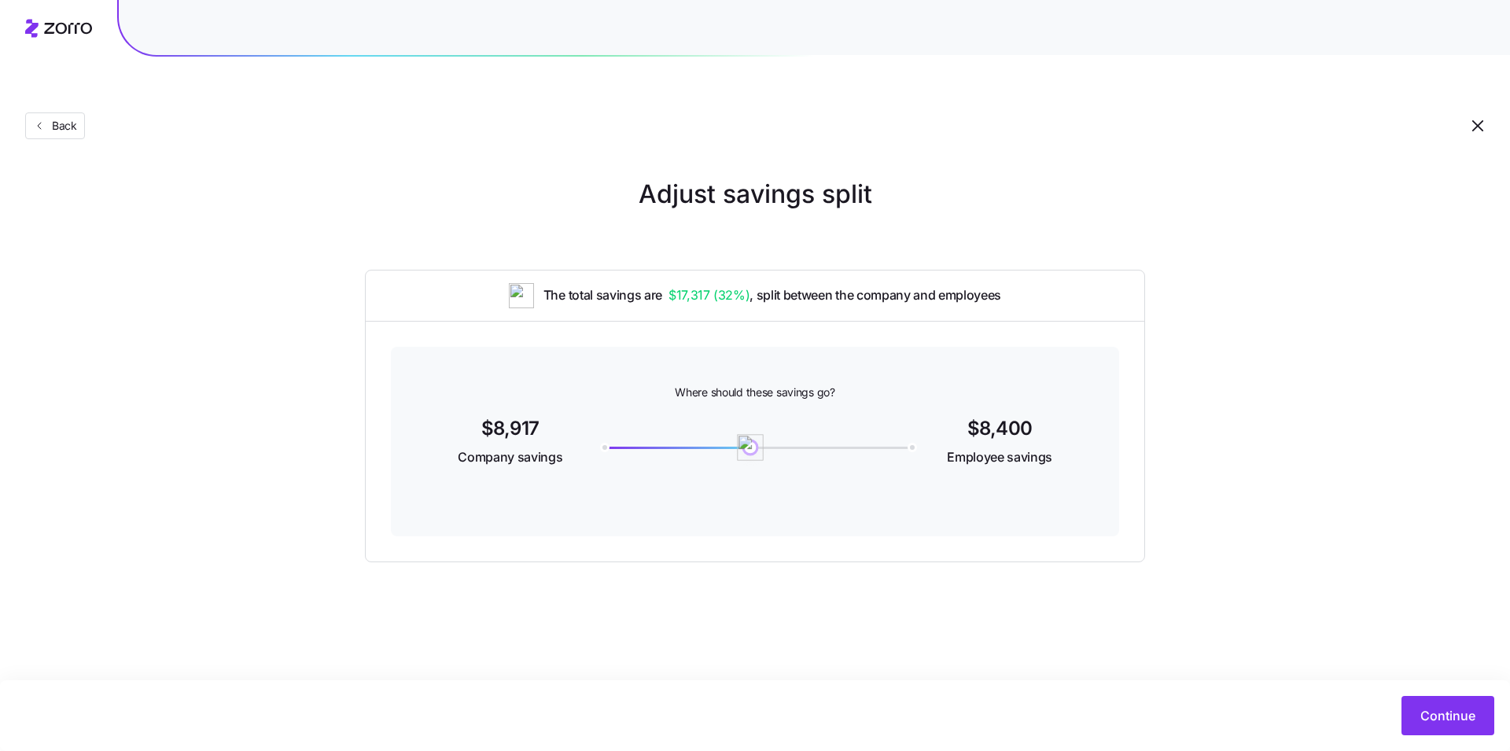
click at [750, 434] on img at bounding box center [750, 447] width 27 height 27
click at [1421, 710] on span "Continue" at bounding box center [1448, 715] width 55 height 19
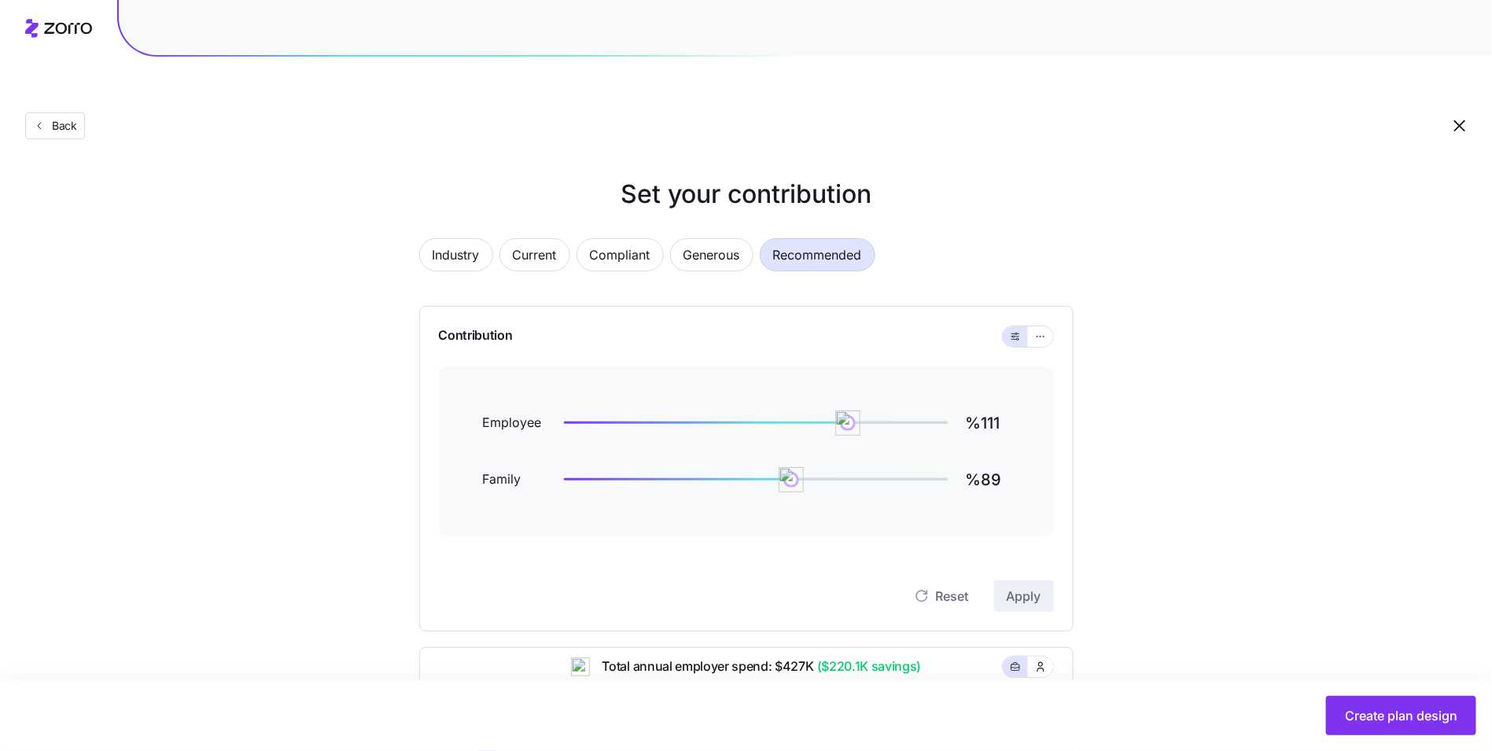
click at [1166, 289] on div "Set your contribution Industry Current Compliant Generous Recommended Contribut…" at bounding box center [746, 642] width 1492 height 934
click at [521, 239] on span "Current" at bounding box center [535, 254] width 44 height 31
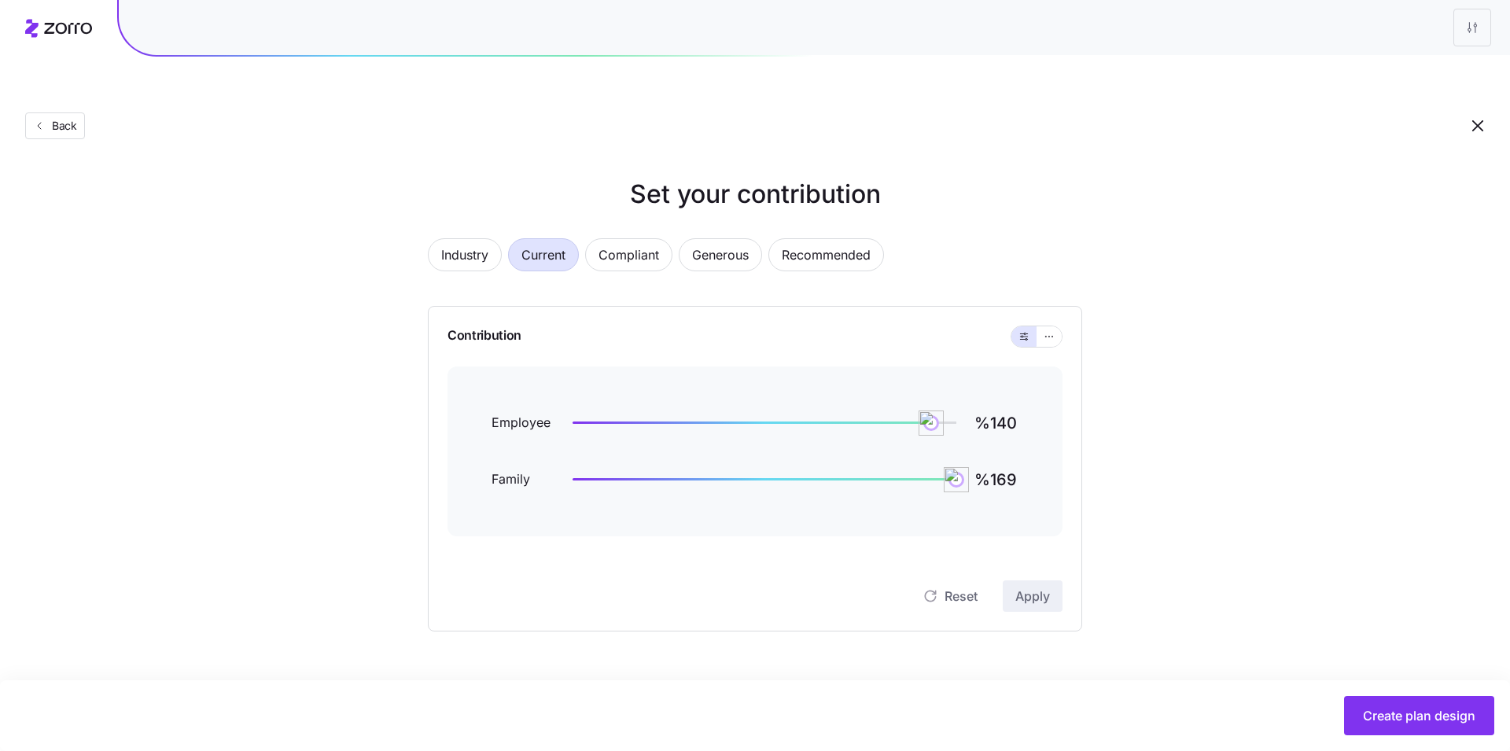
type input "%140"
type input "%169"
click at [811, 239] on span "Recommended" at bounding box center [817, 254] width 89 height 31
type input "%111"
type input "%89"
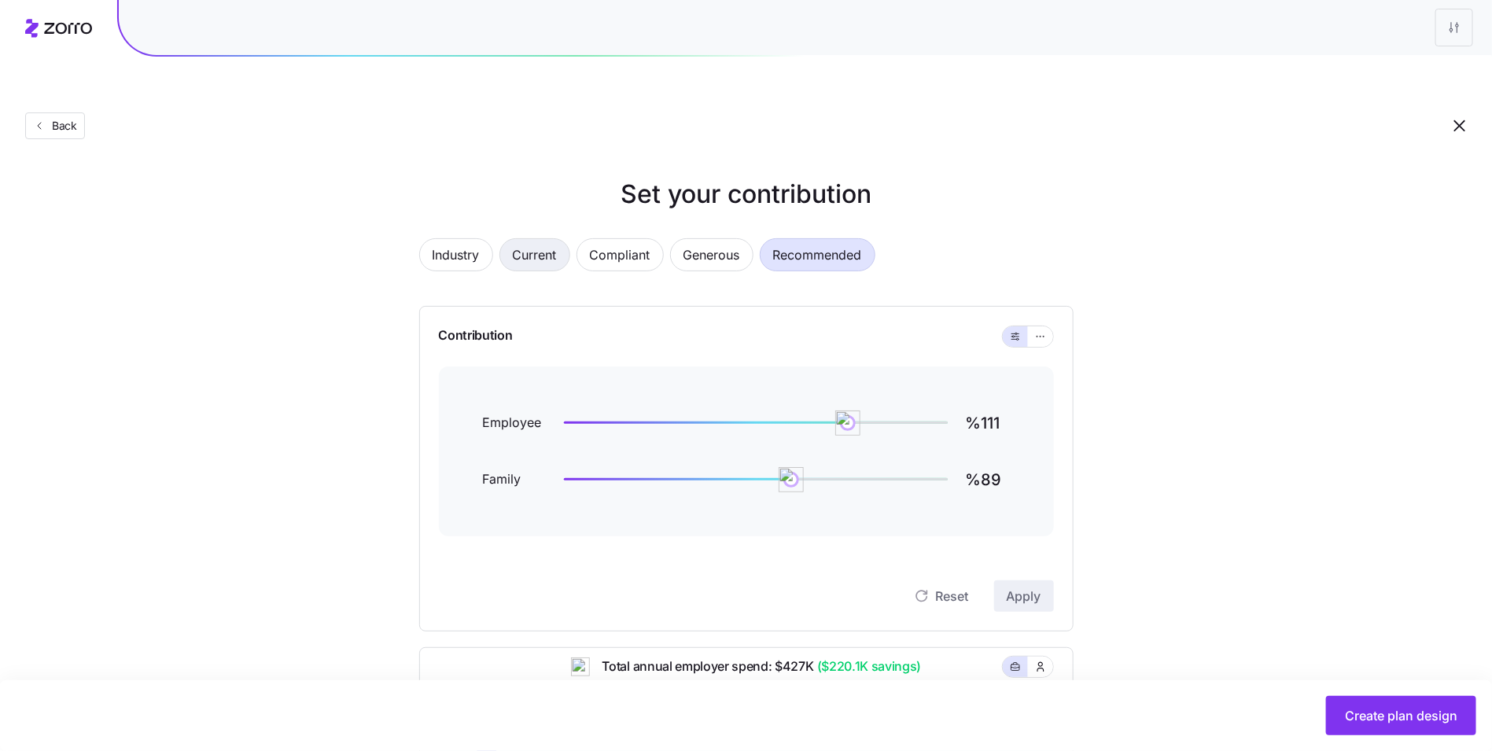
click at [558, 238] on button "Current" at bounding box center [534, 254] width 71 height 33
type input "%140"
type input "%169"
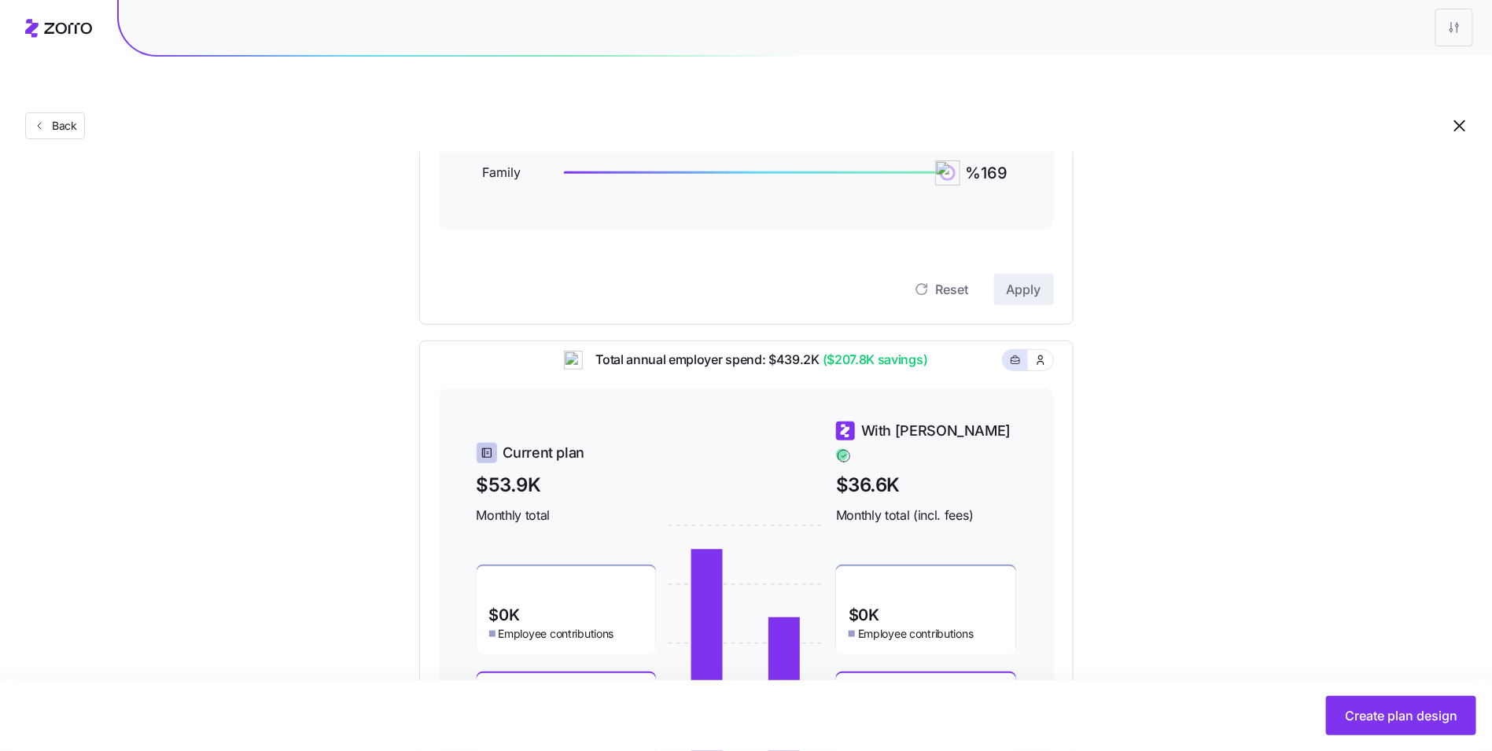
scroll to position [422, 0]
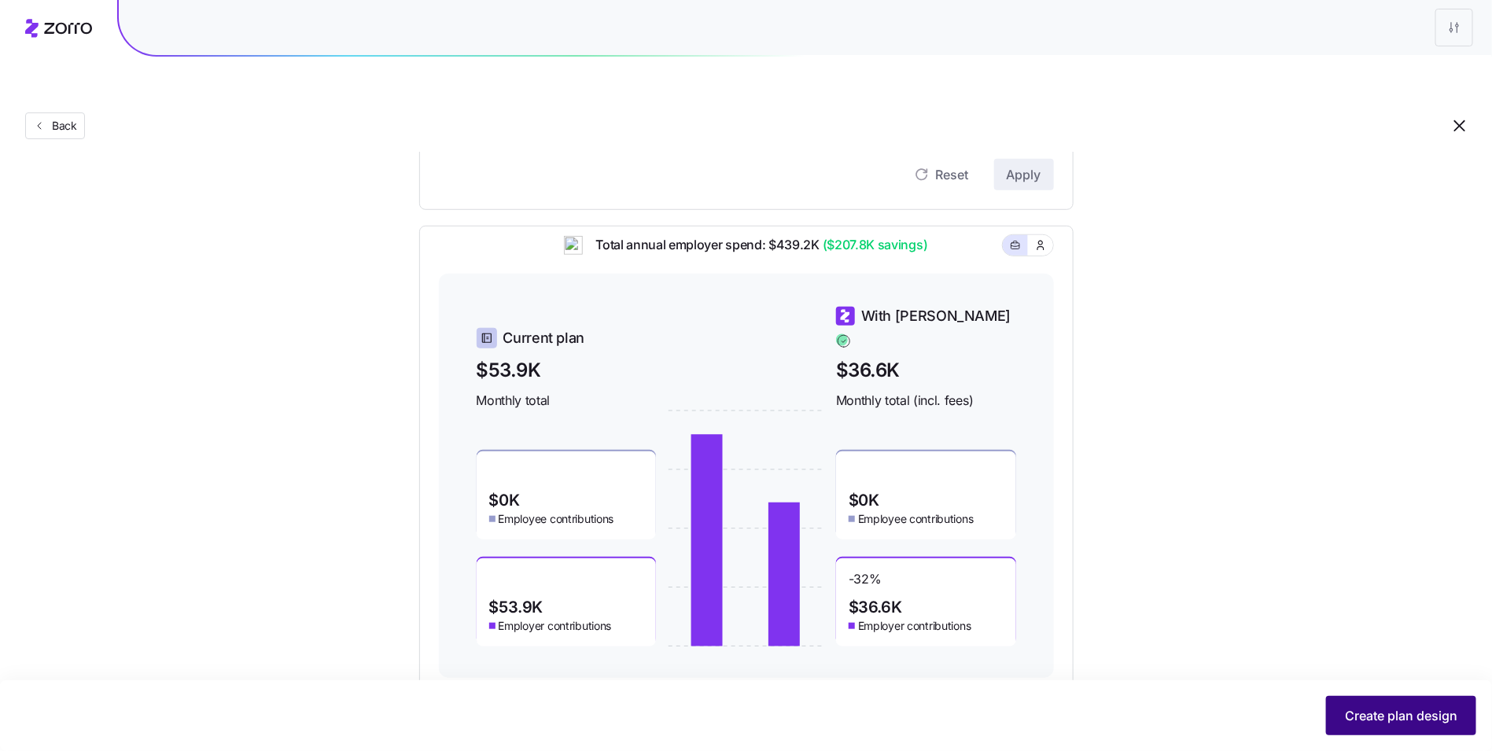
click at [1450, 712] on span "Create plan design" at bounding box center [1401, 715] width 112 height 19
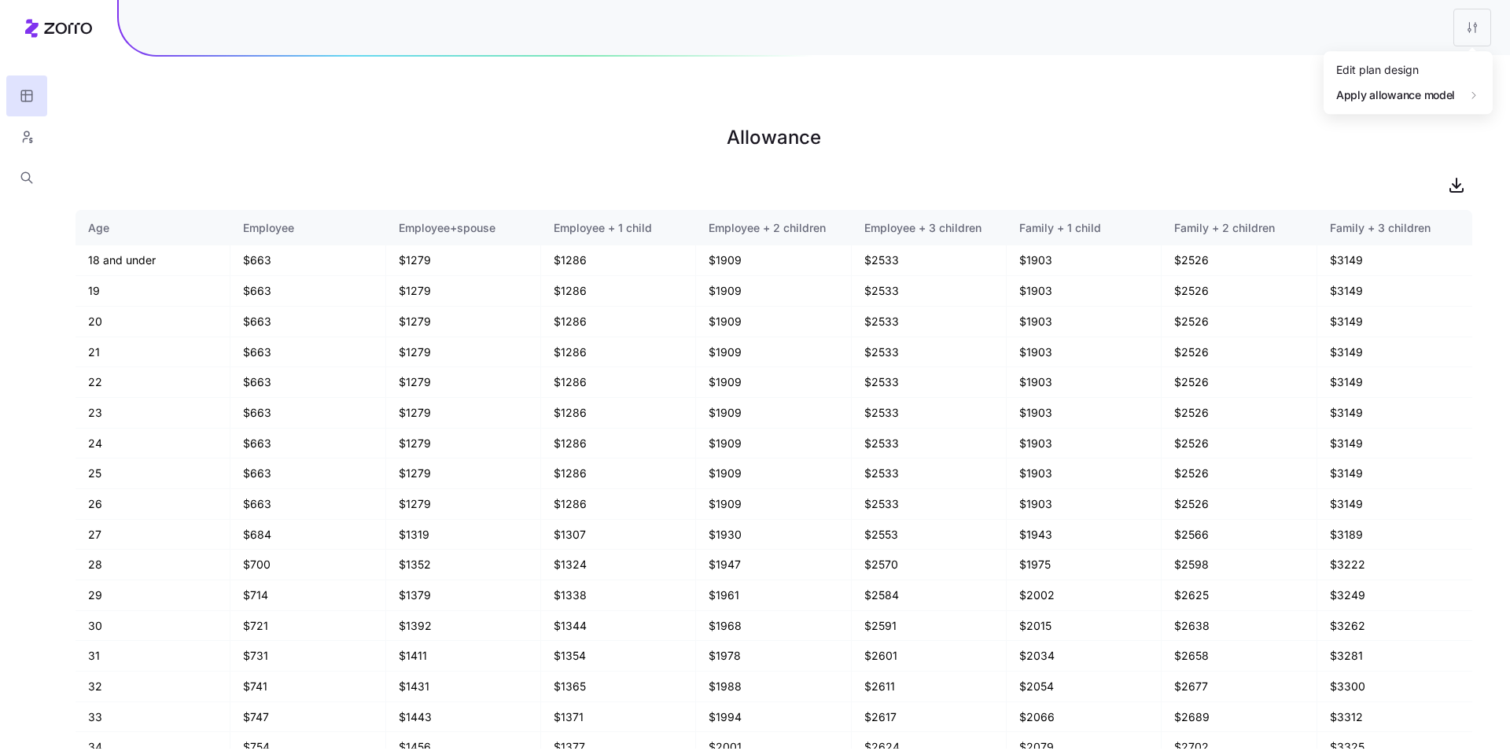
click at [1476, 30] on html "Allowance Age Employee Employee+spouse Employee + 1 child Employee + 2 children…" at bounding box center [755, 454] width 1510 height 909
click at [1456, 71] on div "Edit plan design" at bounding box center [1408, 69] width 157 height 25
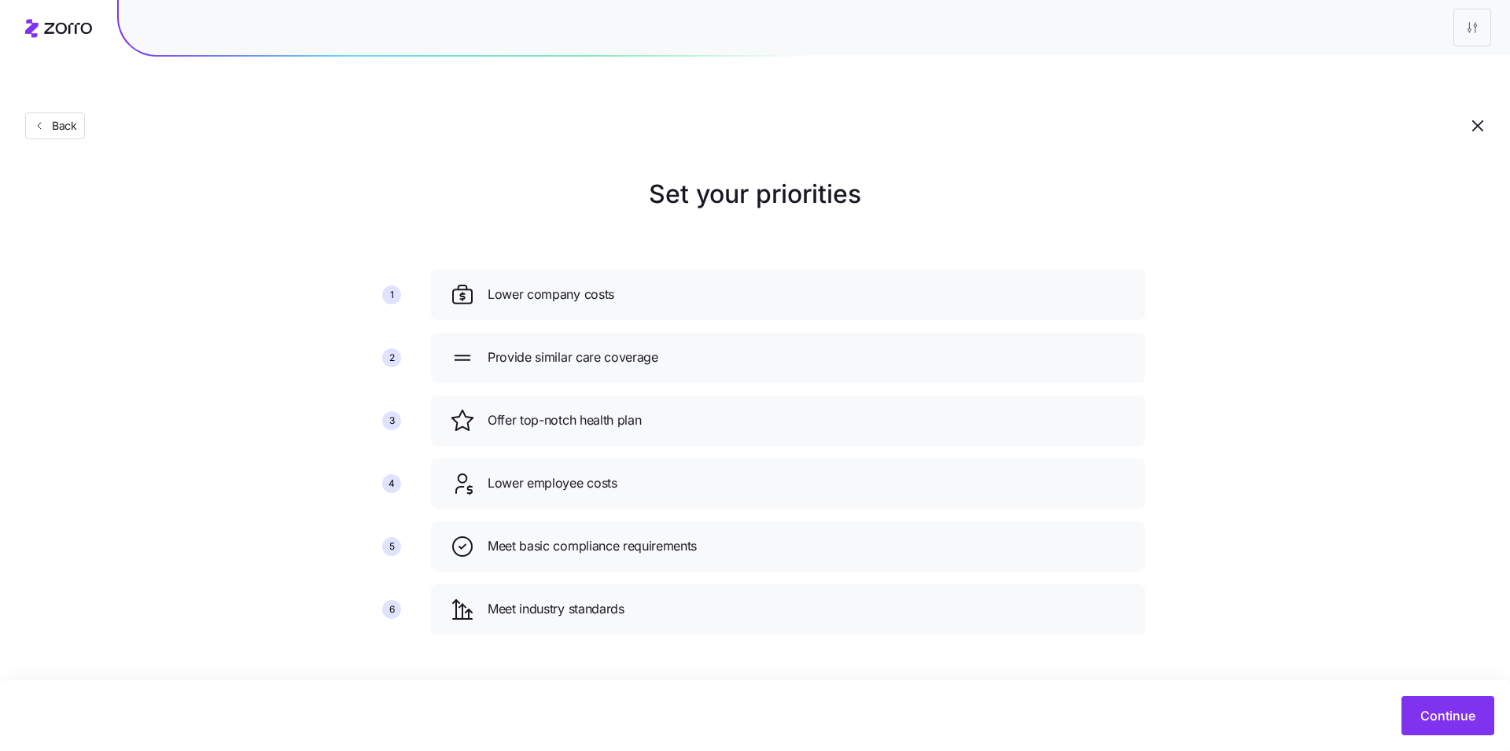
click at [1450, 738] on div "Continue" at bounding box center [755, 715] width 1510 height 71
click at [1450, 709] on span "Continue" at bounding box center [1448, 715] width 55 height 19
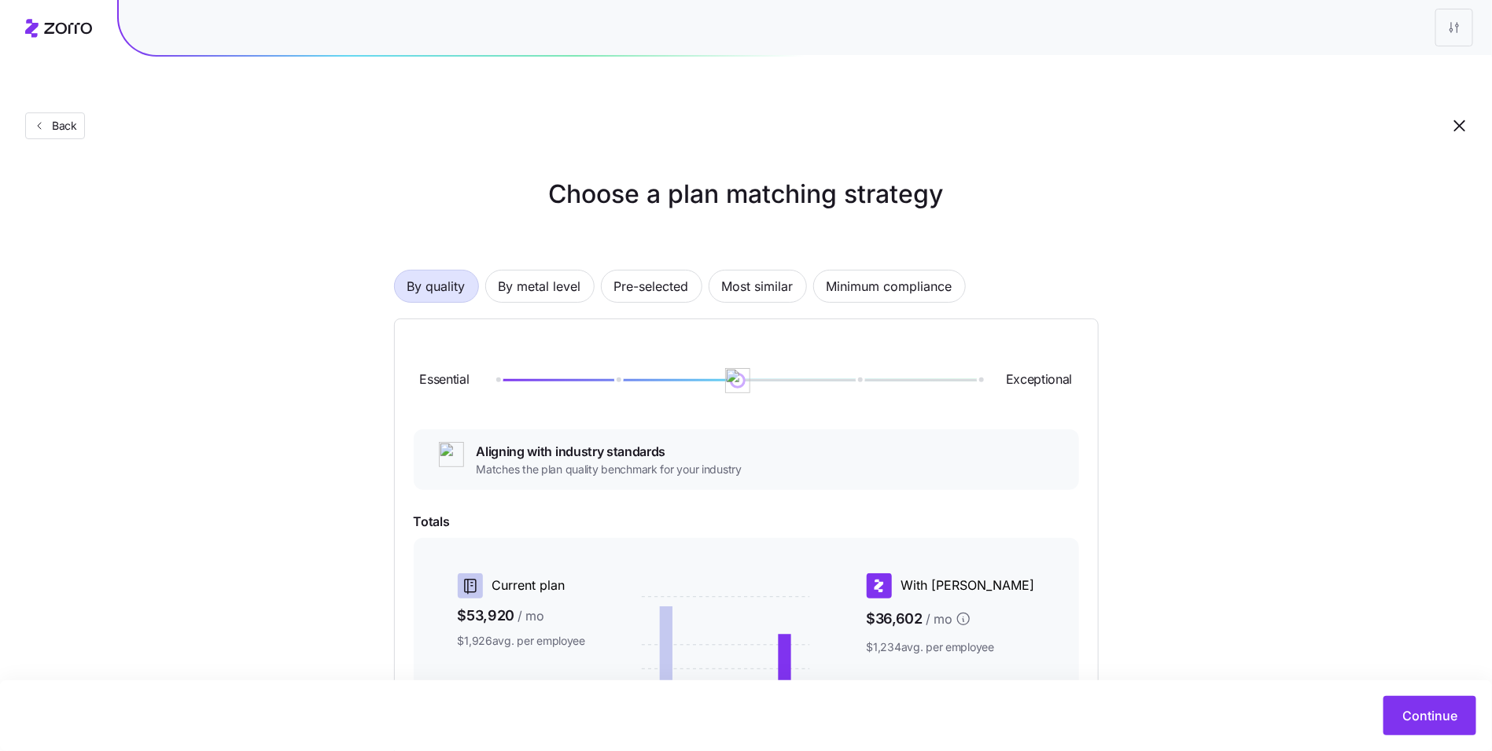
drag, startPoint x: 691, startPoint y: 267, endPoint x: 628, endPoint y: 267, distance: 62.9
click at [690, 267] on div "By quality By metal level Pre-selected Most similar Minimum compliance Essentia…" at bounding box center [746, 567] width 705 height 697
click at [532, 271] on span "By metal level" at bounding box center [540, 286] width 83 height 31
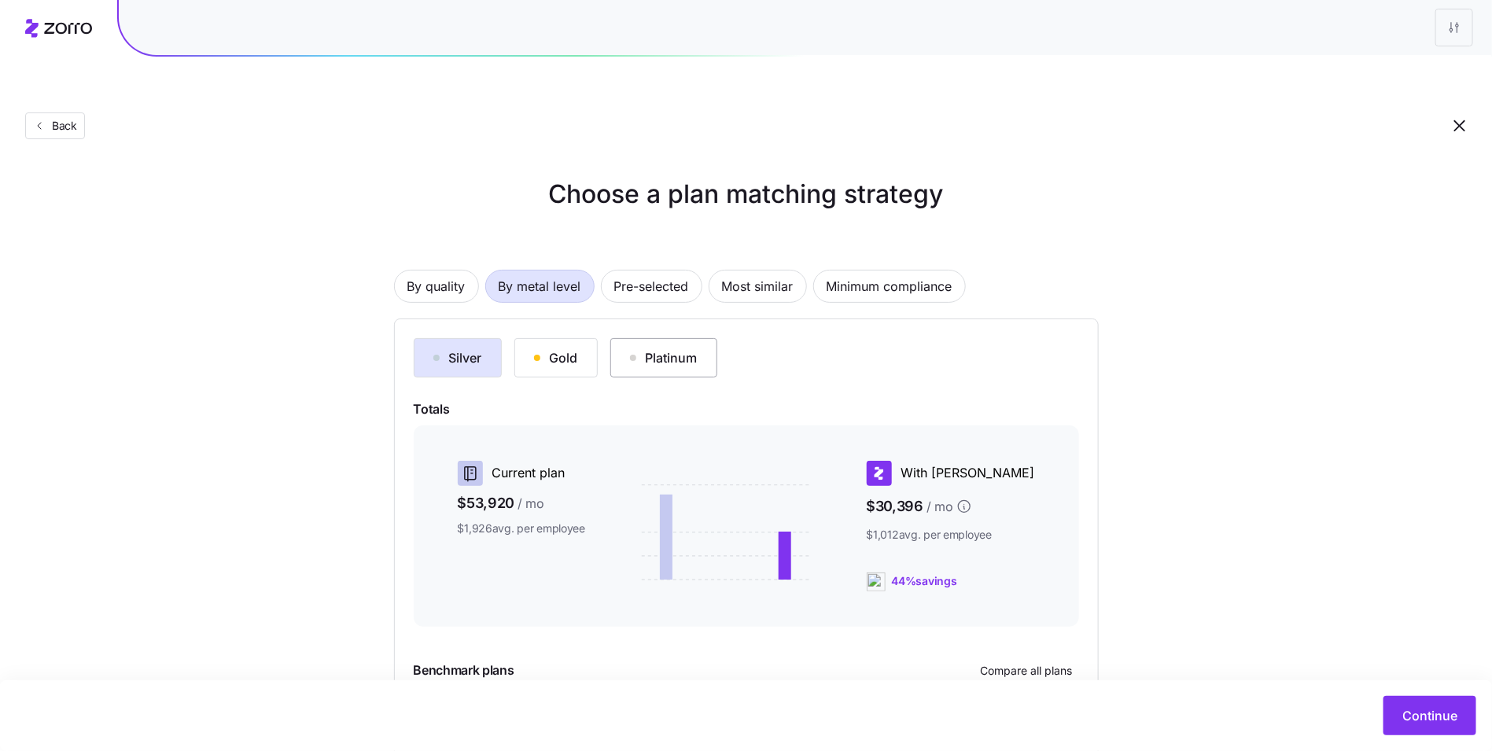
click at [662, 348] on div "Platinum" at bounding box center [664, 357] width 68 height 19
click at [555, 348] on div "Gold" at bounding box center [556, 357] width 44 height 19
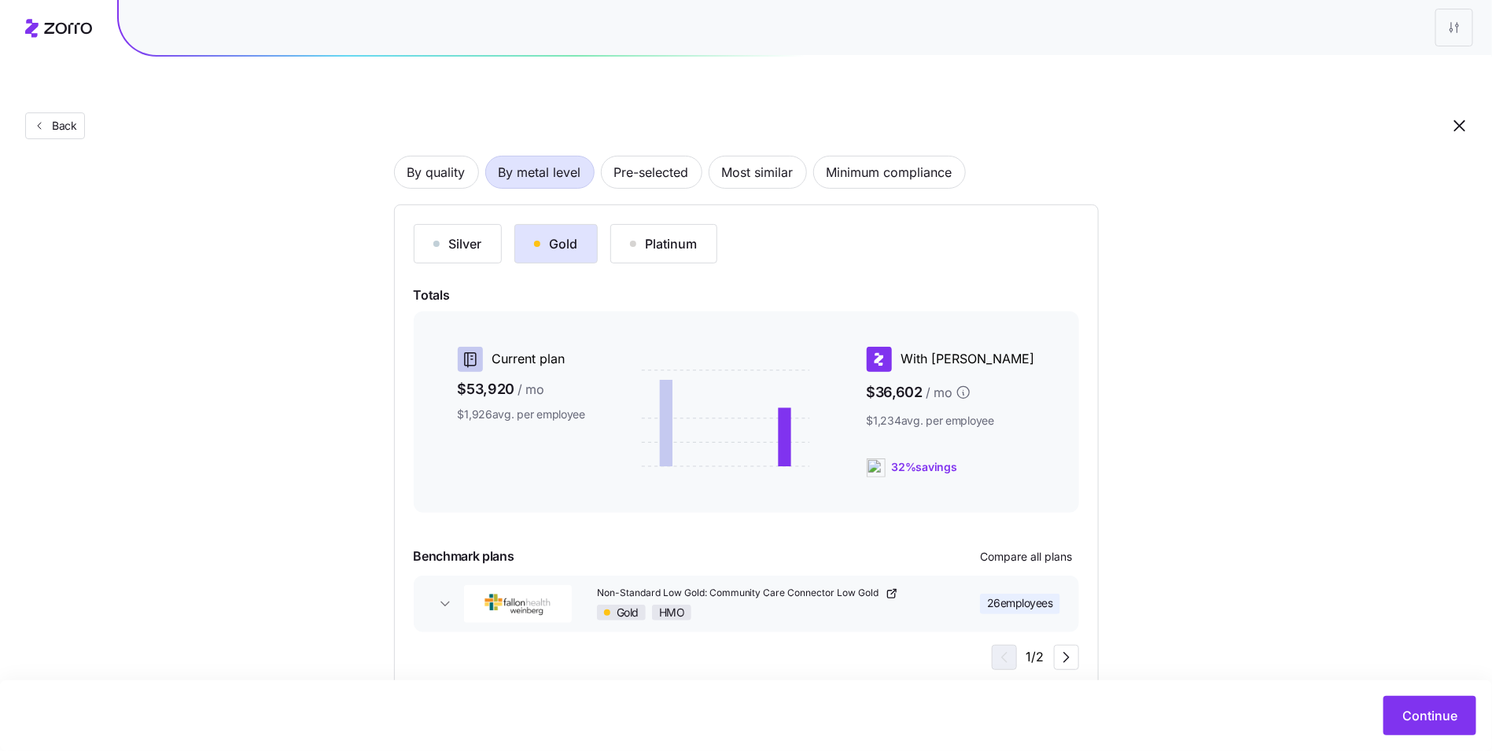
scroll to position [116, 0]
click at [1030, 547] on span "Compare all plans" at bounding box center [1027, 555] width 92 height 16
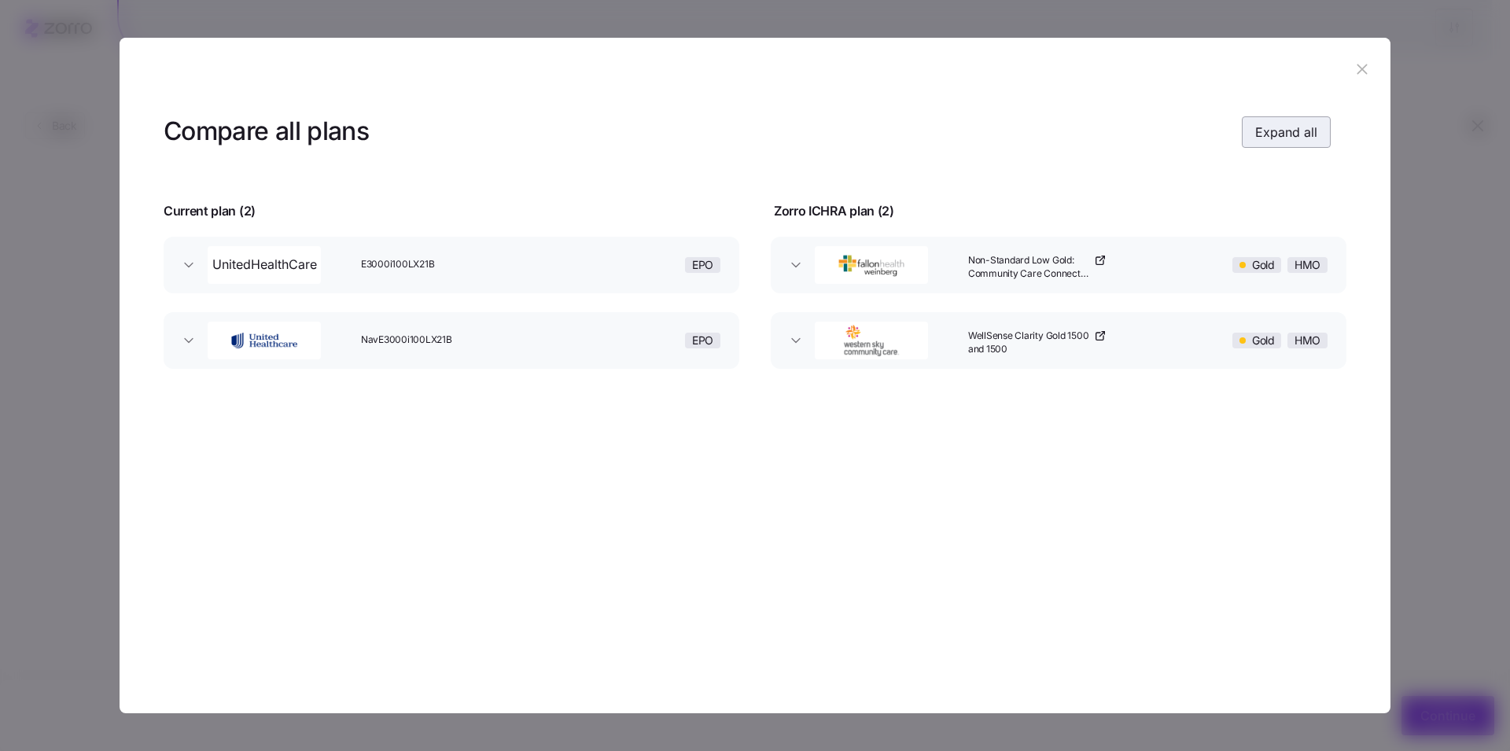
click at [1289, 121] on button "Expand all" at bounding box center [1286, 131] width 89 height 31
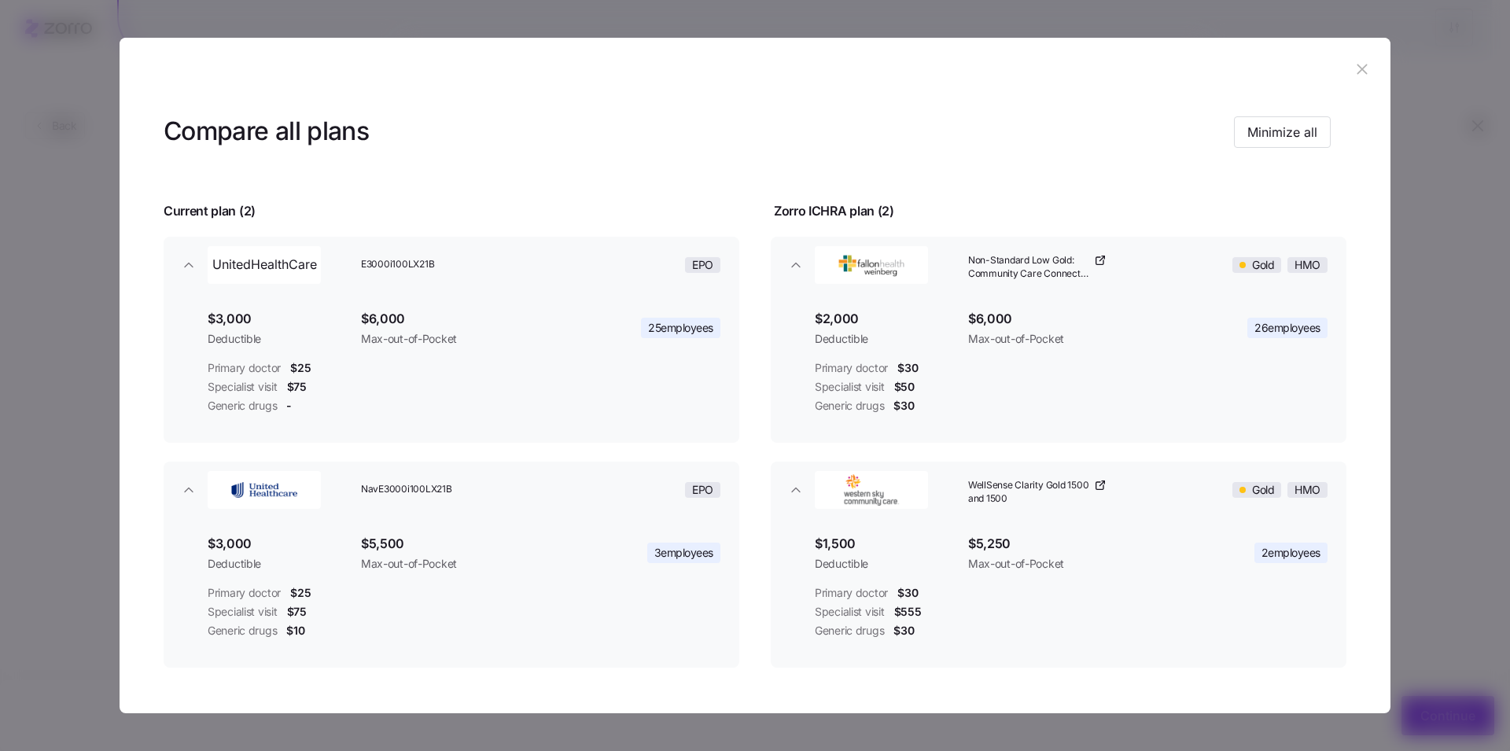
click at [1360, 67] on icon "button" at bounding box center [1362, 69] width 17 height 17
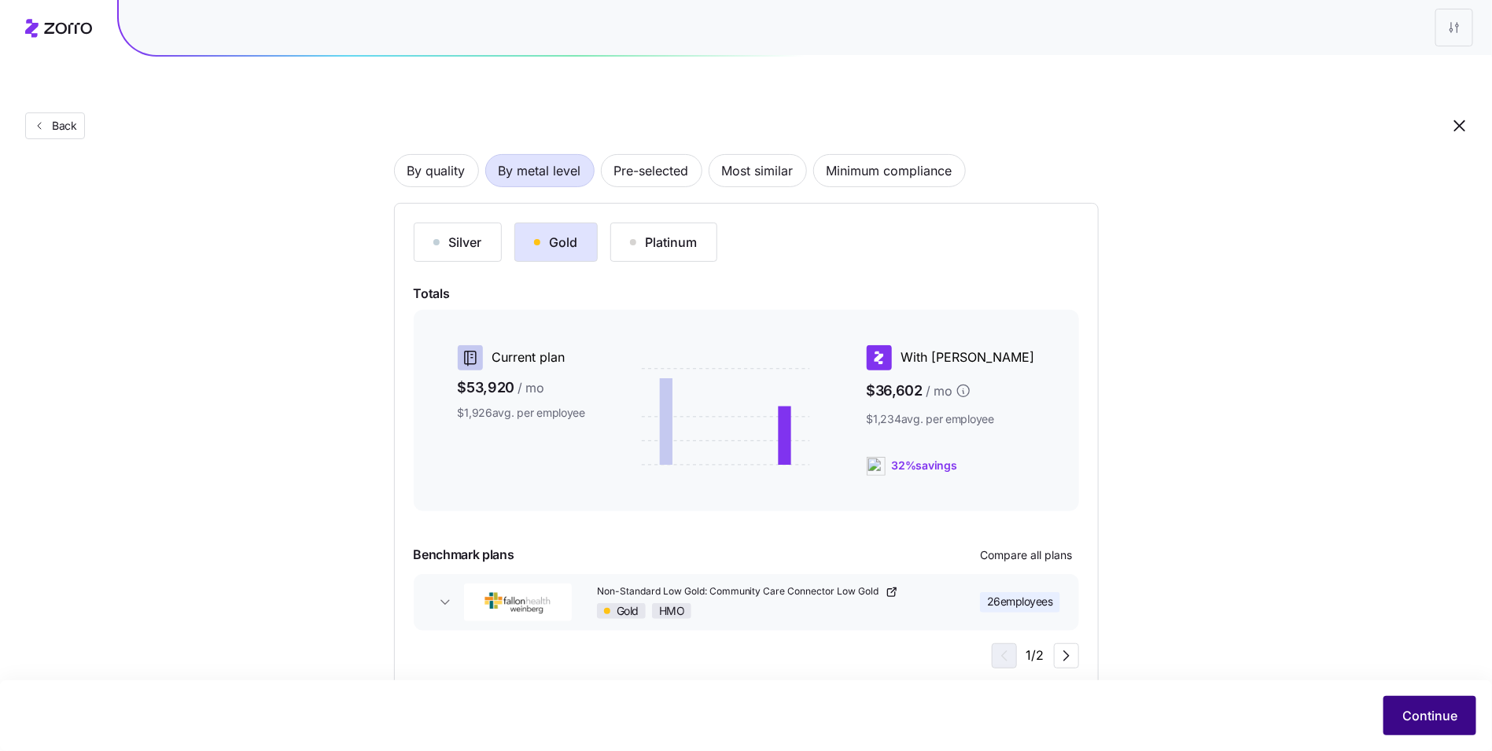
click at [1406, 710] on span "Continue" at bounding box center [1429, 715] width 55 height 19
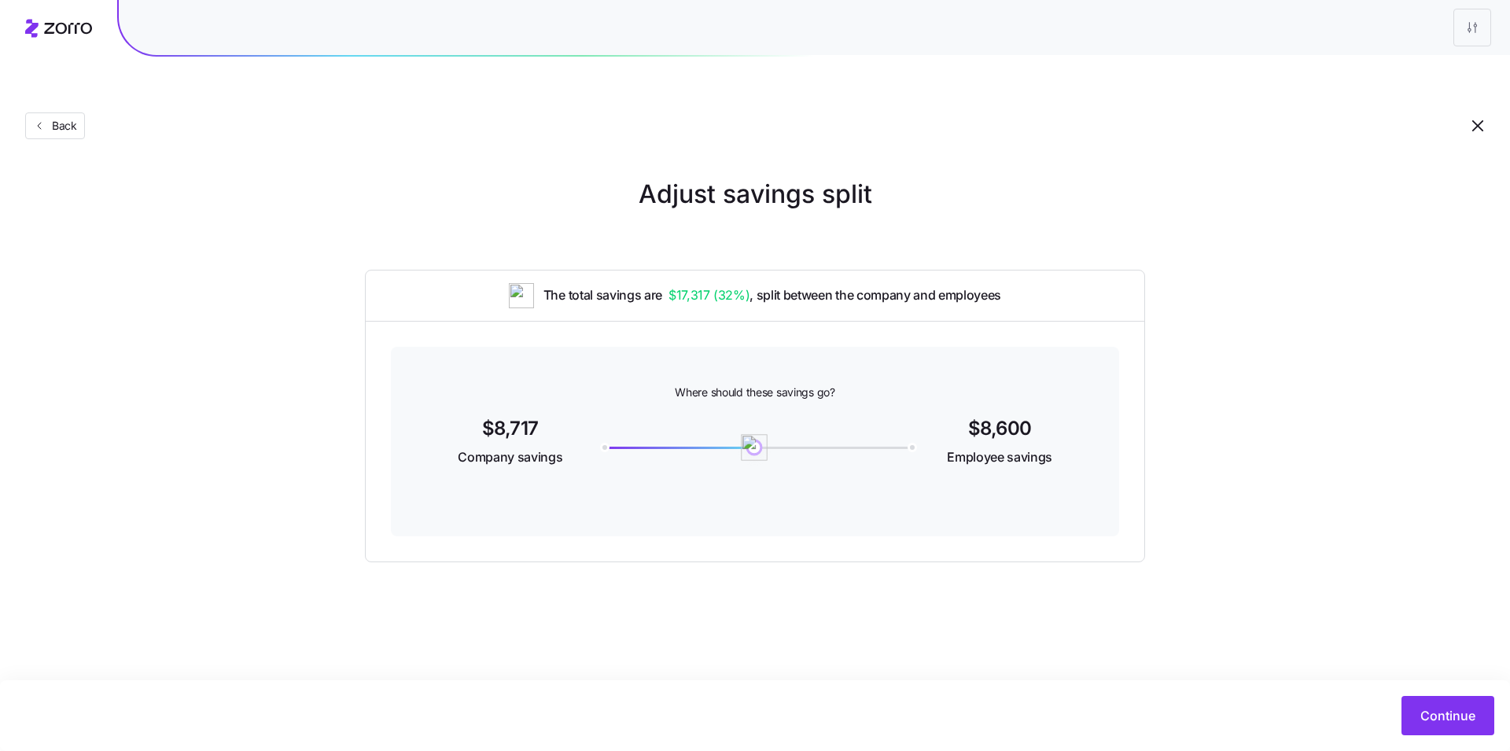
drag, startPoint x: 603, startPoint y: 413, endPoint x: 754, endPoint y: 417, distance: 150.3
click at [754, 434] on img at bounding box center [754, 447] width 27 height 27
click at [1434, 727] on button "Continue" at bounding box center [1448, 715] width 93 height 39
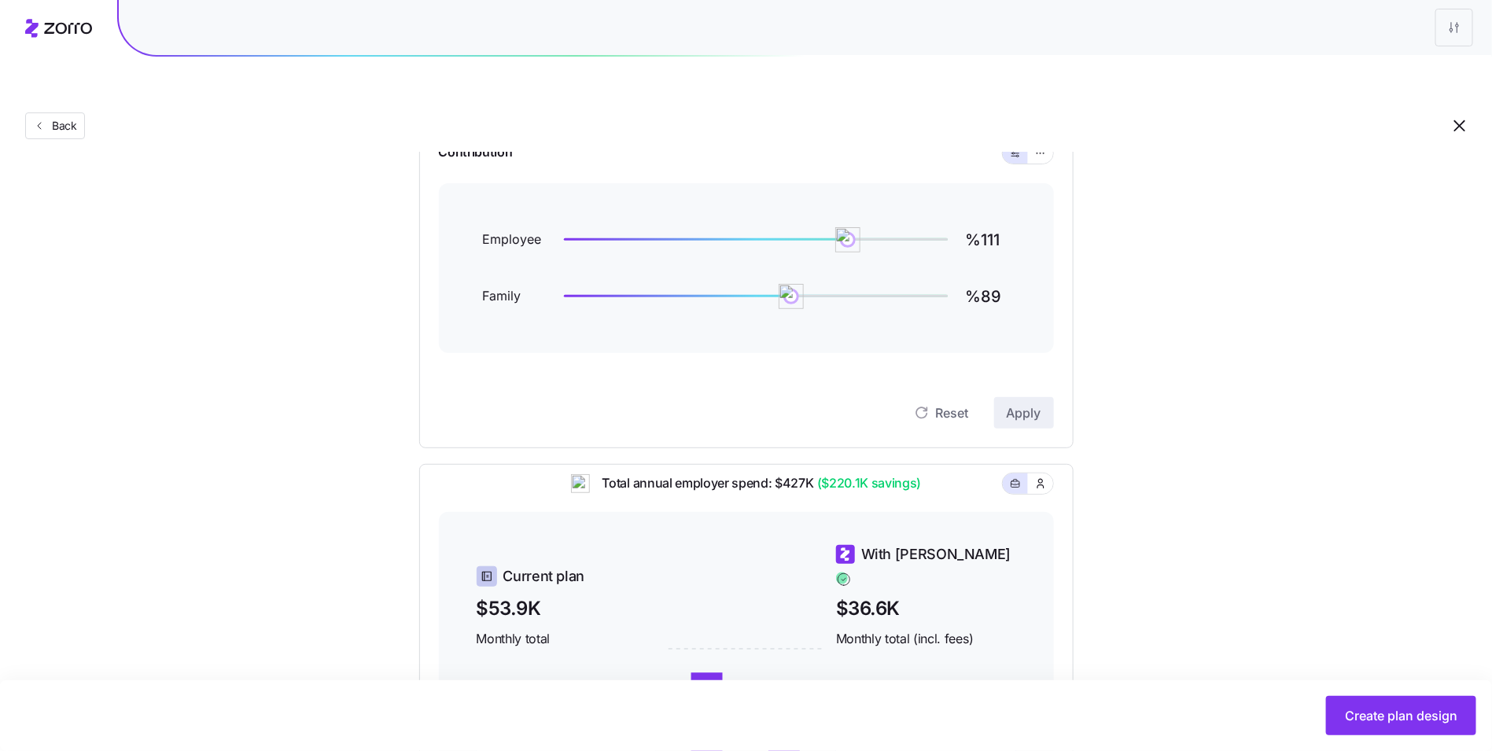
scroll to position [151, 0]
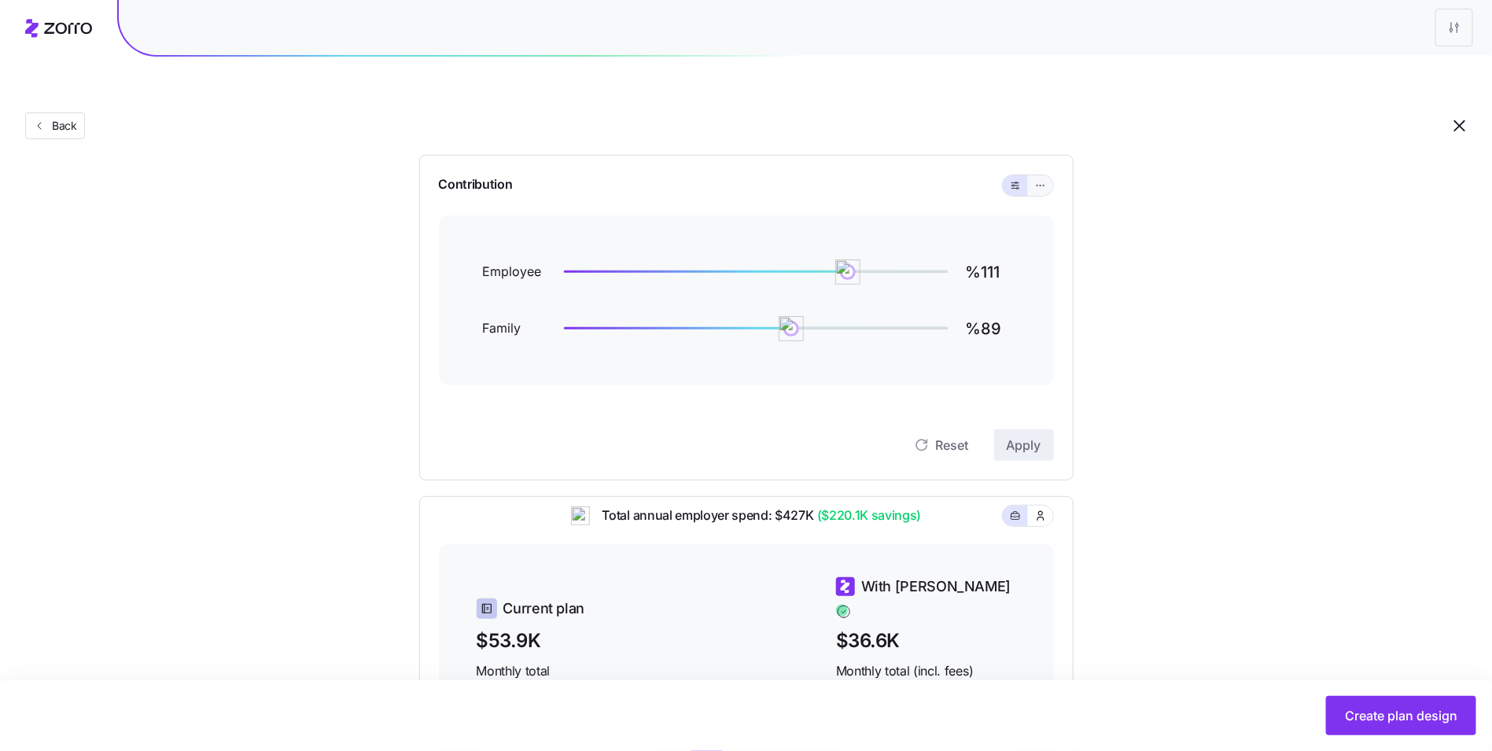
click at [1031, 175] on button "button" at bounding box center [1040, 185] width 25 height 20
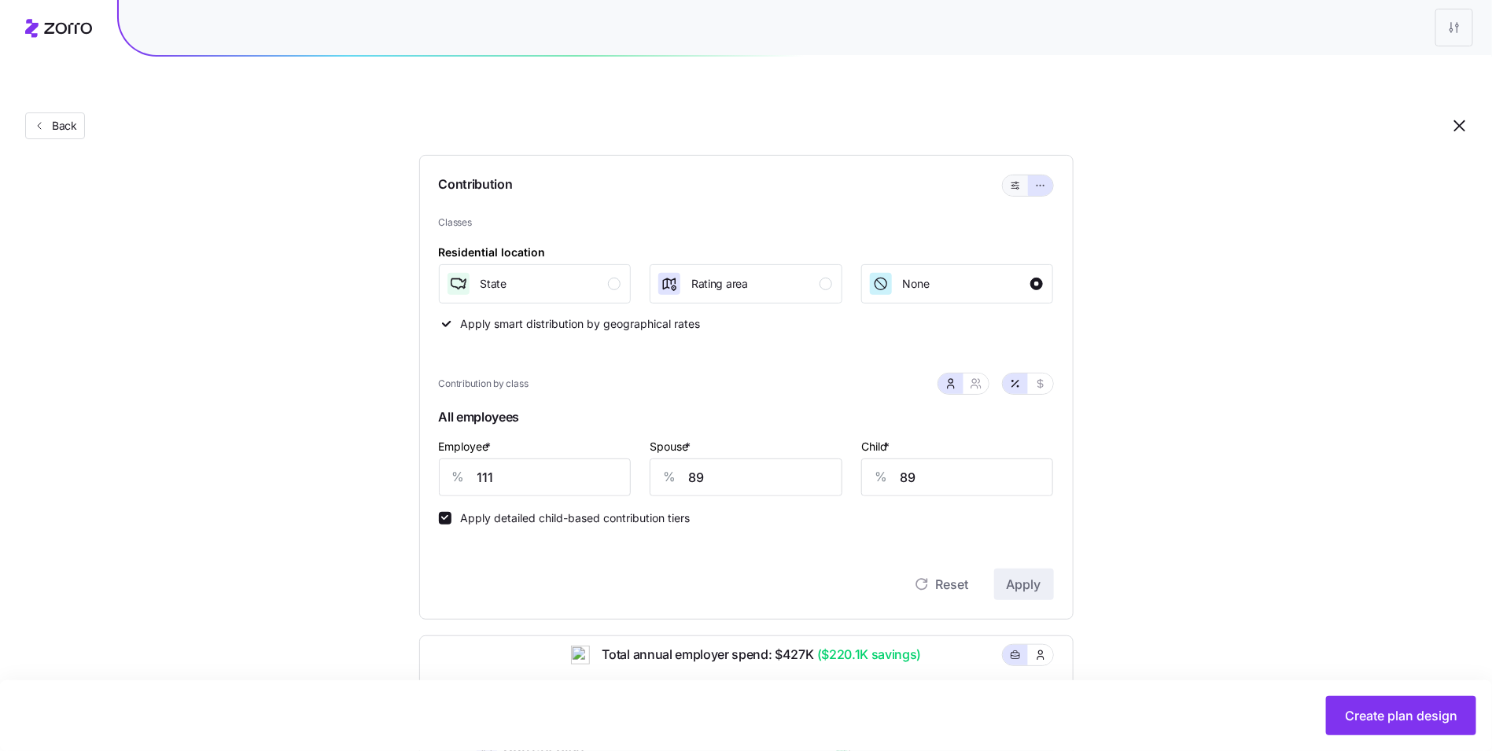
click at [1017, 176] on icon "button" at bounding box center [1015, 185] width 11 height 19
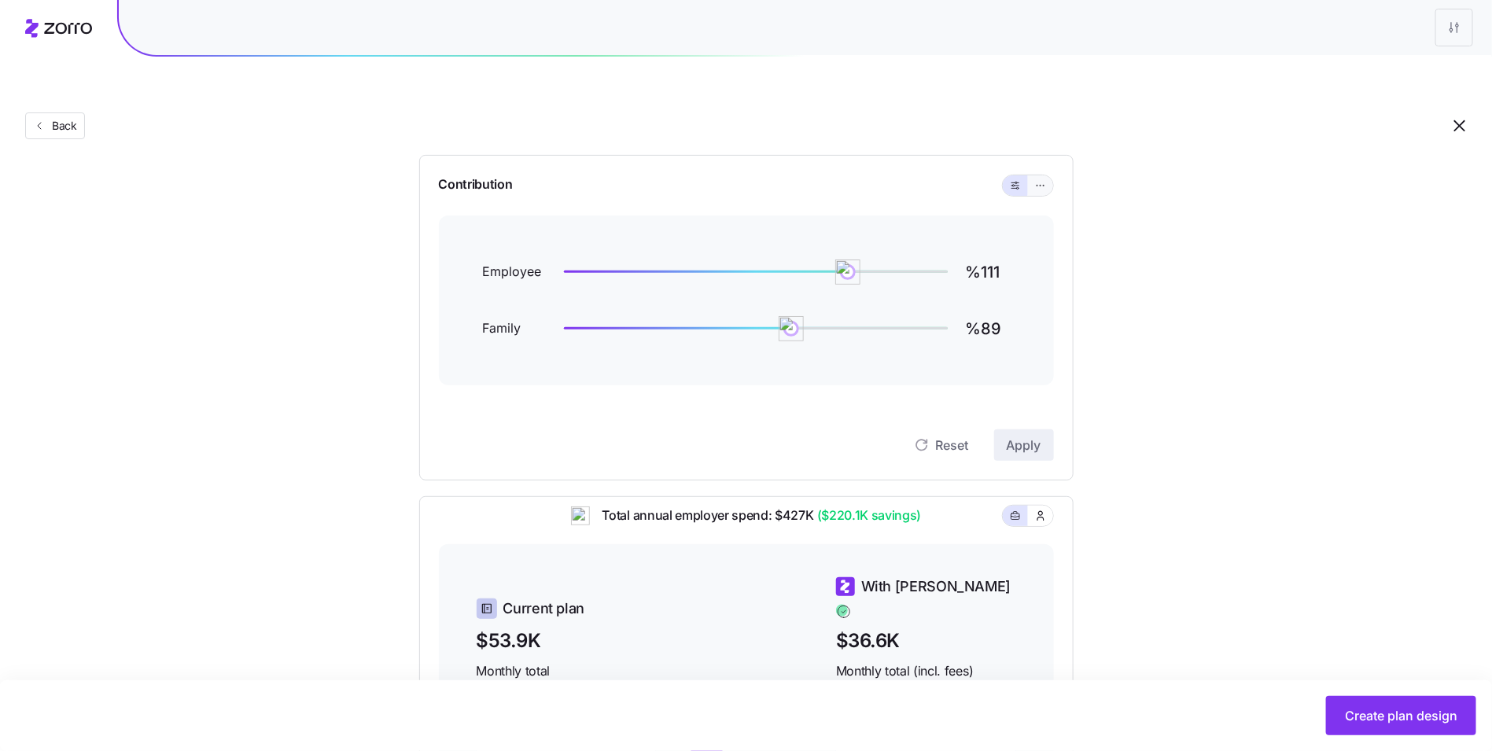
click at [1036, 176] on icon "button" at bounding box center [1040, 185] width 11 height 19
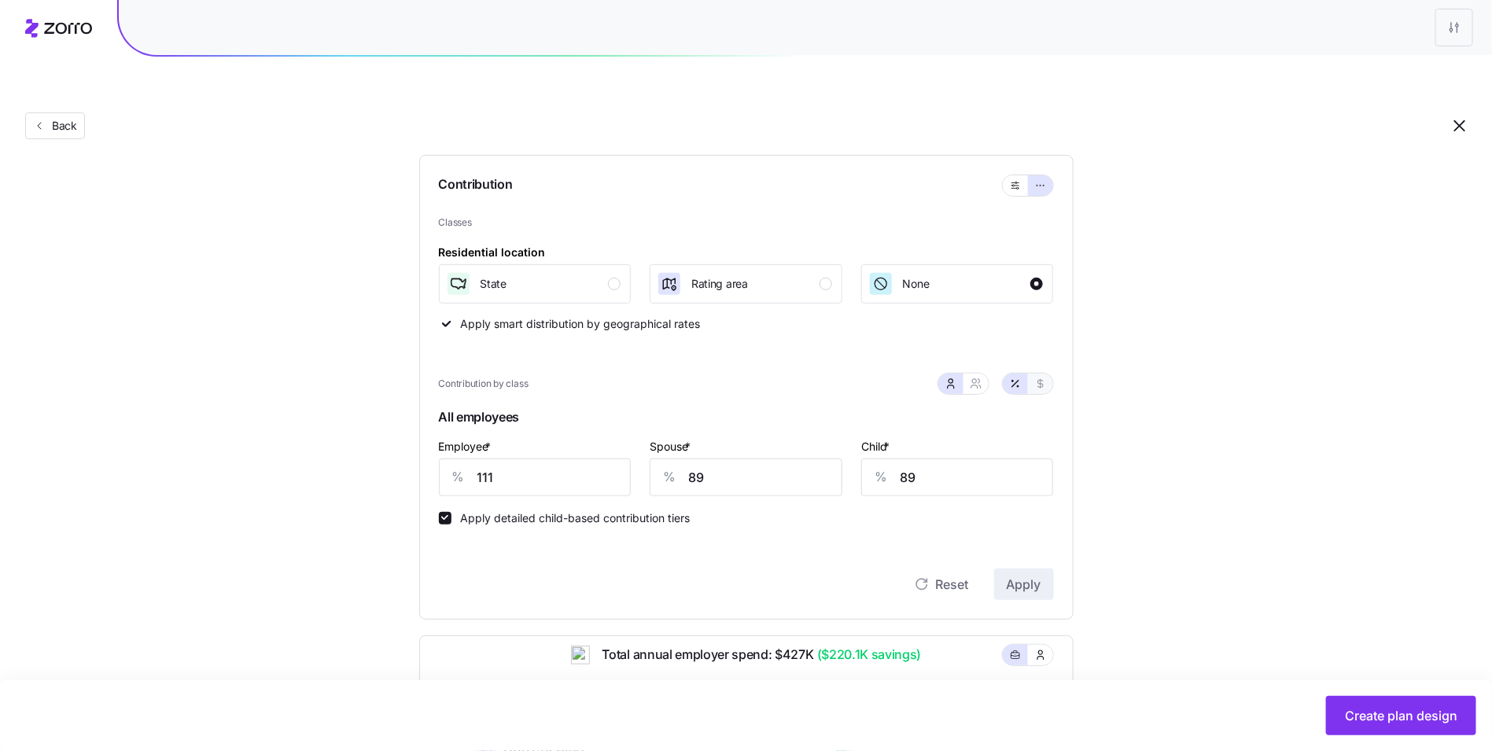
click at [1041, 374] on button "button" at bounding box center [1040, 384] width 25 height 20
type input "766"
type input "613"
type input "267"
click at [1021, 378] on button "button" at bounding box center [1015, 384] width 13 height 13
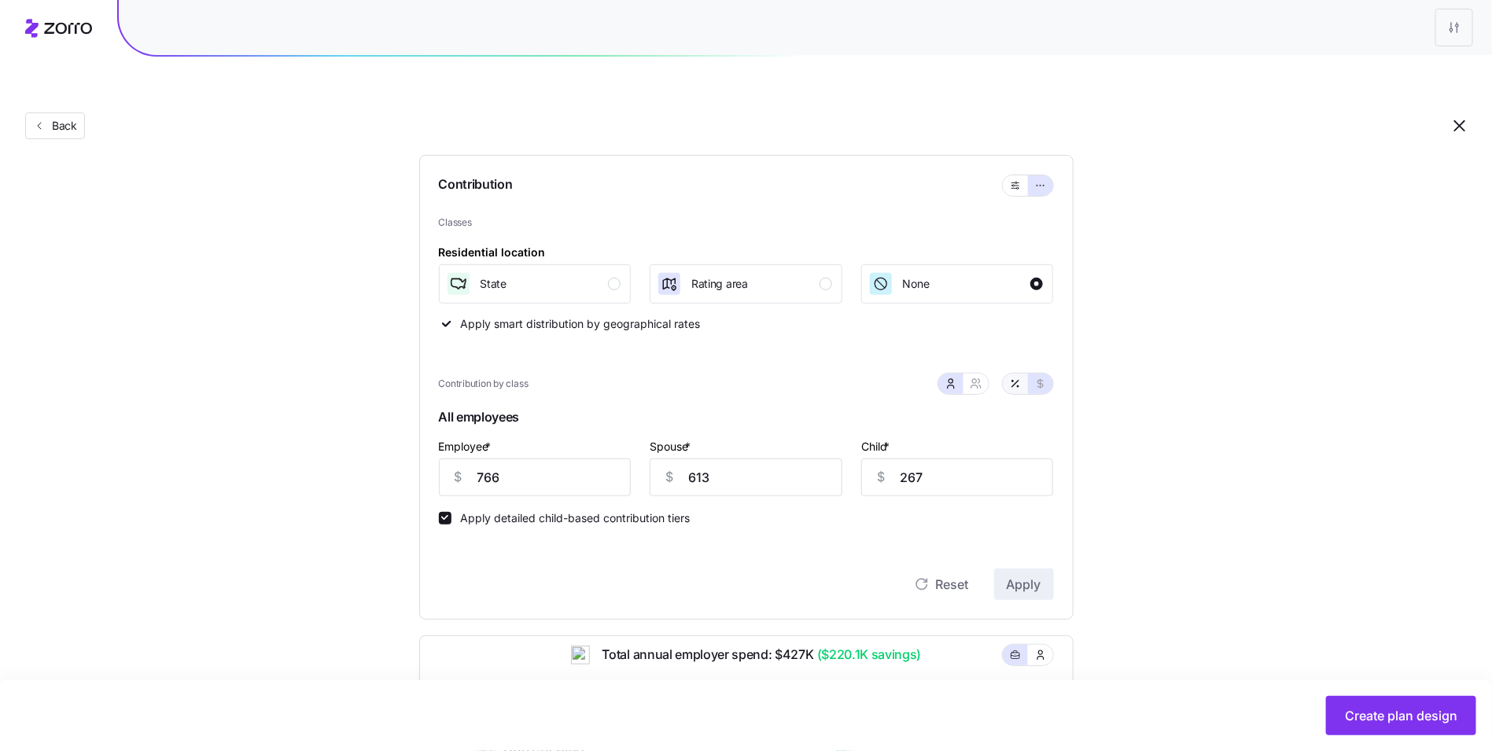
type input "111"
type input "89"
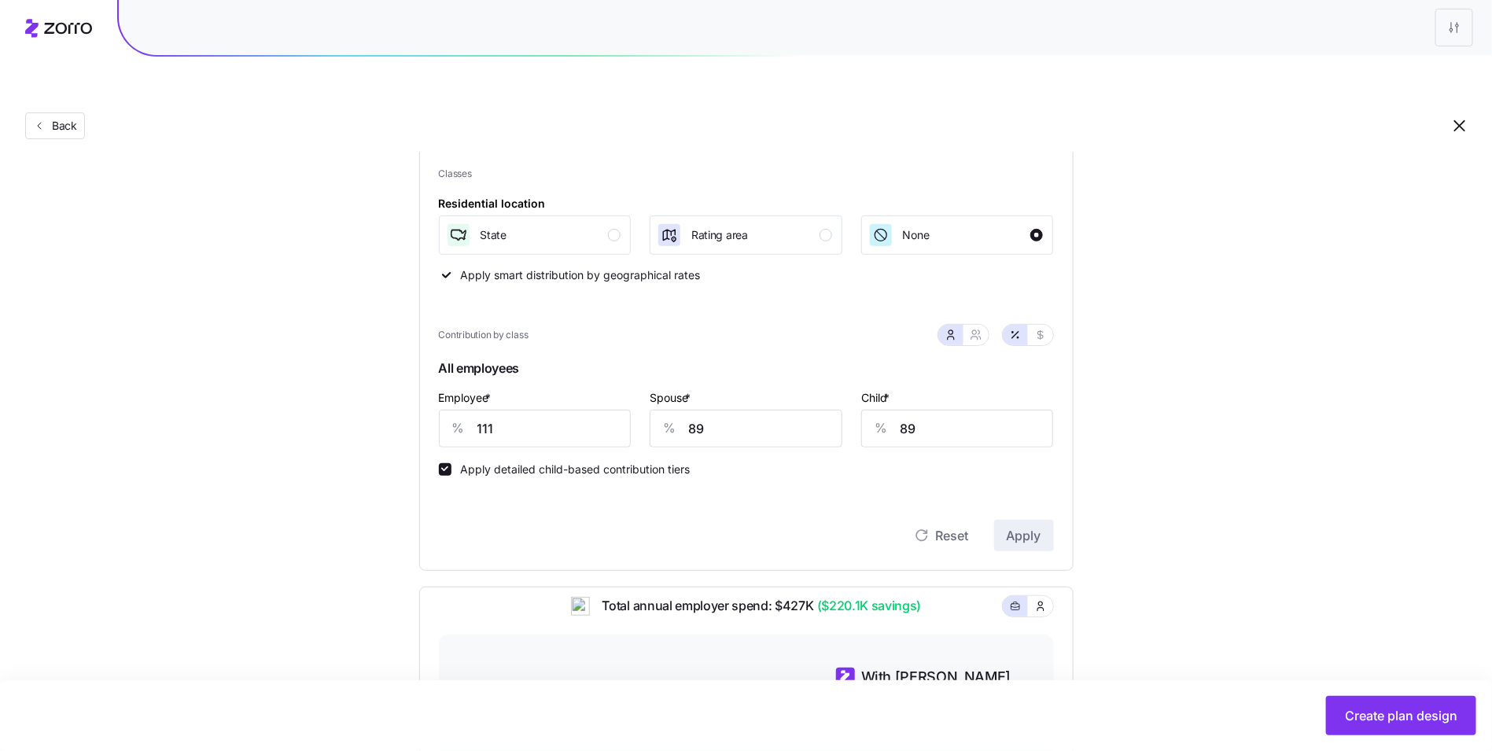
scroll to position [0, 0]
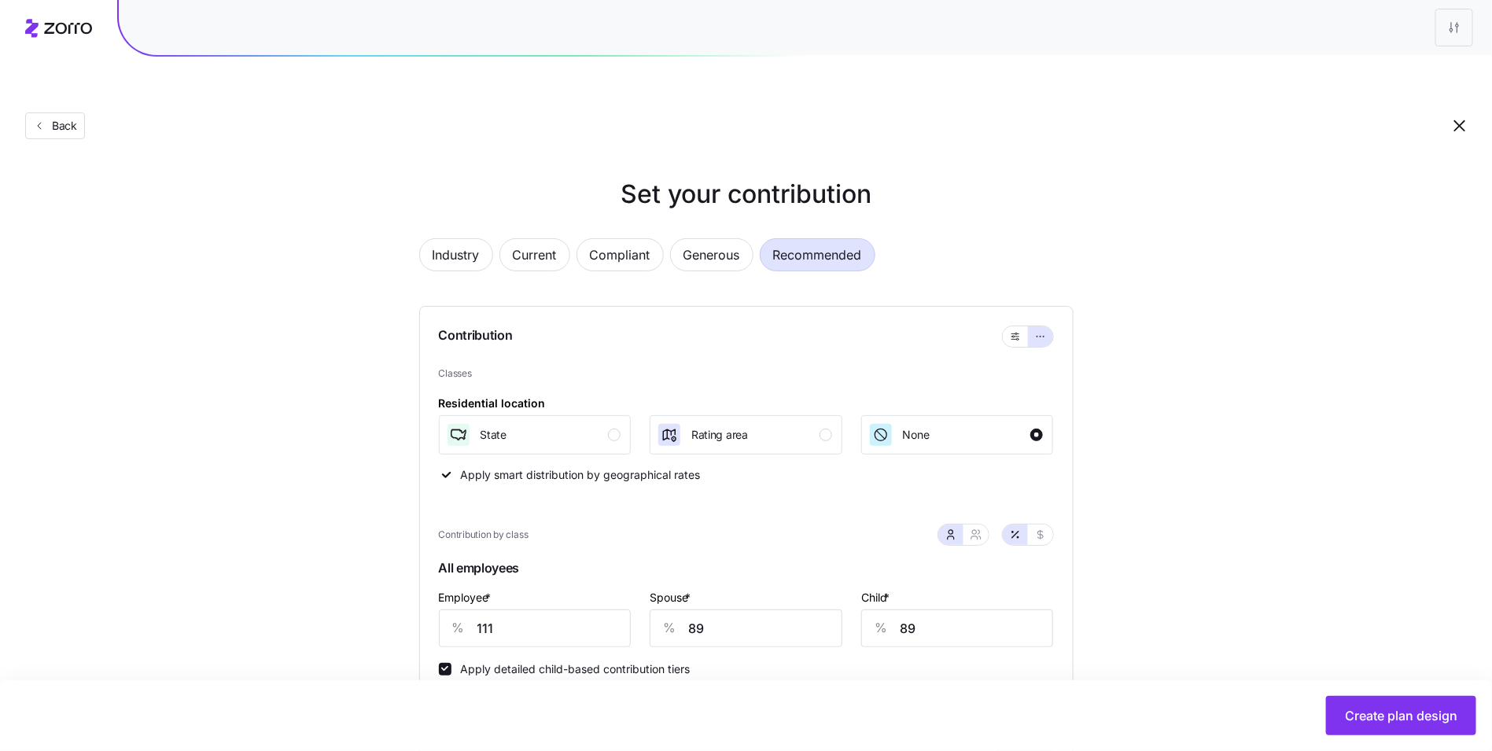
click at [784, 239] on span "Recommended" at bounding box center [817, 254] width 89 height 31
click at [532, 239] on span "Current" at bounding box center [535, 254] width 44 height 31
type input "140"
type input "130"
type input "208"
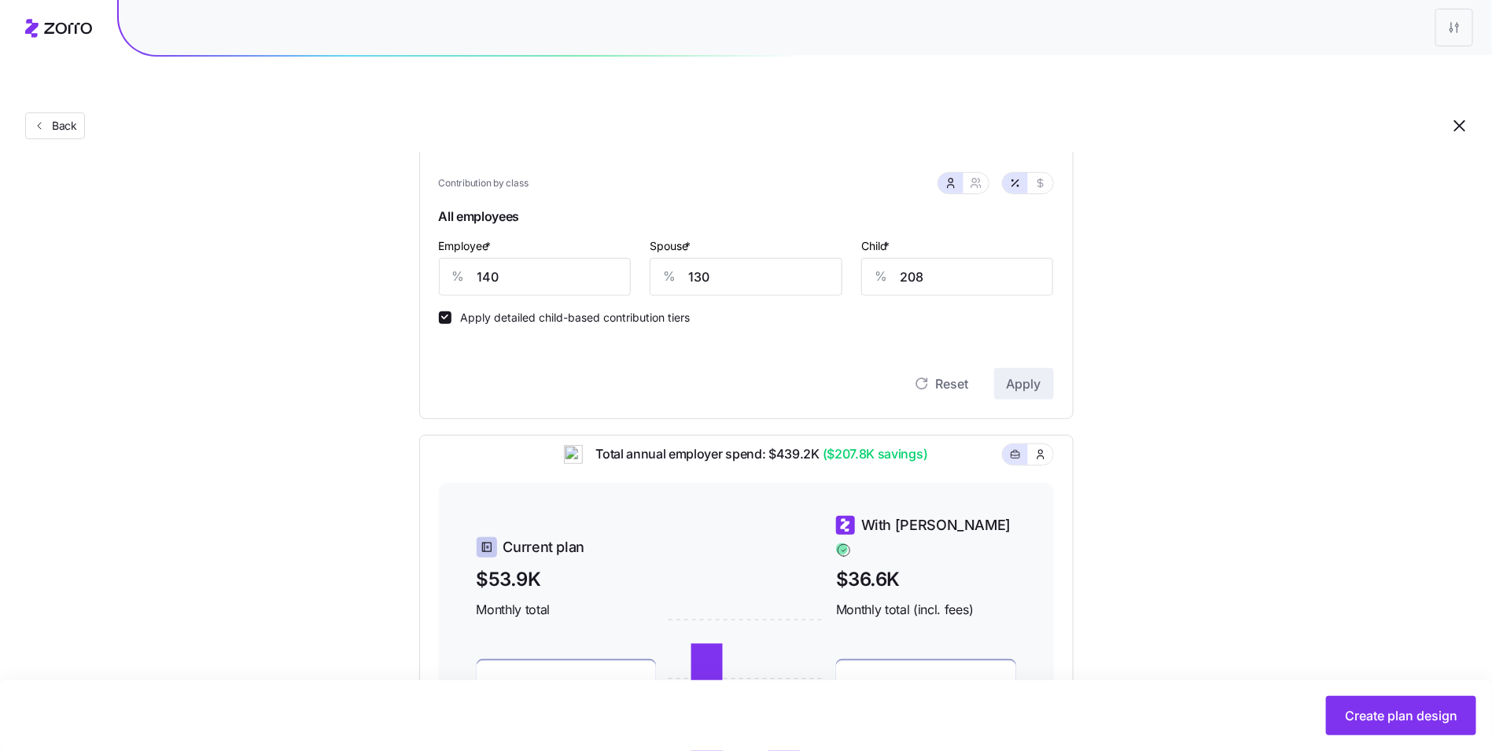
scroll to position [562, 0]
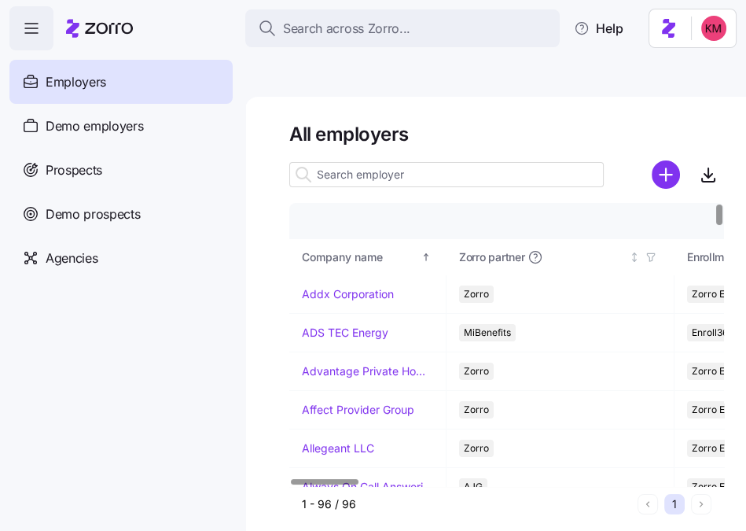
click at [329, 162] on input at bounding box center [446, 174] width 315 height 25
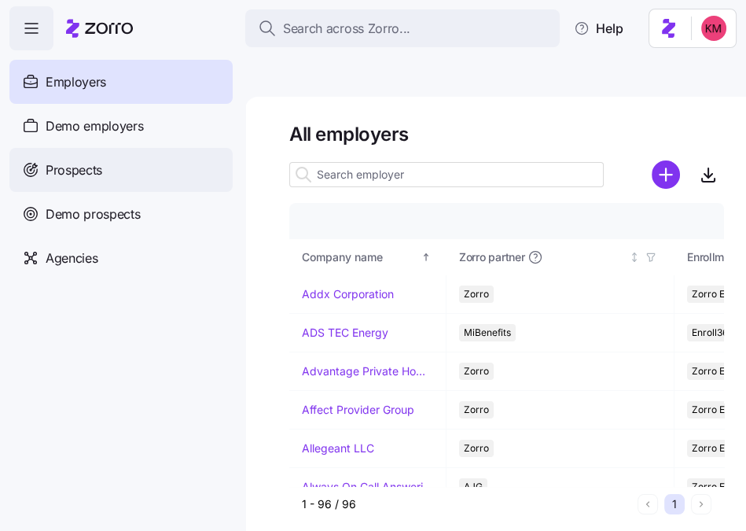
click at [104, 179] on div "Prospects" at bounding box center [120, 170] width 223 height 44
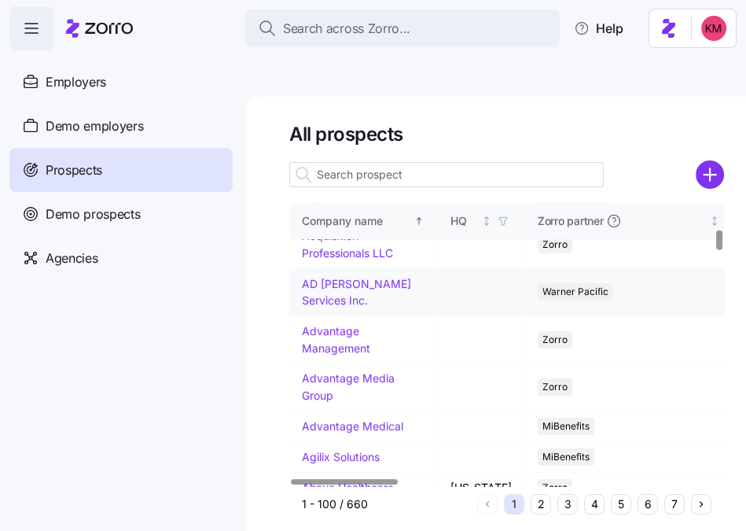
scroll to position [360, 0]
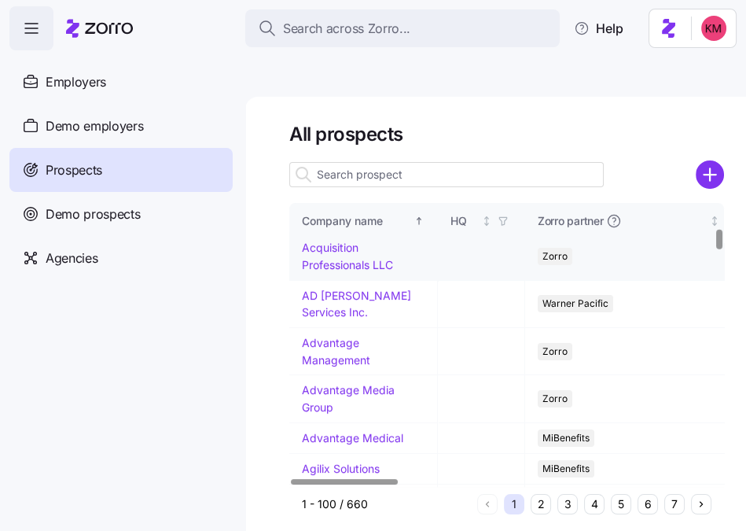
click at [309, 241] on link "Acquisition Professionals LLC" at bounding box center [347, 256] width 91 height 31
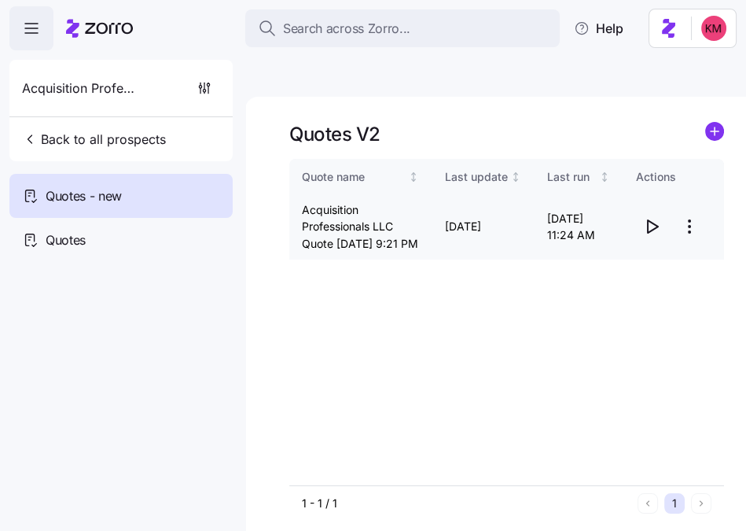
click at [655, 220] on icon "button" at bounding box center [653, 226] width 10 height 13
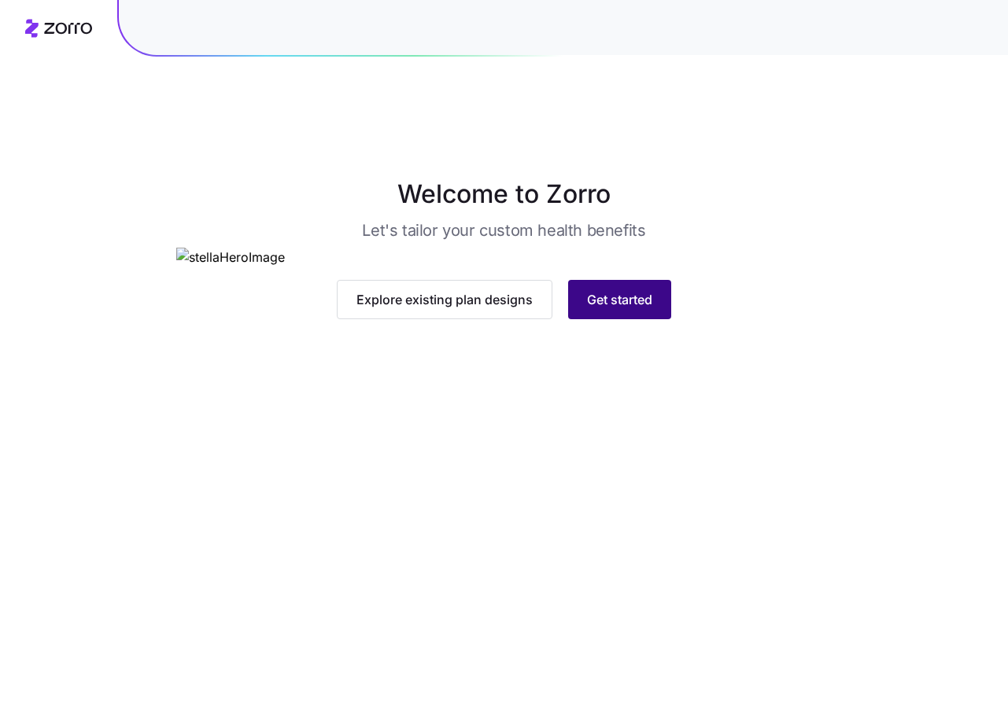
click at [593, 319] on button "Get started" at bounding box center [619, 299] width 103 height 39
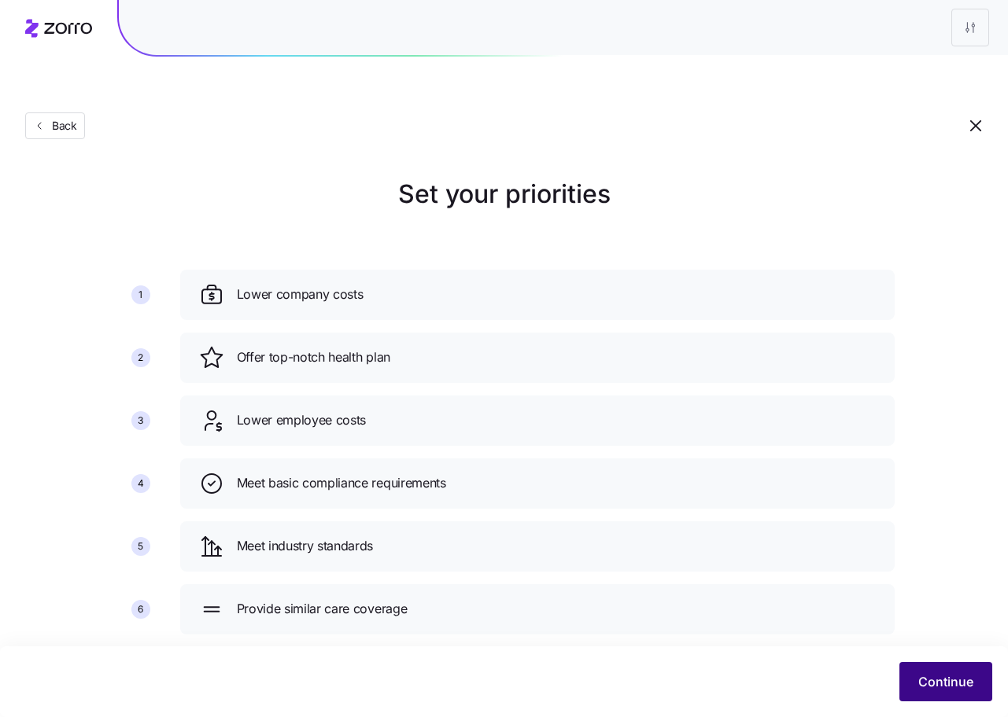
click at [926, 680] on span "Continue" at bounding box center [945, 682] width 55 height 19
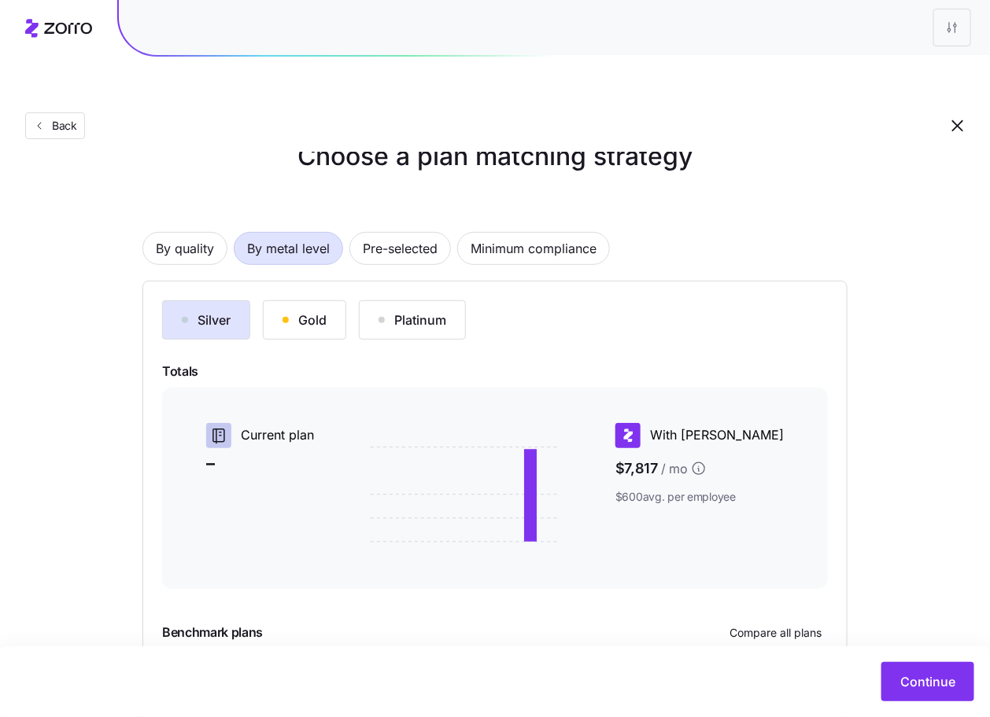
scroll to position [149, 0]
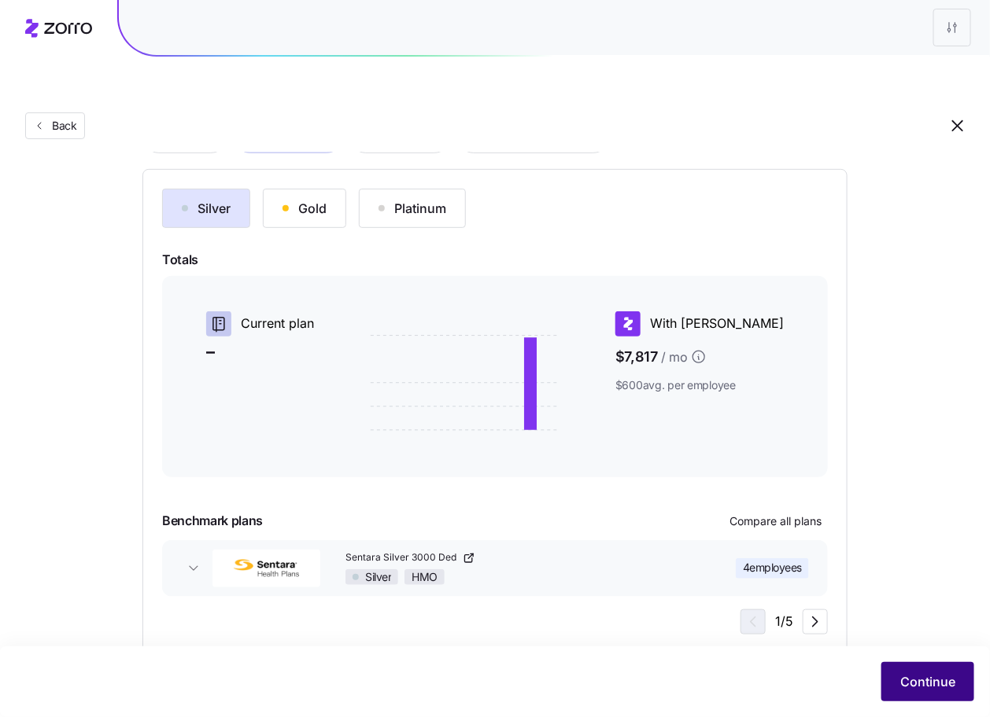
click at [932, 684] on span "Continue" at bounding box center [927, 682] width 55 height 19
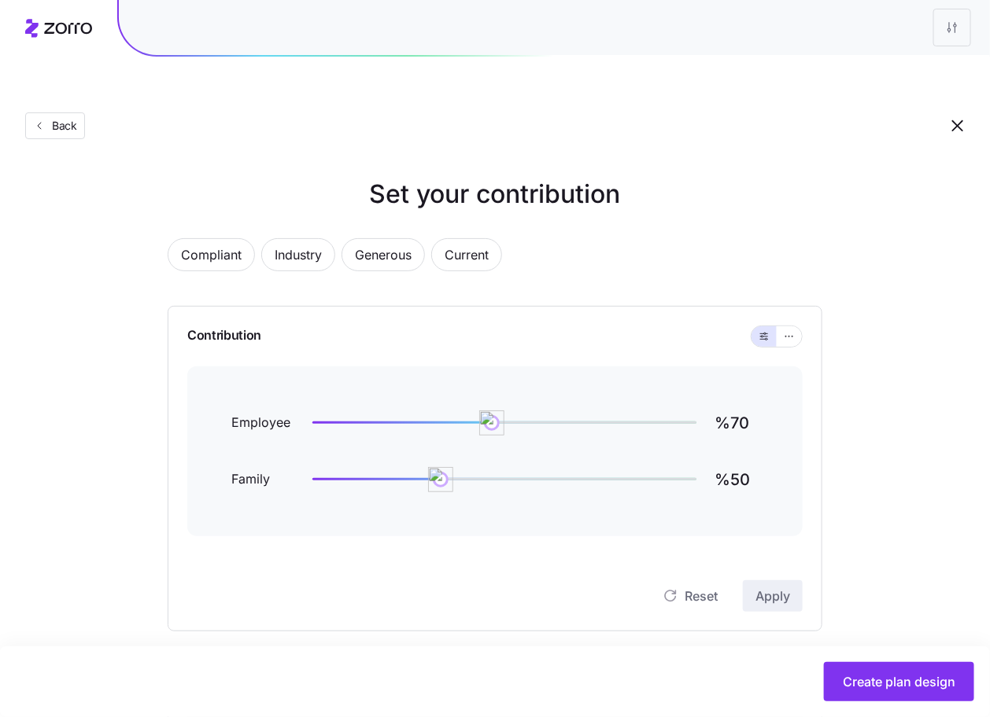
click at [38, 69] on div "Back" at bounding box center [495, 94] width 990 height 115
click at [44, 112] on button "Back" at bounding box center [55, 125] width 60 height 27
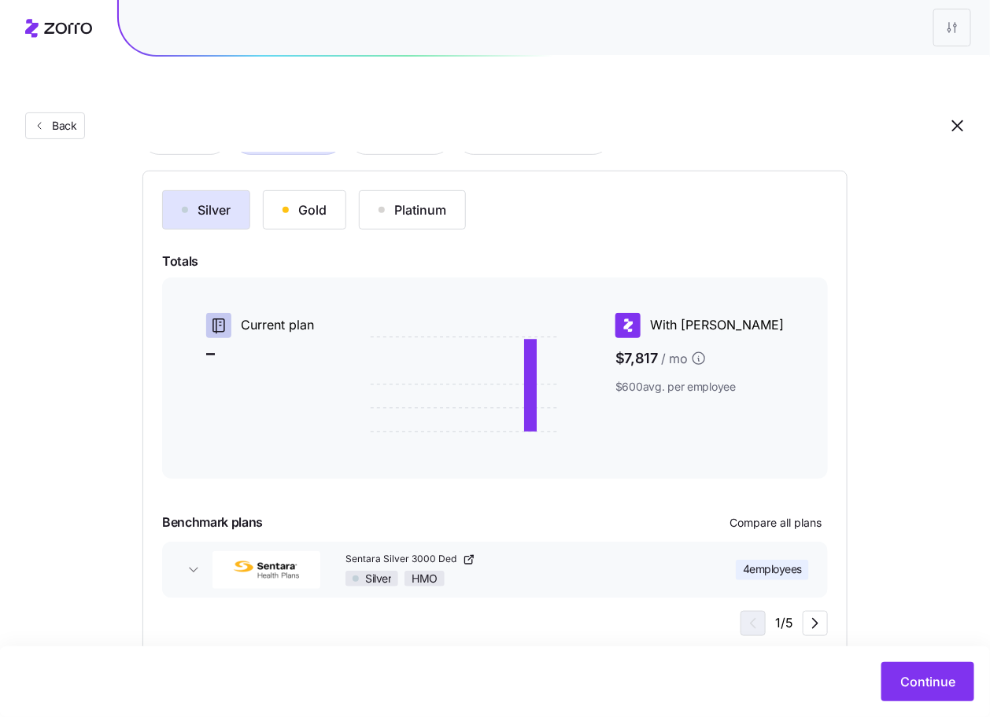
scroll to position [149, 0]
click at [890, 669] on button "Continue" at bounding box center [927, 681] width 93 height 39
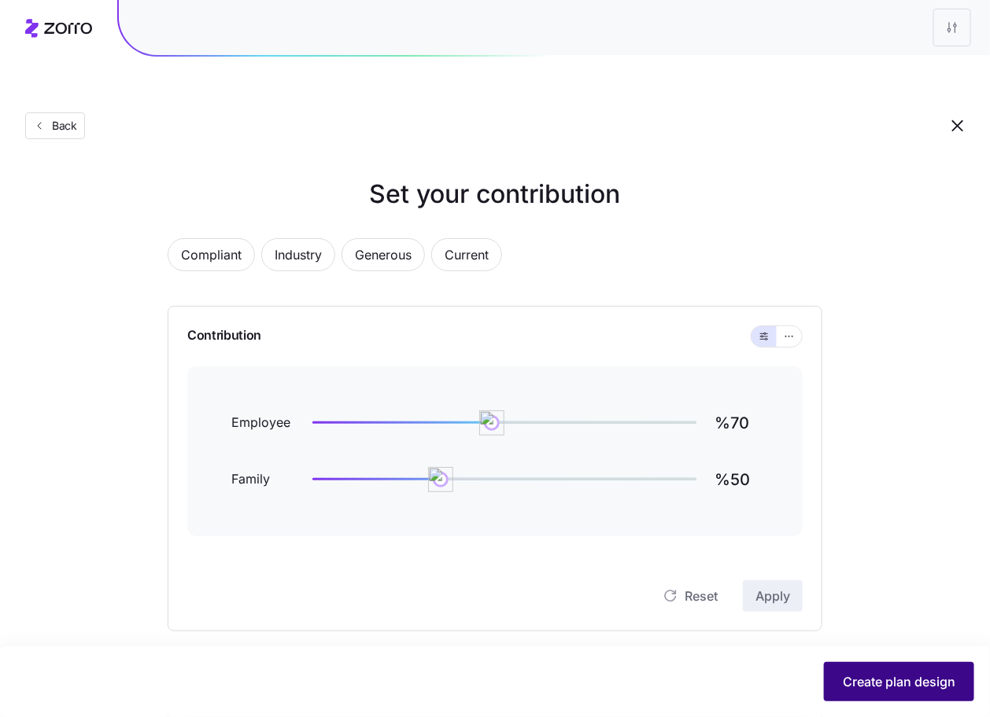
click at [889, 672] on button "Create plan design" at bounding box center [899, 681] width 150 height 39
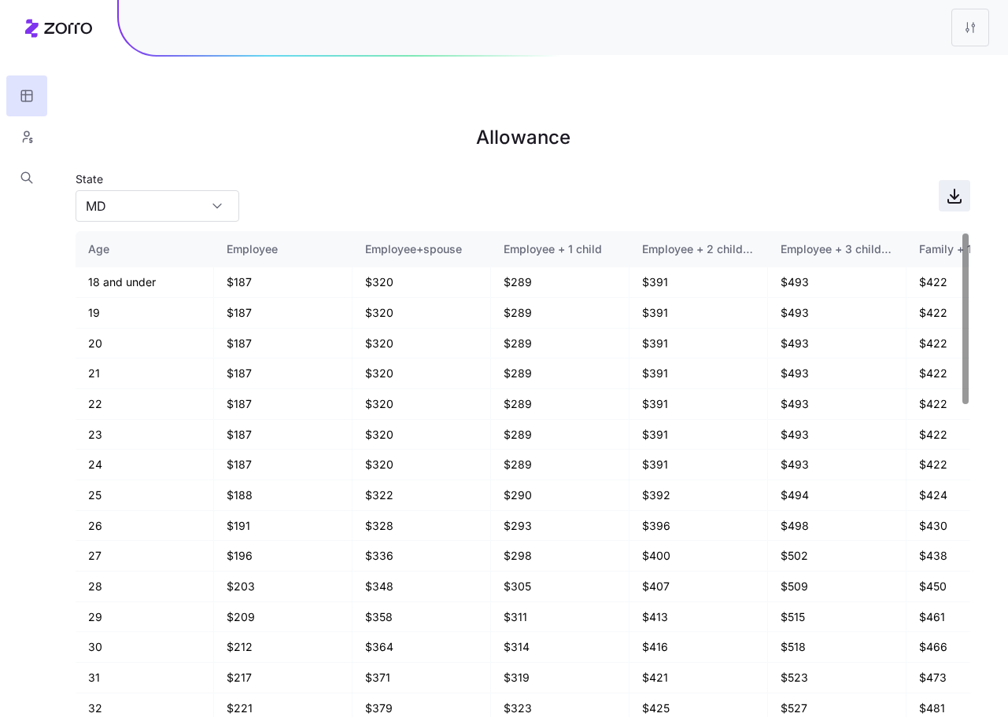
click at [957, 186] on icon "button" at bounding box center [954, 195] width 19 height 19
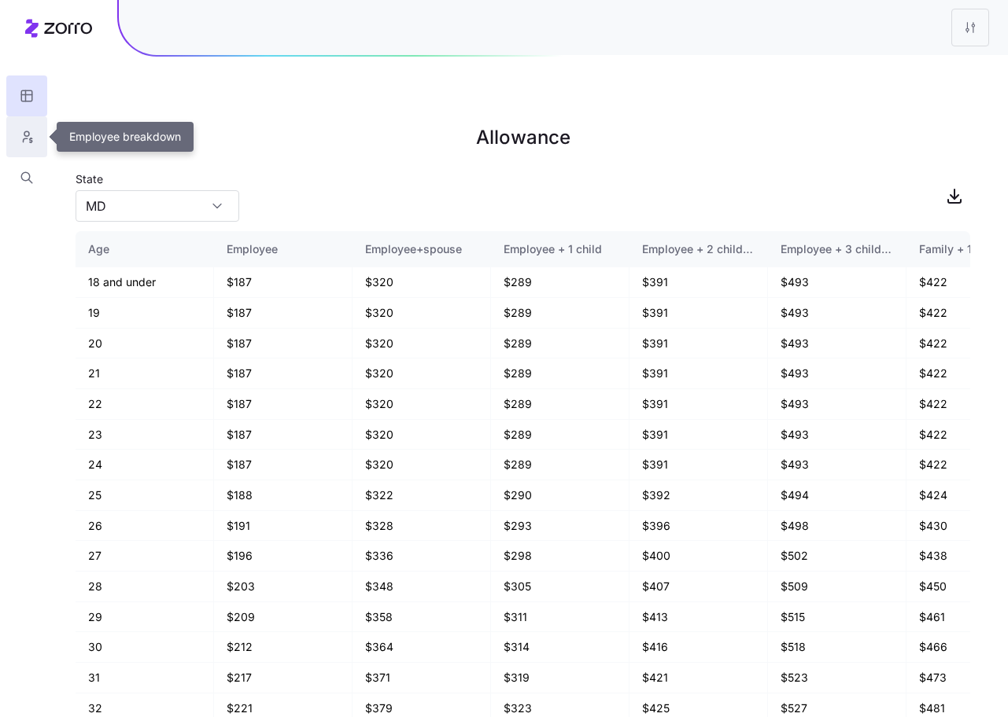
click at [32, 127] on button "button" at bounding box center [26, 136] width 41 height 41
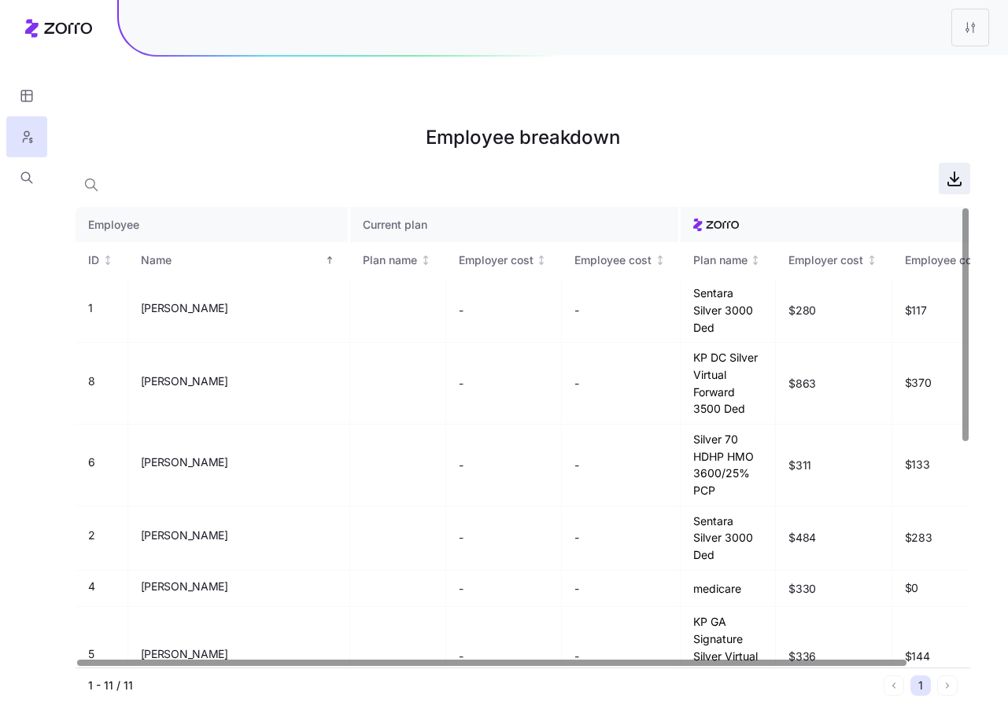
click at [952, 169] on icon "button" at bounding box center [954, 178] width 19 height 19
